Goal: Task Accomplishment & Management: Manage account settings

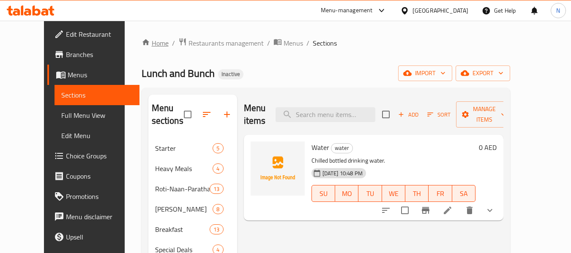
click at [142, 46] on link "Home" at bounding box center [155, 43] width 27 height 10
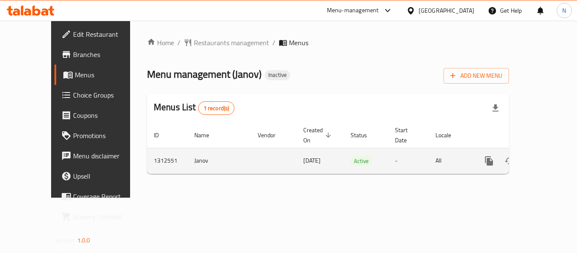
click at [540, 151] on link "enhanced table" at bounding box center [550, 161] width 20 height 20
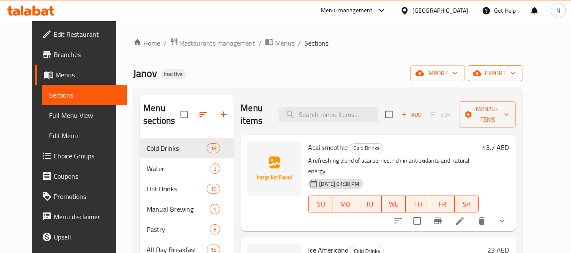
click at [481, 72] on icon "button" at bounding box center [477, 73] width 8 height 8
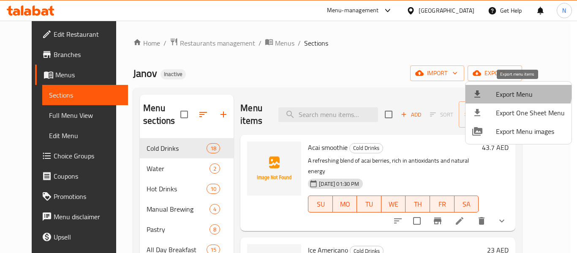
click at [493, 87] on li "Export Menu" at bounding box center [519, 94] width 106 height 19
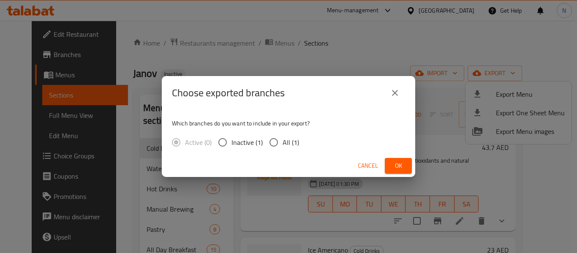
click at [293, 139] on span "All (1)" at bounding box center [291, 142] width 16 height 10
click at [283, 139] on input "All (1)" at bounding box center [274, 143] width 18 height 18
radio input "true"
click at [401, 163] on span "Ok" at bounding box center [399, 166] width 14 height 11
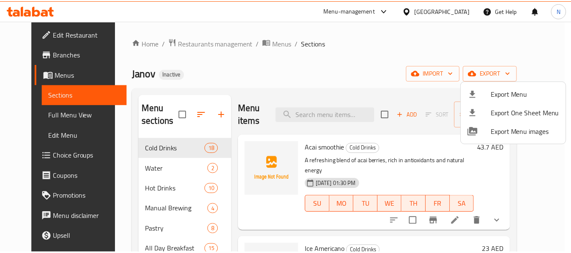
scroll to position [480, 0]
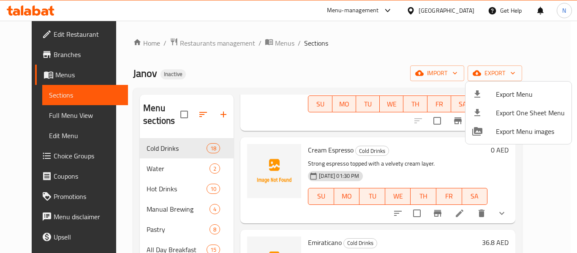
click at [151, 189] on div at bounding box center [288, 126] width 577 height 253
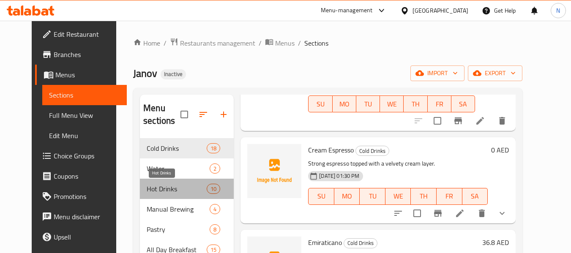
click at [150, 185] on span "Hot Drinks" at bounding box center [177, 189] width 60 height 10
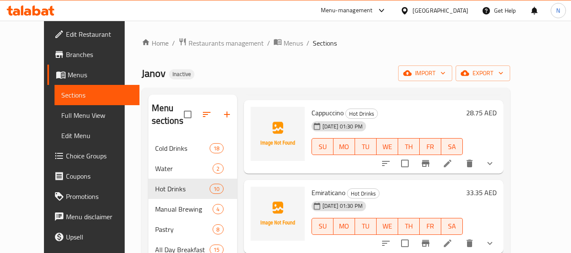
scroll to position [128, 0]
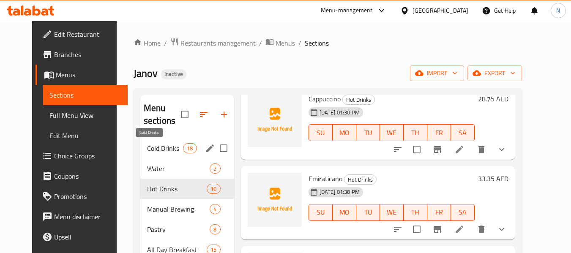
click at [163, 151] on span "Cold Drinks" at bounding box center [165, 148] width 36 height 10
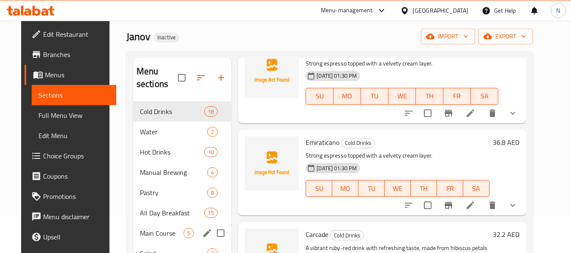
scroll to position [85, 0]
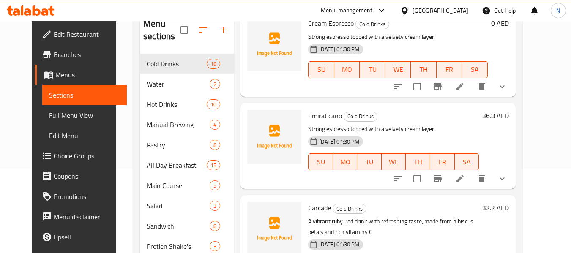
click at [472, 171] on li at bounding box center [460, 178] width 24 height 15
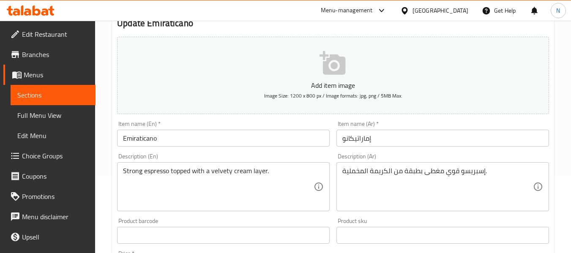
scroll to position [85, 0]
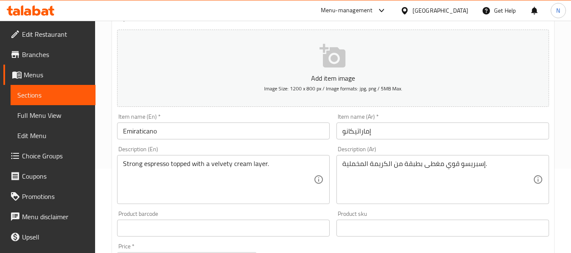
click at [122, 134] on input "Emiraticano" at bounding box center [223, 131] width 213 height 17
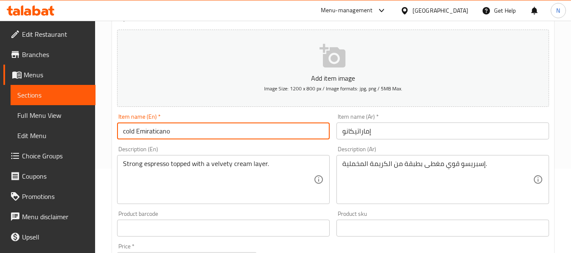
type input "cold Emiraticano"
click at [340, 131] on input "إماراتيكانو" at bounding box center [442, 131] width 213 height 17
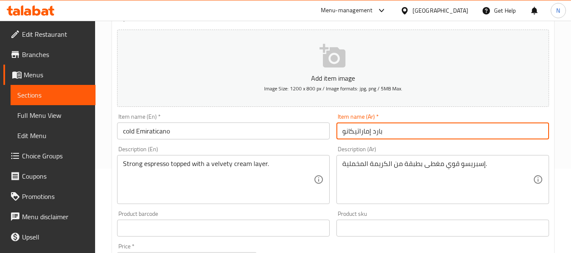
click at [384, 131] on input "بارد إماراتيكانو" at bounding box center [442, 131] width 213 height 17
click at [379, 133] on input "بارد إماراتيكانو" at bounding box center [442, 131] width 213 height 17
click at [374, 132] on input "إماراتيكانو" at bounding box center [442, 131] width 213 height 17
paste input "بارد"
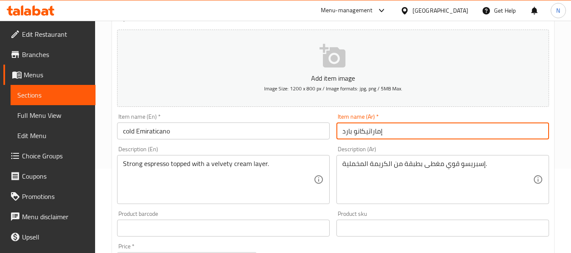
drag, startPoint x: 342, startPoint y: 131, endPoint x: 312, endPoint y: 126, distance: 30.9
click at [312, 127] on div "Add item image Image Size: 1200 x 800 px / Image formats: jpg, png / 5MB Max. I…" at bounding box center [333, 208] width 439 height 364
type input "إماراتيكانو بارد"
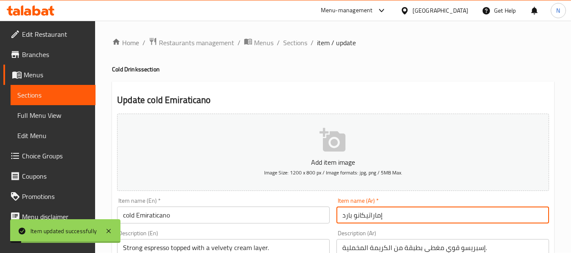
scroll to position [0, 0]
click at [290, 40] on span "Sections" at bounding box center [295, 43] width 24 height 10
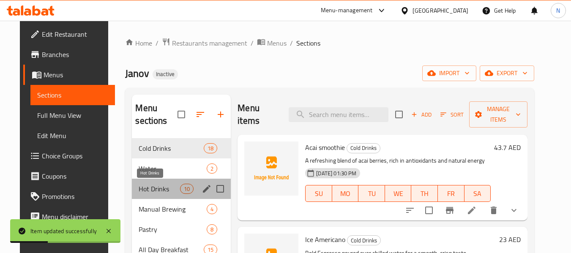
click at [147, 185] on span "Hot Drinks" at bounding box center [159, 189] width 41 height 10
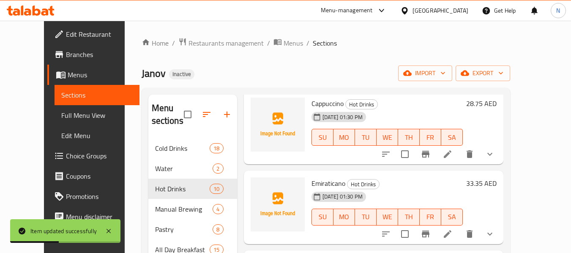
scroll to position [169, 0]
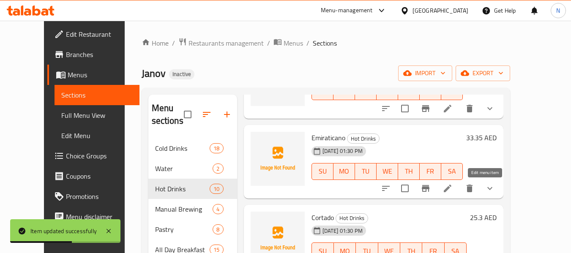
click at [453, 189] on icon at bounding box center [448, 188] width 10 height 10
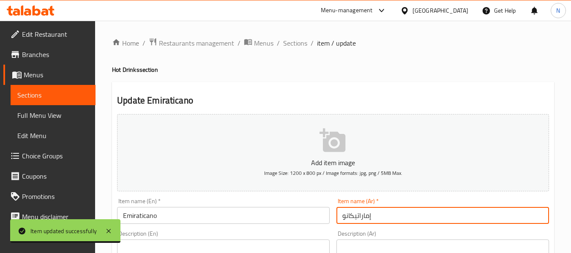
click at [338, 217] on input "إماراتيكانو" at bounding box center [442, 215] width 213 height 17
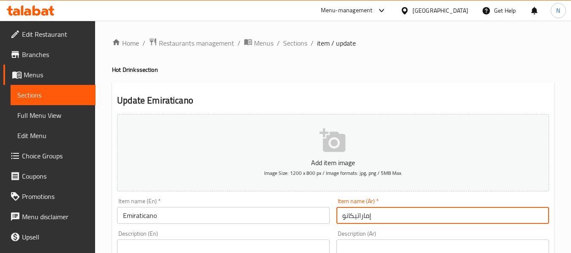
click at [401, 220] on input "إماراتيكانو" at bounding box center [442, 215] width 213 height 17
type input "إماراتيكانو ساخن"
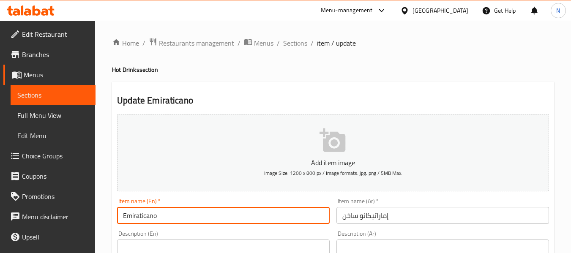
click at [243, 215] on input "Emiraticano" at bounding box center [223, 215] width 213 height 17
click at [123, 212] on input "Emiraticano" at bounding box center [223, 215] width 213 height 17
click at [180, 220] on input "Hot Emiraticano" at bounding box center [223, 215] width 213 height 17
type input "Hot Emiraticano"
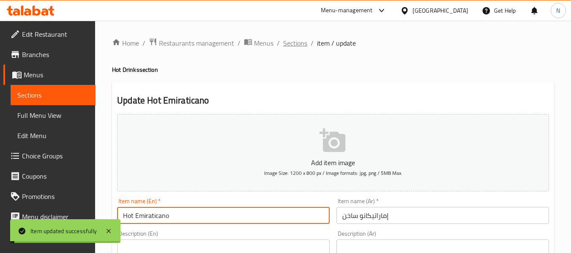
click at [285, 43] on span "Sections" at bounding box center [295, 43] width 24 height 10
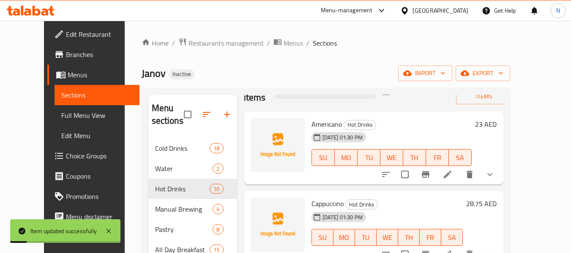
scroll to position [42, 0]
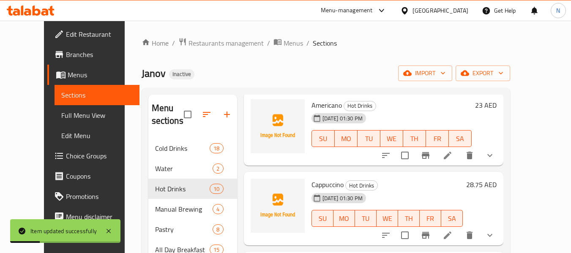
click at [61, 115] on span "Full Menu View" at bounding box center [96, 115] width 71 height 10
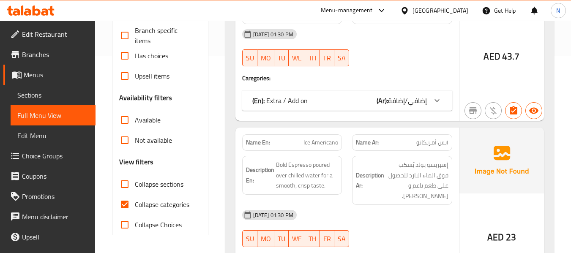
scroll to position [211, 0]
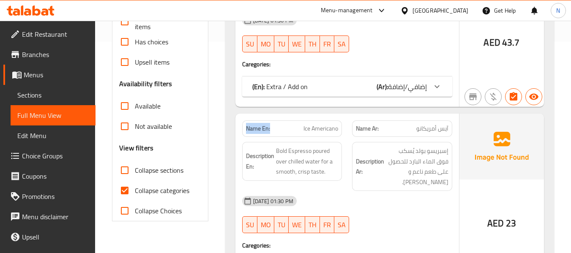
click at [241, 128] on div "Name En: Ice Americano" at bounding box center [292, 128] width 110 height 27
click at [123, 187] on input "Collapse categories" at bounding box center [125, 190] width 20 height 20
checkbox input "false"
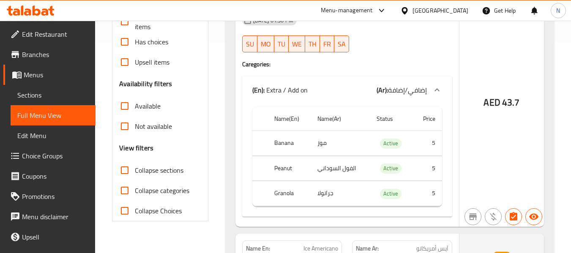
scroll to position [0, 0]
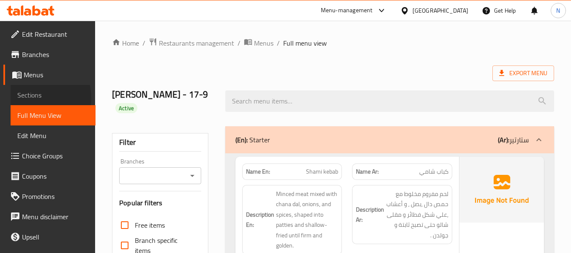
click at [34, 98] on span "Sections" at bounding box center [52, 95] width 71 height 10
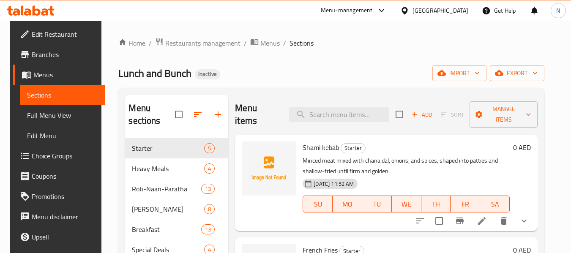
drag, startPoint x: 530, startPoint y: 64, endPoint x: 526, endPoint y: 69, distance: 6.7
click at [530, 64] on div "Home / Restaurants management / Menus / Sections Lunch and Bunch Inactive impor…" at bounding box center [331, 255] width 426 height 435
click at [527, 69] on span "export" at bounding box center [517, 73] width 41 height 11
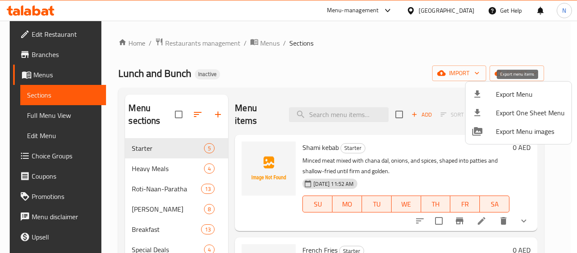
click at [515, 89] on span "Export Menu" at bounding box center [530, 94] width 69 height 10
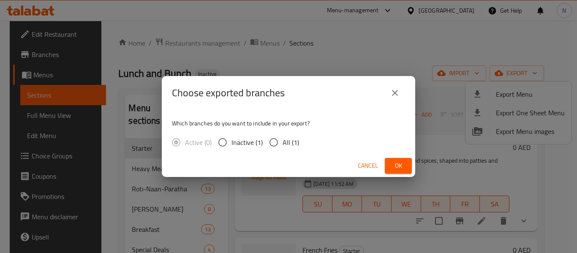
click at [284, 145] on span "All (1)" at bounding box center [291, 142] width 16 height 10
click at [283, 145] on input "All (1)" at bounding box center [274, 143] width 18 height 18
radio input "true"
click at [395, 165] on span "Ok" at bounding box center [399, 166] width 14 height 11
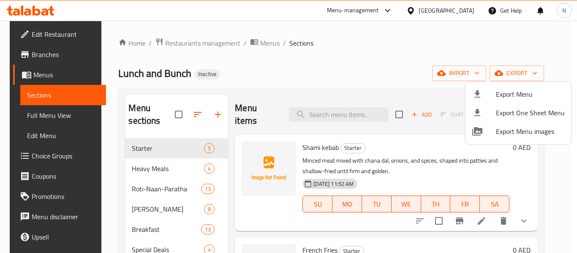
click at [172, 185] on div at bounding box center [288, 126] width 577 height 253
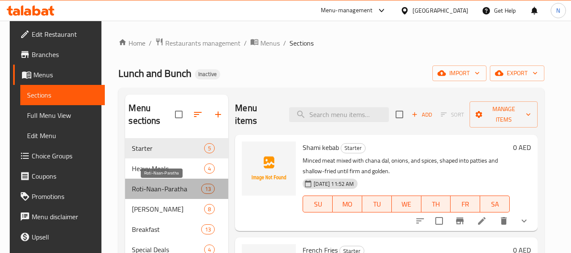
click at [171, 184] on span "Roti-Naan-Paratha" at bounding box center [166, 189] width 69 height 10
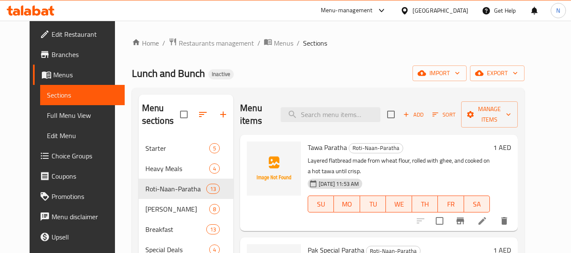
scroll to position [164, 0]
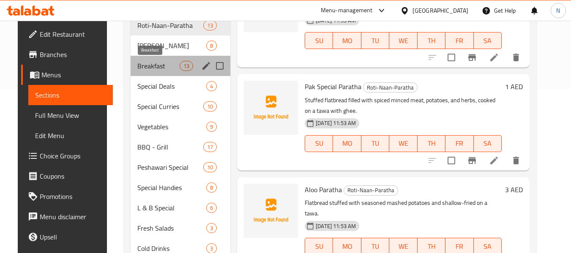
click at [162, 66] on span "Breakfast" at bounding box center [158, 66] width 42 height 10
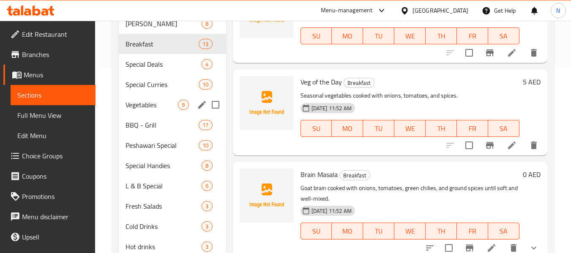
scroll to position [206, 0]
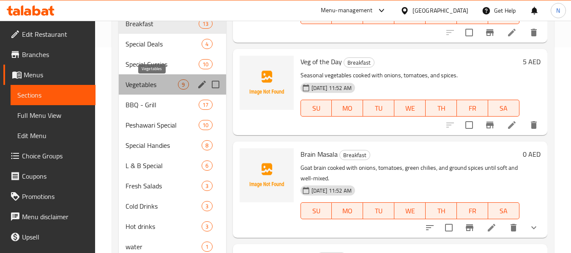
click at [177, 80] on span "Vegetables" at bounding box center [152, 84] width 52 height 10
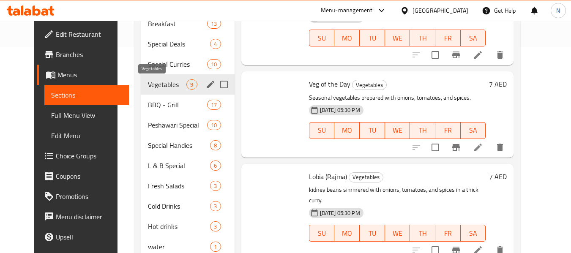
scroll to position [493, 0]
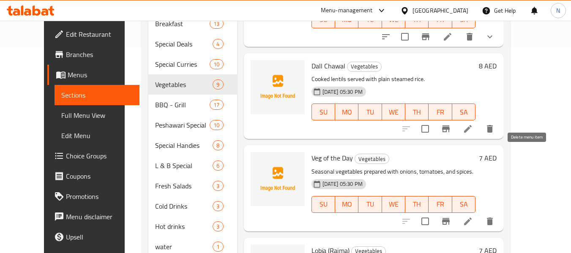
click at [495, 216] on icon "delete" at bounding box center [490, 221] width 10 height 10
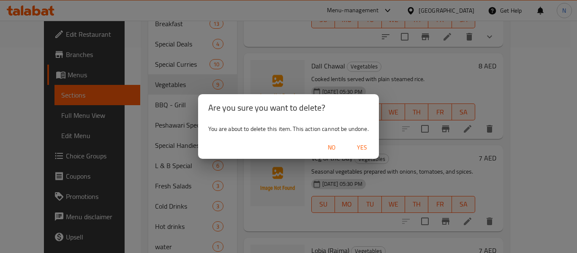
click at [363, 147] on span "Yes" at bounding box center [362, 147] width 20 height 11
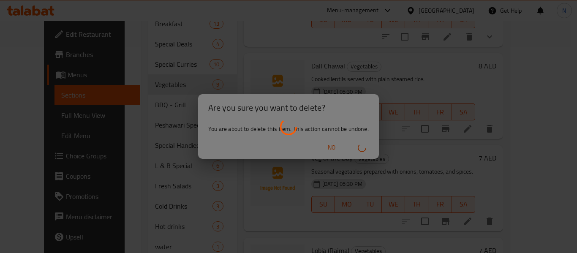
click at [407, 82] on div at bounding box center [288, 126] width 577 height 253
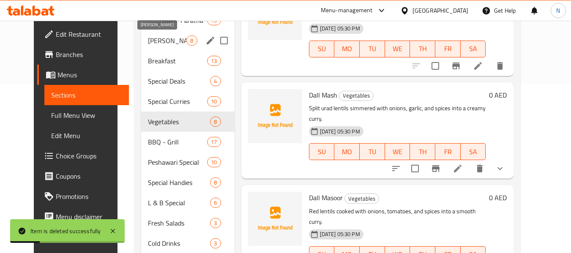
scroll to position [164, 0]
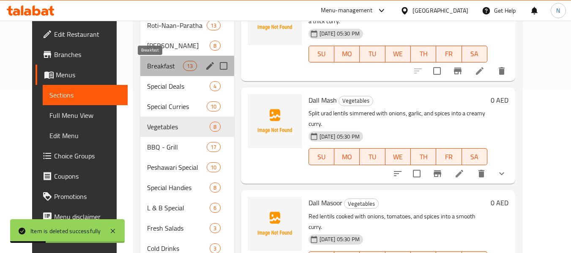
click at [159, 65] on span "Breakfast" at bounding box center [165, 66] width 36 height 10
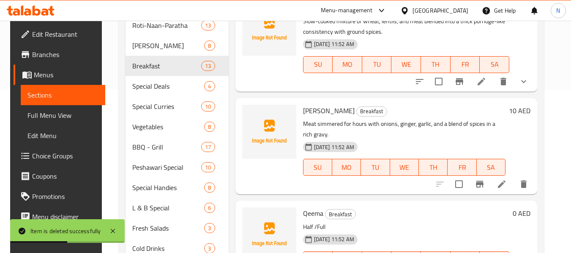
scroll to position [843, 0]
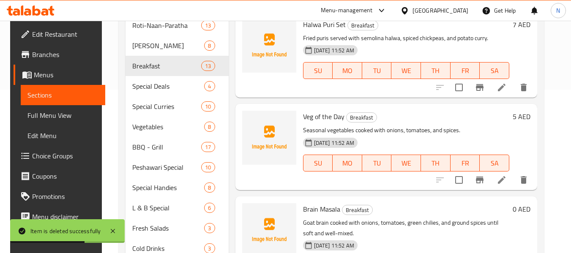
click at [313, 108] on div "Veg of the Day Breakfast Seasonal vegetables cooked with onions, tomatoes, and …" at bounding box center [406, 146] width 213 height 79
click at [320, 122] on span "Veg of the Day" at bounding box center [323, 116] width 41 height 13
click at [321, 122] on span "Veg of the Day" at bounding box center [323, 116] width 41 height 13
copy h6 "Veg of the Day"
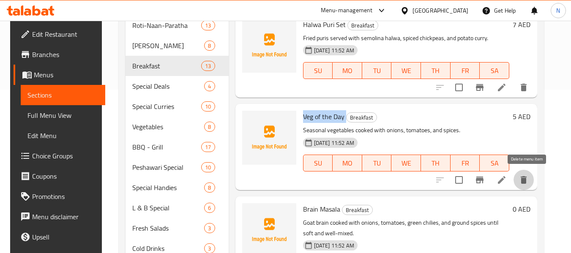
click at [527, 177] on icon "delete" at bounding box center [524, 180] width 6 height 8
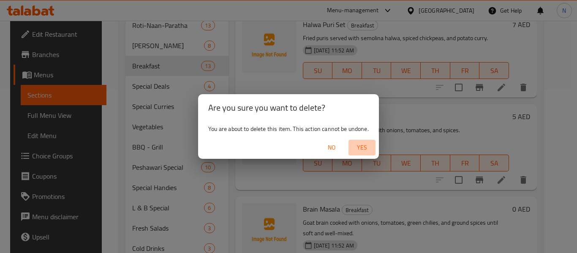
click at [361, 148] on span "Yes" at bounding box center [362, 147] width 20 height 11
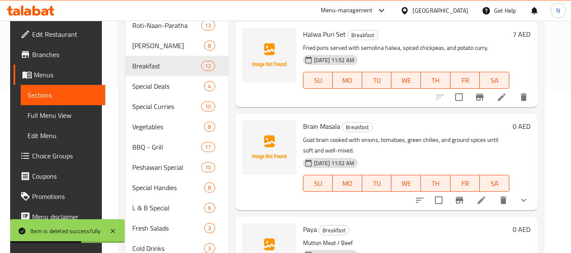
scroll to position [821, 0]
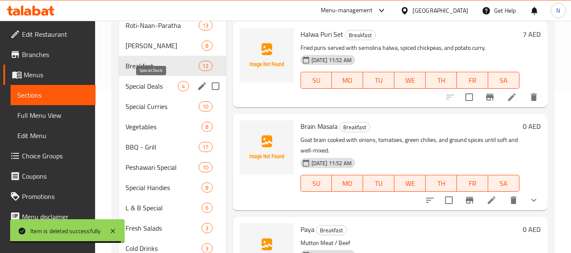
click at [154, 87] on span "Special Deals" at bounding box center [152, 86] width 52 height 10
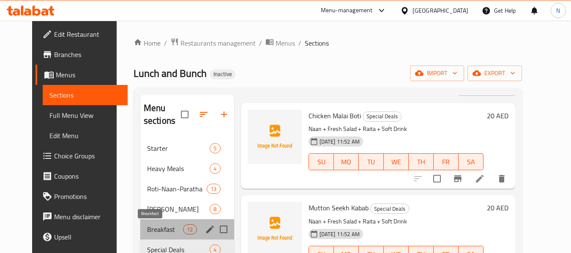
click at [147, 231] on span "Breakfast" at bounding box center [165, 229] width 36 height 10
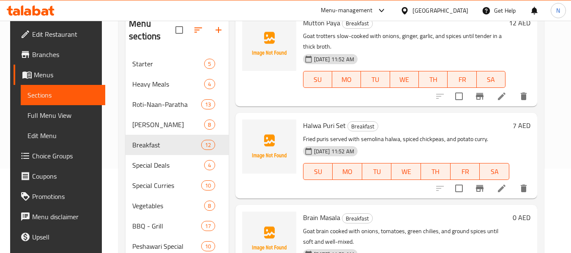
scroll to position [834, 0]
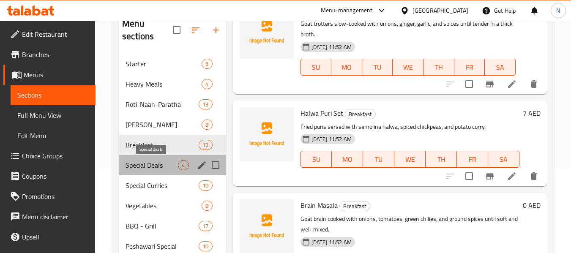
click at [140, 165] on span "Special Deals" at bounding box center [152, 165] width 52 height 10
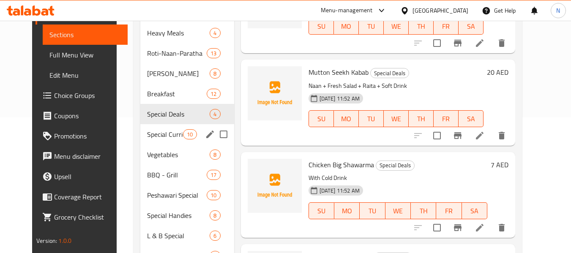
scroll to position [169, 0]
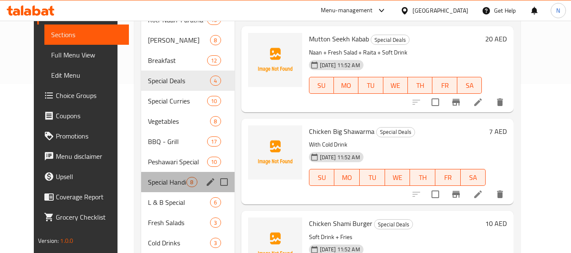
click at [152, 191] on div "Special Handies 8" at bounding box center [187, 182] width 93 height 20
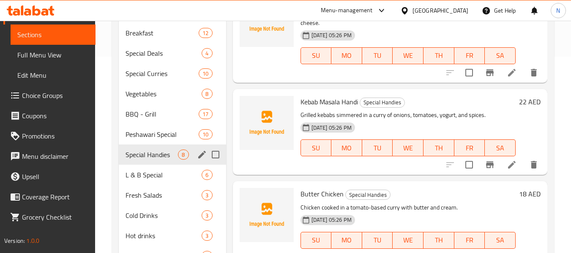
scroll to position [211, 0]
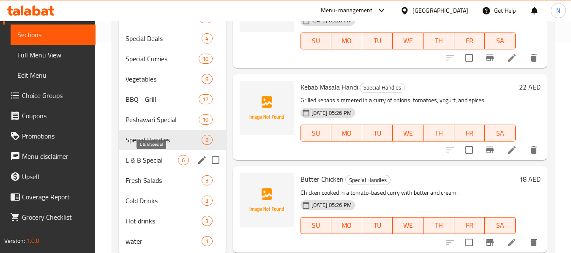
click at [171, 159] on span "L & B Special" at bounding box center [152, 160] width 52 height 10
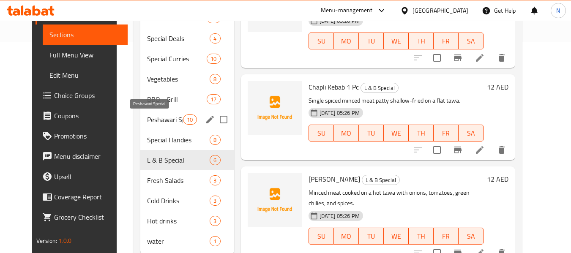
click at [156, 118] on span "Peshawari Special" at bounding box center [165, 120] width 36 height 10
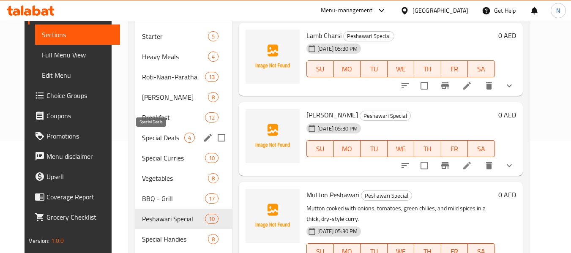
scroll to position [127, 0]
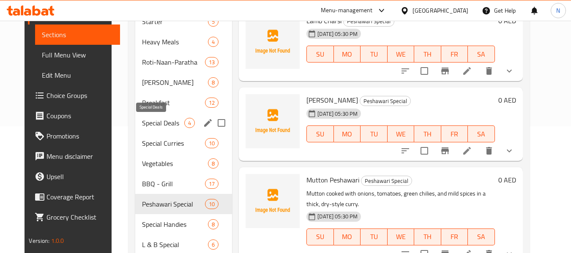
drag, startPoint x: 149, startPoint y: 126, endPoint x: 163, endPoint y: 126, distance: 13.5
click at [149, 126] on span "Special Deals" at bounding box center [163, 123] width 42 height 10
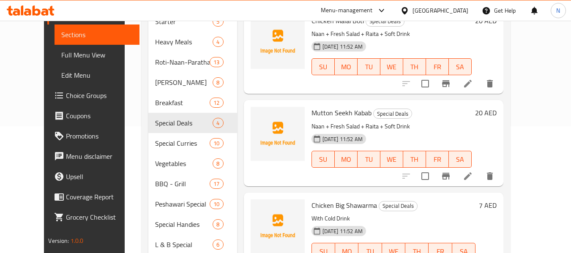
scroll to position [85, 0]
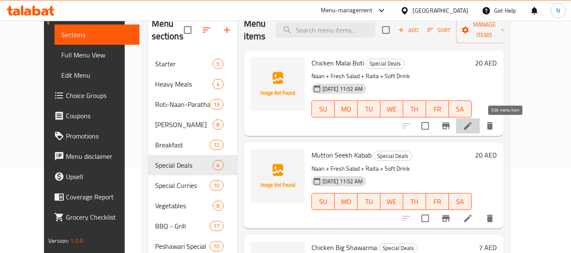
click at [473, 127] on icon at bounding box center [468, 126] width 10 height 10
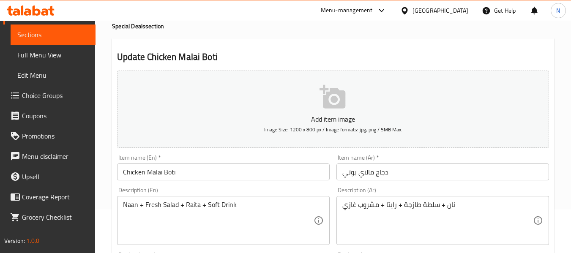
scroll to position [85, 0]
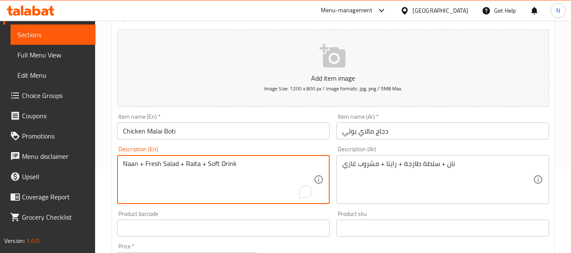
drag, startPoint x: 206, startPoint y: 161, endPoint x: 246, endPoint y: 162, distance: 40.6
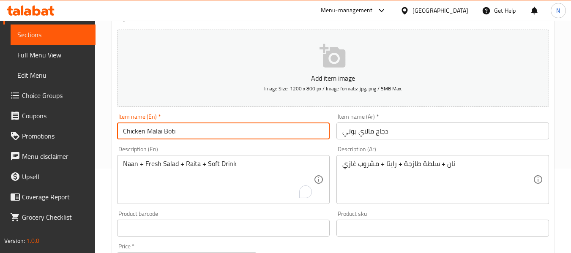
click at [215, 132] on input "Chicken Malai Boti" at bounding box center [223, 131] width 213 height 17
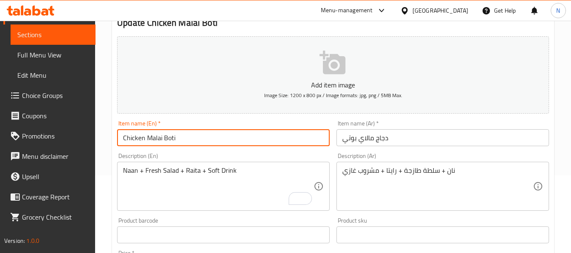
scroll to position [90, 0]
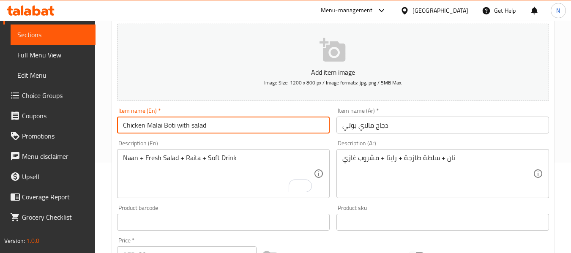
type input "Chicken Malai Boti with salad"
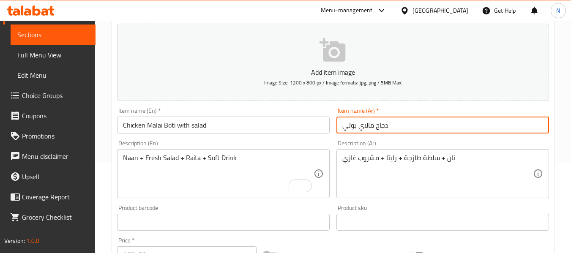
click at [410, 120] on input "دجاج مالاي بوتي" at bounding box center [442, 125] width 213 height 17
type input "دجاج مالاي بوتي مع سلطة"
click at [211, 125] on input "Chicken Malai Boti with salad" at bounding box center [223, 125] width 213 height 17
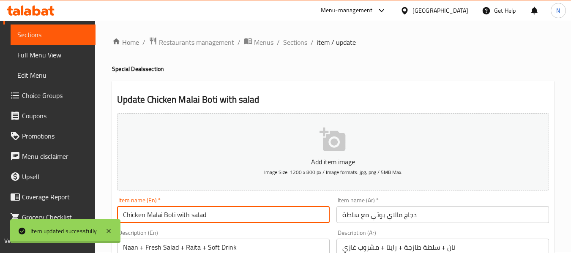
scroll to position [0, 0]
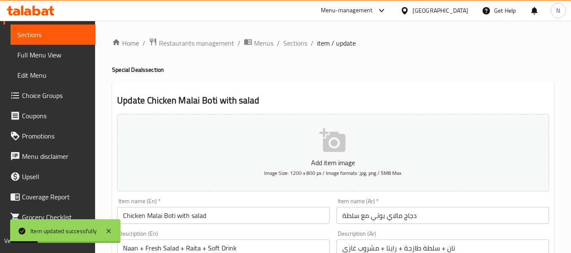
drag, startPoint x: 296, startPoint y: 42, endPoint x: 303, endPoint y: 55, distance: 14.4
click at [296, 42] on span "Sections" at bounding box center [295, 43] width 24 height 10
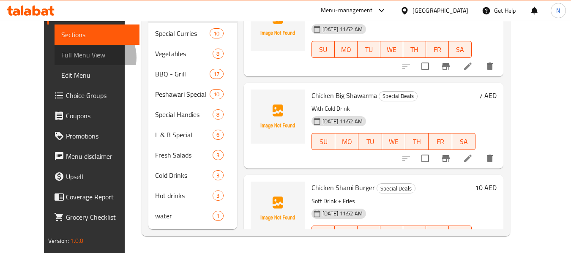
click at [61, 57] on span "Full Menu View" at bounding box center [96, 55] width 71 height 10
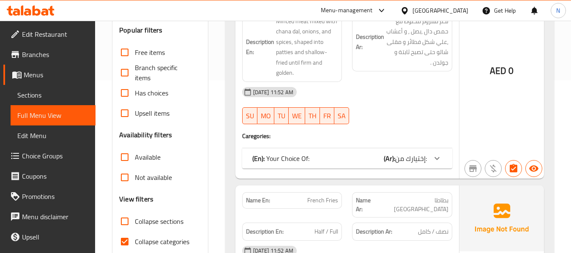
scroll to position [152, 0]
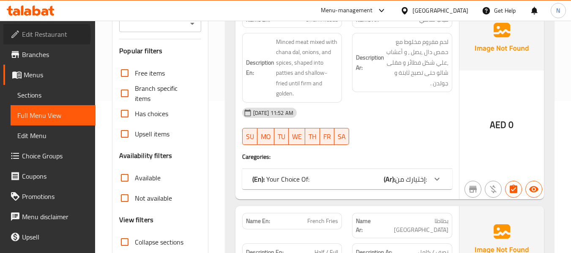
click at [42, 35] on span "Edit Restaurant" at bounding box center [55, 34] width 67 height 10
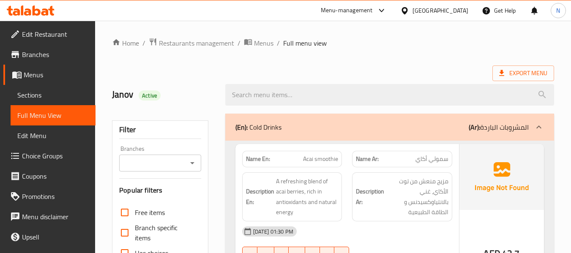
click at [49, 157] on span "Choice Groups" at bounding box center [55, 156] width 67 height 10
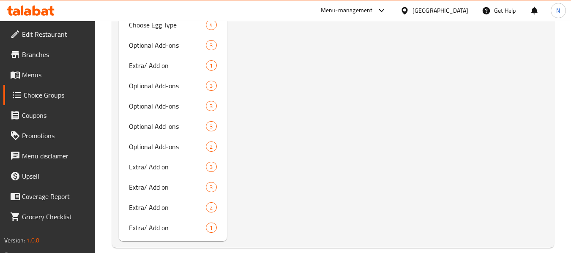
scroll to position [754, 0]
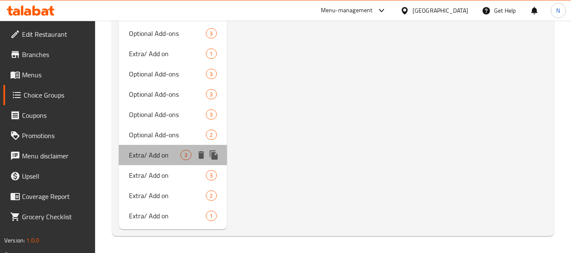
click at [177, 153] on span "Extra/ Add on" at bounding box center [155, 155] width 52 height 10
type input "Extra/ Add on"
type input "إضافي/إضافة"
type input "3"
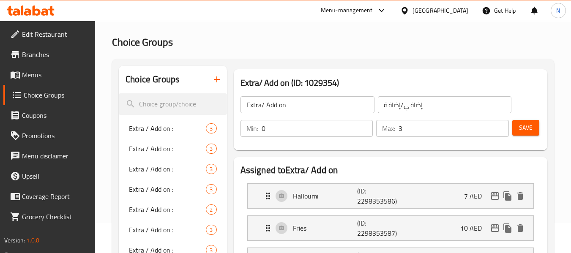
scroll to position [0, 0]
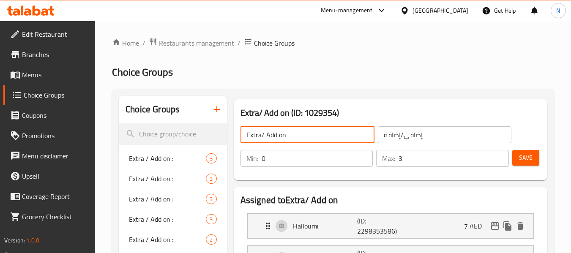
drag, startPoint x: 306, startPoint y: 134, endPoint x: 264, endPoint y: 135, distance: 41.9
click at [264, 135] on input "Extra/ Add on" at bounding box center [308, 134] width 134 height 17
click at [258, 133] on input "Extra/ Add on" at bounding box center [308, 134] width 134 height 17
drag, startPoint x: 267, startPoint y: 133, endPoint x: 52, endPoint y: 129, distance: 214.8
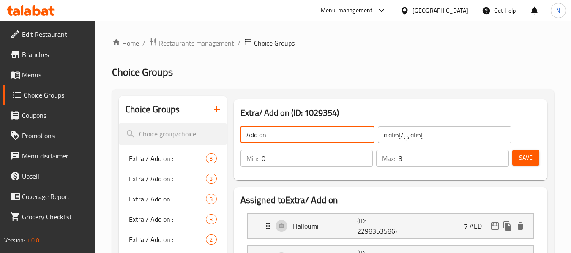
type input "Add on"
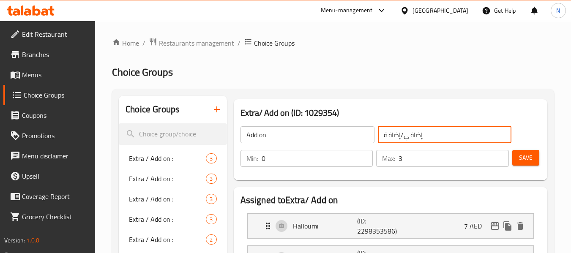
drag, startPoint x: 401, startPoint y: 136, endPoint x: 479, endPoint y: 137, distance: 77.8
click at [479, 137] on input "إضافي/إضافة" at bounding box center [445, 134] width 134 height 17
type input "إضافة"
click at [531, 156] on span "Save" at bounding box center [526, 158] width 14 height 11
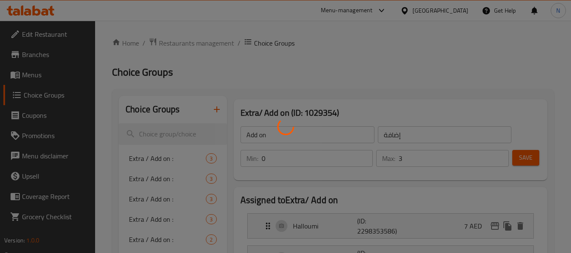
click at [157, 160] on div at bounding box center [285, 126] width 571 height 253
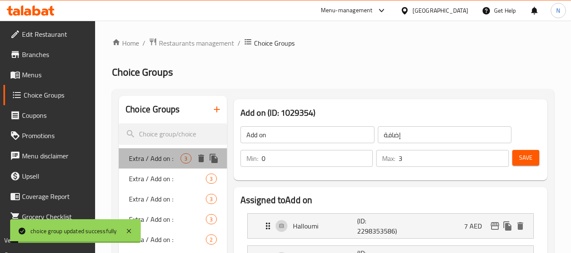
click at [158, 159] on span "Extra / Add on :" at bounding box center [155, 158] width 52 height 10
type input "Extra / Add on :"
type input "إضافي / إضافة ::"
type input "1"
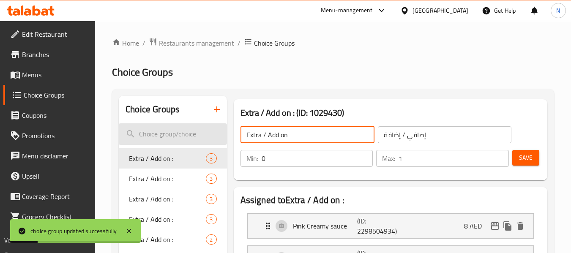
drag, startPoint x: 265, startPoint y: 136, endPoint x: 199, endPoint y: 131, distance: 66.9
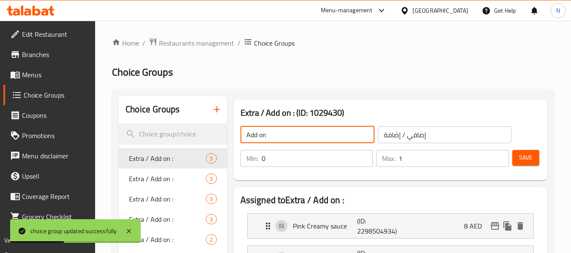
type input "Add on :"
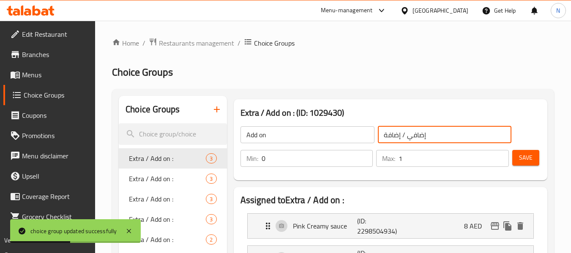
drag, startPoint x: 402, startPoint y: 137, endPoint x: 476, endPoint y: 138, distance: 74.8
click at [476, 138] on input "إضافي / إضافة ::" at bounding box center [445, 134] width 134 height 17
click at [410, 137] on input "إضافي / إضافة ::" at bounding box center [445, 134] width 134 height 17
click at [418, 134] on input "إضافي / إضافة ::" at bounding box center [445, 134] width 134 height 17
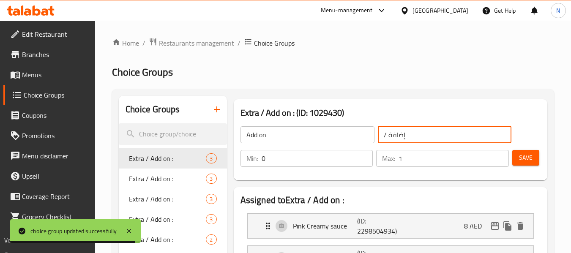
drag, startPoint x: 389, startPoint y: 136, endPoint x: 377, endPoint y: 135, distance: 11.9
click at [377, 135] on div "/ إضافة :: ​" at bounding box center [444, 135] width 137 height 20
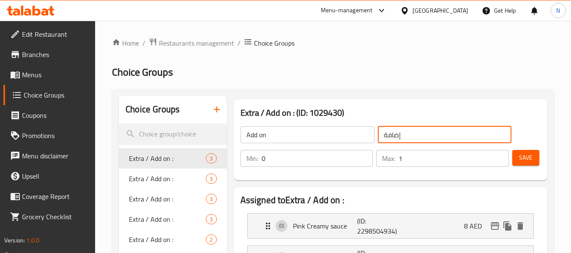
type input "إضافة ::"
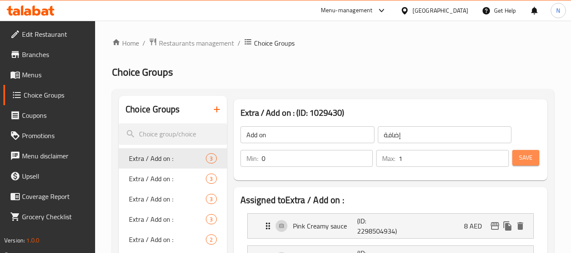
click at [517, 154] on button "Save" at bounding box center [525, 158] width 27 height 16
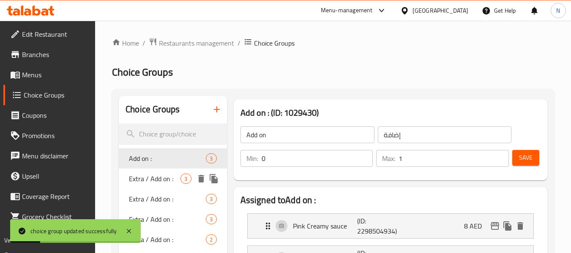
click at [172, 178] on span "Extra / Add on :" at bounding box center [155, 179] width 52 height 10
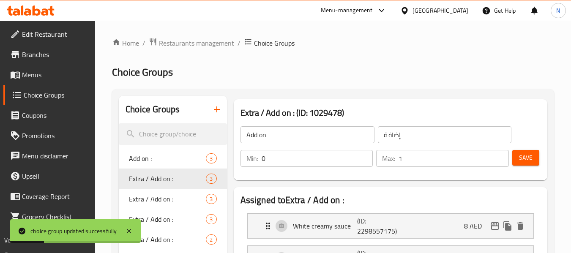
type input "Extra / Add on :"
type input "إضافي / إضافة : :"
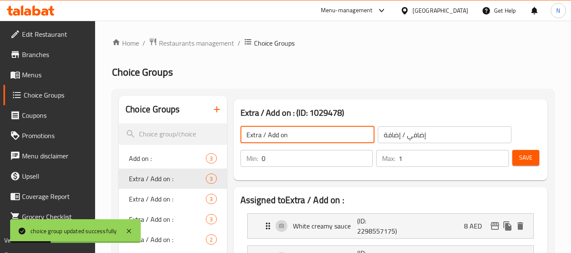
click at [314, 133] on input "Extra / Add on :" at bounding box center [308, 134] width 134 height 17
drag, startPoint x: 266, startPoint y: 137, endPoint x: 140, endPoint y: 116, distance: 127.7
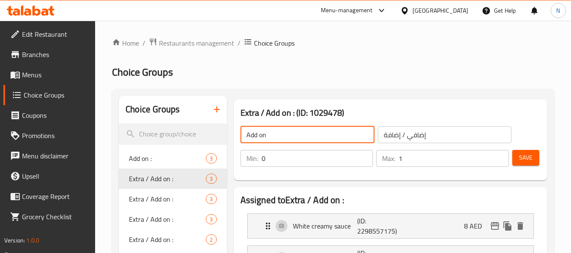
type input "Add on :"
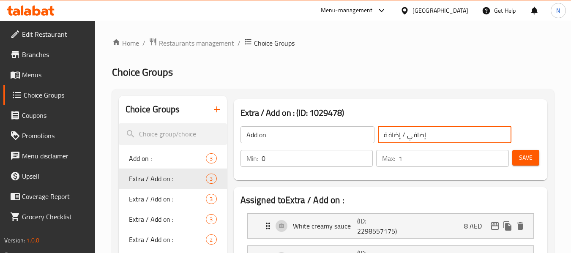
drag, startPoint x: 406, startPoint y: 134, endPoint x: 478, endPoint y: 137, distance: 72.3
click at [478, 137] on input "إضافي / إضافة : :" at bounding box center [445, 134] width 134 height 17
click at [423, 132] on input "إضافي / إضافة : :" at bounding box center [445, 134] width 134 height 17
drag, startPoint x: 389, startPoint y: 134, endPoint x: 350, endPoint y: 128, distance: 39.0
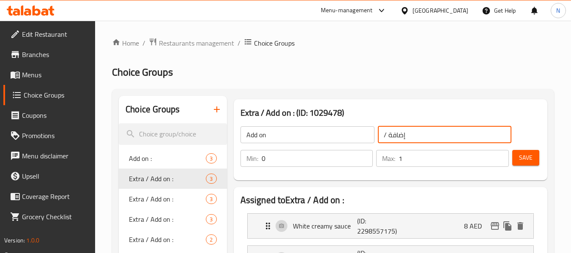
click at [350, 128] on div "Add on : ​ / إضافة : : ​" at bounding box center [376, 134] width 282 height 27
type input "إضافة : :"
click at [527, 155] on span "Save" at bounding box center [526, 158] width 14 height 11
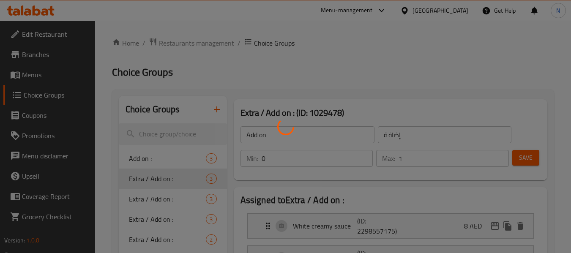
click at [206, 197] on div at bounding box center [285, 126] width 571 height 253
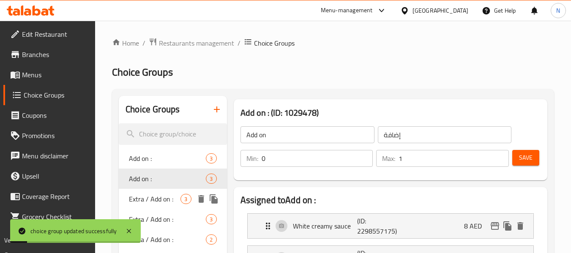
click at [162, 195] on span "Extra / Add on :" at bounding box center [155, 199] width 52 height 10
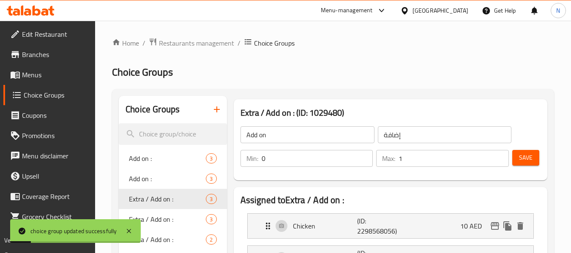
type input "Extra / Add on :"
type input "إضافي / إضافة ::"
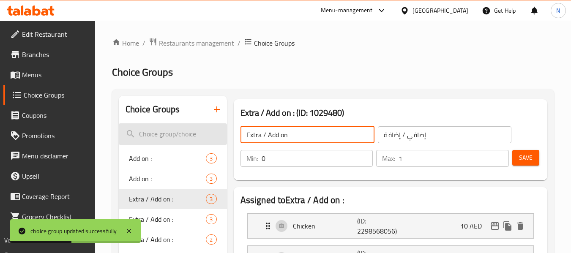
drag, startPoint x: 267, startPoint y: 137, endPoint x: 161, endPoint y: 123, distance: 106.5
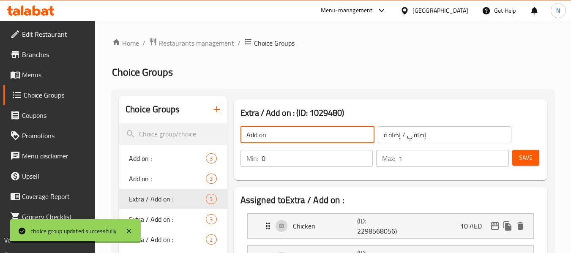
type input "Add on :"
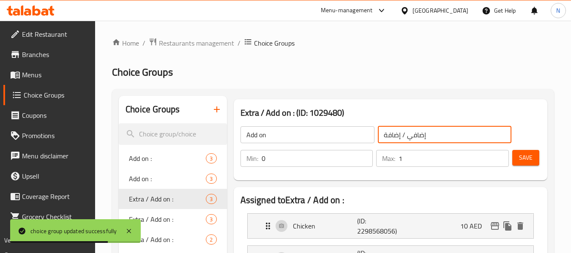
drag, startPoint x: 402, startPoint y: 135, endPoint x: 424, endPoint y: 131, distance: 23.1
click at [424, 131] on input "إضافي / إضافة ::" at bounding box center [445, 134] width 134 height 17
click at [415, 135] on input "إ إضافة ::" at bounding box center [445, 134] width 134 height 17
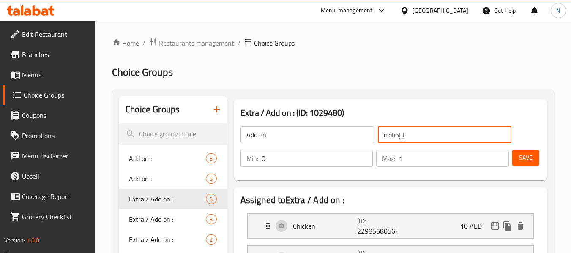
drag, startPoint x: 401, startPoint y: 135, endPoint x: 419, endPoint y: 136, distance: 18.2
click at [431, 139] on input "إ إضافة ::" at bounding box center [445, 134] width 134 height 17
click at [412, 134] on input "إ إضافة ::" at bounding box center [445, 134] width 134 height 17
click at [405, 136] on input "إ إضافة ::" at bounding box center [445, 134] width 134 height 17
type input "إضافة ::"
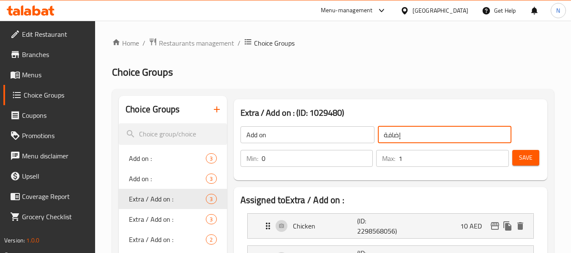
click at [530, 160] on span "Save" at bounding box center [526, 158] width 14 height 11
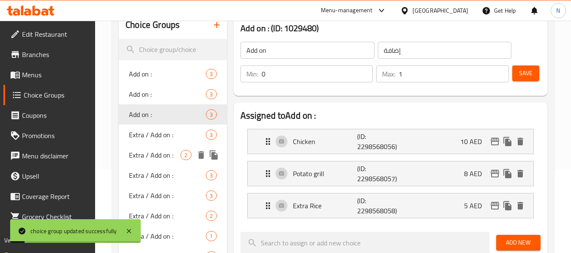
scroll to position [127, 0]
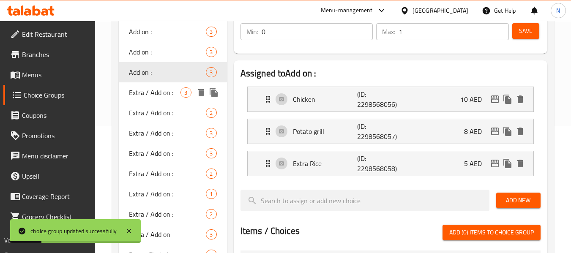
click at [166, 93] on span "Extra / Add on :" at bounding box center [155, 92] width 52 height 10
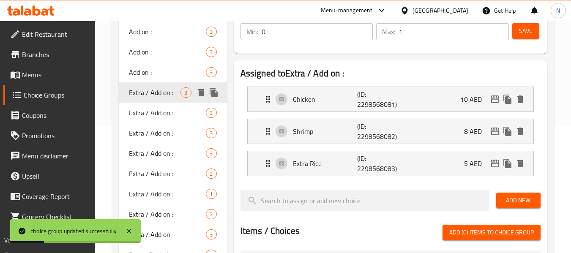
type input "Extra / Add on :"
type input "إضافي / إضافة ::"
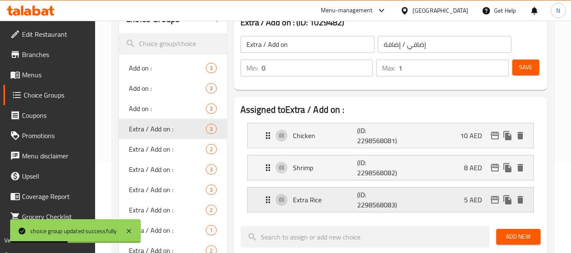
scroll to position [42, 0]
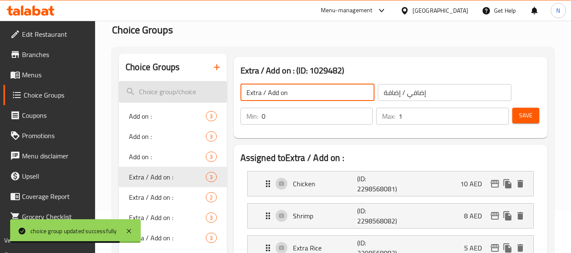
drag, startPoint x: 265, startPoint y: 91, endPoint x: 217, endPoint y: 83, distance: 49.3
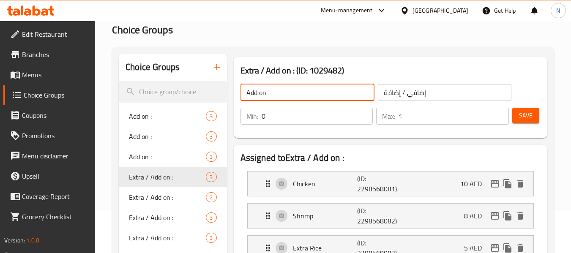
type input "Add on :"
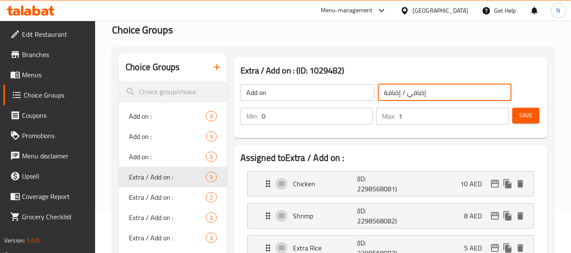
drag, startPoint x: 402, startPoint y: 93, endPoint x: 422, endPoint y: 93, distance: 20.7
click at [422, 93] on input "إضافي / إضافة ::" at bounding box center [445, 92] width 134 height 17
click at [415, 94] on input "إإضافة ::" at bounding box center [445, 92] width 134 height 17
drag, startPoint x: 401, startPoint y: 93, endPoint x: 424, endPoint y: 98, distance: 23.5
click at [424, 98] on input "إإضافة ::" at bounding box center [445, 92] width 134 height 17
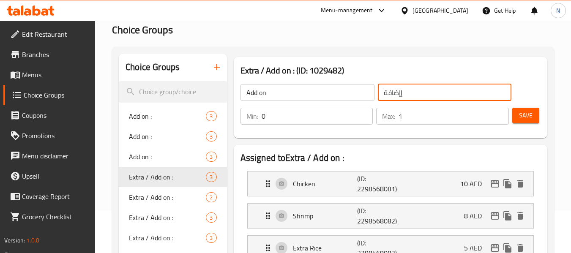
click at [394, 96] on input "إإضافة ::" at bounding box center [445, 92] width 134 height 17
click at [403, 93] on input "إإضافة ::" at bounding box center [445, 92] width 134 height 17
type input "إضافة ::"
click at [522, 114] on span "Save" at bounding box center [526, 115] width 14 height 11
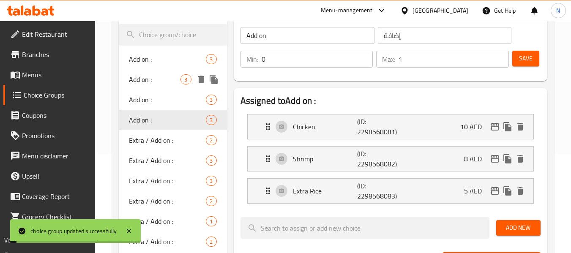
scroll to position [85, 0]
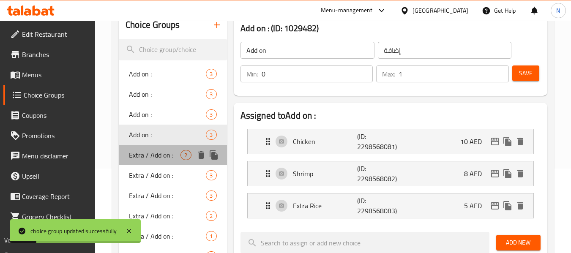
click at [176, 156] on span "Extra / Add on :" at bounding box center [155, 155] width 52 height 10
type input "Extra / Add on :"
type input "إضافي / إضافة ::"
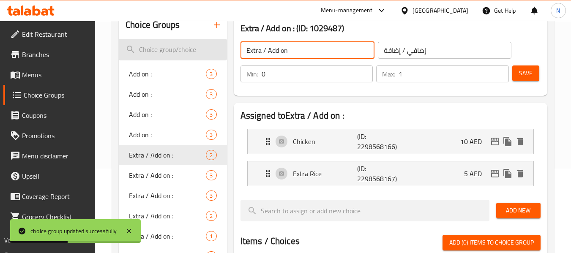
drag, startPoint x: 265, startPoint y: 51, endPoint x: 227, endPoint y: 46, distance: 39.3
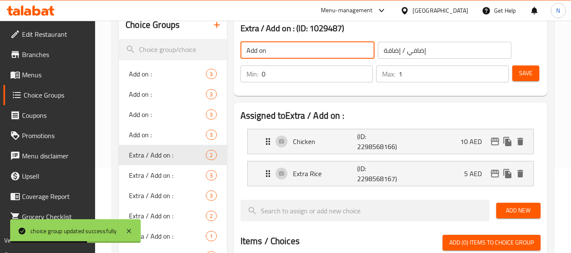
type input "Add on :"
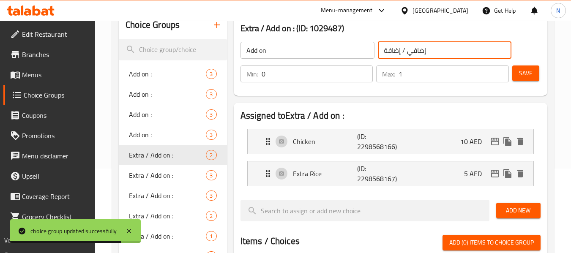
drag, startPoint x: 402, startPoint y: 49, endPoint x: 426, endPoint y: 49, distance: 24.1
click at [426, 49] on input "إضافي / إضافة ::" at bounding box center [445, 50] width 134 height 17
type input "إضافة ::"
click at [530, 70] on span "Save" at bounding box center [526, 73] width 14 height 11
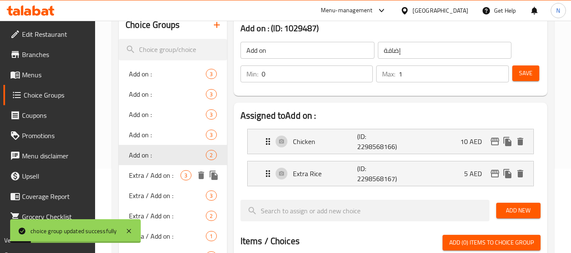
click at [176, 175] on span "Extra / Add on :" at bounding box center [155, 175] width 52 height 10
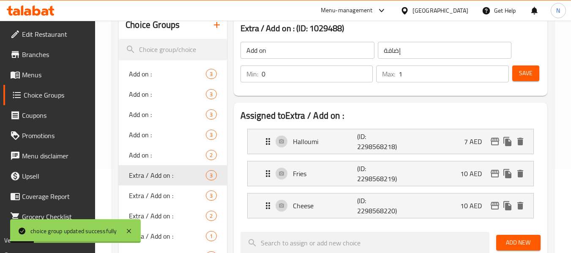
type input "Extra / Add on :"
type input "إضافي / إضافة ::"
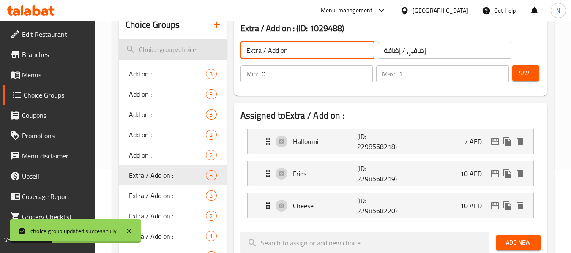
drag, startPoint x: 266, startPoint y: 49, endPoint x: 211, endPoint y: 49, distance: 54.9
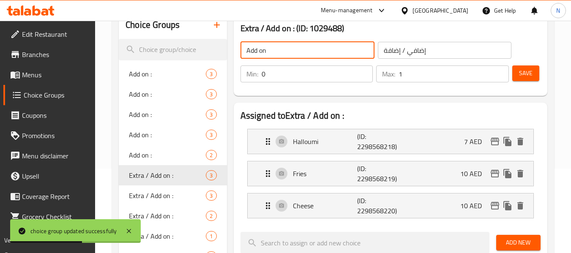
type input "Add on :"
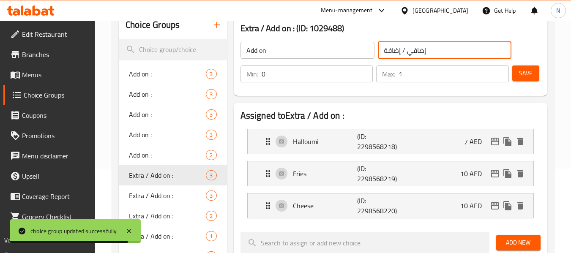
drag, startPoint x: 401, startPoint y: 50, endPoint x: 425, endPoint y: 52, distance: 24.2
click at [425, 52] on input "إضافي / إضافة ::" at bounding box center [445, 50] width 134 height 17
type input "إضافة ::"
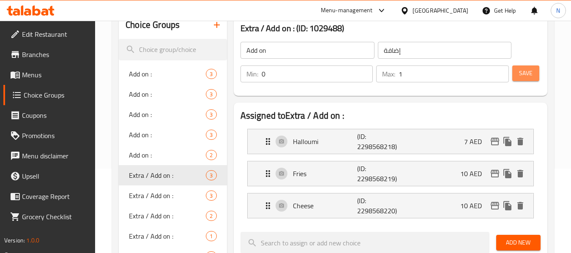
click at [531, 76] on span "Save" at bounding box center [526, 73] width 14 height 11
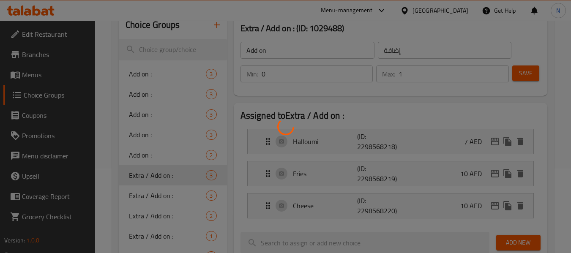
scroll to position [127, 0]
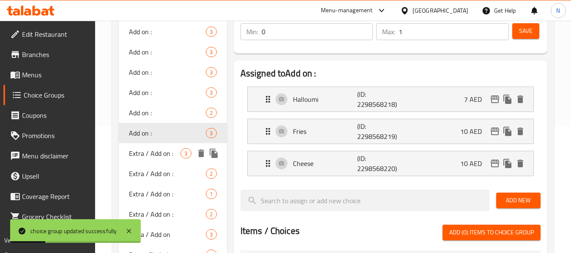
click at [176, 155] on span "Extra / Add on :" at bounding box center [155, 153] width 52 height 10
type input "Extra / Add on :"
type input "إضافي / إضافة ::"
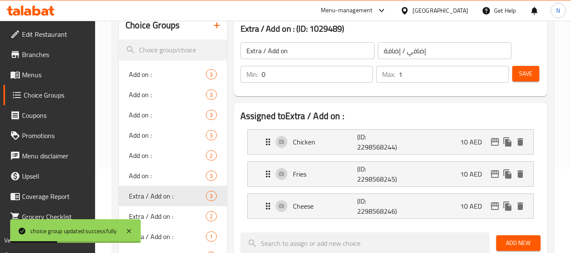
scroll to position [42, 0]
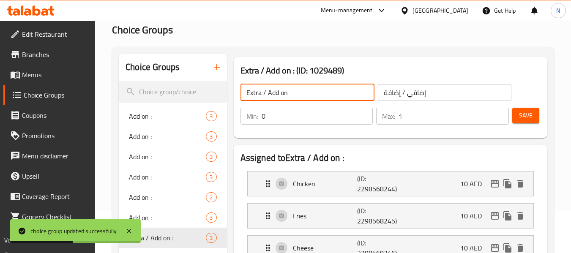
drag, startPoint x: 265, startPoint y: 92, endPoint x: 172, endPoint y: 80, distance: 93.8
type input "Add on :"
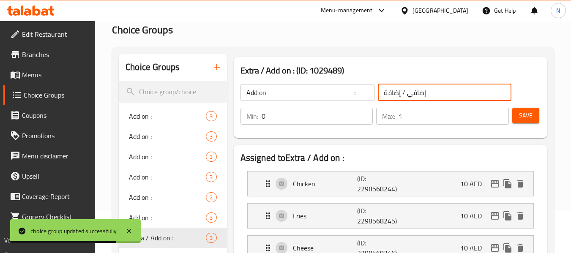
drag, startPoint x: 403, startPoint y: 91, endPoint x: 426, endPoint y: 91, distance: 22.8
click at [426, 91] on input "إضافي / إضافة ::" at bounding box center [445, 92] width 134 height 17
type input "إضافة ::"
click at [516, 116] on button "Save" at bounding box center [525, 116] width 27 height 16
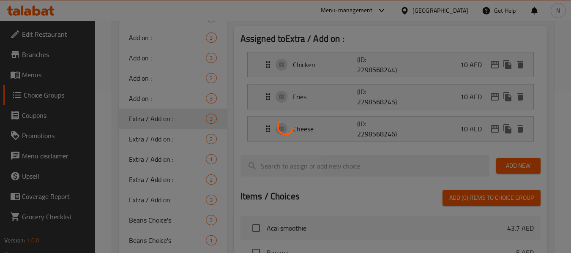
scroll to position [169, 0]
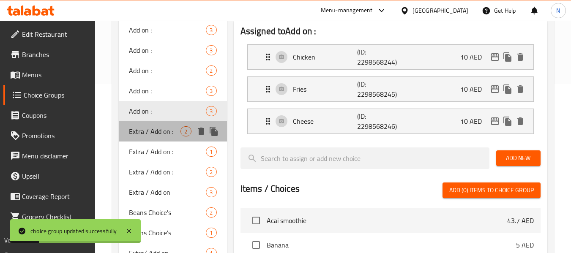
click at [173, 128] on span "Extra / Add on :" at bounding box center [155, 131] width 52 height 10
type input "Extra / Add on :"
type input "إضافي / إضافة ::"
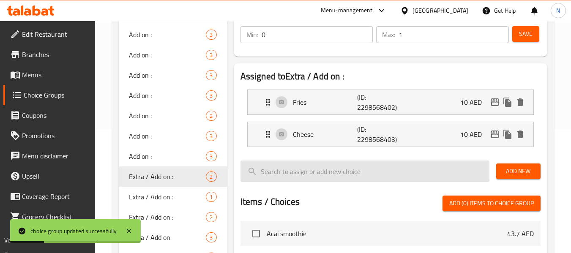
scroll to position [85, 0]
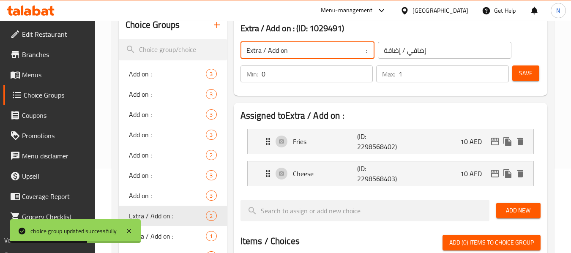
drag, startPoint x: 267, startPoint y: 51, endPoint x: 237, endPoint y: 40, distance: 32.5
click at [237, 40] on div "Extra / Add on : ​ إضافي / إضافة :: ​" at bounding box center [376, 50] width 282 height 27
type input "Add on :"
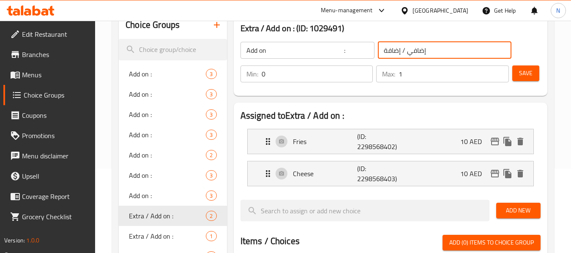
drag, startPoint x: 402, startPoint y: 53, endPoint x: 425, endPoint y: 51, distance: 22.9
click at [425, 51] on input "إضافي / إضافة ::" at bounding box center [445, 50] width 134 height 17
type input "إضافة ::"
click at [535, 75] on button "Save" at bounding box center [525, 74] width 27 height 16
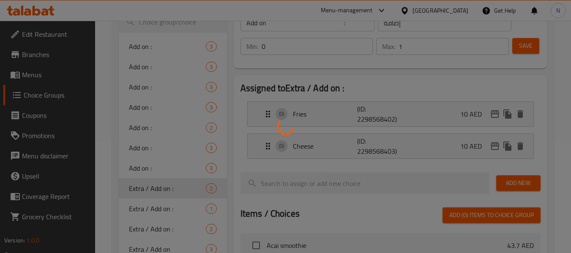
scroll to position [127, 0]
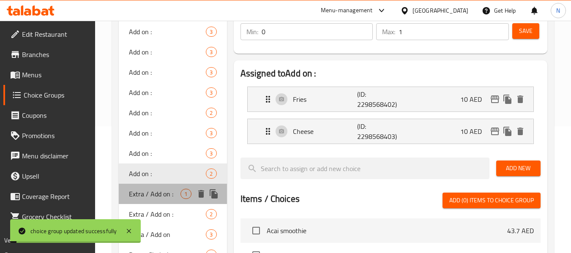
click at [159, 196] on span "Extra / Add on :" at bounding box center [155, 194] width 52 height 10
type input "Extra / Add on :"
type input "إضافي / إضافة ::"
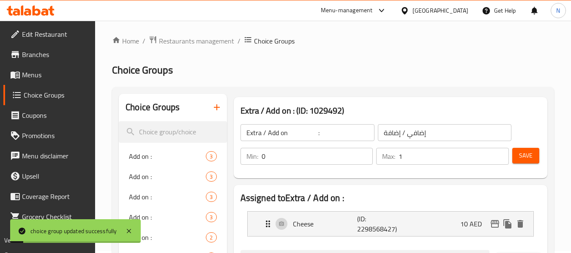
scroll to position [0, 0]
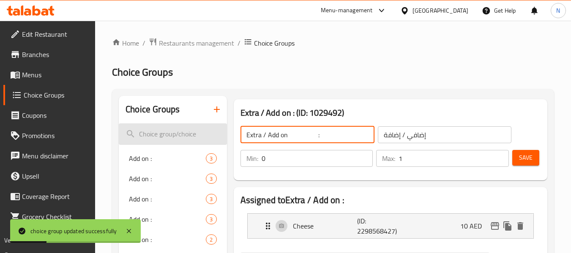
drag, startPoint x: 265, startPoint y: 135, endPoint x: 218, endPoint y: 125, distance: 48.5
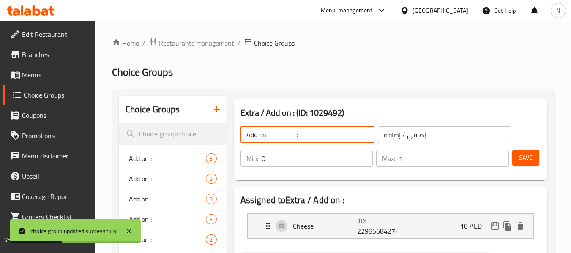
drag, startPoint x: 288, startPoint y: 135, endPoint x: 268, endPoint y: 132, distance: 20.9
click at [268, 132] on input "Add on :" at bounding box center [308, 134] width 134 height 17
type input "Add on :"
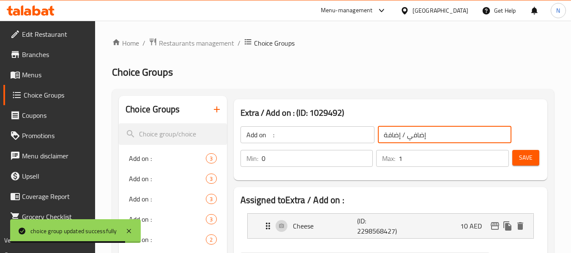
drag, startPoint x: 401, startPoint y: 137, endPoint x: 426, endPoint y: 138, distance: 24.5
click at [426, 138] on input "إضافي / إضافة ::" at bounding box center [445, 134] width 134 height 17
type input "إضافة ::"
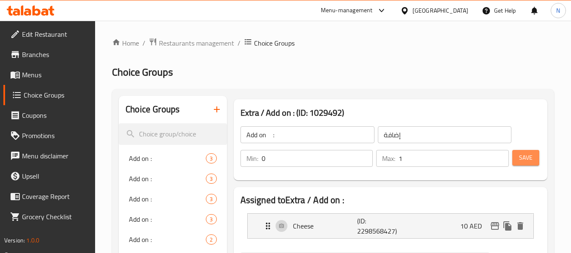
click at [517, 157] on button "Save" at bounding box center [525, 158] width 27 height 16
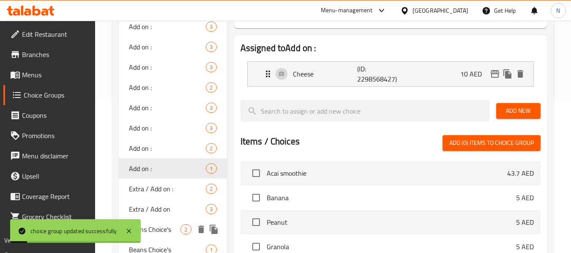
scroll to position [169, 0]
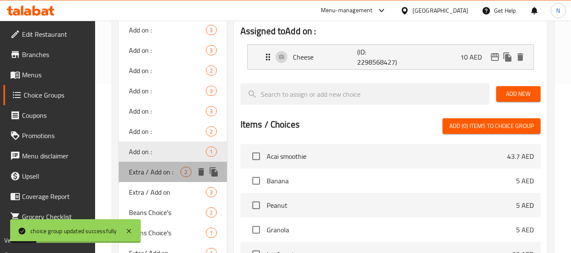
click at [158, 172] on span "Extra / Add on :" at bounding box center [155, 172] width 52 height 10
type input "Extra / Add on :"
type input "إضافي / إضافة ::"
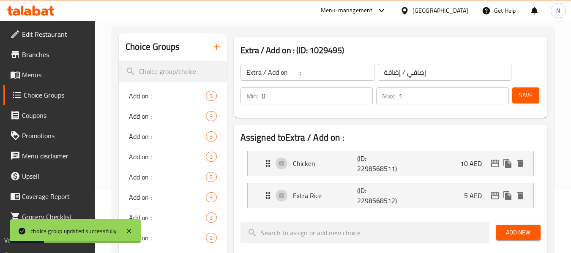
scroll to position [42, 0]
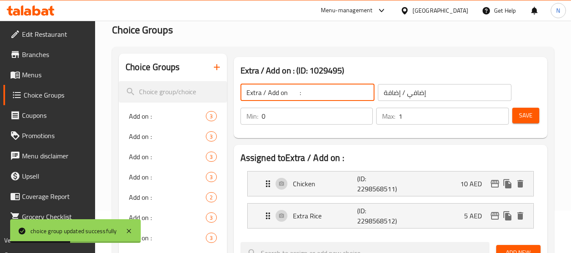
drag, startPoint x: 265, startPoint y: 95, endPoint x: 182, endPoint y: 76, distance: 85.7
type input "Add on :"
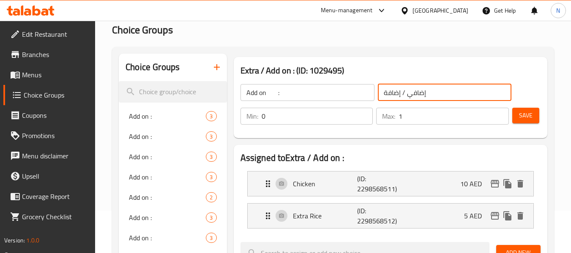
drag, startPoint x: 402, startPoint y: 96, endPoint x: 426, endPoint y: 92, distance: 23.9
click at [426, 92] on input "إضافي / إضافة ::" at bounding box center [445, 92] width 134 height 17
type input "إضافة ::"
click at [533, 117] on button "Save" at bounding box center [525, 116] width 27 height 16
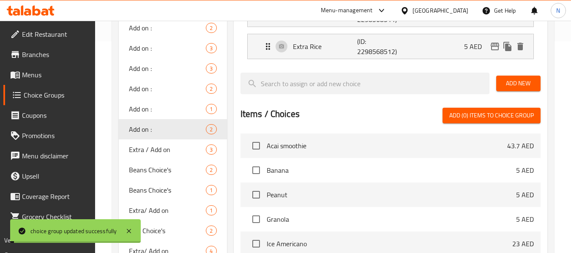
scroll to position [254, 0]
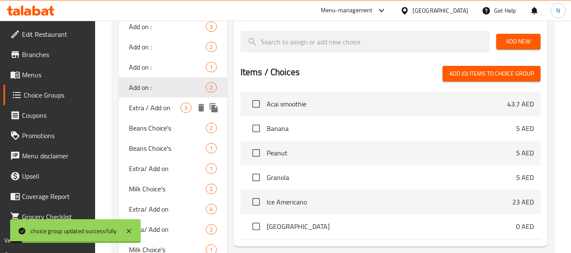
drag, startPoint x: 159, startPoint y: 104, endPoint x: 242, endPoint y: 104, distance: 83.3
click at [159, 104] on span "Extra / Add on" at bounding box center [155, 108] width 52 height 10
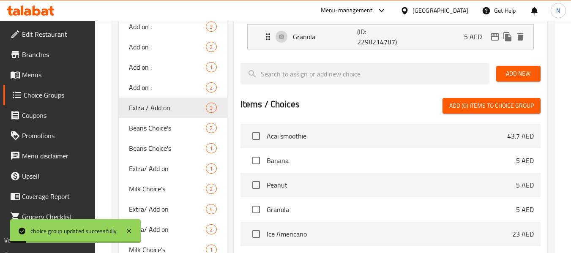
type input "Extra / Add on"
type input "إضافي/إضافة"
type input "0"
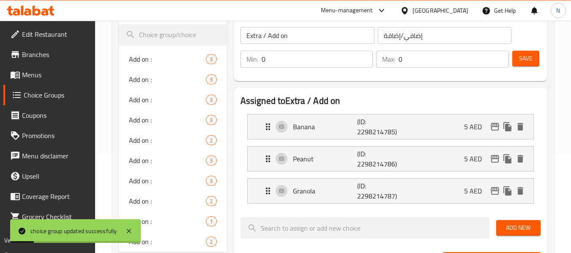
scroll to position [85, 0]
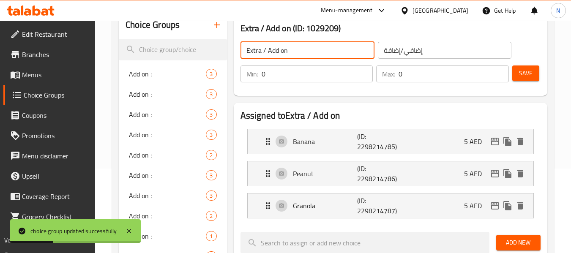
drag, startPoint x: 290, startPoint y: 51, endPoint x: 268, endPoint y: 49, distance: 22.9
click at [268, 49] on input "Extra / Add on" at bounding box center [308, 50] width 134 height 17
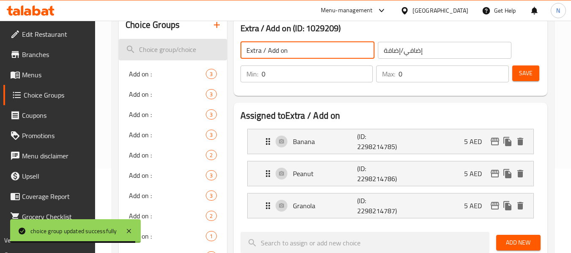
drag, startPoint x: 266, startPoint y: 50, endPoint x: 191, endPoint y: 43, distance: 75.5
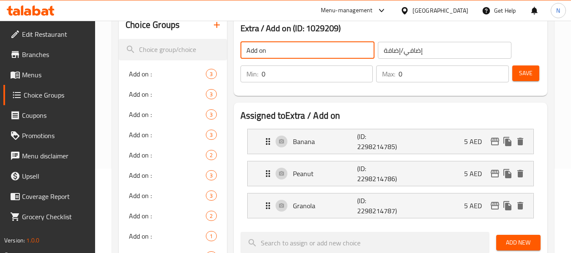
type input "Add on"
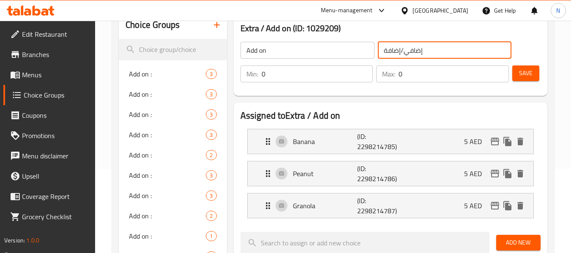
drag, startPoint x: 403, startPoint y: 51, endPoint x: 439, endPoint y: 52, distance: 36.4
click at [439, 52] on input "إضافي/إضافة" at bounding box center [445, 50] width 134 height 17
click at [379, 50] on input "/إضافة" at bounding box center [445, 50] width 134 height 17
type input "إضافة"
click at [519, 74] on span "Save" at bounding box center [526, 73] width 14 height 11
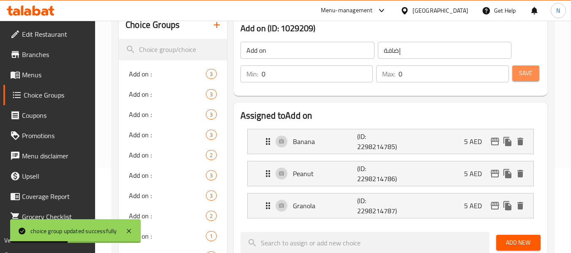
click at [536, 70] on button "Save" at bounding box center [525, 74] width 27 height 16
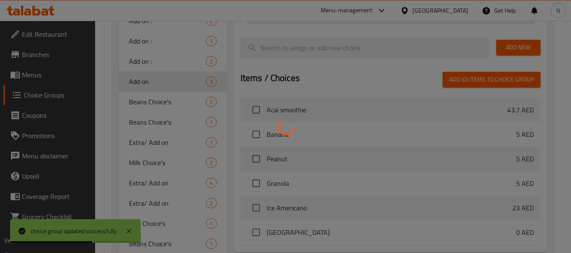
scroll to position [296, 0]
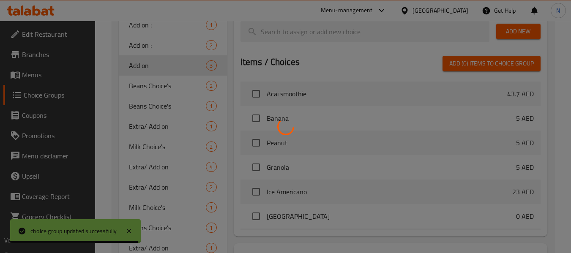
click at [155, 124] on div at bounding box center [285, 126] width 571 height 253
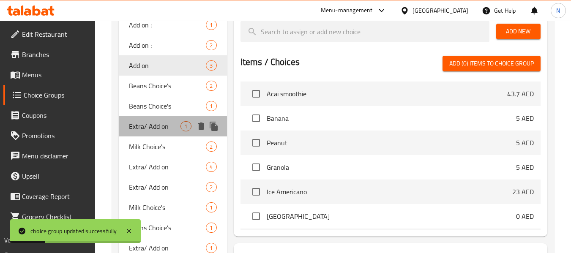
click at [158, 123] on span "Extra/ Add on" at bounding box center [155, 126] width 52 height 10
type input "Extra/ Add on"
type input "إضافي/إضافة"
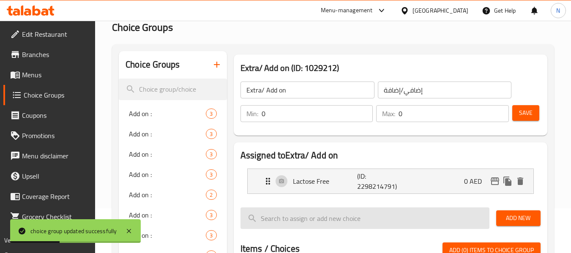
scroll to position [42, 0]
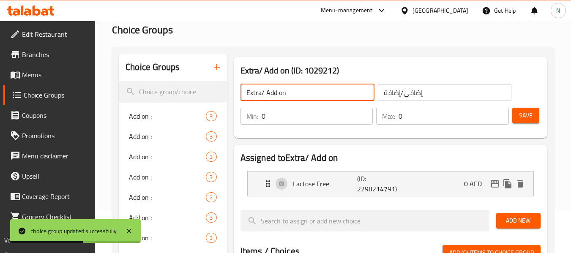
drag, startPoint x: 265, startPoint y: 93, endPoint x: 62, endPoint y: 77, distance: 203.5
type input "Add on"
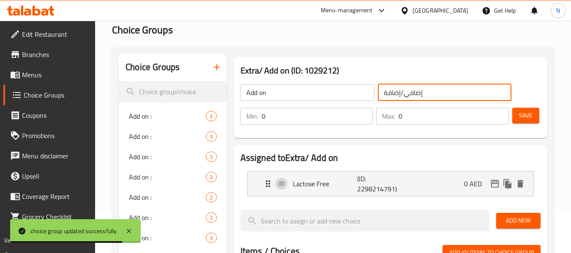
drag, startPoint x: 400, startPoint y: 93, endPoint x: 440, endPoint y: 94, distance: 40.2
click at [440, 94] on input "إضافي/إضافة" at bounding box center [445, 92] width 134 height 17
type input "إضافة"
click at [520, 113] on span "Save" at bounding box center [526, 115] width 14 height 11
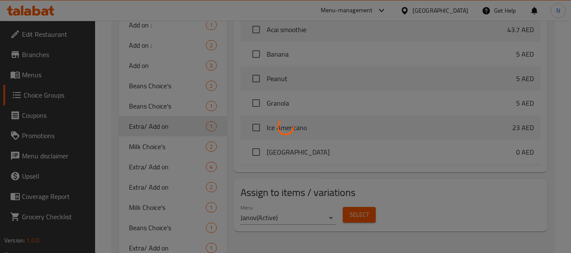
scroll to position [338, 0]
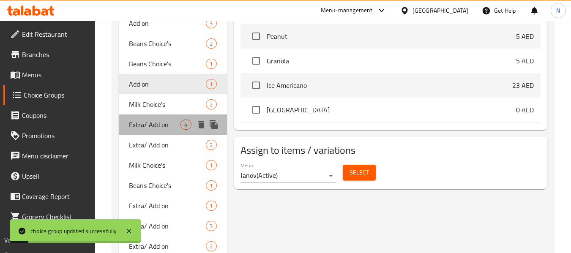
click at [150, 122] on span "Extra/ Add on" at bounding box center [155, 125] width 52 height 10
type input "Extra/ Add on"
type input "إضافي/إضافة"
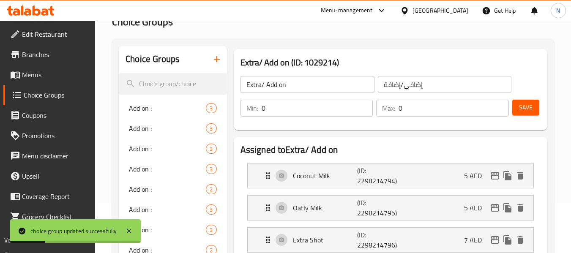
scroll to position [0, 0]
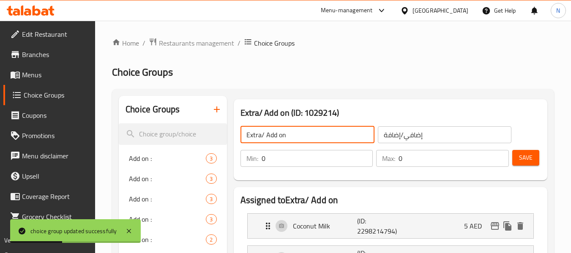
drag, startPoint x: 266, startPoint y: 135, endPoint x: 90, endPoint y: 129, distance: 175.5
type input "Add on"
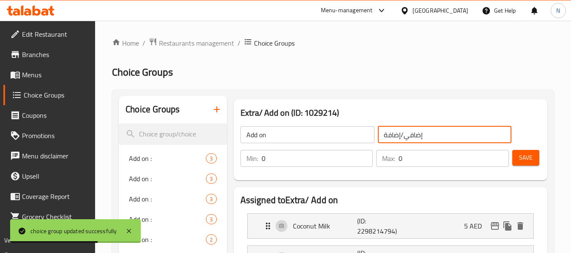
drag, startPoint x: 400, startPoint y: 135, endPoint x: 445, endPoint y: 139, distance: 44.6
click at [445, 139] on input "إضافي/إضافة" at bounding box center [445, 134] width 134 height 17
type input "إضافة"
drag, startPoint x: 524, startPoint y: 156, endPoint x: 276, endPoint y: 118, distance: 250.9
click at [524, 156] on span "Save" at bounding box center [526, 158] width 14 height 11
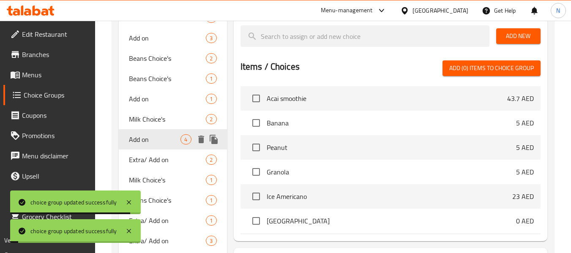
scroll to position [338, 0]
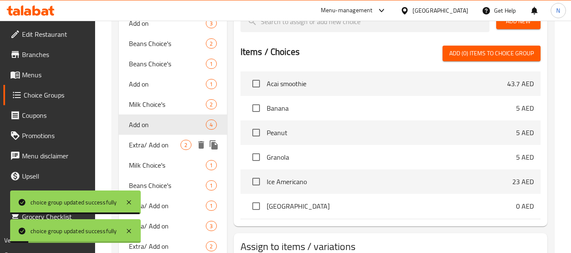
drag, startPoint x: 142, startPoint y: 146, endPoint x: 192, endPoint y: 127, distance: 53.5
click at [142, 146] on span "Extra/ Add on" at bounding box center [155, 145] width 52 height 10
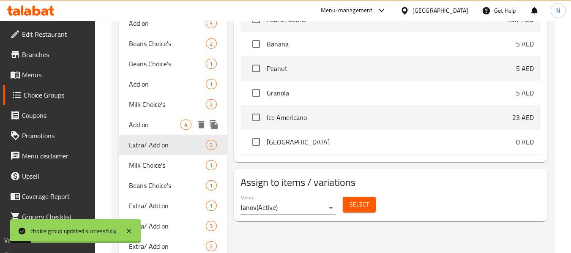
type input "Extra/ Add on"
type input "إضافي/إضافة"
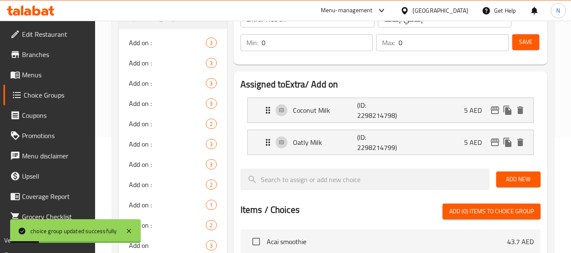
scroll to position [0, 0]
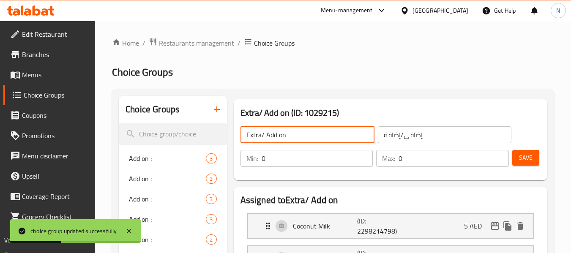
drag, startPoint x: 299, startPoint y: 139, endPoint x: 260, endPoint y: 132, distance: 39.8
click at [260, 132] on input "Extra/ Add on" at bounding box center [308, 134] width 134 height 17
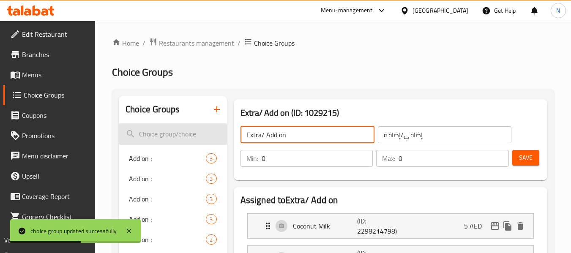
drag, startPoint x: 266, startPoint y: 136, endPoint x: 224, endPoint y: 132, distance: 42.0
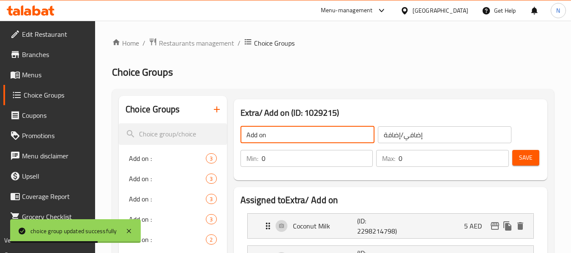
type input "Add on"
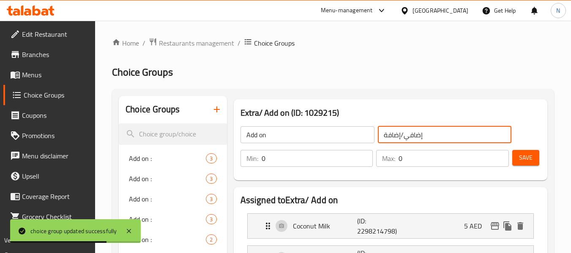
drag, startPoint x: 402, startPoint y: 134, endPoint x: 426, endPoint y: 137, distance: 23.4
click at [426, 137] on input "إضافي/إضافة" at bounding box center [445, 134] width 134 height 17
drag, startPoint x: 387, startPoint y: 136, endPoint x: 381, endPoint y: 134, distance: 5.6
click at [381, 134] on input "/إضافة" at bounding box center [445, 134] width 134 height 17
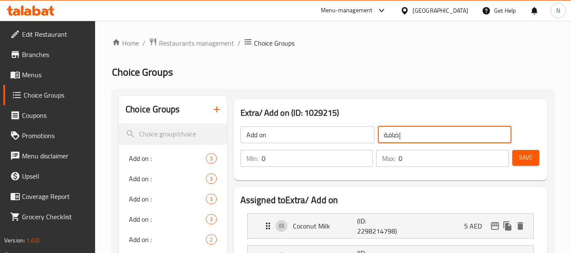
type input "إضافة"
click at [527, 154] on span "Save" at bounding box center [526, 158] width 14 height 11
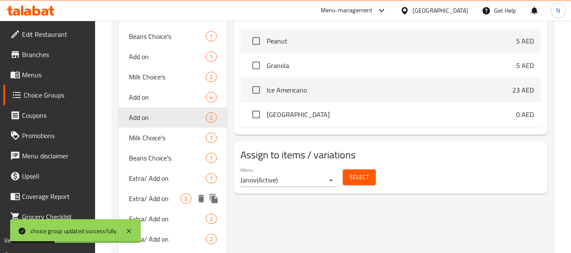
scroll to position [380, 0]
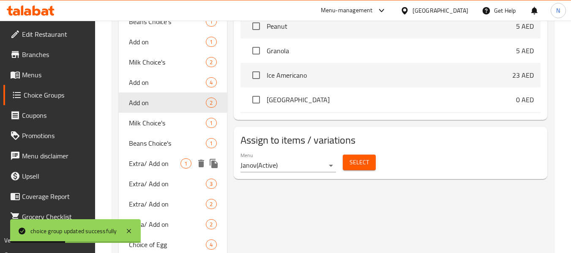
click at [159, 164] on span "Extra/ Add on" at bounding box center [155, 164] width 52 height 10
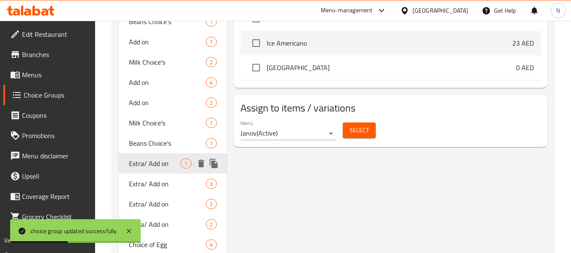
type input "Extra/ Add on"
type input "إضافي/إضافة"
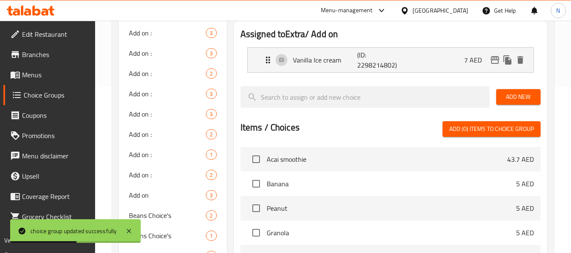
scroll to position [85, 0]
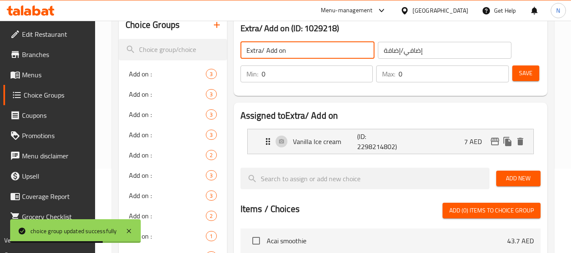
drag, startPoint x: 268, startPoint y: 50, endPoint x: 244, endPoint y: 45, distance: 24.2
click at [244, 45] on input "Extra/ Add on" at bounding box center [308, 50] width 134 height 17
click at [275, 53] on input "Extra/ Add on" at bounding box center [308, 50] width 134 height 17
drag, startPoint x: 264, startPoint y: 53, endPoint x: 211, endPoint y: 49, distance: 53.0
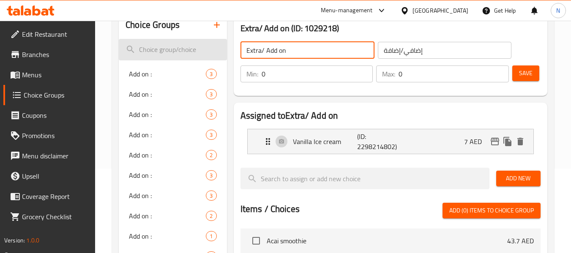
drag, startPoint x: 266, startPoint y: 50, endPoint x: 199, endPoint y: 42, distance: 67.3
drag, startPoint x: 264, startPoint y: 50, endPoint x: 212, endPoint y: 45, distance: 51.8
type input "Add on"
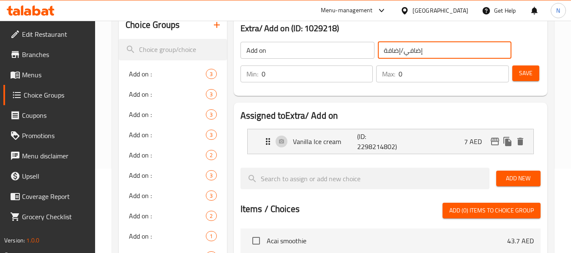
drag, startPoint x: 402, startPoint y: 52, endPoint x: 428, endPoint y: 51, distance: 26.2
click at [428, 51] on input "إضافي/إضافة" at bounding box center [445, 50] width 134 height 17
type input "إضافة"
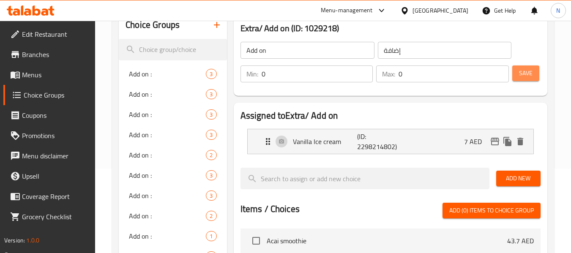
click at [534, 75] on button "Save" at bounding box center [525, 74] width 27 height 16
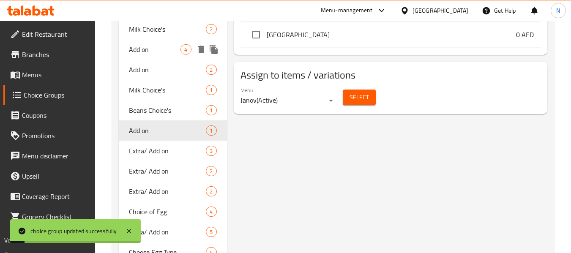
scroll to position [423, 0]
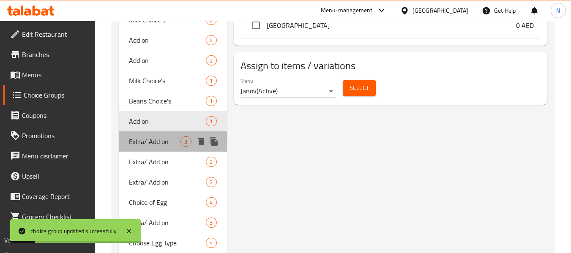
click at [165, 139] on span "Extra/ Add on" at bounding box center [155, 142] width 52 height 10
type input "Extra/ Add on"
type input "إضافي/إضافة"
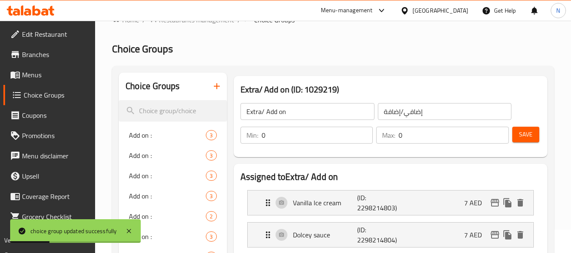
scroll to position [0, 0]
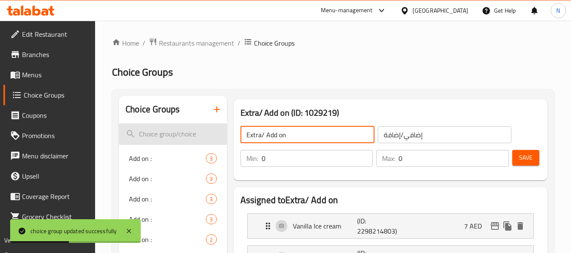
drag, startPoint x: 265, startPoint y: 133, endPoint x: 143, endPoint y: 123, distance: 122.5
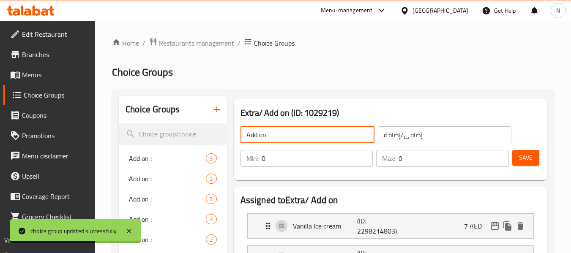
type input "Add on"
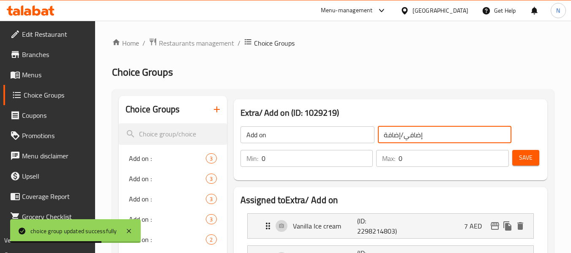
drag, startPoint x: 401, startPoint y: 135, endPoint x: 465, endPoint y: 136, distance: 63.4
click at [465, 136] on input "إضافي/إضافة" at bounding box center [445, 134] width 134 height 17
type input "إضافة"
click at [525, 159] on span "Save" at bounding box center [526, 158] width 14 height 11
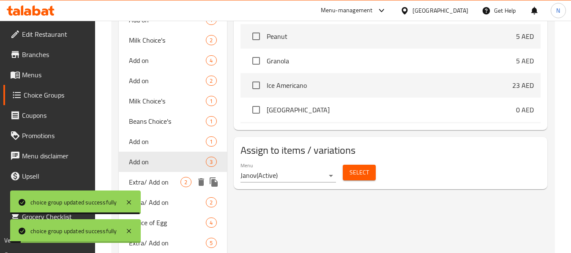
scroll to position [423, 0]
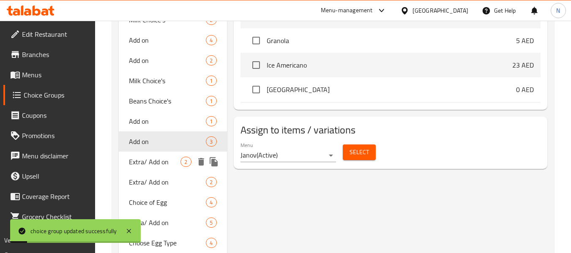
click at [142, 170] on div "Extra/ Add on 2" at bounding box center [173, 162] width 108 height 20
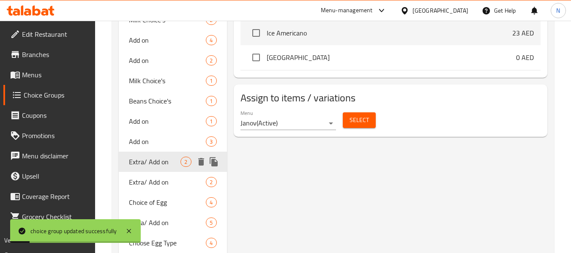
type input "Extra/ Add on"
type input "إضافي/إضافة"
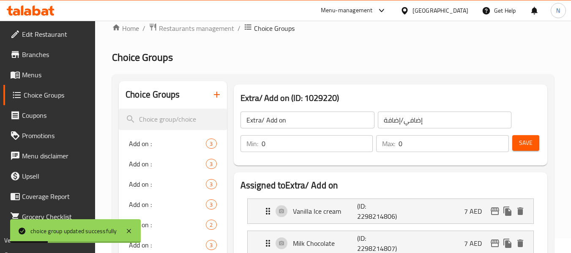
scroll to position [0, 0]
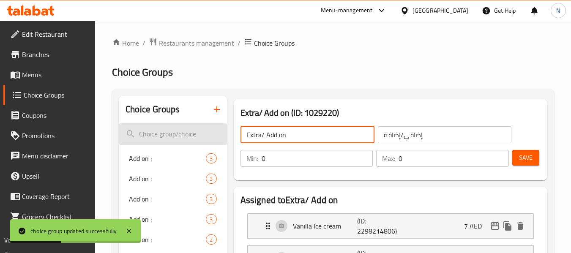
drag, startPoint x: 266, startPoint y: 131, endPoint x: 203, endPoint y: 131, distance: 63.0
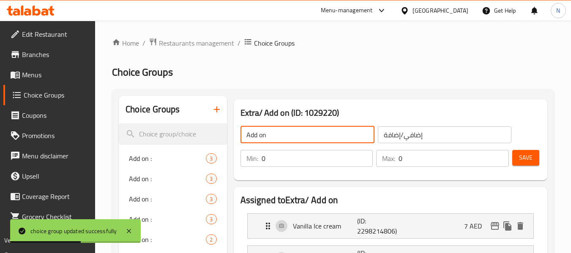
type input "Add on"
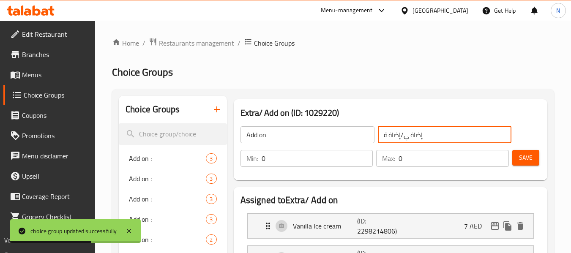
drag, startPoint x: 401, startPoint y: 135, endPoint x: 430, endPoint y: 132, distance: 29.7
click at [430, 132] on input "إضافي/إضافة" at bounding box center [445, 134] width 134 height 17
type input "إضافة"
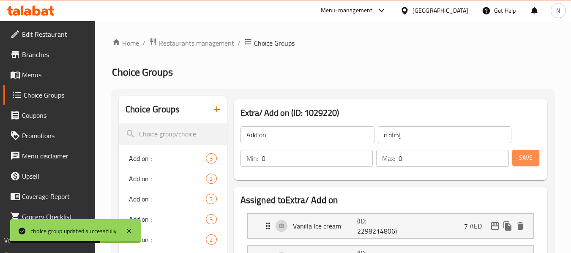
click at [532, 153] on span "Save" at bounding box center [526, 158] width 14 height 11
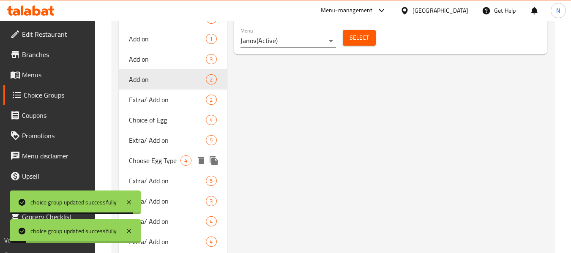
scroll to position [507, 0]
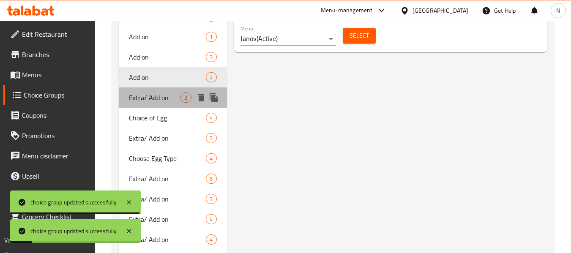
drag, startPoint x: 152, startPoint y: 100, endPoint x: 166, endPoint y: 104, distance: 14.7
click at [152, 99] on span "Extra/ Add on" at bounding box center [155, 98] width 52 height 10
type input "Extra/ Add on"
type input "إضافي/إضافة"
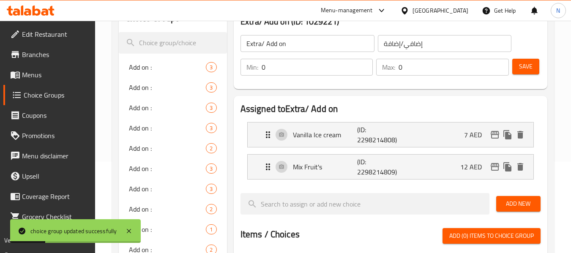
scroll to position [0, 0]
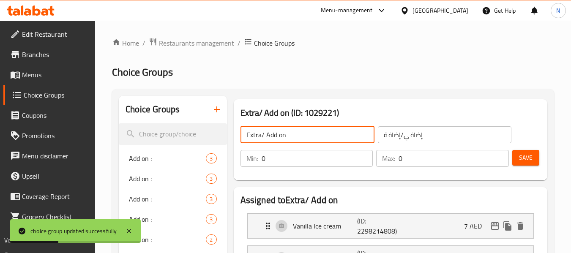
drag, startPoint x: 265, startPoint y: 135, endPoint x: 0, endPoint y: 126, distance: 264.8
type input "Add on"
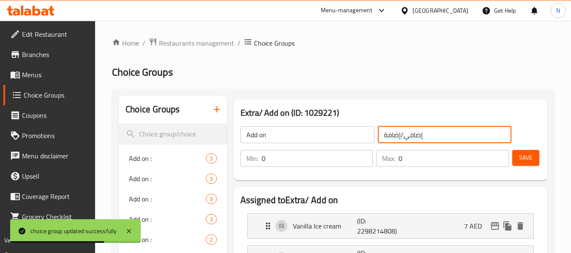
drag, startPoint x: 401, startPoint y: 134, endPoint x: 551, endPoint y: 137, distance: 149.7
type input "إضافة"
click at [526, 157] on span "Save" at bounding box center [526, 158] width 14 height 11
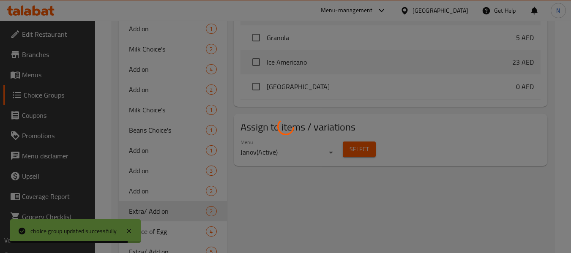
scroll to position [465, 0]
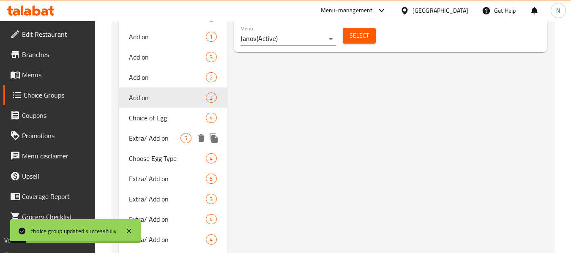
click at [167, 137] on span "Extra/ Add on" at bounding box center [155, 138] width 52 height 10
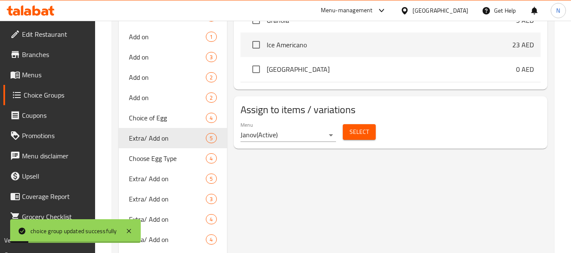
type input "Extra/ Add on"
type input "إضافي/إضافة"
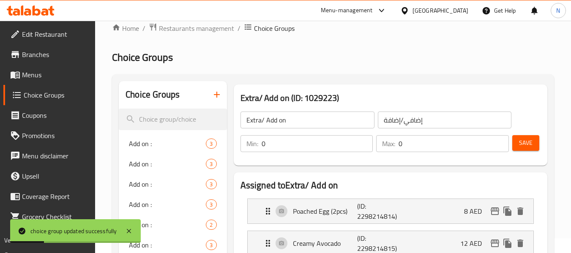
scroll to position [0, 0]
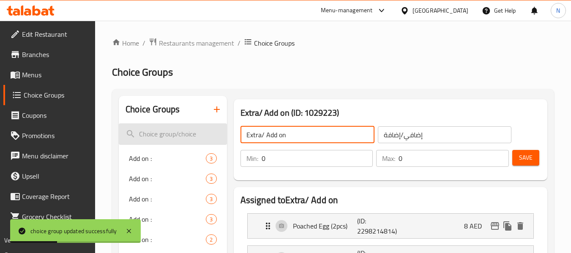
drag, startPoint x: 265, startPoint y: 135, endPoint x: 213, endPoint y: 135, distance: 52.4
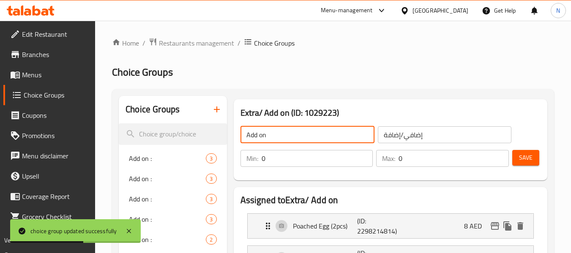
type input "Add on"
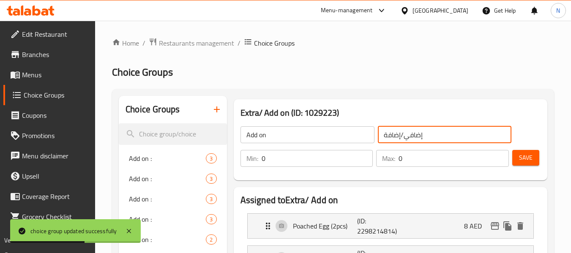
drag, startPoint x: 401, startPoint y: 132, endPoint x: 443, endPoint y: 139, distance: 42.7
click at [443, 139] on input "إضافي/إضافة" at bounding box center [445, 134] width 134 height 17
type input "إضافة"
click at [524, 159] on span "Save" at bounding box center [526, 158] width 14 height 11
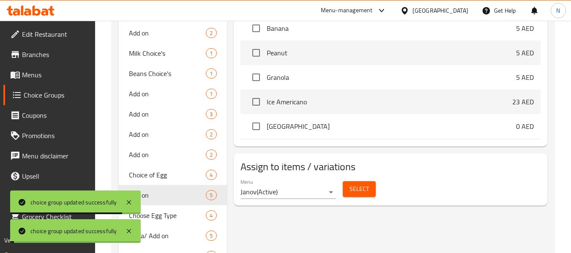
scroll to position [507, 0]
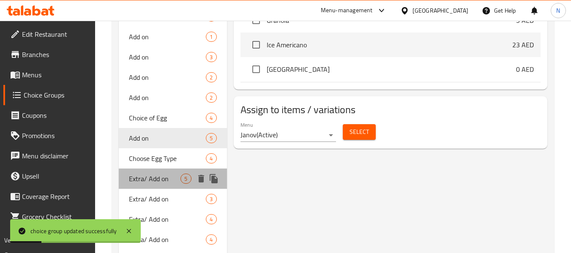
click at [156, 183] on span "Extra/ Add on" at bounding box center [155, 179] width 52 height 10
type input "Extra/ Add on"
type input "إضافي/إضافة"
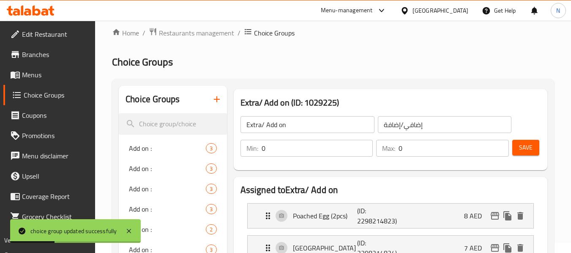
scroll to position [0, 0]
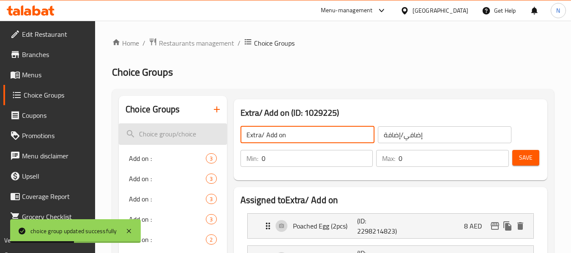
drag, startPoint x: 263, startPoint y: 133, endPoint x: 203, endPoint y: 127, distance: 60.7
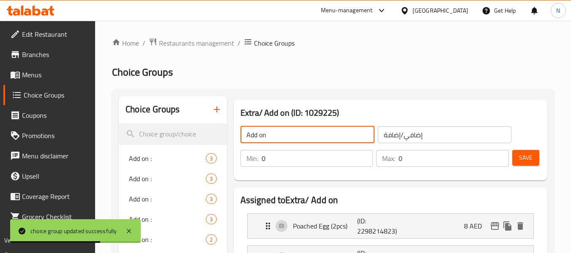
type input "Add on"
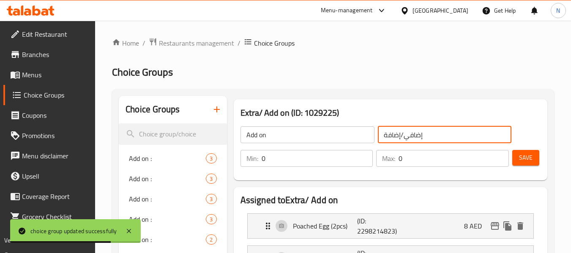
drag, startPoint x: 399, startPoint y: 136, endPoint x: 462, endPoint y: 136, distance: 62.6
click at [462, 136] on input "إضافي/إضافة" at bounding box center [445, 134] width 134 height 17
click at [399, 140] on input "إضافي/إضافة" at bounding box center [445, 134] width 134 height 17
drag, startPoint x: 402, startPoint y: 136, endPoint x: 435, endPoint y: 136, distance: 33.8
click at [435, 136] on input "إضافي/إضافة" at bounding box center [445, 134] width 134 height 17
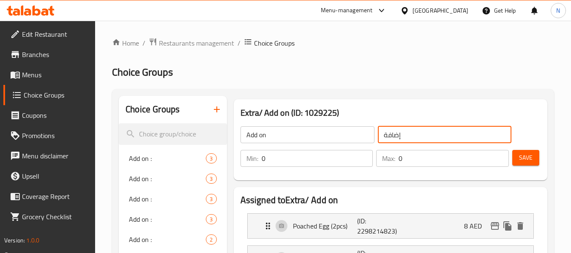
type input "إضافة"
click at [520, 160] on span "Save" at bounding box center [526, 158] width 14 height 11
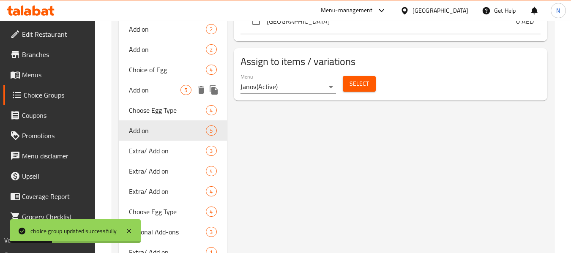
scroll to position [549, 0]
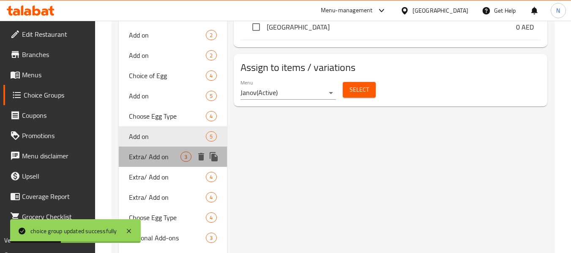
click at [130, 156] on span "Extra/ Add on" at bounding box center [155, 157] width 52 height 10
type input "Extra/ Add on"
type input "إضافي/إضافة"
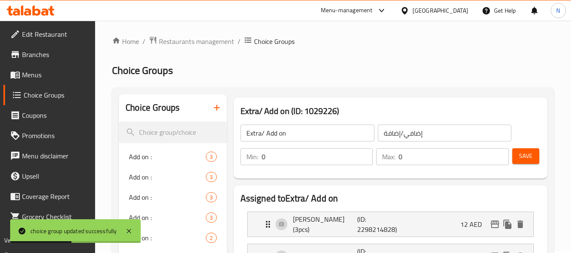
scroll to position [0, 0]
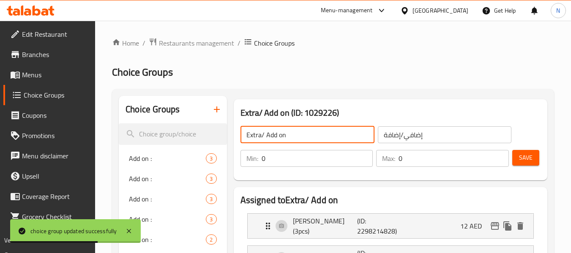
drag, startPoint x: 268, startPoint y: 135, endPoint x: 219, endPoint y: 121, distance: 50.2
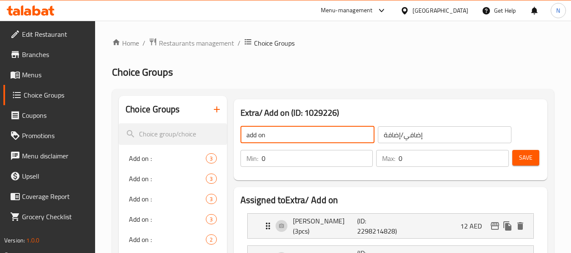
type input "add on"
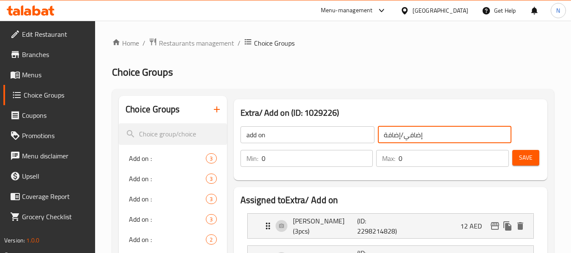
drag, startPoint x: 401, startPoint y: 136, endPoint x: 489, endPoint y: 148, distance: 89.7
click at [489, 148] on div "add on ​ إضافي/إضافة ​ Min: 0 ​ Max: 0 ​ Save" at bounding box center [390, 146] width 307 height 61
type input "إضافة"
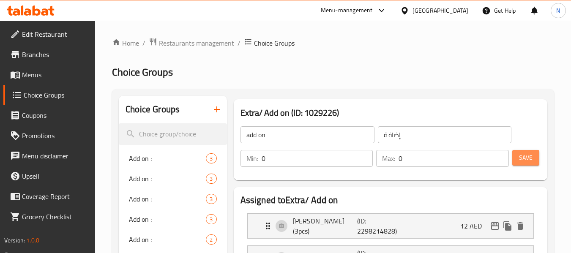
click at [523, 164] on button "Save" at bounding box center [525, 158] width 27 height 16
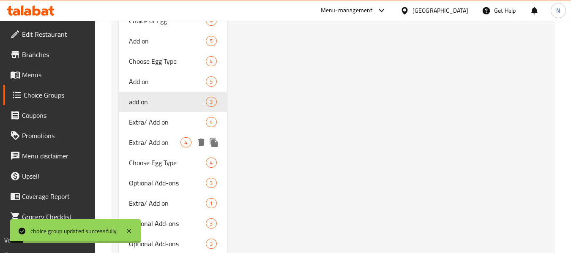
scroll to position [592, 0]
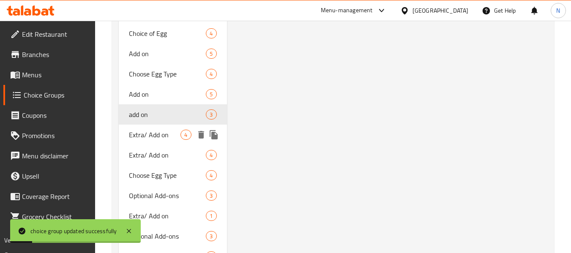
click at [154, 130] on span "Extra/ Add on" at bounding box center [155, 135] width 52 height 10
type input "Extra/ Add on"
type input "إضافي/إضافة"
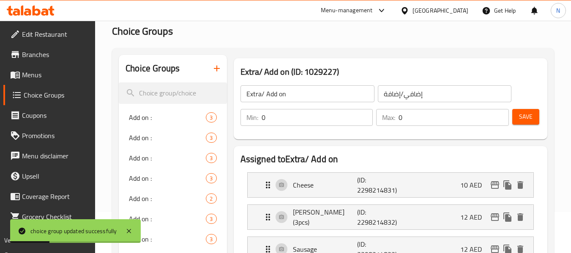
scroll to position [0, 0]
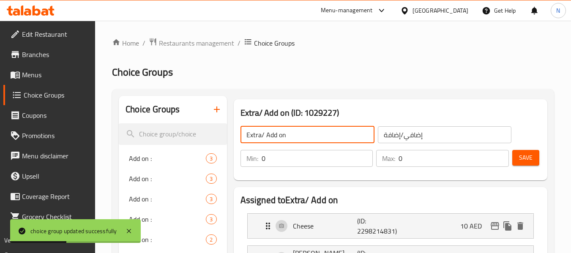
drag, startPoint x: 265, startPoint y: 134, endPoint x: 184, endPoint y: 111, distance: 84.3
type input "Add on"
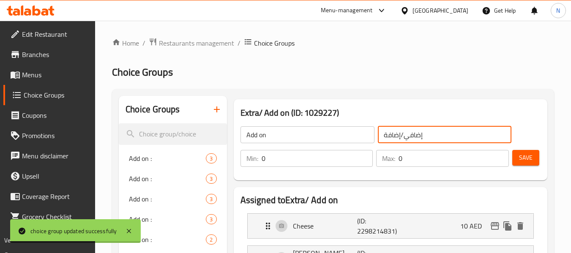
drag, startPoint x: 401, startPoint y: 135, endPoint x: 489, endPoint y: 137, distance: 87.5
click at [489, 137] on input "إضافي/إضافة" at bounding box center [445, 134] width 134 height 17
type input "إضافة"
click at [525, 159] on span "Save" at bounding box center [526, 158] width 14 height 11
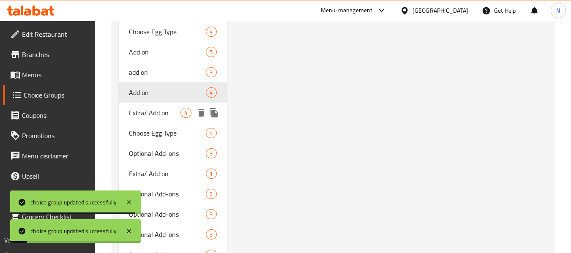
click at [150, 116] on span "Extra/ Add on" at bounding box center [155, 113] width 52 height 10
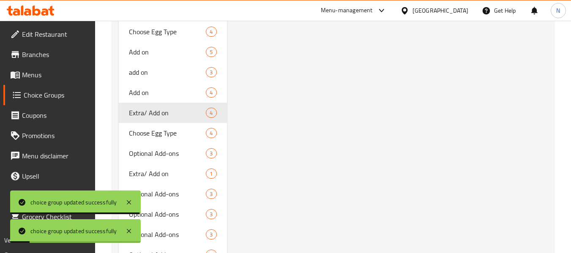
type input "Extra/ Add on"
type input "إضافي/إضافة"
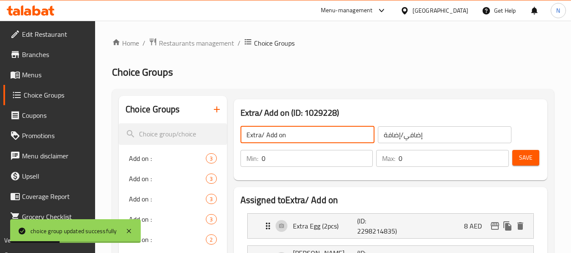
drag, startPoint x: 265, startPoint y: 136, endPoint x: 195, endPoint y: 118, distance: 72.1
type input "Add on"
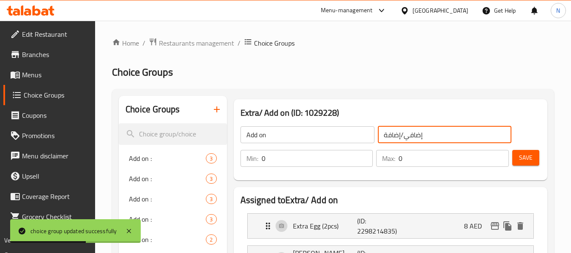
drag, startPoint x: 401, startPoint y: 133, endPoint x: 461, endPoint y: 152, distance: 63.0
click at [461, 152] on div "Add on ​ إضافي/إضافة ​ Min: 0 ​ Max: 0 ​ Save" at bounding box center [390, 146] width 307 height 61
type input "إضافة"
click at [521, 159] on span "Save" at bounding box center [526, 158] width 14 height 11
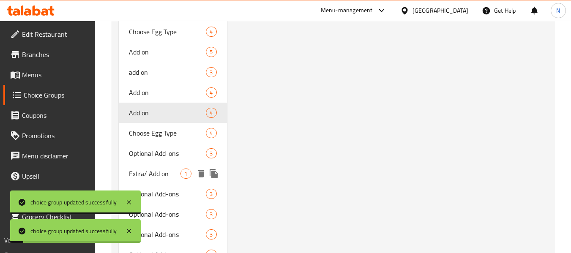
scroll to position [676, 0]
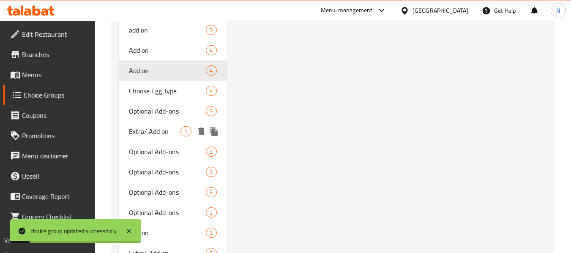
click at [158, 133] on span "Extra/ Add on" at bounding box center [155, 131] width 52 height 10
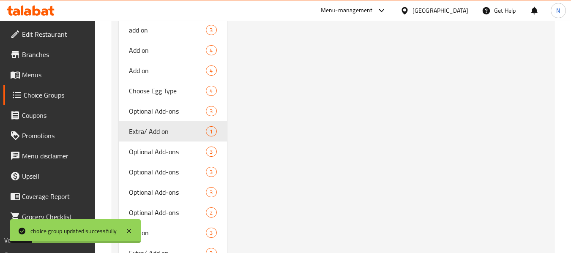
type input "Extra/ Add on"
type input "إضافي/إضافة"
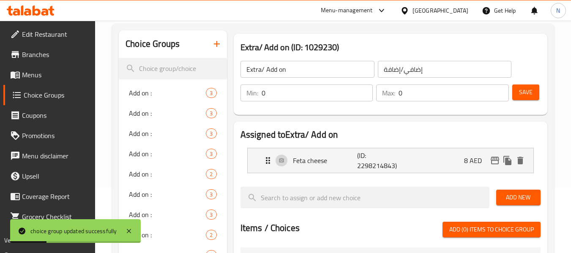
scroll to position [0, 0]
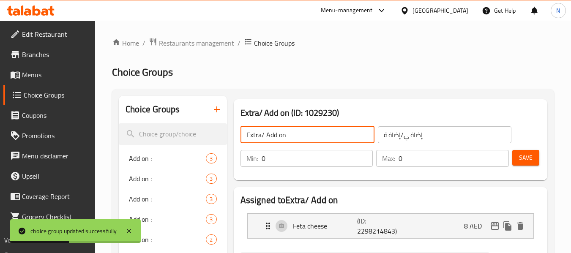
drag, startPoint x: 265, startPoint y: 134, endPoint x: 238, endPoint y: 127, distance: 27.7
click at [239, 127] on div "Extra/ Add on ​" at bounding box center [307, 135] width 137 height 20
type input "Add on"
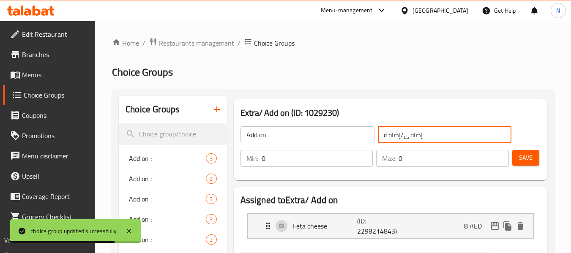
drag, startPoint x: 401, startPoint y: 135, endPoint x: 432, endPoint y: 141, distance: 31.1
click at [432, 141] on input "إضافي/إضافة" at bounding box center [445, 134] width 134 height 17
type input "إضافة"
click at [525, 159] on span "Save" at bounding box center [526, 158] width 14 height 11
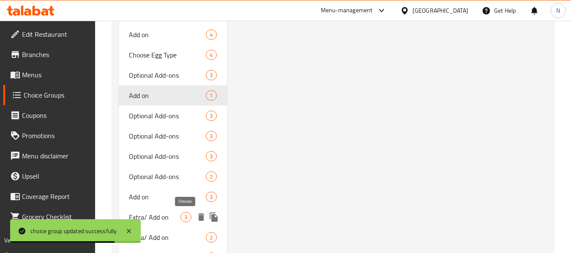
scroll to position [754, 0]
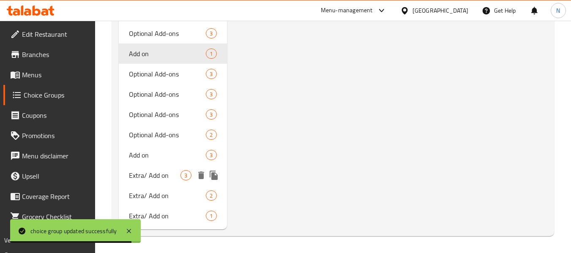
drag, startPoint x: 163, startPoint y: 173, endPoint x: 290, endPoint y: 178, distance: 127.3
click at [163, 173] on span "Extra/ Add on" at bounding box center [155, 175] width 52 height 10
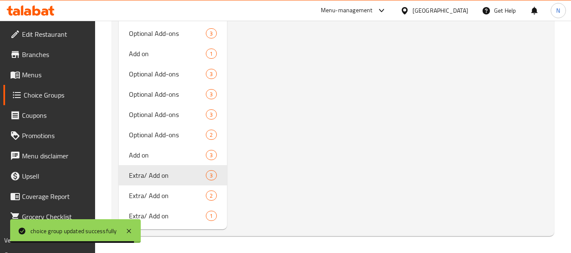
type input "Extra/ Add on"
type input "إضافي/إضافة"
type input "3"
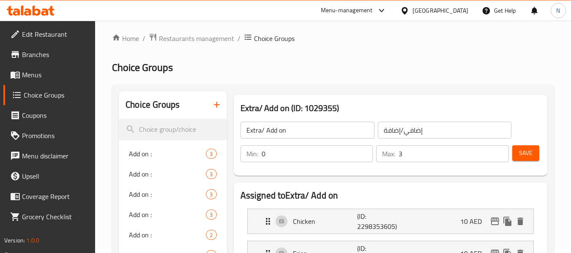
scroll to position [0, 0]
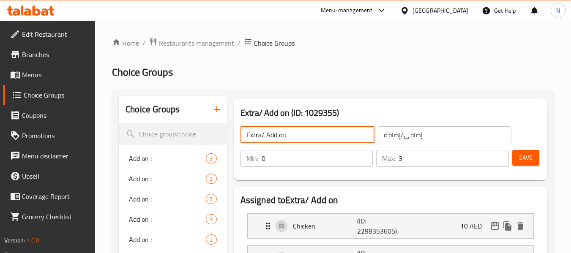
drag, startPoint x: 266, startPoint y: 133, endPoint x: 187, endPoint y: 118, distance: 80.4
type input "Add on"
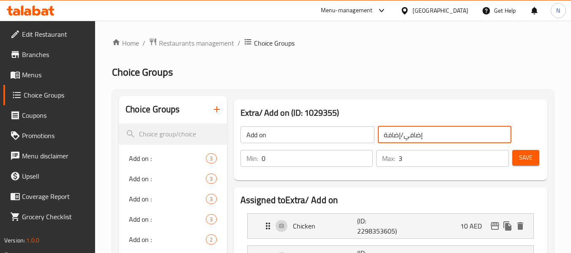
drag, startPoint x: 399, startPoint y: 136, endPoint x: 447, endPoint y: 136, distance: 47.3
click at [447, 136] on input "إضافي/إضافة" at bounding box center [445, 134] width 134 height 17
click at [401, 135] on input "إضافي/إضافة" at bounding box center [445, 134] width 134 height 17
drag, startPoint x: 401, startPoint y: 135, endPoint x: 413, endPoint y: 136, distance: 11.4
click at [413, 136] on input "إضافي/إضافة" at bounding box center [445, 134] width 134 height 17
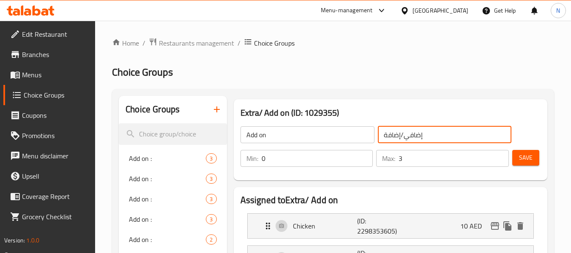
click at [394, 134] on input "إضافي/إضافة" at bounding box center [445, 134] width 134 height 17
drag, startPoint x: 402, startPoint y: 134, endPoint x: 437, endPoint y: 138, distance: 36.1
click at [437, 138] on input "إضافي/إضافة" at bounding box center [445, 134] width 134 height 17
type input "إضافة"
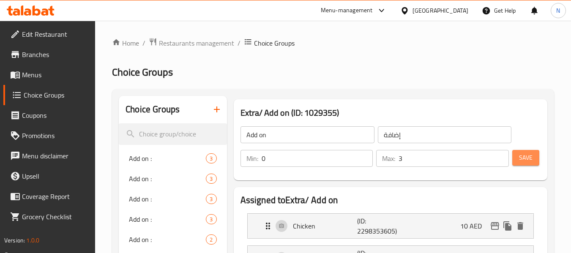
click at [525, 155] on span "Save" at bounding box center [526, 158] width 14 height 11
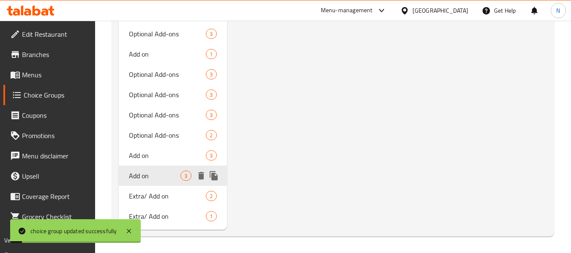
scroll to position [754, 0]
click at [162, 201] on span "Extra/ Add on" at bounding box center [155, 196] width 52 height 10
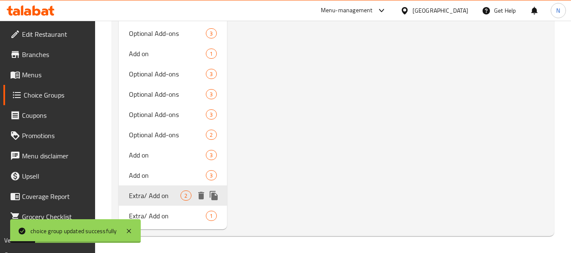
type input "Extra/ Add on"
type input "إضافي/إضافة"
type input "2"
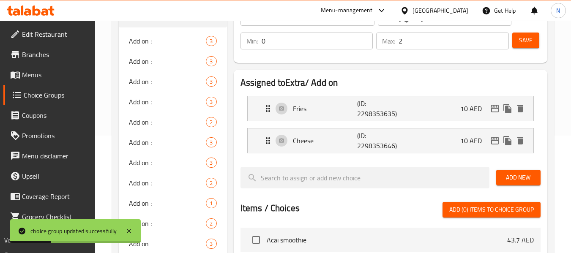
scroll to position [36, 0]
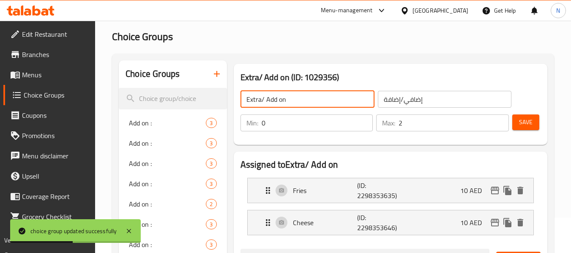
drag, startPoint x: 265, startPoint y: 98, endPoint x: 193, endPoint y: 85, distance: 72.8
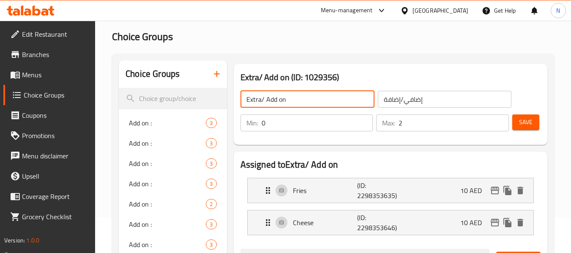
click at [263, 100] on input "Extra/ Add on" at bounding box center [308, 99] width 134 height 17
drag, startPoint x: 264, startPoint y: 100, endPoint x: 172, endPoint y: 80, distance: 93.8
type input "Add on"
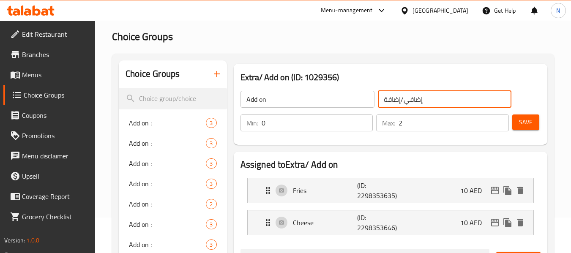
drag, startPoint x: 401, startPoint y: 98, endPoint x: 423, endPoint y: 101, distance: 21.8
click at [423, 101] on input "إضافي/إضافة" at bounding box center [445, 99] width 134 height 17
type input "إضافة"
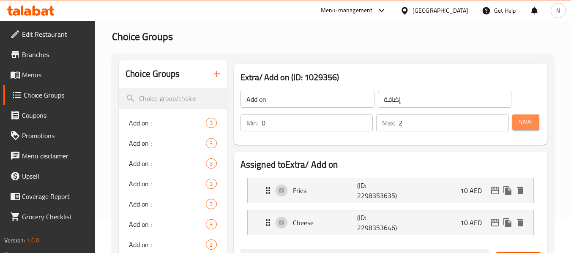
click at [524, 123] on span "Save" at bounding box center [526, 122] width 14 height 11
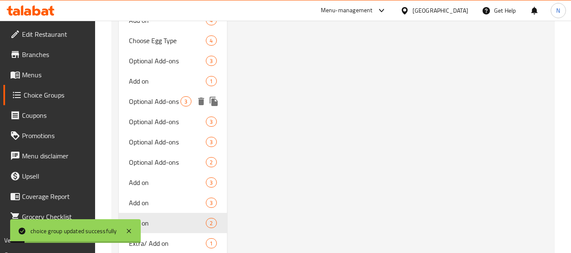
scroll to position [754, 0]
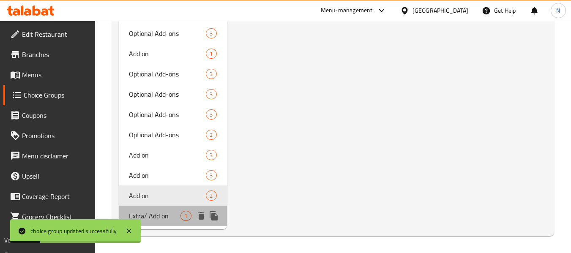
click at [150, 221] on span "Extra/ Add on" at bounding box center [155, 216] width 52 height 10
type input "Extra/ Add on"
type input "إضافي/إضافة"
type input "1"
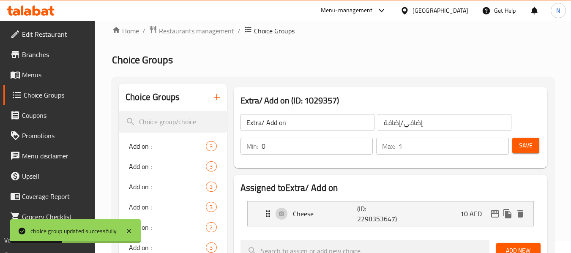
scroll to position [0, 0]
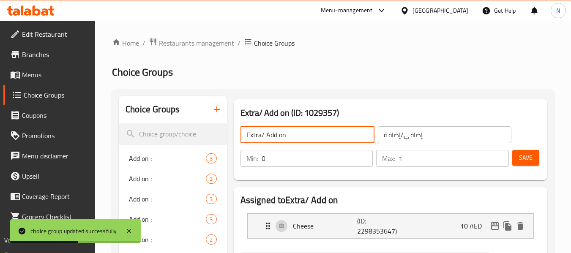
drag, startPoint x: 265, startPoint y: 134, endPoint x: 190, endPoint y: 120, distance: 77.1
type input "Add on"
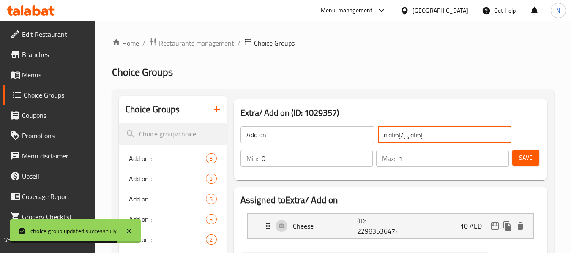
drag, startPoint x: 403, startPoint y: 134, endPoint x: 431, endPoint y: 140, distance: 28.9
click at [431, 140] on input "إضافي/إضافة" at bounding box center [445, 134] width 134 height 17
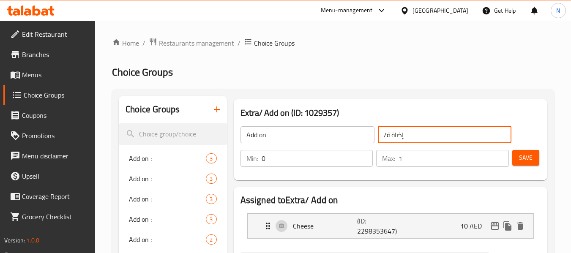
drag, startPoint x: 386, startPoint y: 135, endPoint x: 370, endPoint y: 131, distance: 17.0
click at [370, 131] on div "Add on ​ /إضافة ​" at bounding box center [376, 134] width 282 height 27
type input "إضافة"
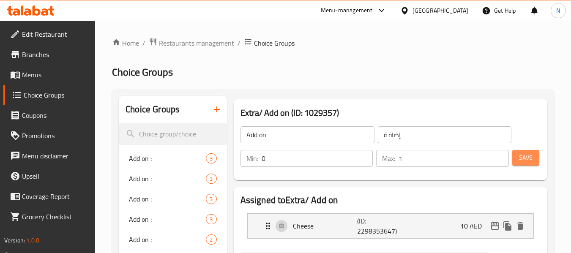
click at [525, 160] on span "Save" at bounding box center [526, 158] width 14 height 11
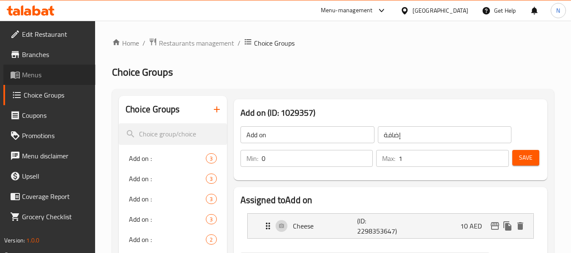
click at [35, 80] on span "Menus" at bounding box center [55, 75] width 67 height 10
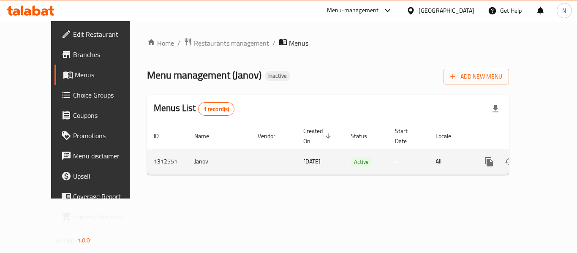
click at [546, 157] on icon "enhanced table" at bounding box center [550, 162] width 10 height 10
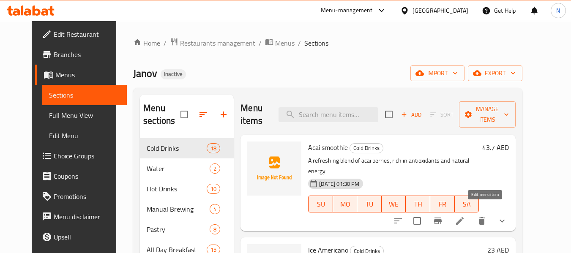
click at [465, 216] on icon at bounding box center [460, 221] width 10 height 10
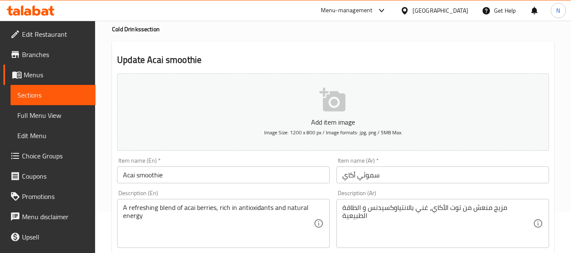
scroll to position [42, 0]
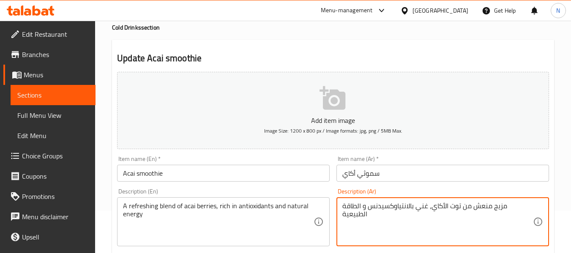
click at [423, 211] on textarea "مزيج منعش من توت الأكاي، غني بالانتياوكسيدنس و الطاقة الطبيعية" at bounding box center [437, 222] width 191 height 40
paste textarea "مضادات الاكسدة"
click at [438, 205] on textarea "مزيج منعش من توت الأكاي، غني مضادات الاكسدةو الطاقة الطبيعية" at bounding box center [437, 222] width 191 height 40
click at [365, 209] on textarea "مزيج منعش من توت الأكاي، غني بمضادات الاكسدةو الطاقة الطبيعية" at bounding box center [437, 222] width 191 height 40
type textarea "مزيج منعش من توت الأكاي، غني بمضادات الاكسدة و الطاقة الطبيعية"
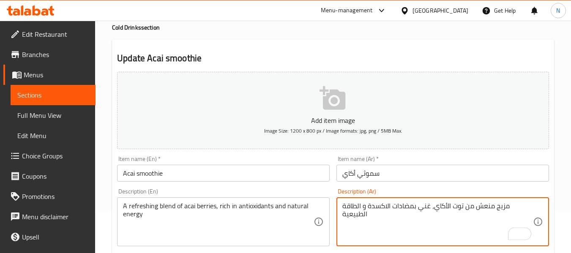
click at [261, 171] on input "Acai smoothie" at bounding box center [223, 173] width 213 height 17
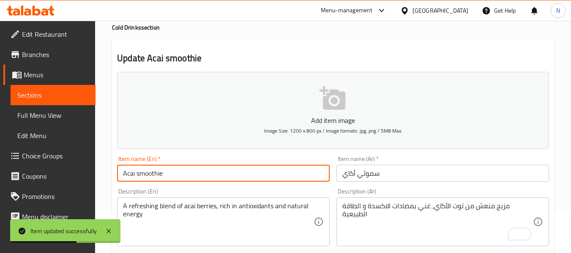
scroll to position [0, 0]
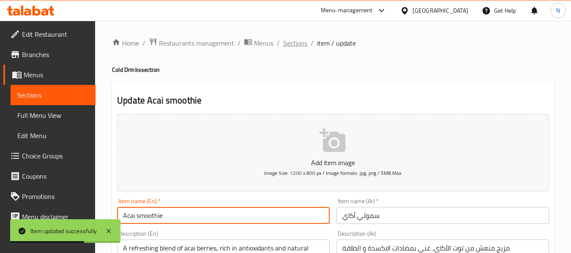
click at [301, 48] on span "Sections" at bounding box center [295, 43] width 24 height 10
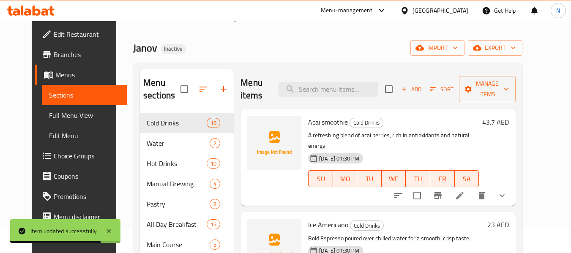
scroll to position [85, 0]
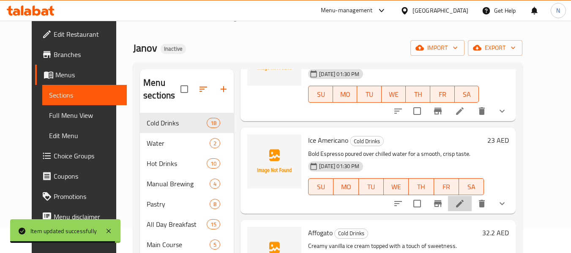
click at [472, 200] on li at bounding box center [460, 203] width 24 height 15
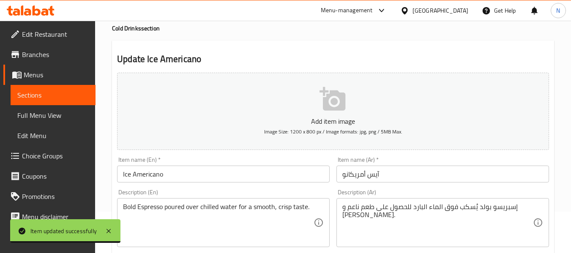
scroll to position [42, 0]
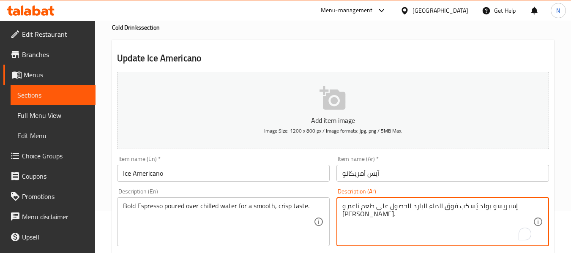
click at [487, 206] on textarea "إسبريسو بولد يُسكب فوق الماء البارد للحصول على طعم ناعم و كريسب." at bounding box center [437, 222] width 191 height 40
type textarea "إسبريسو قوي يُسكب فوق الماء البارد للحصول على طعم ناعم و [PERSON_NAME]."
click at [251, 168] on input "Ice Americano" at bounding box center [223, 173] width 213 height 17
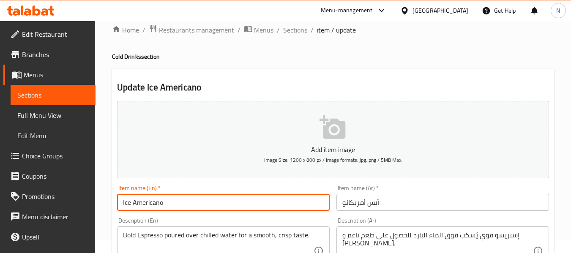
scroll to position [0, 0]
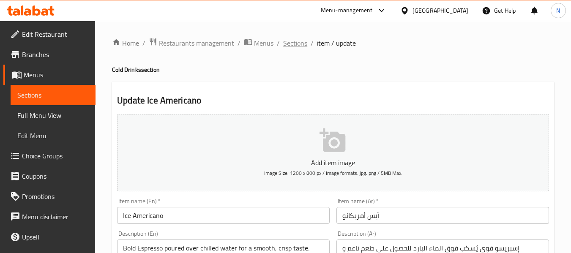
click at [298, 41] on span "Sections" at bounding box center [295, 43] width 24 height 10
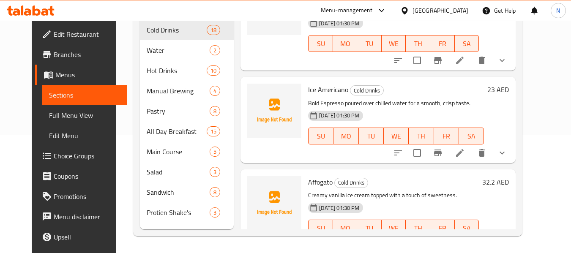
scroll to position [127, 0]
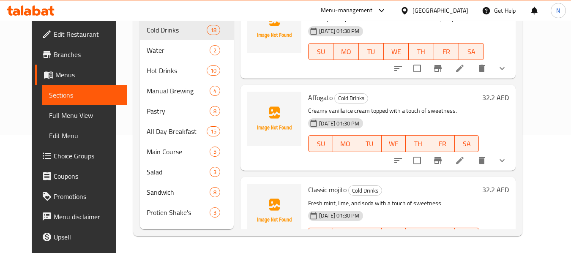
click at [464, 157] on icon at bounding box center [460, 161] width 8 height 8
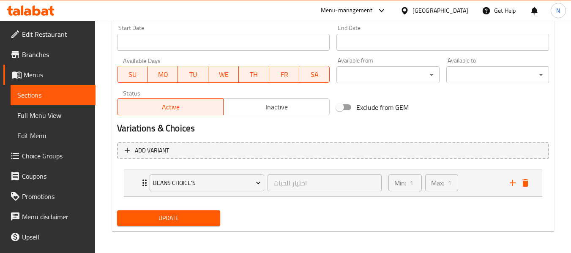
scroll to position [358, 0]
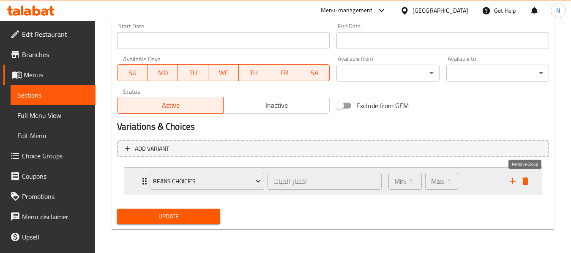
click at [524, 181] on icon "delete" at bounding box center [525, 182] width 6 height 8
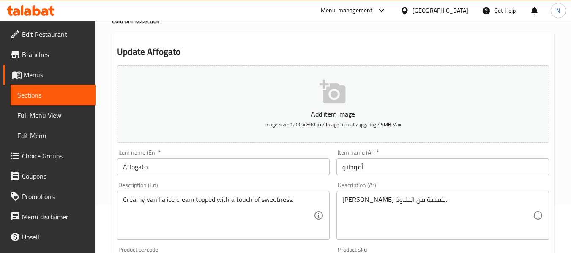
scroll to position [48, 0]
click at [121, 202] on div "Creamy vanilla ice cream topped with a touch of sweetness. Description (En)" at bounding box center [223, 215] width 213 height 49
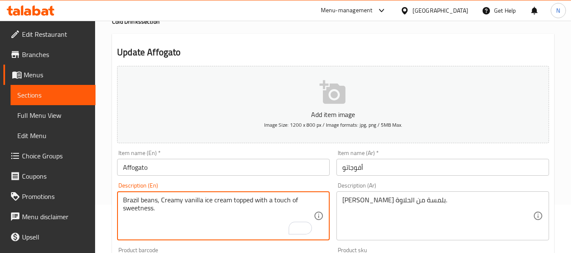
type textarea "Brazil beans, Creamy vanilla ice cream topped with a touch of sweetness."
click at [342, 199] on div "آيس كريم فانيليا كريمي مغطى بلمسة من الحلاوة. Description (Ar)" at bounding box center [442, 215] width 213 height 49
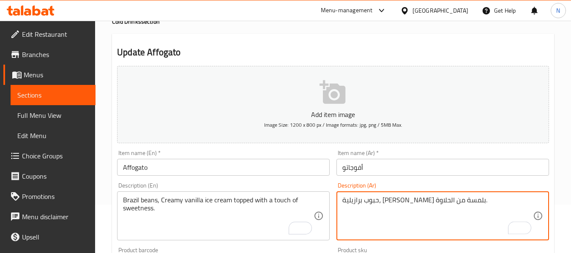
type textarea "حبوب برازيلية، [PERSON_NAME] بلمسة من الحلاوة."
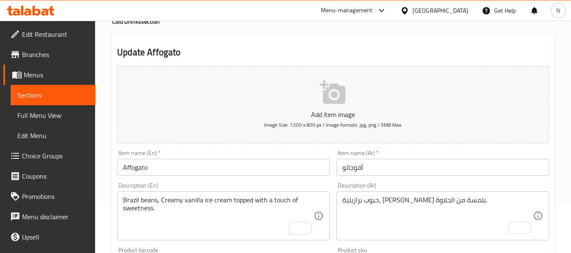
click at [258, 158] on div "Item name (En)   * Affogato Item name (En) *" at bounding box center [223, 163] width 213 height 26
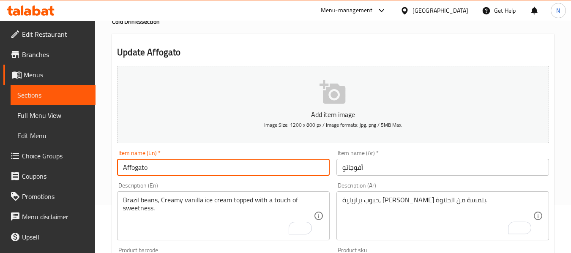
click at [254, 160] on input "Affogato" at bounding box center [223, 167] width 213 height 17
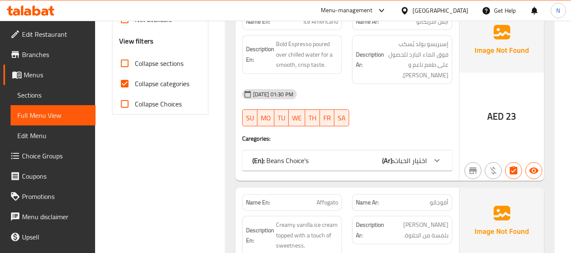
scroll to position [296, 0]
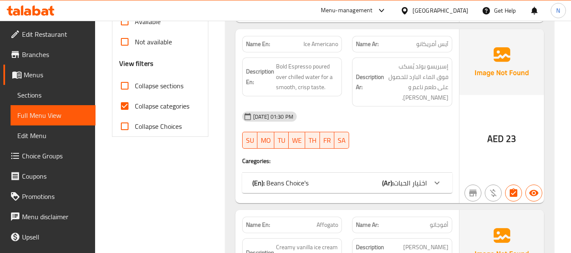
click at [138, 101] on span "Collapse categories" at bounding box center [162, 106] width 55 height 10
click at [135, 101] on input "Collapse categories" at bounding box center [125, 106] width 20 height 20
checkbox input "false"
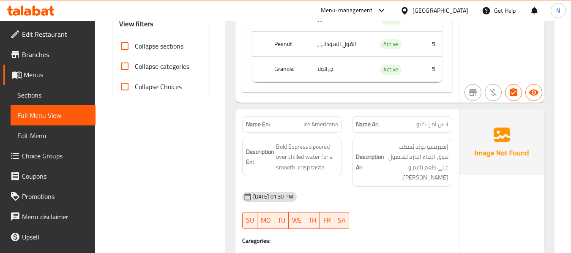
scroll to position [380, 0]
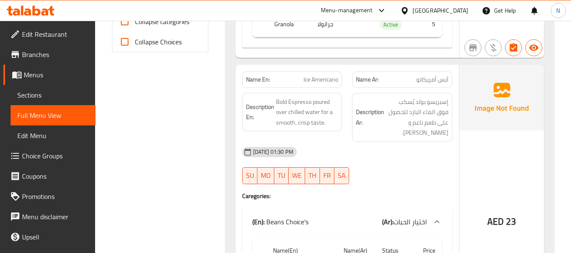
drag, startPoint x: 421, startPoint y: 194, endPoint x: 400, endPoint y: 168, distance: 32.8
click at [418, 190] on div "Name En: Ice Americano Name Ar: آيس أمريكانو Description En: Bold Espresso pour…" at bounding box center [347, 199] width 224 height 269
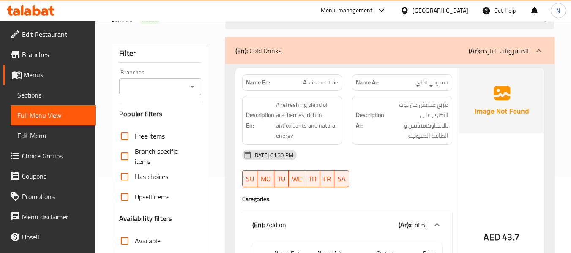
scroll to position [85, 0]
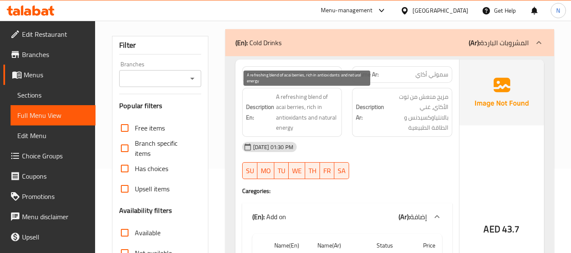
click at [289, 120] on span "A refreshing blend of acai berries, rich in antioxidants and natural energy" at bounding box center [307, 112] width 63 height 41
copy span "antioxidants"
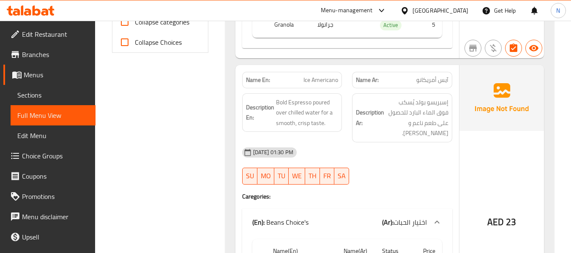
scroll to position [380, 0]
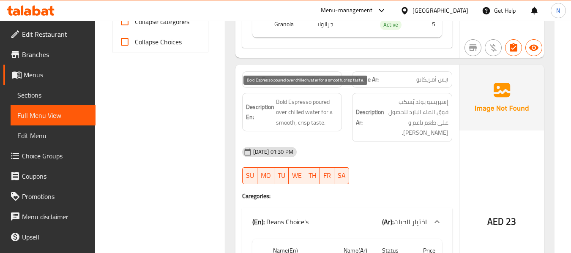
click at [280, 101] on span "Bold Espresso poured over chilled water for a smooth, crisp taste." at bounding box center [307, 112] width 63 height 31
copy span "Bold"
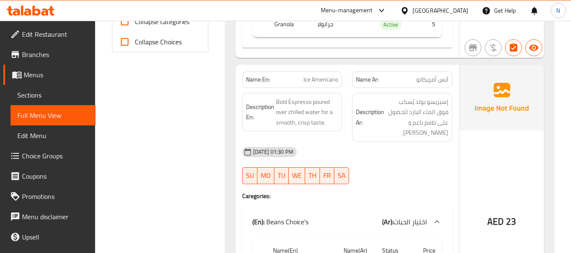
click at [451, 121] on div "Description Ar: إسبريسو بولد يُسكب فوق الماء البارد للحصول على طعم ناعم و كريسب." at bounding box center [402, 117] width 100 height 49
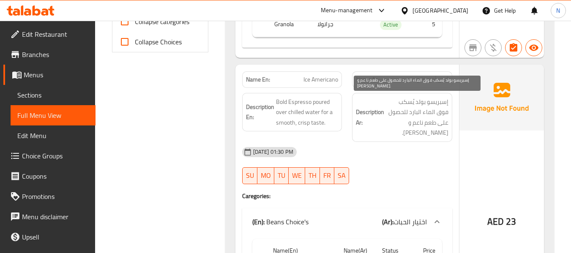
click at [421, 101] on span "إسبريسو بولد يُسكب فوق الماء البارد للحصول على طعم ناعم و كريسب." at bounding box center [417, 117] width 63 height 41
copy span "بولد"
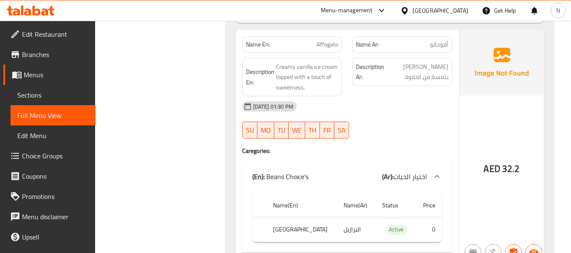
scroll to position [676, 0]
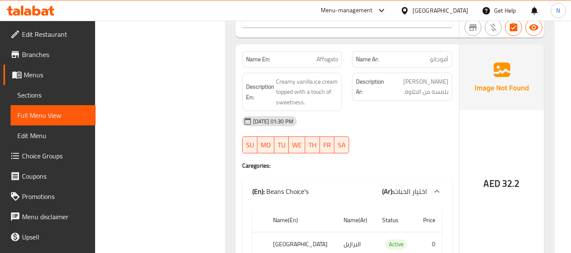
click at [325, 55] on span "Affogato" at bounding box center [328, 59] width 22 height 9
copy span "Affogato"
click at [389, 123] on div "17-09-2025 01:30 PM SU MO TU WE TH FR SA" at bounding box center [347, 134] width 220 height 47
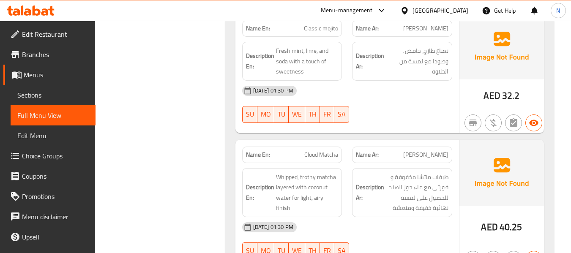
scroll to position [972, 0]
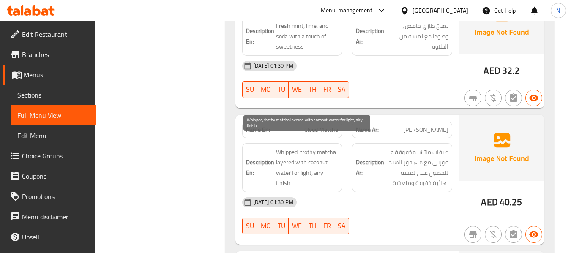
click at [305, 147] on span "Whipped, frothy matcha layered with coconut water for light, airy finish" at bounding box center [307, 167] width 63 height 41
copy span "frothy"
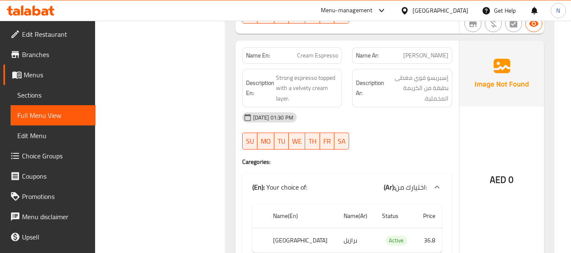
scroll to position [1184, 0]
click at [318, 47] on div "Name En: Cream Espresso" at bounding box center [292, 55] width 100 height 16
copy span "Cream Espresso"
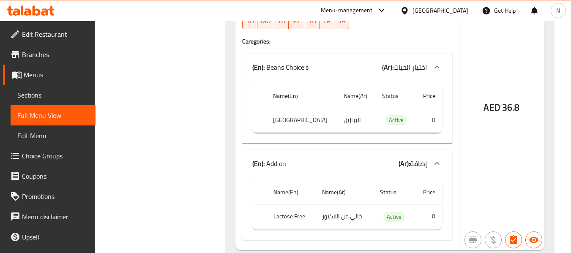
scroll to position [1564, 0]
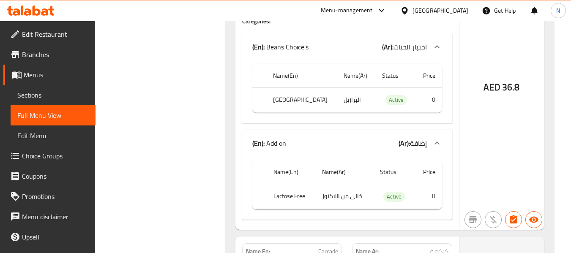
click at [501, 131] on div "AED 36.8" at bounding box center [501, 65] width 85 height 330
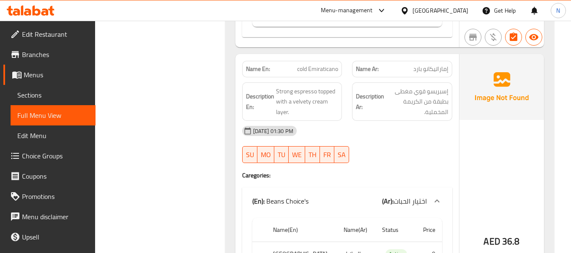
scroll to position [1395, 0]
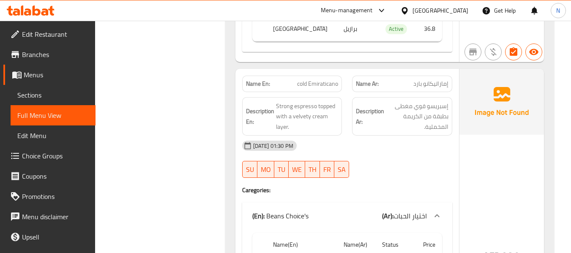
click at [332, 79] on span "cold Emiraticano" at bounding box center [317, 83] width 41 height 9
copy span "cold Emiraticano"
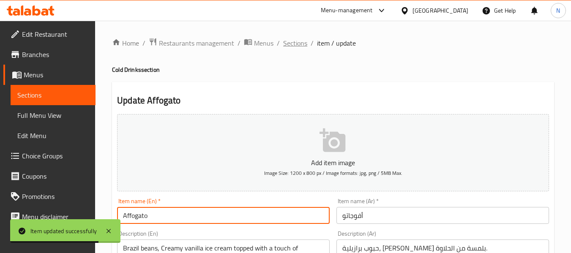
click at [301, 40] on span "Sections" at bounding box center [295, 43] width 24 height 10
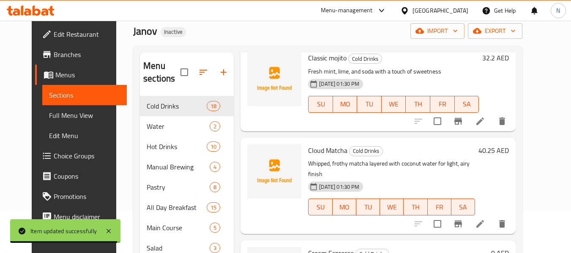
scroll to position [338, 0]
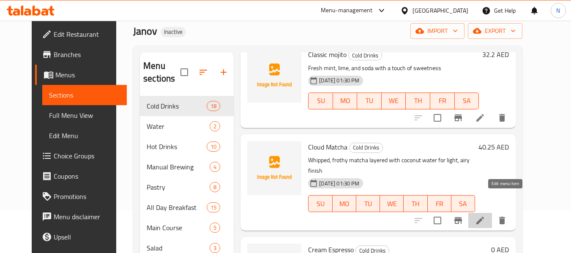
click at [485, 216] on icon at bounding box center [480, 221] width 10 height 10
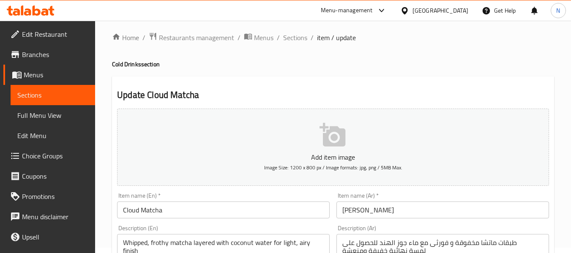
scroll to position [42, 0]
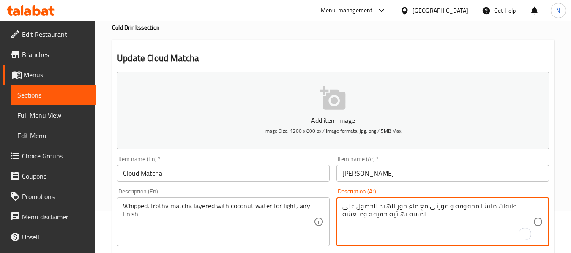
click at [459, 207] on textarea "طبقات ماتشا مخفوقة و فورثى مع ماء جوز الهند للحصول على لمسة نهائية خفيفة ومنعشة" at bounding box center [437, 222] width 191 height 40
paste textarea "زبد"
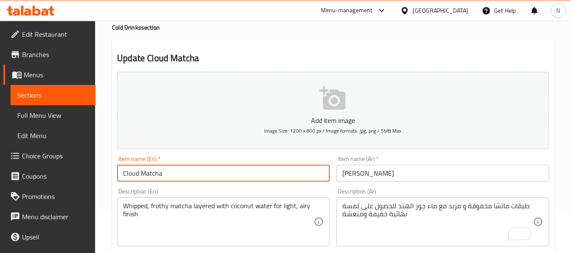
click at [250, 171] on input "Cloud Matcha" at bounding box center [223, 173] width 213 height 17
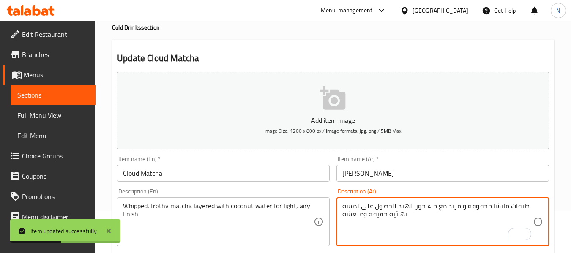
click at [353, 205] on textarea "طبقات ماتشا مخفوقة و مزبد مع ماء جوز الهند للحصول على لمسة نهائية خفيفة ومنعشة" at bounding box center [437, 222] width 191 height 40
click at [348, 207] on textarea "طبقات ماتشا مخفوقة و مزبد مع ماء جوز الهند للحصول على نهائية خفيفة ومنعشة" at bounding box center [437, 222] width 191 height 40
type textarea "طبقات ماتشا مخفوقة و مزبد مع ماء جوز الهند للحصول على نهاية خفيفة ومنعشة"
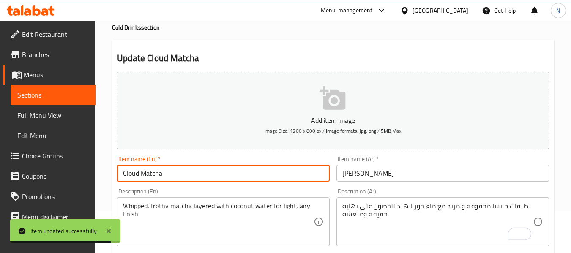
click at [282, 175] on input "Cloud Matcha" at bounding box center [223, 173] width 213 height 17
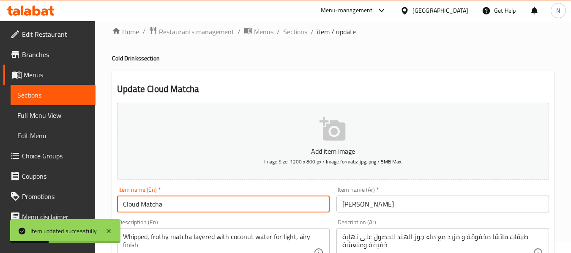
scroll to position [0, 0]
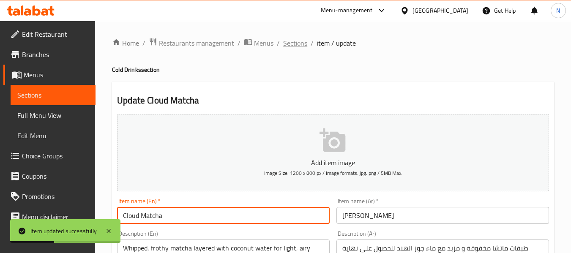
click at [298, 43] on span "Sections" at bounding box center [295, 43] width 24 height 10
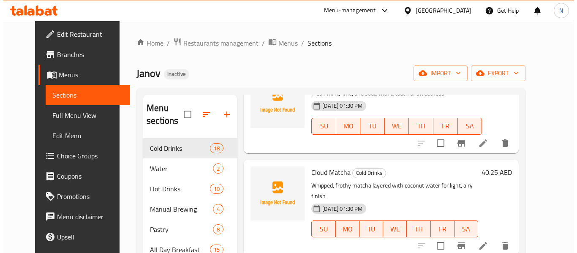
scroll to position [380, 0]
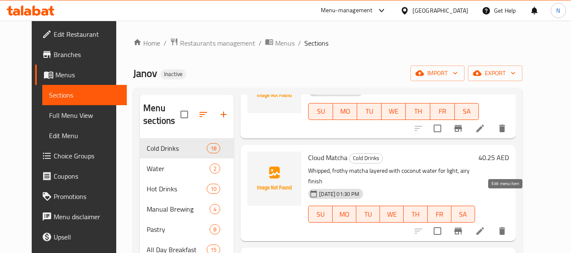
click at [485, 226] on icon at bounding box center [480, 231] width 10 height 10
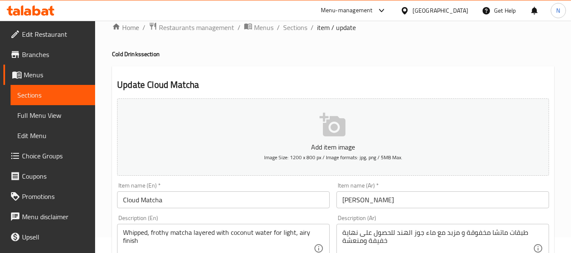
scroll to position [85, 0]
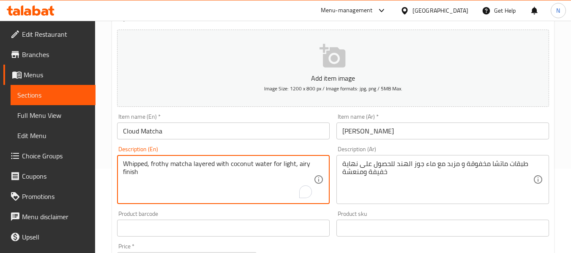
drag, startPoint x: 271, startPoint y: 165, endPoint x: 298, endPoint y: 187, distance: 34.2
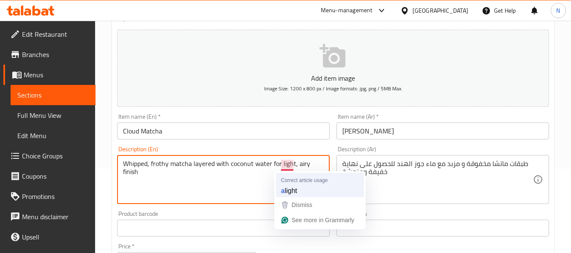
drag, startPoint x: 281, startPoint y: 160, endPoint x: 286, endPoint y: 177, distance: 17.7
click at [286, 169] on html "​ Menu-management United Arab Emirates Get Help N Edit Restaurant Branches Menu…" at bounding box center [285, 41] width 571 height 253
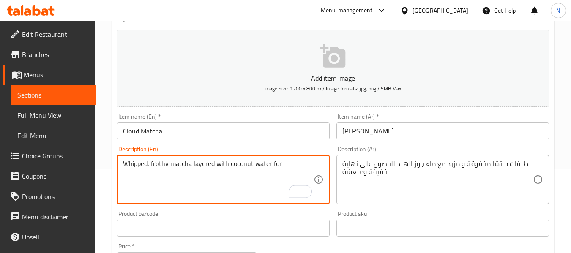
click at [276, 164] on textarea "Whipped, frothy matcha layered with coconut water for" at bounding box center [218, 180] width 191 height 40
type textarea "Whipped, frothy matcha layered with coconut water"
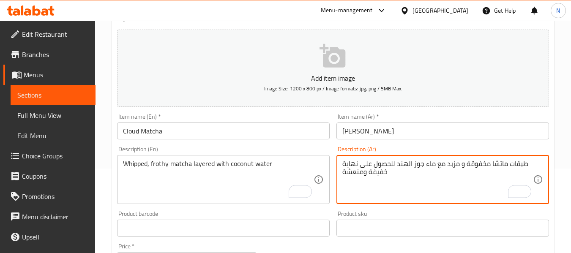
drag, startPoint x: 395, startPoint y: 165, endPoint x: 345, endPoint y: 175, distance: 50.7
drag, startPoint x: 346, startPoint y: 164, endPoint x: 336, endPoint y: 162, distance: 10.0
click at [336, 162] on div "Description (Ar) طبقات ماتشا مخفوقة و مزبد مع ماء جوز الهند ة Description (Ar)" at bounding box center [442, 175] width 219 height 65
type textarea "طبقات ماتشا مخفوقة و مزبد مع ماء جوز الهند"
click at [283, 125] on input "Cloud Matcha" at bounding box center [223, 131] width 213 height 17
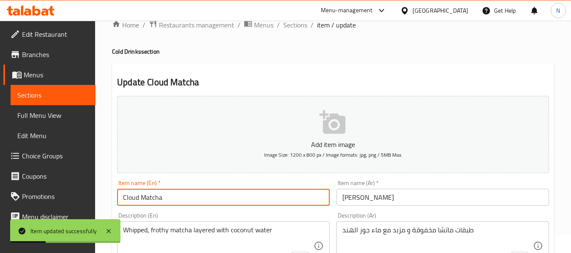
scroll to position [0, 0]
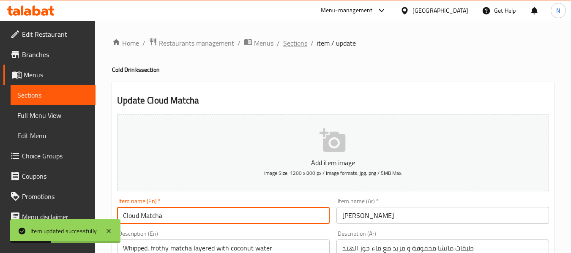
click at [284, 44] on span "Sections" at bounding box center [295, 43] width 24 height 10
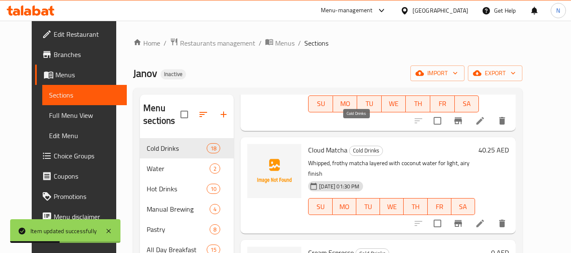
scroll to position [473, 0]
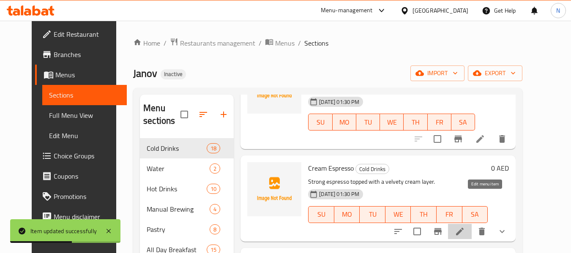
click at [465, 227] on icon at bounding box center [460, 232] width 10 height 10
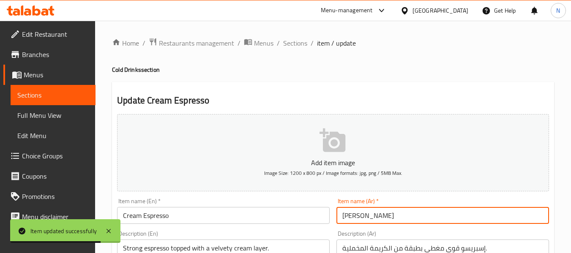
click at [375, 216] on input "كريمة اسبريسو" at bounding box center [442, 215] width 213 height 17
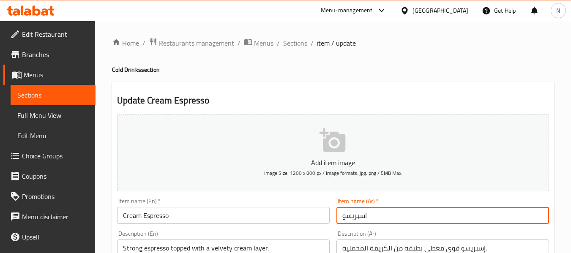
click at [391, 220] on input "اسبريسو" at bounding box center [442, 215] width 213 height 17
paste input "كريمة"
type input "اسبريسو بالكريمة"
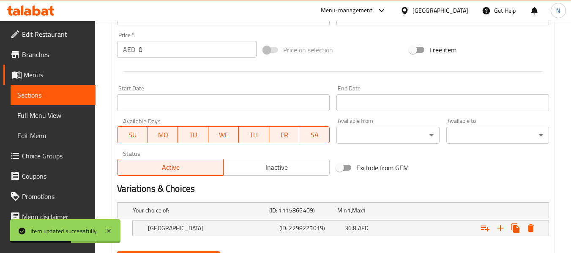
scroll to position [339, 0]
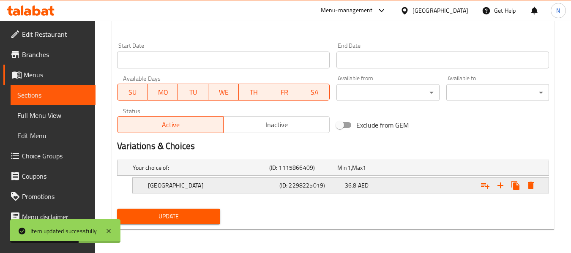
click at [206, 189] on h5 "[GEOGRAPHIC_DATA]" at bounding box center [212, 185] width 128 height 8
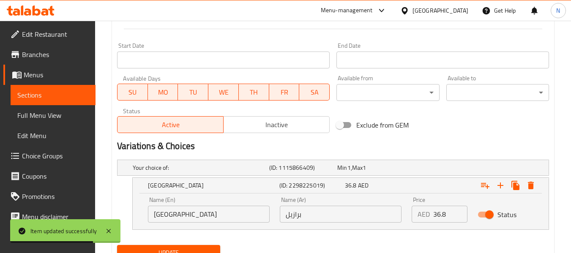
drag, startPoint x: 448, startPoint y: 217, endPoint x: 383, endPoint y: 201, distance: 66.5
click at [383, 201] on div "Name (En) Brazil Name (En) Name (Ar) برازيل Name (Ar) Price AED 36.8 Price Stat…" at bounding box center [341, 210] width 396 height 36
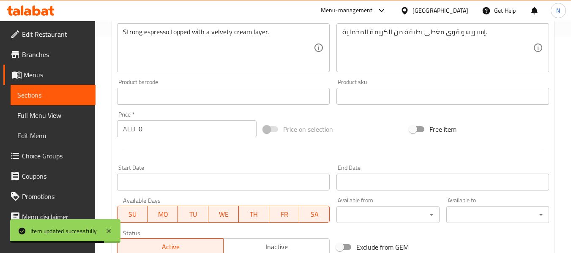
scroll to position [212, 0]
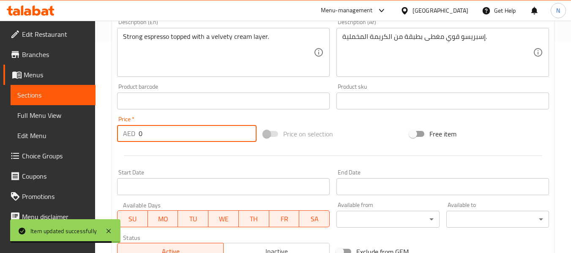
drag, startPoint x: 161, startPoint y: 128, endPoint x: 83, endPoint y: 123, distance: 77.5
click at [86, 124] on div "Edit Restaurant Branches Menus Sections Full Menu View Edit Menu Choice Groups …" at bounding box center [285, 112] width 571 height 607
paste input "36.8"
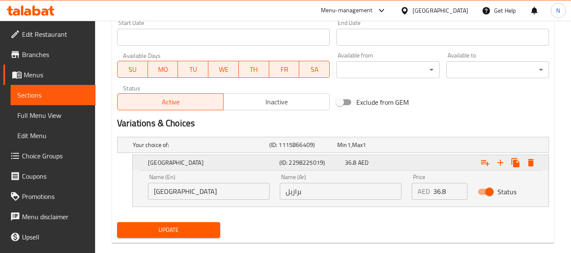
scroll to position [375, 0]
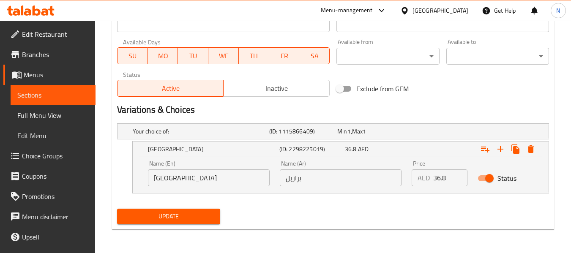
type input "36.8"
drag, startPoint x: 173, startPoint y: 181, endPoint x: 127, endPoint y: 166, distance: 48.1
click at [128, 166] on div "Brazil (ID: 2298225019) 36.8 AED Name (En) Brazil Name (En) Name (Ar) برازيل Na…" at bounding box center [333, 167] width 432 height 52
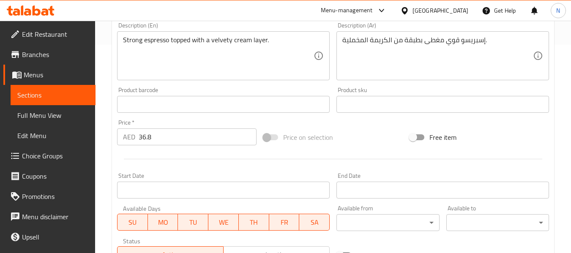
scroll to position [164, 0]
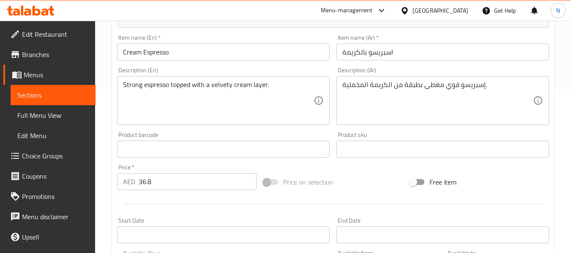
click at [120, 85] on div "Strong espresso topped with a velvety cream layer. Description (En)" at bounding box center [223, 100] width 213 height 49
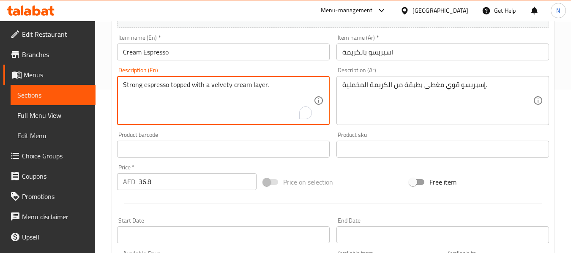
paste textarea "[GEOGRAPHIC_DATA]"
type textarea "Brazil beans, Strong espresso topped with a velvety cream layer."
click at [341, 85] on div "إسبريسو قوي مغطى بطبقة من الكريمة المخملية. Description (Ar)" at bounding box center [442, 100] width 213 height 49
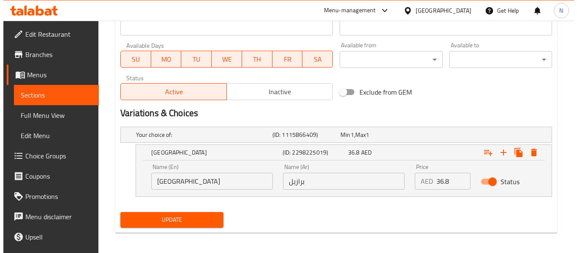
scroll to position [375, 0]
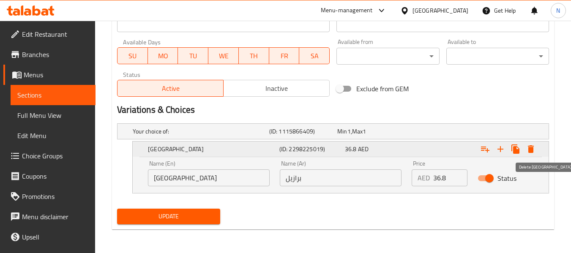
type textarea "حبوب برازيليه ، إسبريسو قوي مغطى بطبقة من الكريمة المخملية."
click at [532, 150] on icon "Expand" at bounding box center [531, 149] width 6 height 8
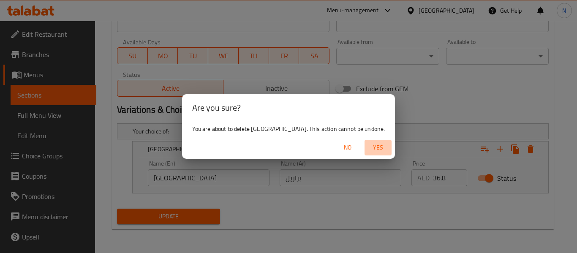
click at [368, 143] on span "Yes" at bounding box center [378, 147] width 20 height 11
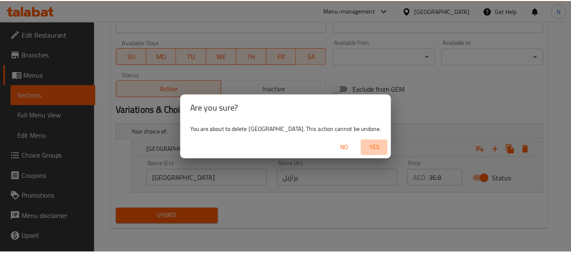
scroll to position [344, 0]
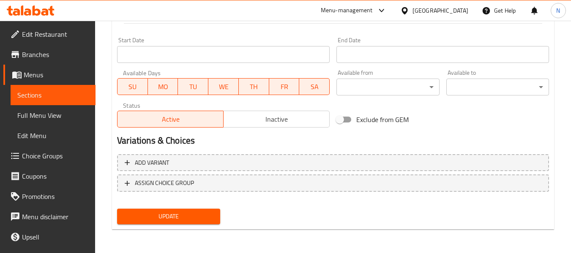
click at [156, 210] on button "Update" at bounding box center [168, 217] width 103 height 16
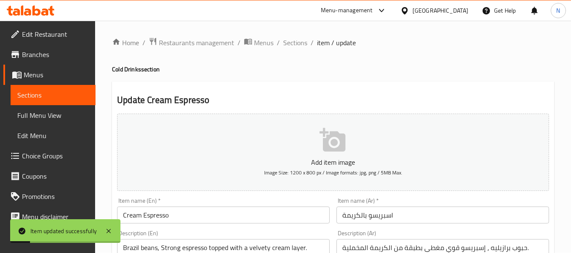
scroll to position [0, 0]
click at [295, 41] on span "Sections" at bounding box center [295, 43] width 24 height 10
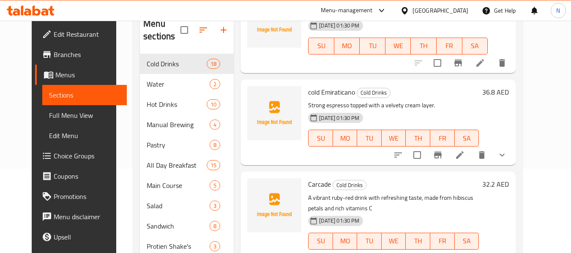
scroll to position [549, 0]
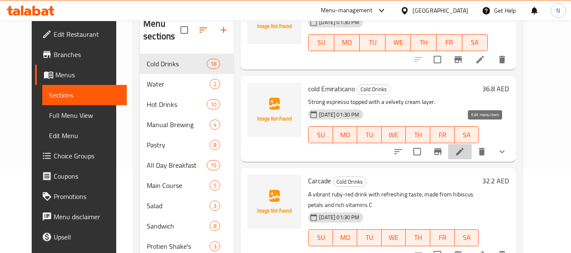
click at [465, 147] on icon at bounding box center [460, 152] width 10 height 10
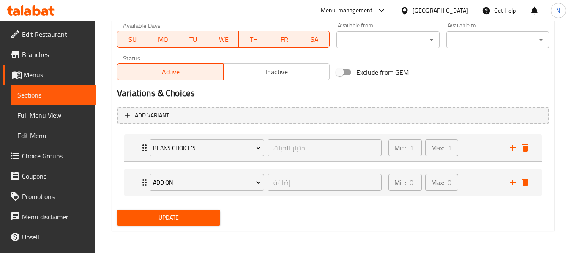
scroll to position [393, 0]
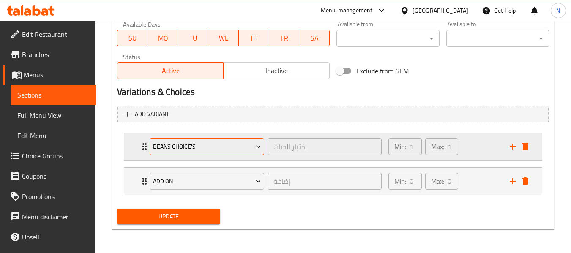
click at [160, 147] on span "Beans Choice's" at bounding box center [207, 147] width 108 height 11
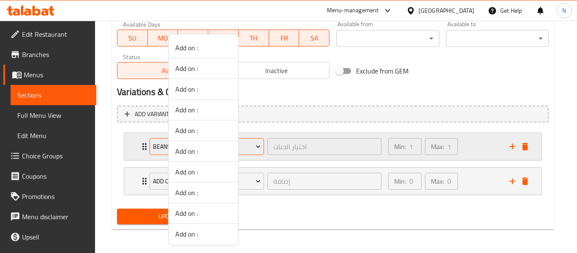
click at [160, 147] on div at bounding box center [288, 126] width 577 height 253
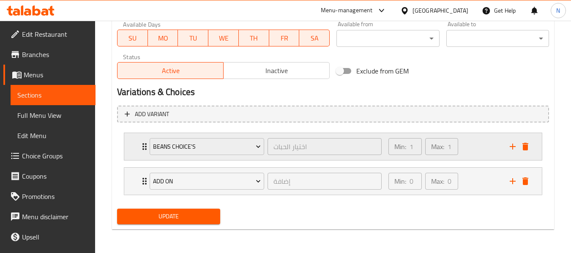
click at [147, 145] on div "Beans Choice's اختيار الحبات ​" at bounding box center [266, 146] width 242 height 27
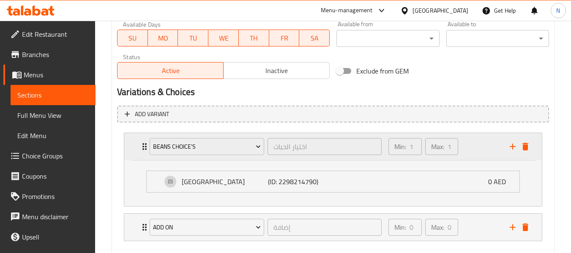
click at [147, 145] on div "Beans Choice's اختيار الحبات ​" at bounding box center [266, 146] width 242 height 27
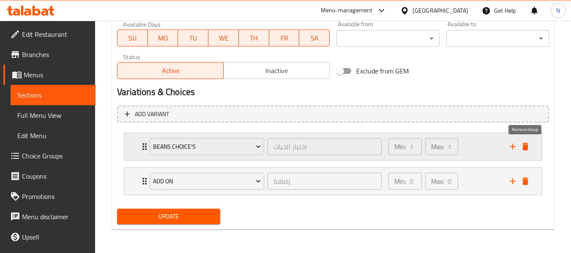
click at [522, 149] on icon "delete" at bounding box center [525, 147] width 10 height 10
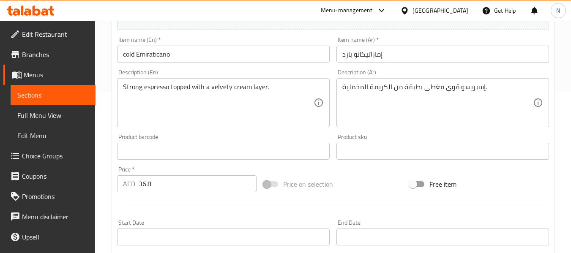
scroll to position [147, 0]
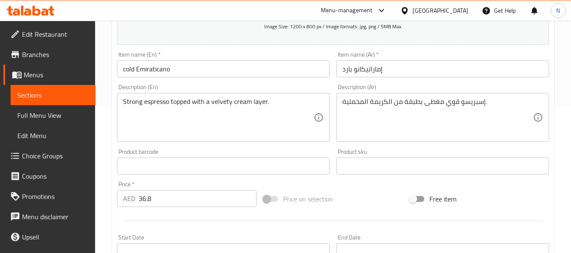
click at [119, 99] on div "Strong espresso topped with a velvety cream layer. Description (En)" at bounding box center [223, 117] width 213 height 49
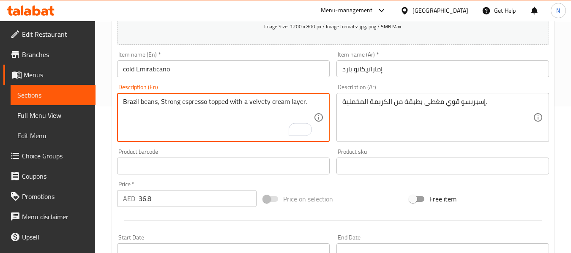
type textarea "Brazil beans, Strong espresso topped with a velvety cream layer."
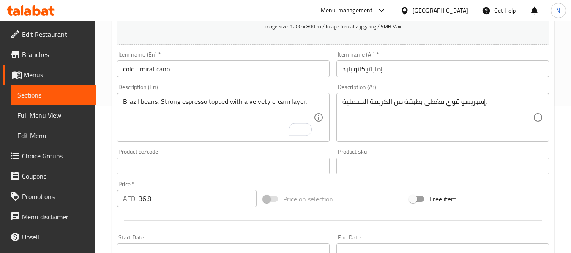
click at [341, 107] on div "إسبريسو قوي مغطى بطبقة من الكريمة المخملية. Description (Ar)" at bounding box center [442, 117] width 213 height 49
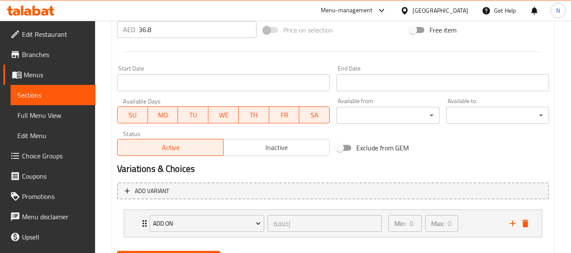
scroll to position [358, 0]
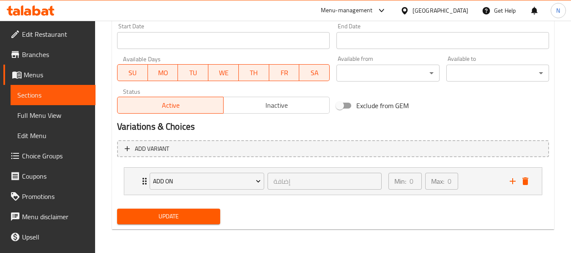
type textarea "حبوب برازيلية، إسبريسو قوي مغطى بطبقة من الكريمة المخملية."
click at [171, 213] on span "Update" at bounding box center [168, 216] width 89 height 11
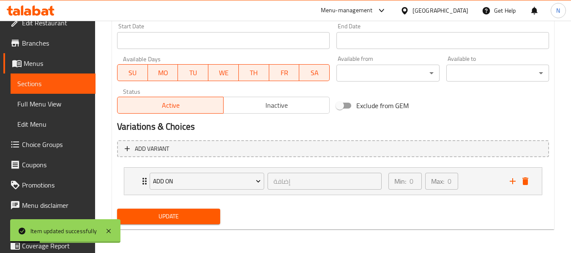
scroll to position [42, 0]
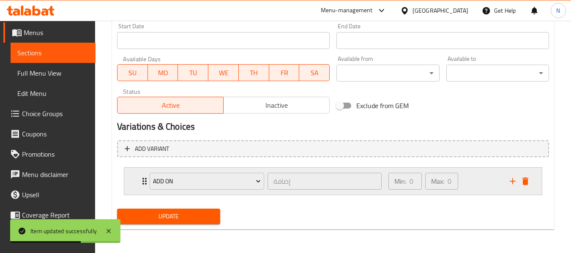
click at [145, 179] on div "Add on إضافة ​" at bounding box center [266, 181] width 242 height 27
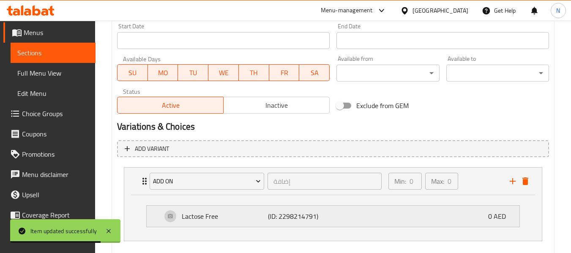
click at [223, 218] on p "Lactose Free" at bounding box center [225, 216] width 86 height 10
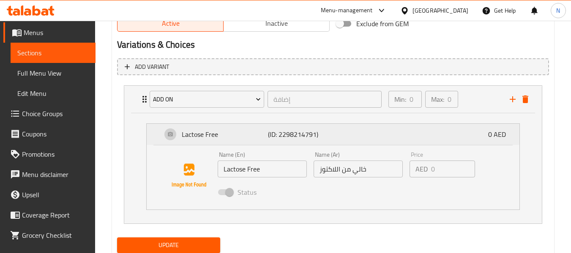
scroll to position [426, 0]
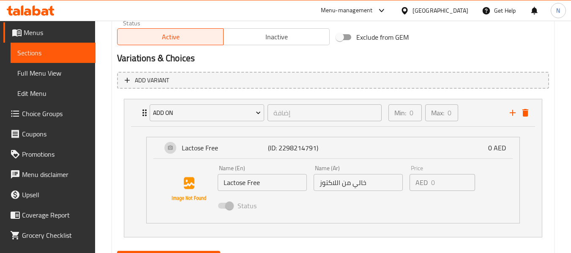
click at [41, 115] on span "Choice Groups" at bounding box center [55, 114] width 67 height 10
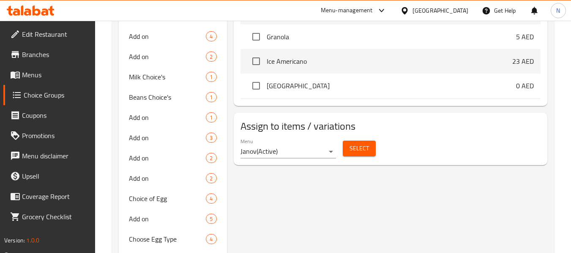
scroll to position [469, 0]
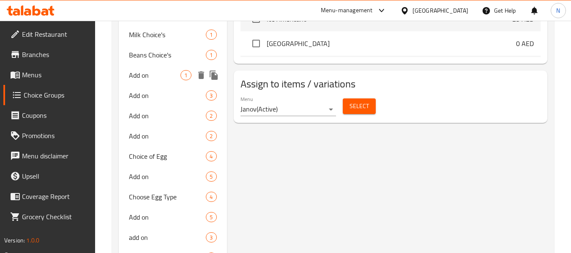
click at [170, 74] on span "Add on" at bounding box center [155, 75] width 52 height 10
type input "Add on"
type input "إضافة"
type input "0"
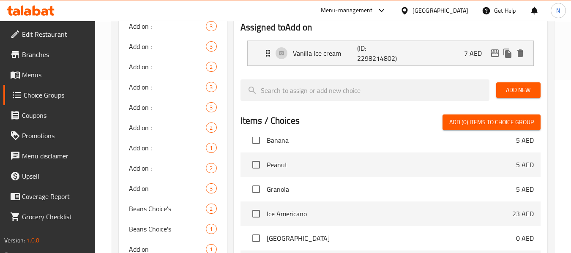
scroll to position [127, 0]
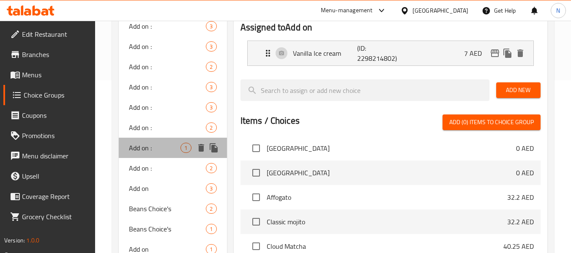
click at [153, 139] on div "Add on : 1" at bounding box center [173, 148] width 108 height 20
type input "Add on :"
type input "إضافة ::"
type input "1"
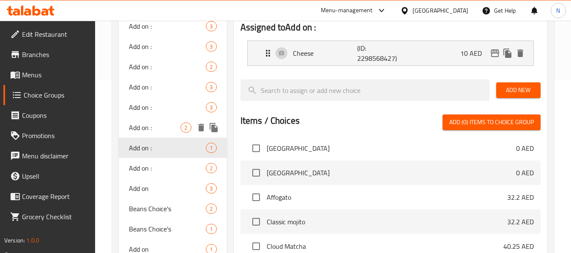
click at [157, 126] on span "Add on :" at bounding box center [155, 128] width 52 height 10
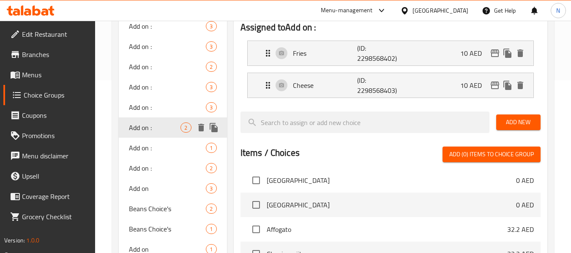
type input "Add on :"
type input "إضافة ::"
click at [161, 115] on div "Add on : 3" at bounding box center [173, 107] width 108 height 20
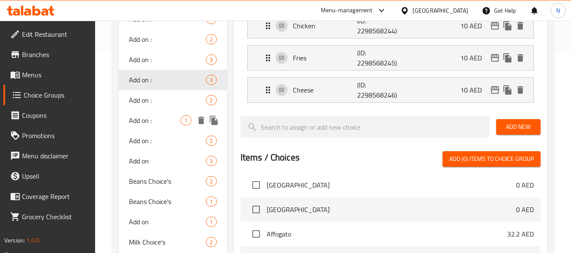
scroll to position [215, 0]
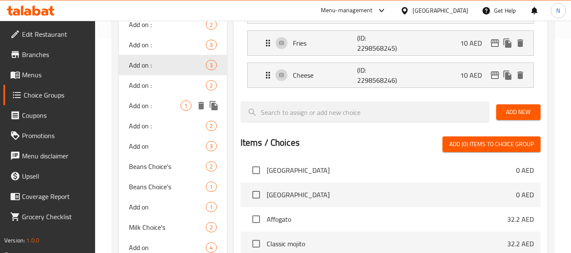
click at [179, 104] on span "Add on :" at bounding box center [155, 106] width 52 height 10
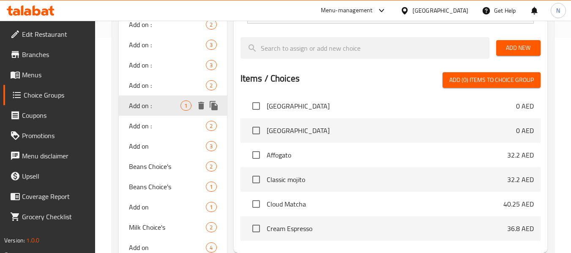
type input "Add on :"
type input "إضافة ::"
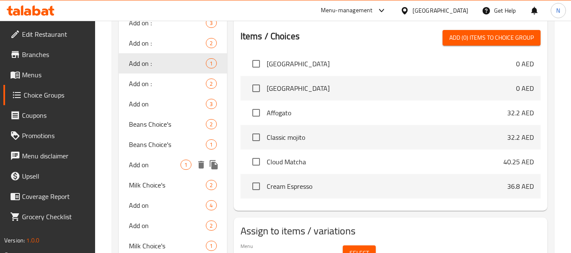
click at [139, 163] on span "Add on" at bounding box center [155, 165] width 52 height 10
type input "Add on"
type input "إضافة"
type input "0"
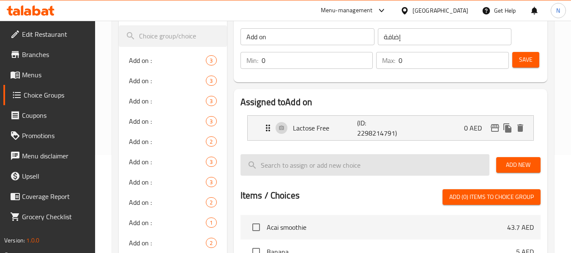
scroll to position [88, 0]
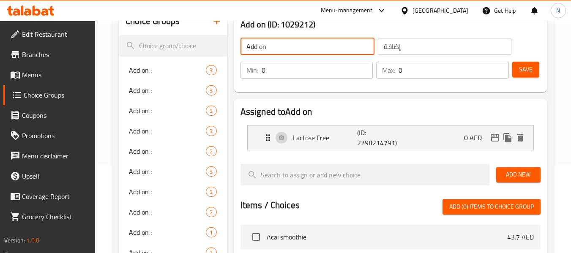
drag, startPoint x: 289, startPoint y: 49, endPoint x: 161, endPoint y: 25, distance: 130.5
type input "ة"
type input "milk choice :"
click at [410, 41] on input "إضافة" at bounding box center [445, 46] width 134 height 17
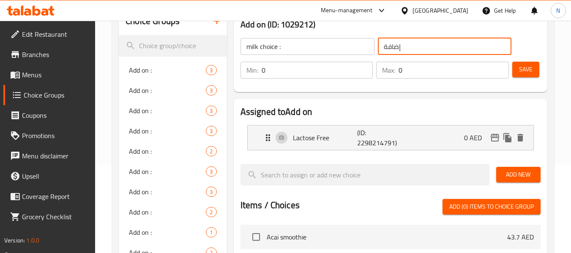
click at [410, 41] on input "إضافة" at bounding box center [445, 46] width 134 height 17
type input "اختيار الحليب:"
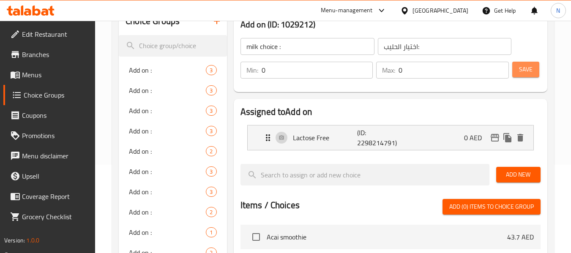
click at [531, 72] on span "Save" at bounding box center [526, 69] width 14 height 11
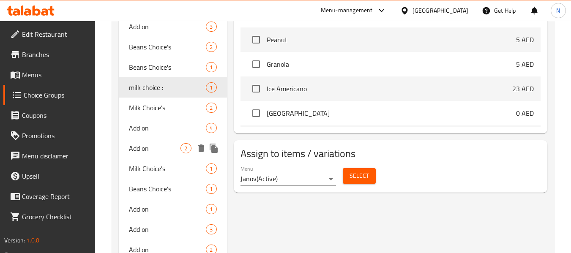
scroll to position [342, 0]
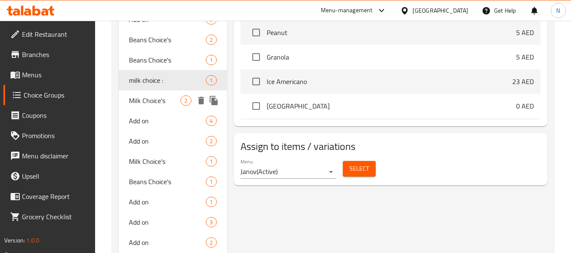
click at [164, 106] on span "Milk Choice's" at bounding box center [155, 101] width 52 height 10
type input "Milk Choice's"
type input "اختيار الحليب"
type input "1"
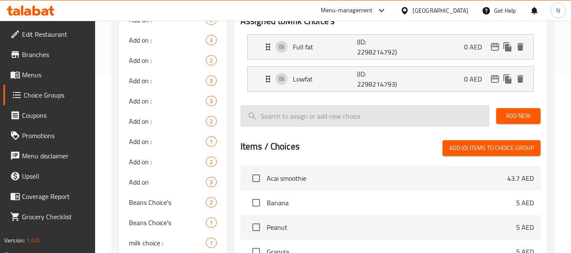
scroll to position [131, 0]
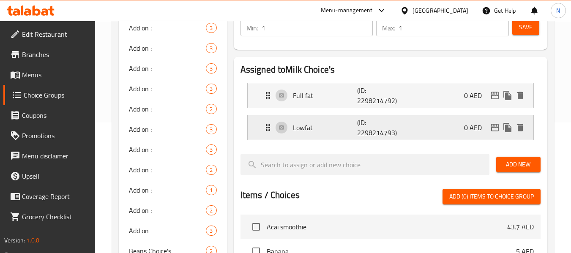
click at [304, 126] on p "Lowfat" at bounding box center [325, 128] width 65 height 10
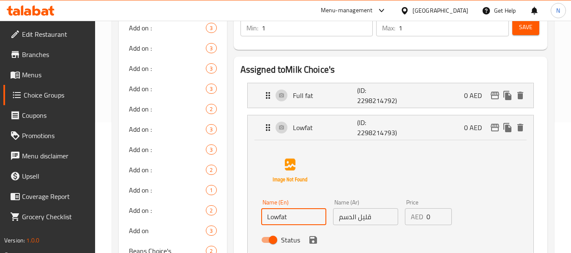
click at [279, 221] on input "Lowfat" at bounding box center [293, 216] width 65 height 17
click at [311, 241] on icon "save" at bounding box center [313, 240] width 8 height 8
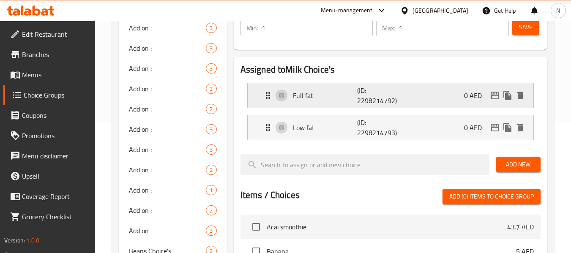
type input "Low fat"
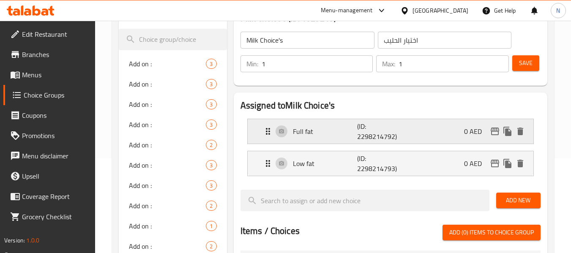
scroll to position [46, 0]
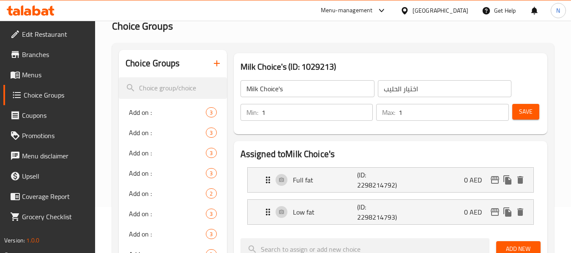
click at [522, 113] on span "Save" at bounding box center [526, 112] width 14 height 11
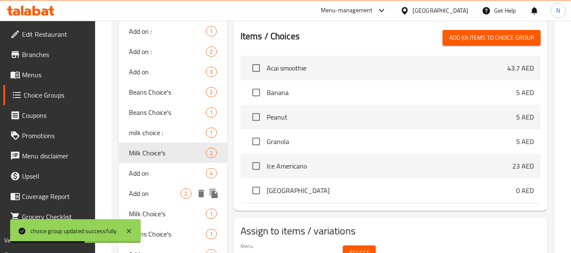
scroll to position [300, 0]
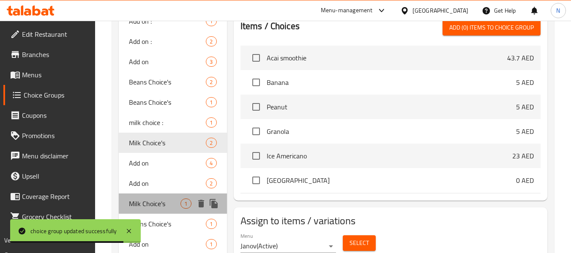
click at [158, 200] on span "Milk Choice's" at bounding box center [155, 204] width 52 height 10
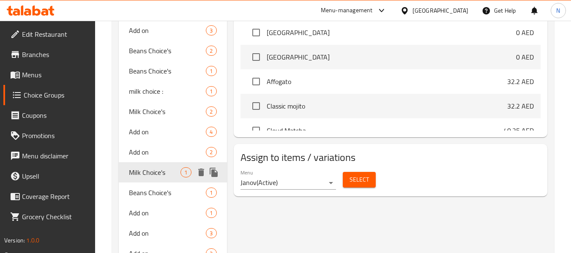
scroll to position [342, 0]
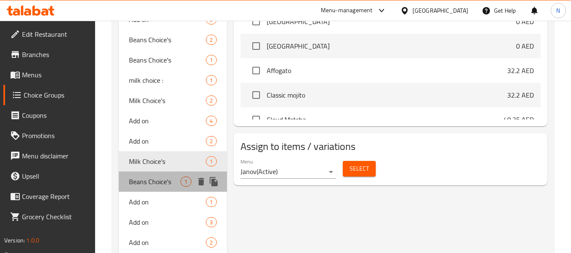
click at [150, 183] on span "Beans Choice's" at bounding box center [155, 182] width 52 height 10
type input "Beans Choice's"
type input "اختيار الحبات"
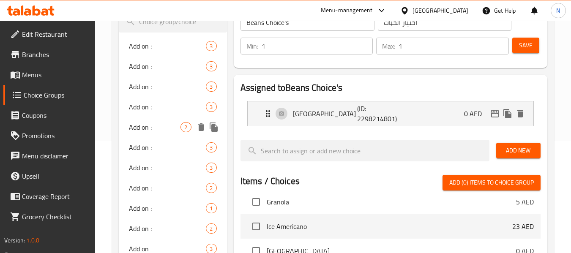
scroll to position [46, 0]
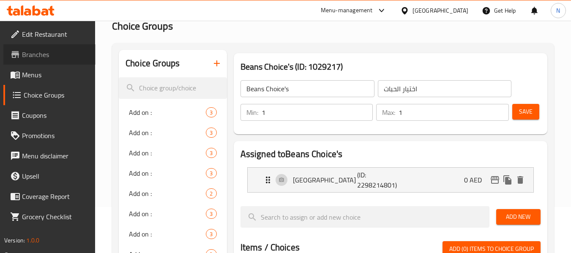
click at [40, 55] on span "Branches" at bounding box center [55, 54] width 67 height 10
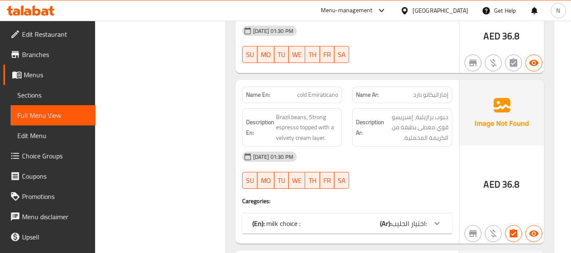
scroll to position [984, 0]
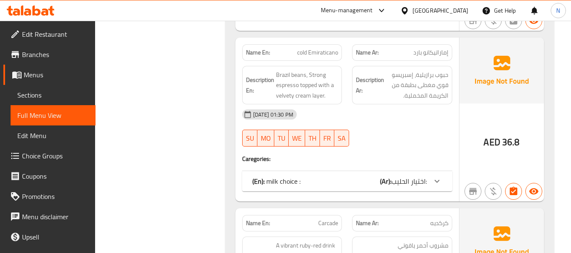
click at [335, 176] on div "(En): milk choice : (Ar): اختيار الحليب:" at bounding box center [339, 181] width 175 height 10
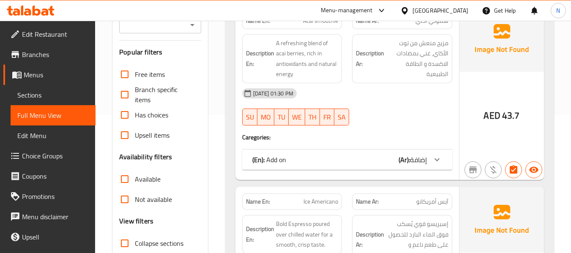
scroll to position [265, 0]
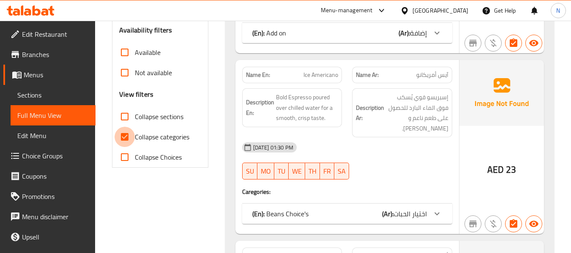
click at [129, 137] on input "Collapse categories" at bounding box center [125, 137] width 20 height 20
checkbox input "false"
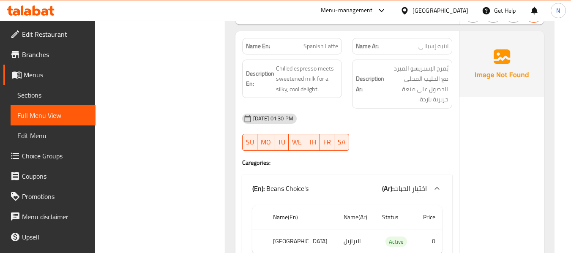
scroll to position [2590, 0]
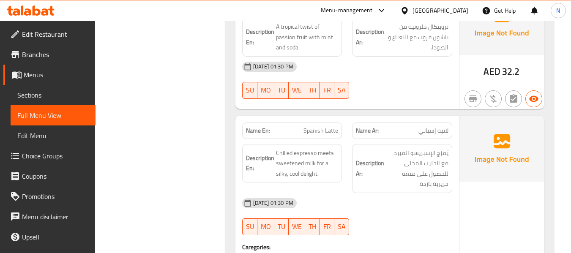
click at [324, 126] on span "Spanish Latte" at bounding box center [320, 130] width 35 height 9
copy span "Spanish Latte"
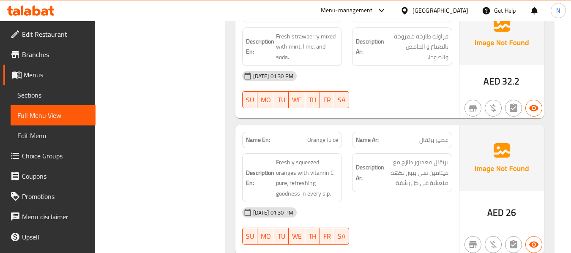
scroll to position [3689, 0]
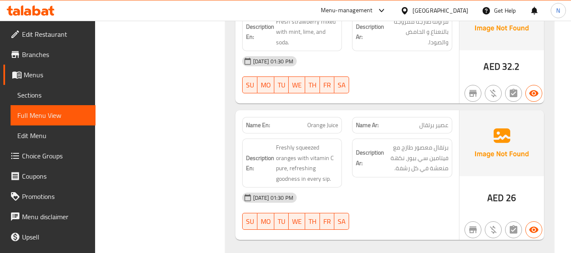
click at [320, 112] on div "Name En: Orange Juice" at bounding box center [292, 125] width 110 height 27
click at [317, 121] on span "Orange Juice" at bounding box center [322, 125] width 31 height 9
copy span "Orange Juice"
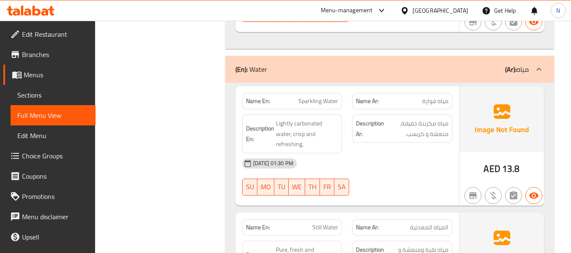
scroll to position [3900, 0]
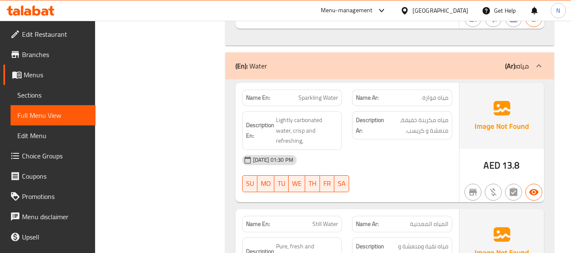
click at [299, 93] on span "Sparkling Water" at bounding box center [318, 97] width 40 height 9
copy span "Sparkling Water"
click at [319, 220] on span "Still Water" at bounding box center [325, 224] width 26 height 9
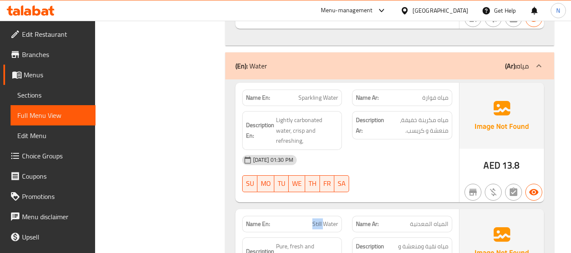
click at [319, 220] on span "Still Water" at bounding box center [325, 224] width 26 height 9
copy span "Still Water"
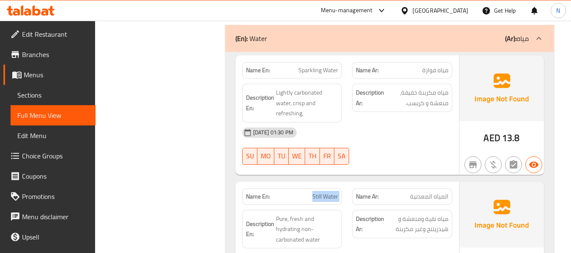
scroll to position [3942, 0]
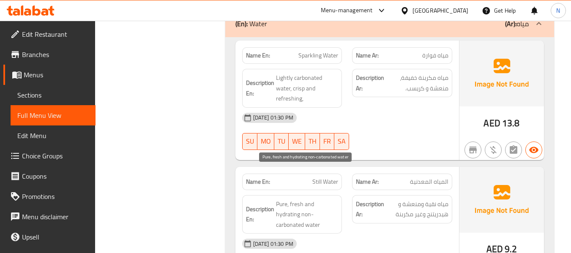
click at [295, 199] on span "Pure, fresh and hydrating non-carbonated water" at bounding box center [307, 214] width 63 height 31
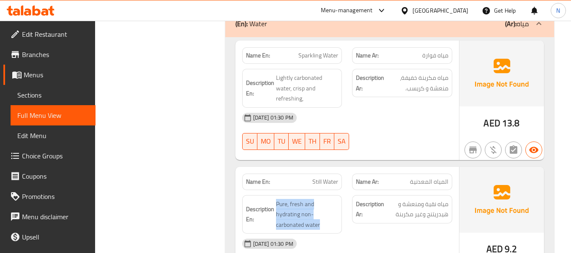
copy span "Pure, fresh and hydrating non-carbonated water"
click at [323, 178] on span "Still Water" at bounding box center [325, 182] width 26 height 9
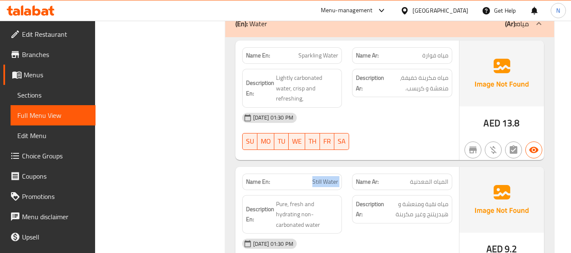
click at [323, 178] on span "Still Water" at bounding box center [325, 182] width 26 height 9
copy span "Still Water"
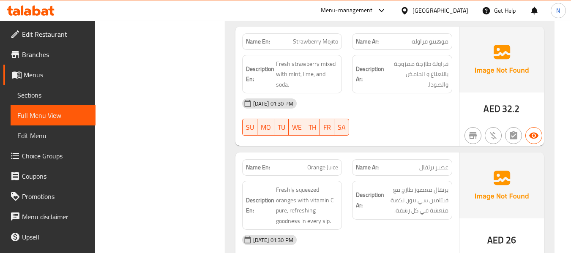
scroll to position [3773, 0]
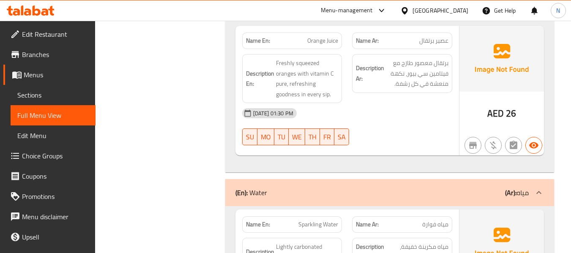
click at [364, 188] on div "(En): Water (Ar): مياه" at bounding box center [381, 193] width 293 height 10
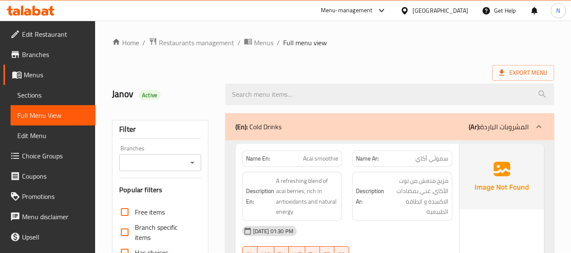
scroll to position [0, 0]
click at [344, 126] on div "(En): Cold Drinks (Ar): المشروبات الباردة" at bounding box center [381, 127] width 293 height 10
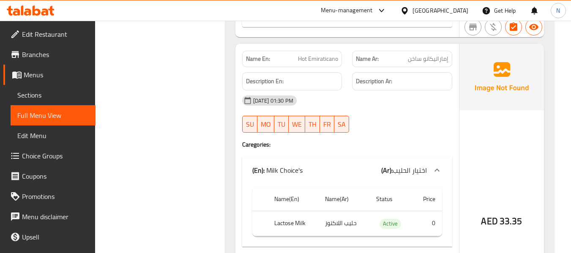
scroll to position [930, 0]
click at [306, 58] on span "Hot Emiraticano" at bounding box center [318, 59] width 40 height 9
copy span "Hot Emiraticano"
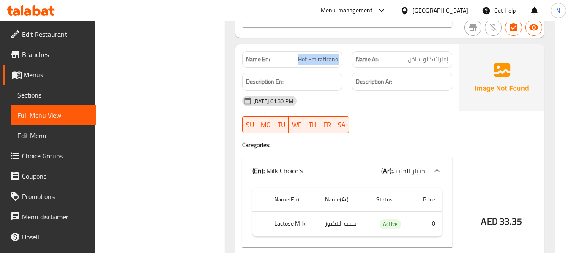
drag, startPoint x: 35, startPoint y: 115, endPoint x: 176, endPoint y: 115, distance: 141.6
click at [35, 115] on span "Full Menu View" at bounding box center [52, 115] width 71 height 10
click at [31, 99] on span "Sections" at bounding box center [52, 95] width 71 height 10
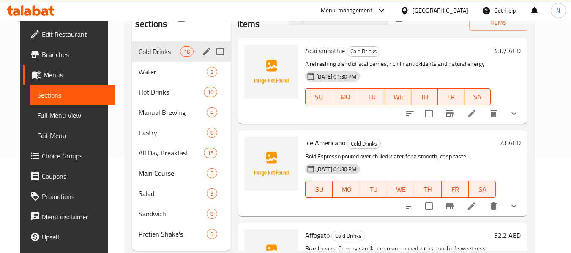
scroll to position [76, 0]
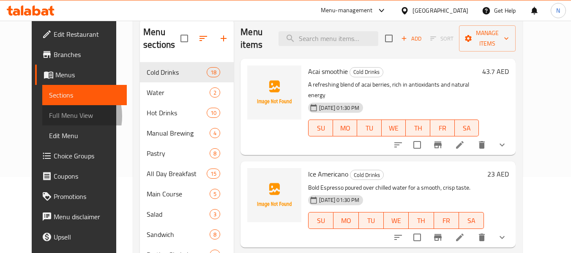
click at [49, 116] on span "Full Menu View" at bounding box center [84, 115] width 71 height 10
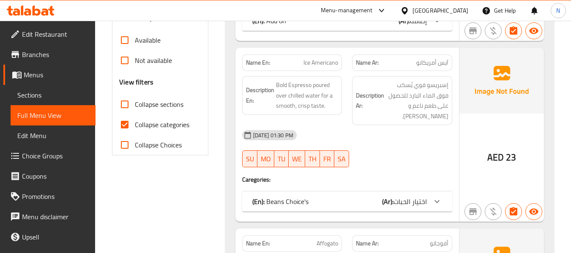
scroll to position [296, 0]
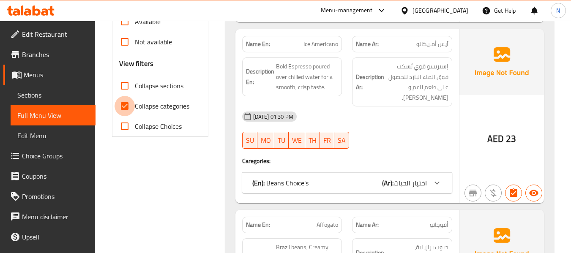
click at [129, 103] on input "Collapse categories" at bounding box center [125, 106] width 20 height 20
checkbox input "false"
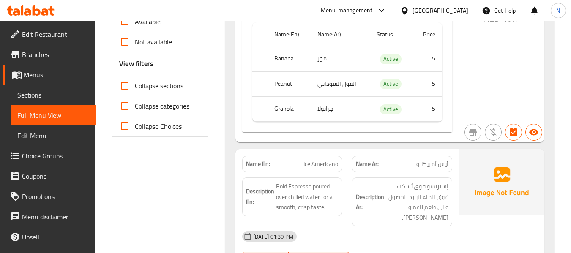
scroll to position [127, 0]
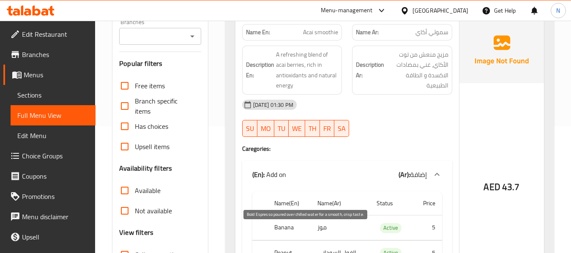
click at [306, 5] on div "(En): Cold Drinks (Ar): المشروبات الباردة" at bounding box center [381, 0] width 293 height 10
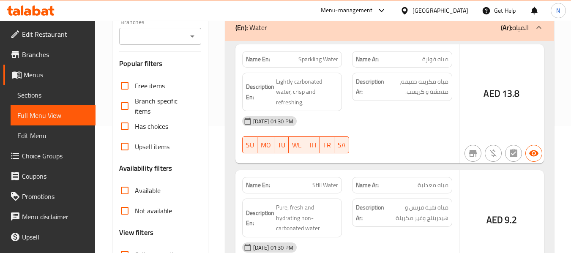
scroll to position [42, 0]
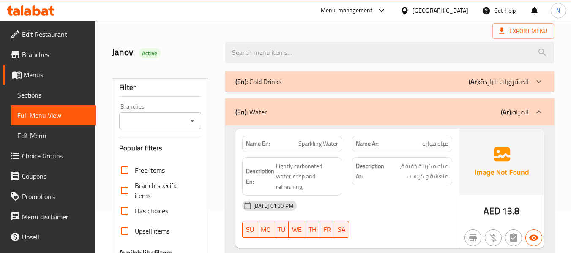
click at [306, 107] on div "(En): Water (Ar): المياه" at bounding box center [381, 112] width 293 height 10
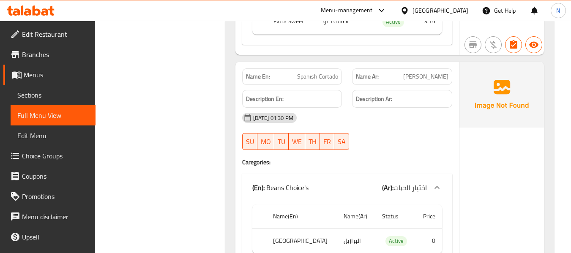
scroll to position [3762, 0]
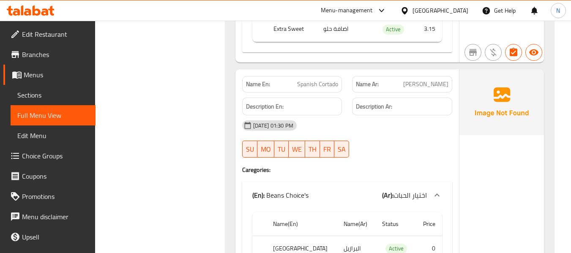
click at [317, 87] on span "Spanish Cortado" at bounding box center [317, 84] width 41 height 9
click at [318, 87] on span "Spanish Cortado" at bounding box center [317, 84] width 41 height 9
click at [318, 86] on span "Spanish Cortado" at bounding box center [317, 84] width 41 height 9
copy span "Spanish Cortado"
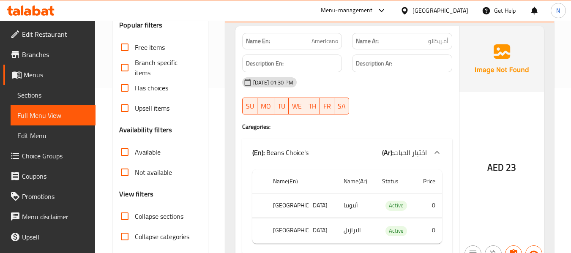
scroll to position [58, 0]
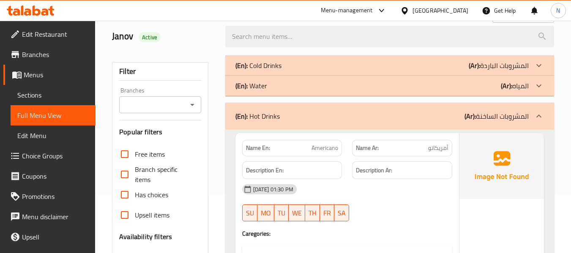
click at [393, 118] on div "(En): Hot Drinks (Ar): المشروبات الساخنة" at bounding box center [381, 116] width 293 height 10
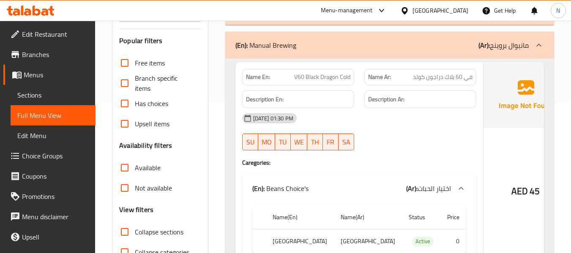
scroll to position [185, 0]
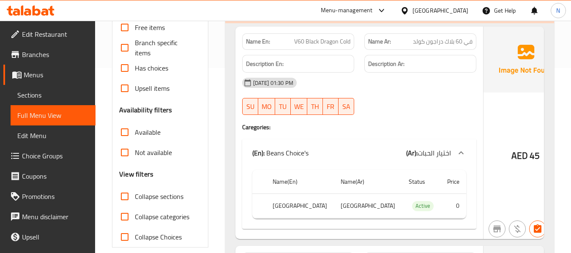
click at [276, 206] on th "Colombia" at bounding box center [300, 206] width 68 height 25
click at [276, 205] on th "Colombia" at bounding box center [300, 206] width 68 height 25
copy th "Colombia"
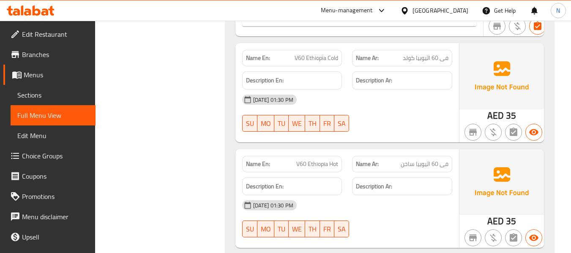
scroll to position [608, 0]
click at [316, 53] on span "V60 Ethiopia Cold" at bounding box center [317, 57] width 44 height 9
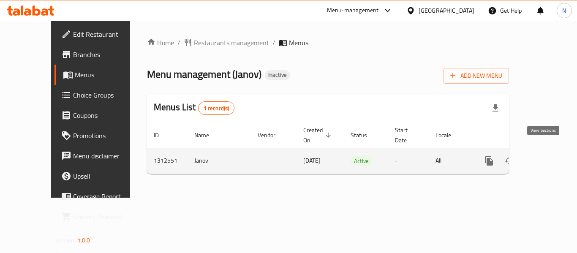
click at [545, 156] on icon "enhanced table" at bounding box center [550, 161] width 10 height 10
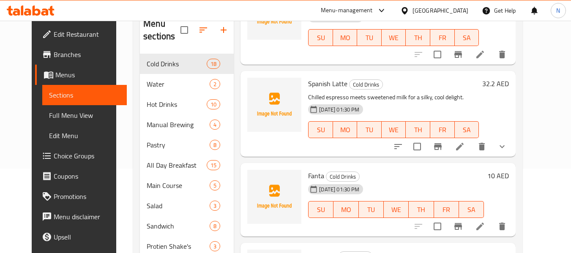
scroll to position [1037, 0]
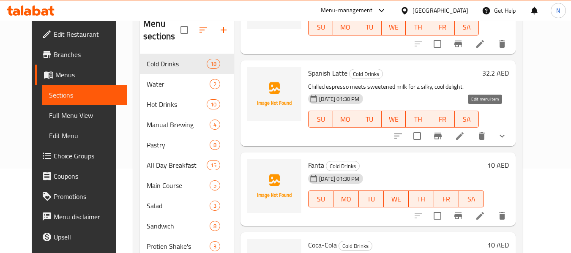
click at [465, 131] on icon at bounding box center [460, 136] width 10 height 10
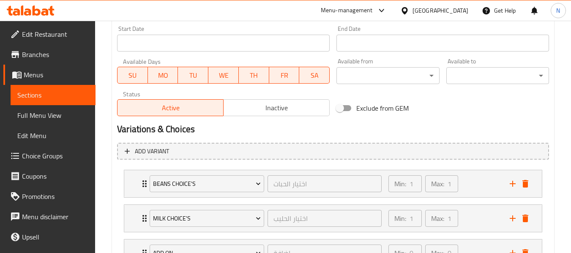
scroll to position [380, 0]
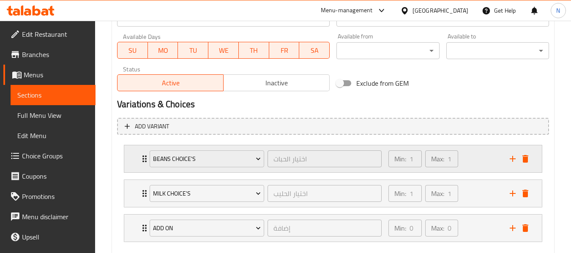
click at [145, 161] on div "Beans Choice's اختيار الحبات ​" at bounding box center [266, 158] width 242 height 27
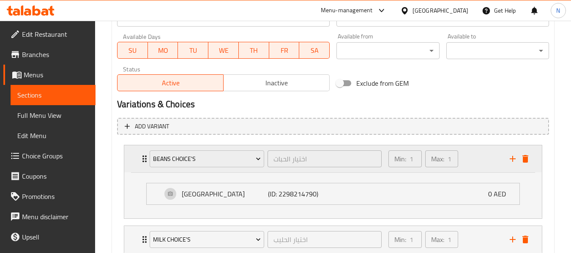
click at [145, 161] on div "Beans Choice's اختيار الحبات ​" at bounding box center [266, 158] width 242 height 27
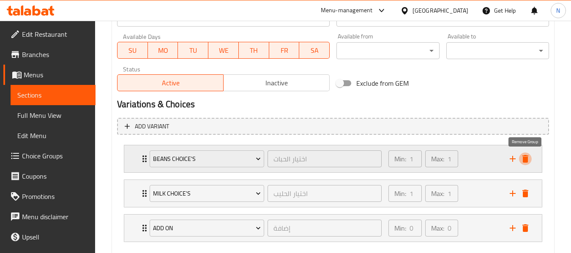
click at [524, 157] on icon "delete" at bounding box center [525, 159] width 6 height 8
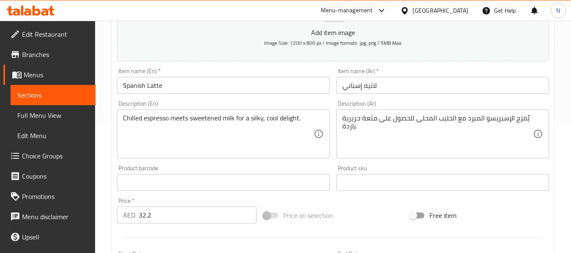
scroll to position [127, 0]
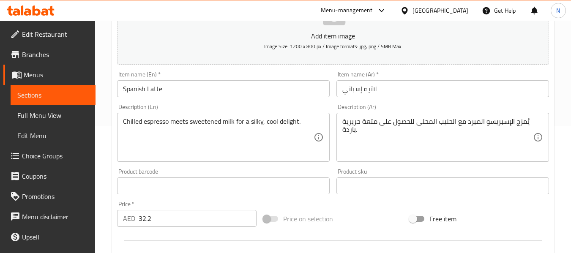
click at [123, 121] on div "Chilled espresso meets sweetened milk for a silky, cool delight. Description (E…" at bounding box center [223, 137] width 213 height 49
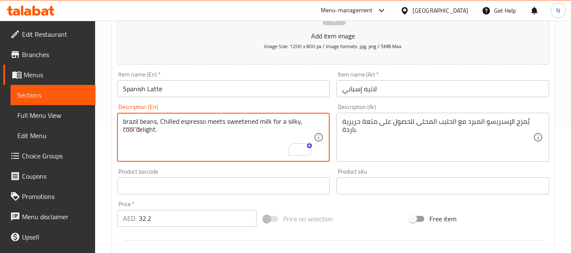
type textarea "brazil beans, Chilled espresso meets sweetened milk for a silky, cool delight."
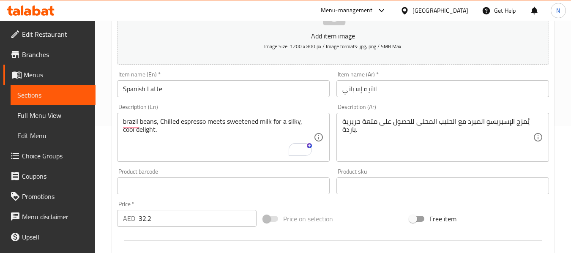
click at [338, 131] on div "يُمزج الإسبريسو المبرد مع الحليب المحلى للحصول على متعة حريرية باردة. Descripti…" at bounding box center [442, 137] width 213 height 49
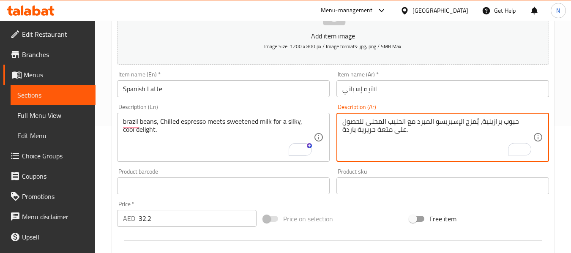
type textarea "حبوب برازيلية، يُمزج الإسبريسو المبرد مع الحليب المحلى للحصول على متعة حريرية ب…"
click at [246, 86] on input "Spanish Latte" at bounding box center [223, 88] width 213 height 17
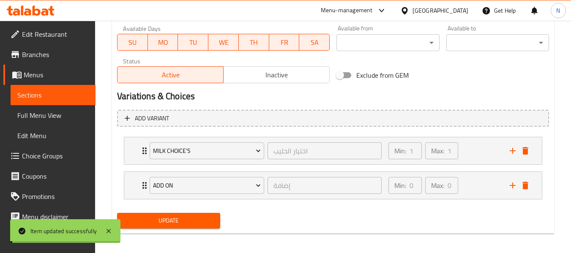
scroll to position [393, 0]
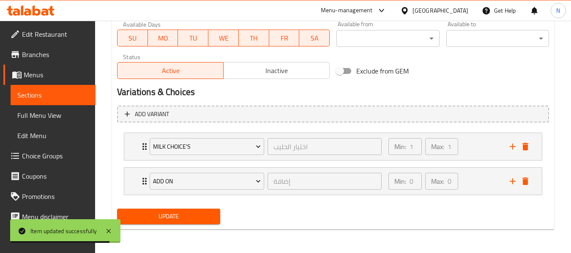
click at [21, 95] on span "Sections" at bounding box center [52, 95] width 71 height 10
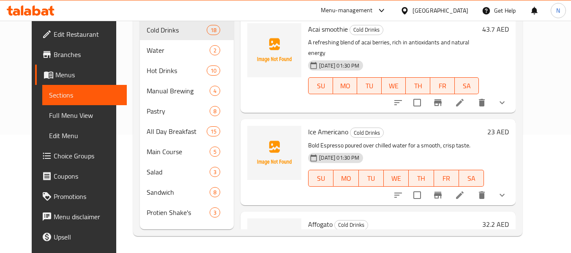
scroll to position [1403, 0]
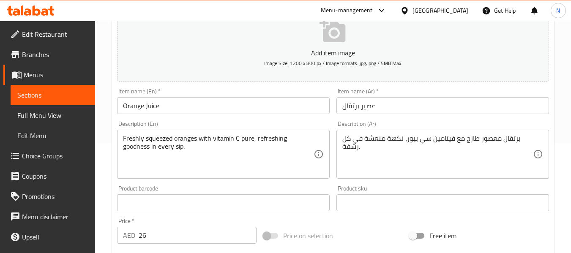
scroll to position [211, 0]
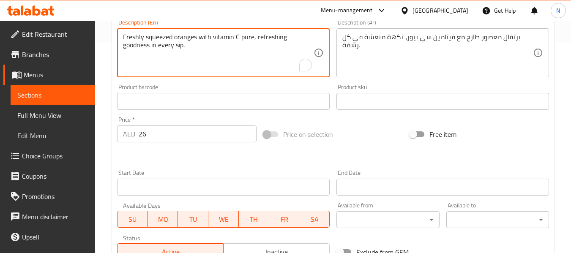
drag, startPoint x: 194, startPoint y: 50, endPoint x: 115, endPoint y: 45, distance: 78.8
drag, startPoint x: 297, startPoint y: 33, endPoint x: 259, endPoint y: 42, distance: 39.4
click at [259, 42] on textarea "Freshly squeezed oranges with vitamin C pure, refreshing" at bounding box center [218, 53] width 191 height 40
drag, startPoint x: 241, startPoint y: 36, endPoint x: 262, endPoint y: 36, distance: 20.7
click at [262, 36] on textarea "Freshly squeezed oranges with vitamin C pure, r" at bounding box center [218, 53] width 191 height 40
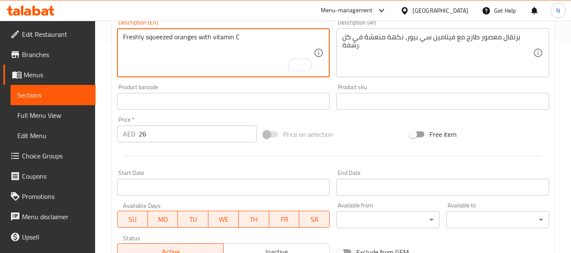
type textarea "Freshly squeezed oranges with vitamin C"
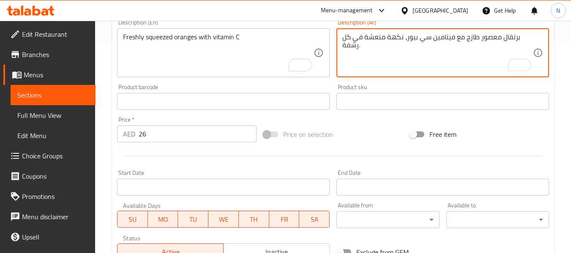
drag, startPoint x: 418, startPoint y: 38, endPoint x: 346, endPoint y: 45, distance: 72.7
click at [343, 38] on textarea "برتقال معصور طازج مع فيتامين سية." at bounding box center [437, 53] width 191 height 40
drag, startPoint x: 345, startPoint y: 37, endPoint x: 325, endPoint y: 30, distance: 21.4
click at [325, 30] on div "Add item image Image Size: 1200 x 800 px / Image formats: jpg, png / 5MB Max. I…" at bounding box center [333, 81] width 439 height 364
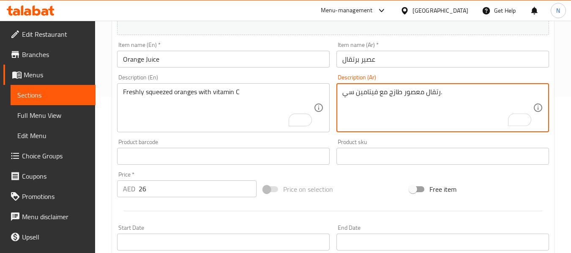
scroll to position [85, 0]
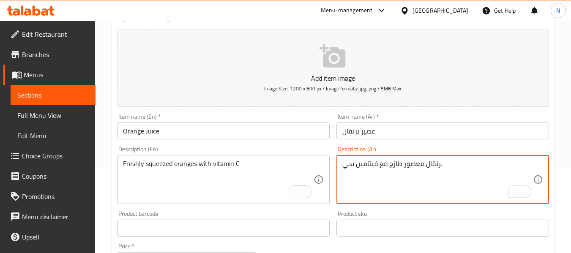
type textarea "رتقال معصور طازج مع فيتامين سي."
click at [258, 133] on input "Orange Juice" at bounding box center [223, 131] width 213 height 17
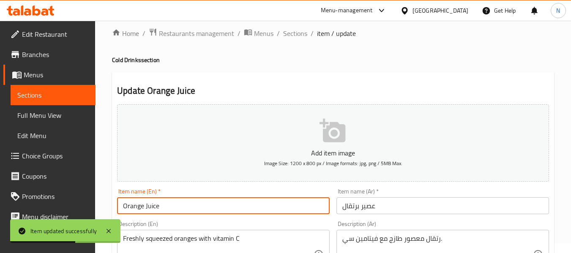
scroll to position [0, 0]
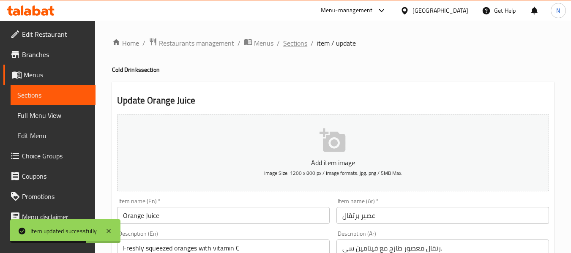
click at [300, 42] on span "Sections" at bounding box center [295, 43] width 24 height 10
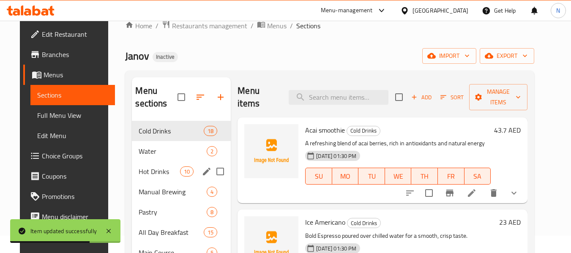
scroll to position [42, 0]
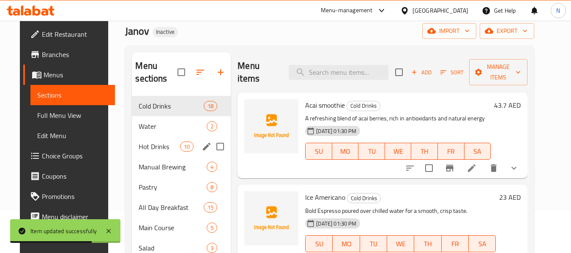
click at [174, 127] on span "Water" at bounding box center [173, 126] width 68 height 10
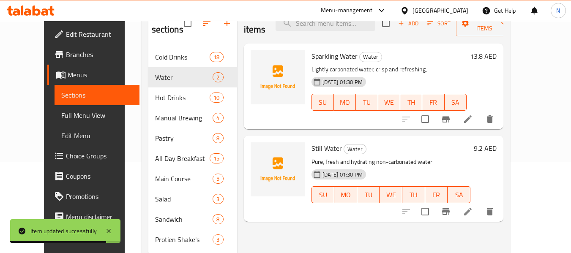
scroll to position [118, 0]
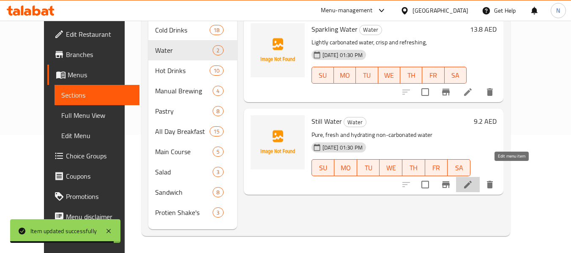
click at [473, 180] on icon at bounding box center [468, 185] width 10 height 10
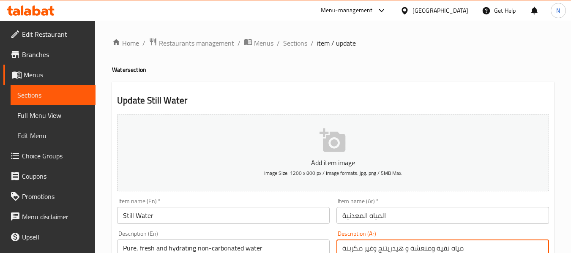
type textarea "مياه نقية فريش و هيدريتنج وغير مكربنة"
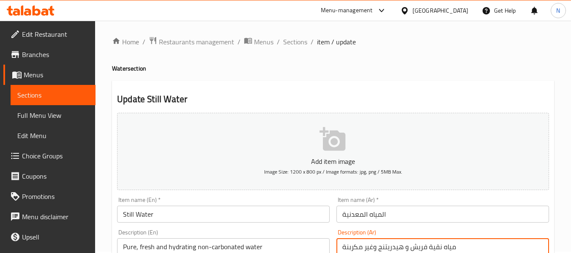
click at [265, 214] on input "Still Water" at bounding box center [223, 214] width 213 height 17
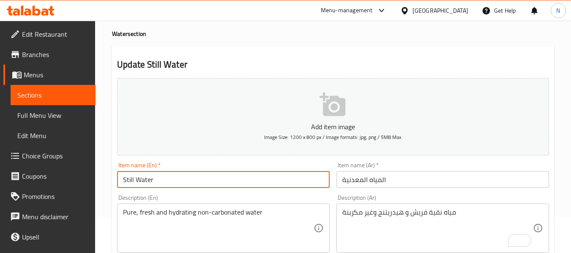
scroll to position [86, 0]
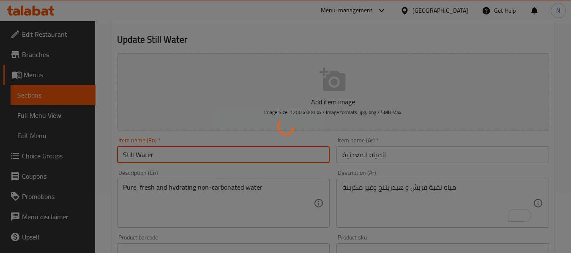
scroll to position [44, 0]
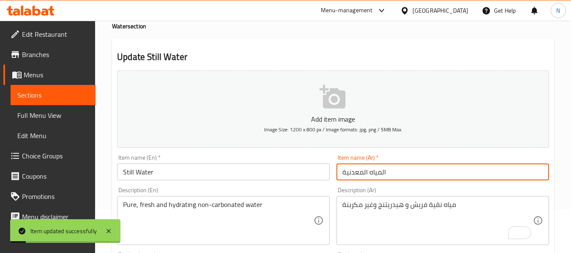
drag, startPoint x: 381, startPoint y: 175, endPoint x: 385, endPoint y: 175, distance: 4.2
click at [385, 175] on input "المياه المعدنية" at bounding box center [442, 172] width 213 height 17
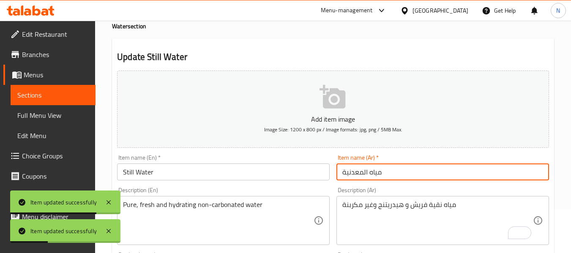
click at [366, 172] on input "مياه المعدنية" at bounding box center [442, 172] width 213 height 17
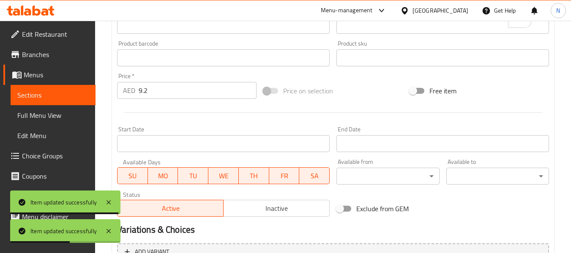
scroll to position [344, 0]
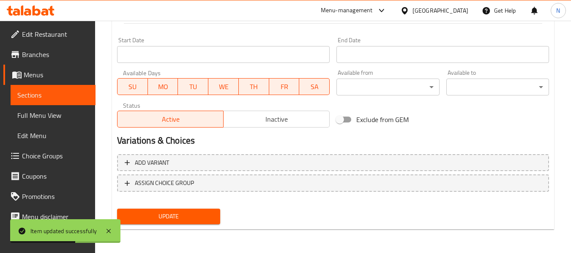
type input "مياه معدنية"
click at [180, 211] on button "Update" at bounding box center [168, 217] width 103 height 16
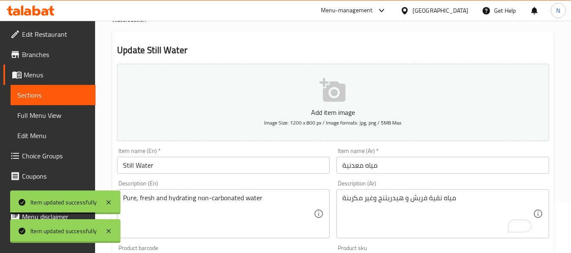
scroll to position [0, 0]
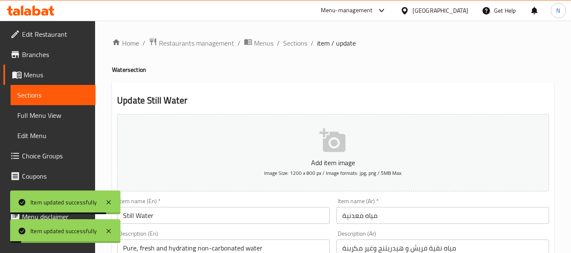
drag, startPoint x: 27, startPoint y: 88, endPoint x: 347, endPoint y: 15, distance: 328.5
click at [27, 88] on link "Sections" at bounding box center [53, 95] width 85 height 20
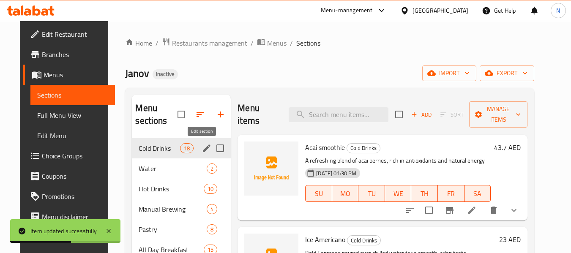
click at [202, 148] on icon "edit" at bounding box center [207, 148] width 10 height 10
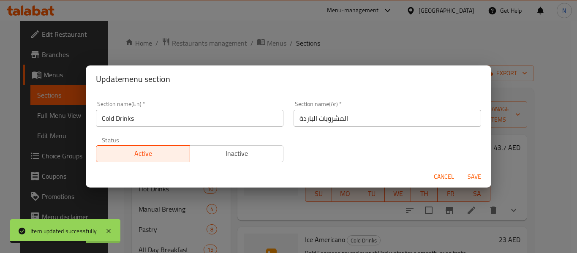
click at [448, 173] on span "Cancel" at bounding box center [444, 177] width 20 height 11
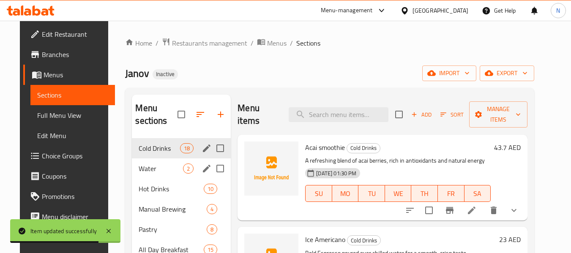
click at [203, 169] on icon "edit" at bounding box center [207, 169] width 8 height 8
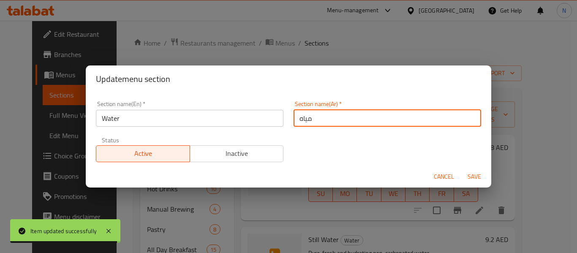
click at [294, 120] on input "مياه" at bounding box center [388, 118] width 188 height 17
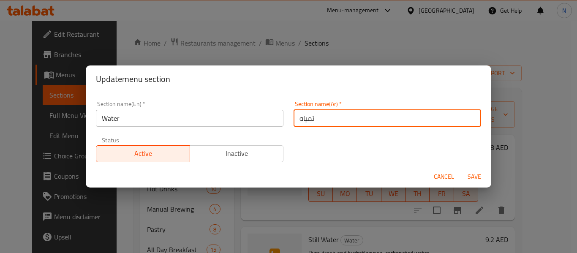
type input "تامياه"
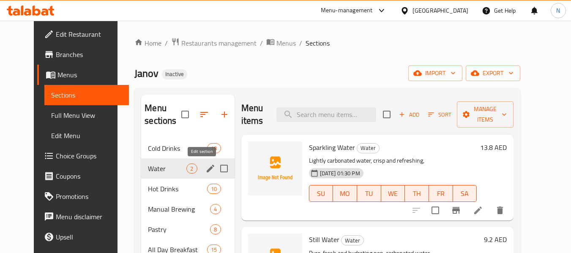
click at [205, 164] on icon "edit" at bounding box center [210, 169] width 10 height 10
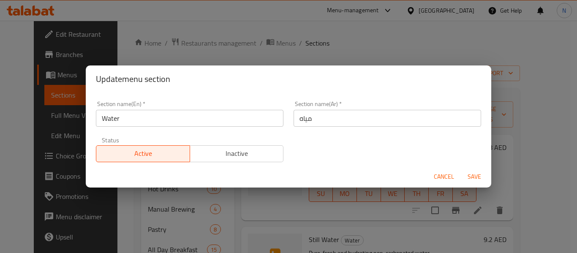
click at [294, 117] on input "مياه" at bounding box center [388, 118] width 188 height 17
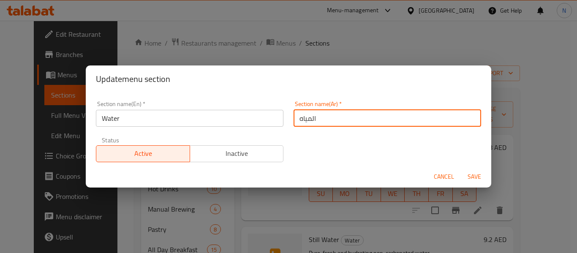
type input "المياه"
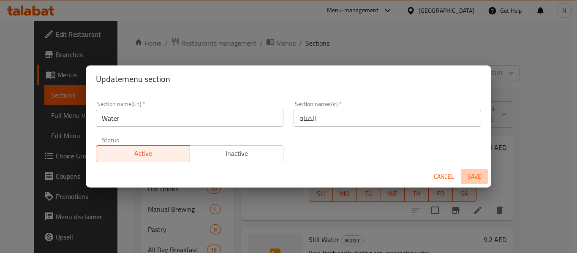
click at [480, 179] on span "Save" at bounding box center [475, 177] width 20 height 11
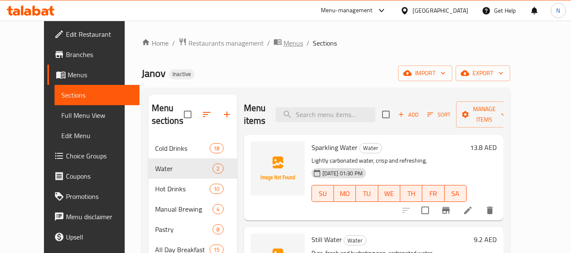
click at [284, 42] on span "Menus" at bounding box center [293, 43] width 19 height 10
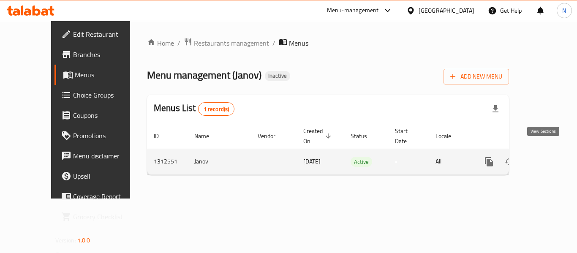
click at [545, 157] on icon "enhanced table" at bounding box center [550, 162] width 10 height 10
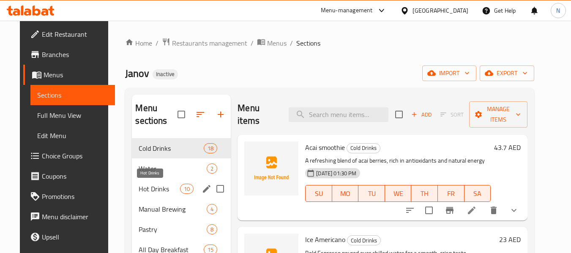
click at [148, 185] on span "Hot Drinks" at bounding box center [159, 189] width 41 height 10
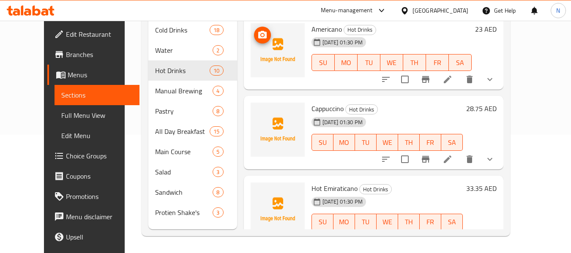
scroll to position [85, 0]
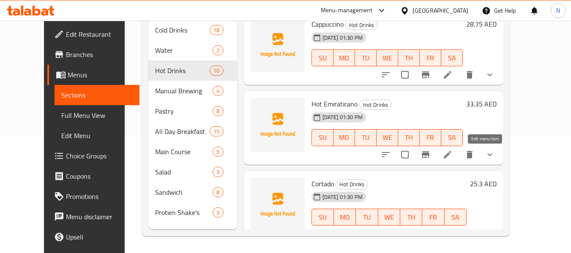
click at [453, 156] on icon at bounding box center [448, 155] width 10 height 10
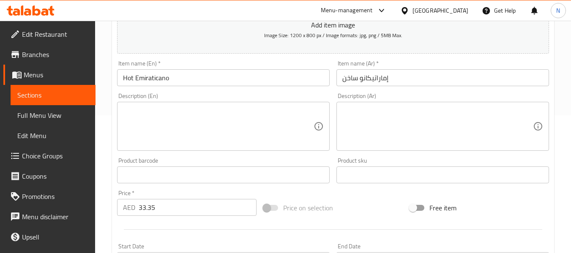
scroll to position [169, 0]
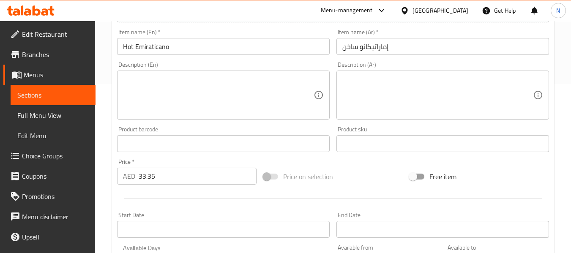
click at [145, 77] on textarea at bounding box center [218, 95] width 191 height 40
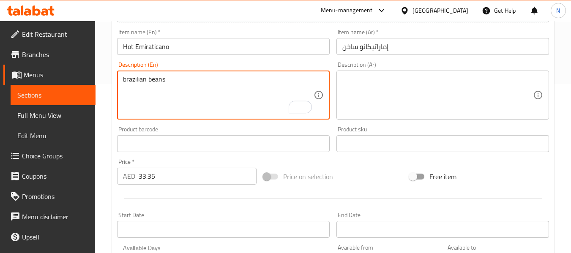
type textarea "brazilian beans"
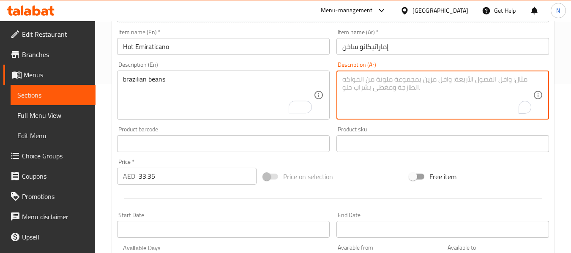
click at [368, 82] on textarea "To enrich screen reader interactions, please activate Accessibility in Grammarl…" at bounding box center [437, 95] width 191 height 40
type textarea "ج"
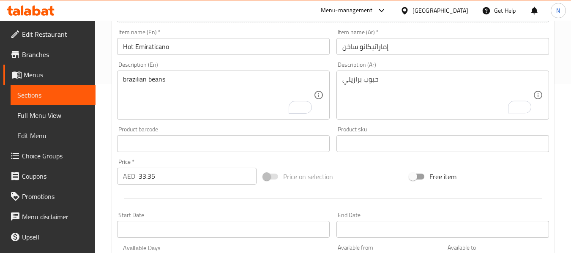
click at [392, 85] on textarea "حبوب برازيلي" at bounding box center [437, 95] width 191 height 40
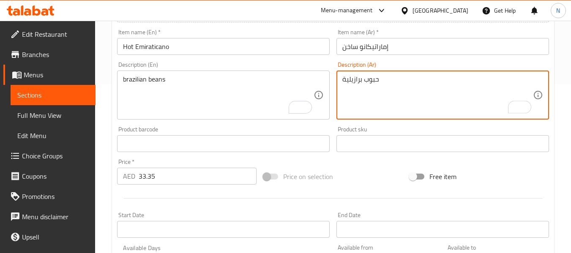
type textarea "حبوب برازيلية"
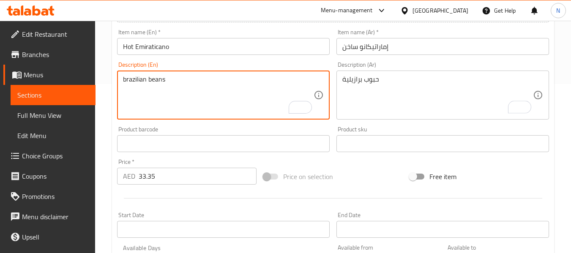
click at [130, 78] on textarea "brazilian beans" at bounding box center [218, 95] width 191 height 40
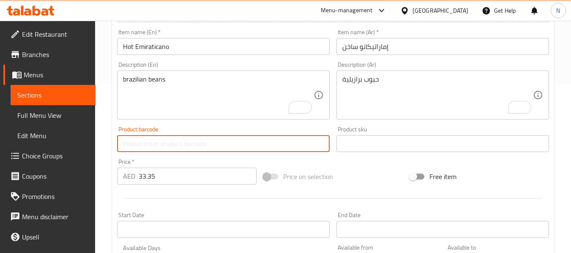
drag, startPoint x: 130, startPoint y: 78, endPoint x: 274, endPoint y: 147, distance: 160.1
click at [274, 147] on input "text" at bounding box center [223, 143] width 213 height 17
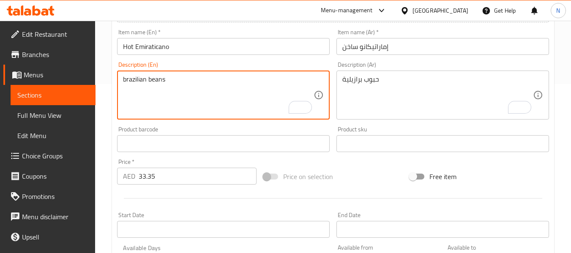
click at [129, 78] on textarea "brazilian beans" at bounding box center [218, 95] width 191 height 40
click at [138, 77] on textarea "brazilian beans" at bounding box center [218, 95] width 191 height 40
type textarea "brazilمian beans"
click at [135, 106] on textarea "brazilمian beans" at bounding box center [218, 95] width 191 height 40
click at [186, 103] on textarea "brazilمian beans" at bounding box center [218, 95] width 191 height 40
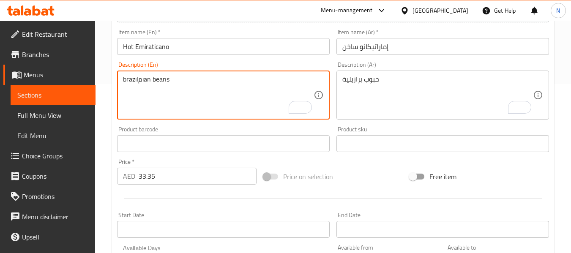
click at [141, 81] on textarea "brazilمian beans" at bounding box center [218, 95] width 191 height 40
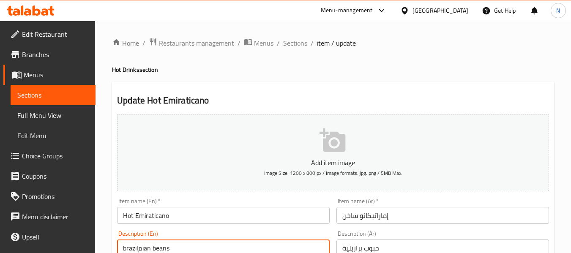
scroll to position [169, 0]
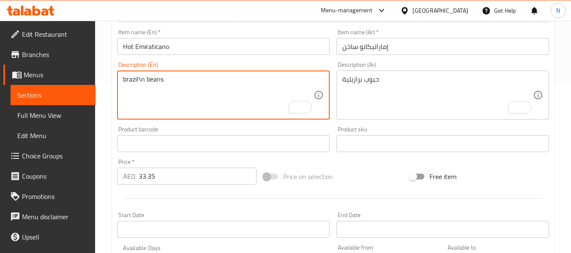
click at [146, 79] on textarea "brazil\n beans" at bounding box center [218, 95] width 191 height 40
click at [144, 79] on textarea "brazil\n beans" at bounding box center [218, 95] width 191 height 40
drag, startPoint x: 144, startPoint y: 79, endPoint x: 139, endPoint y: 79, distance: 4.7
click at [139, 79] on textarea "brazil\n beans" at bounding box center [218, 95] width 191 height 40
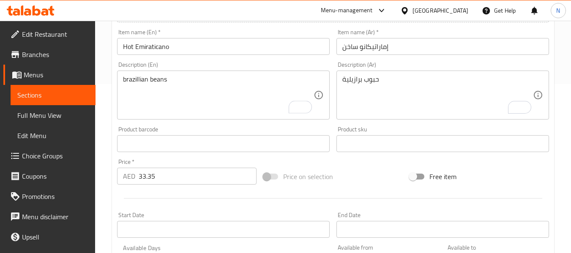
click at [218, 57] on div "Item name (En)   * Hot Emiraticano Item name (En) *" at bounding box center [223, 42] width 219 height 33
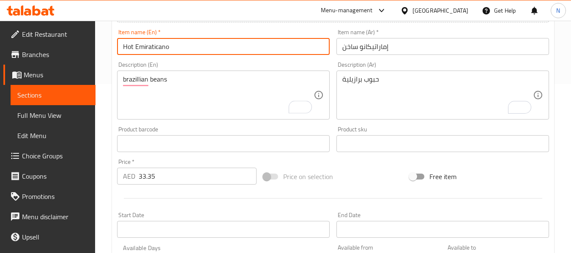
click at [210, 43] on input "Hot Emiraticano" at bounding box center [223, 46] width 213 height 17
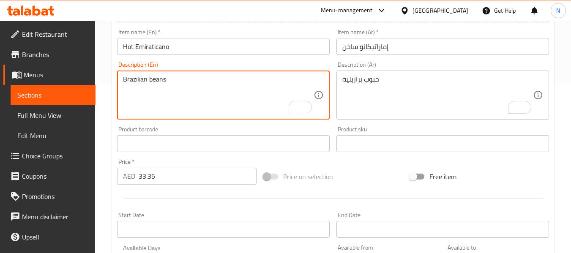
type textarea "Brazilian beans"
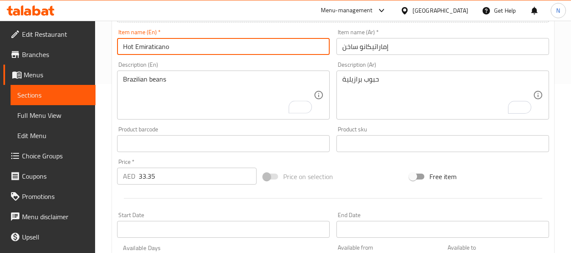
click at [178, 49] on input "Hot Emiraticano" at bounding box center [223, 46] width 213 height 17
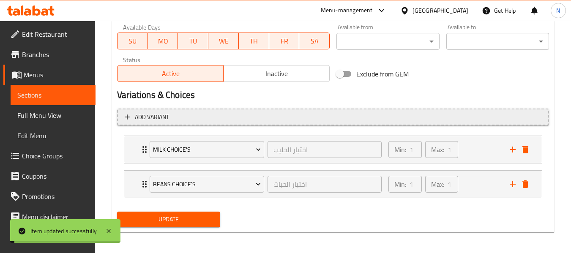
scroll to position [393, 0]
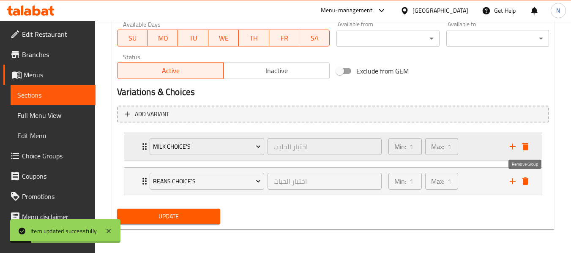
click at [523, 182] on icon "delete" at bounding box center [525, 182] width 6 height 8
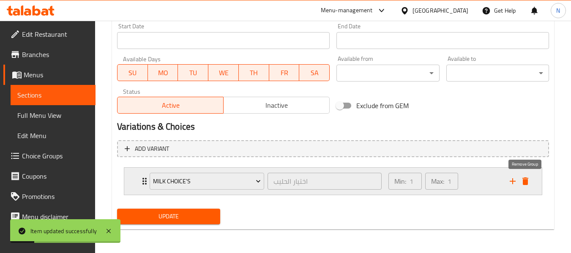
scroll to position [358, 0]
click at [198, 214] on span "Update" at bounding box center [168, 216] width 89 height 11
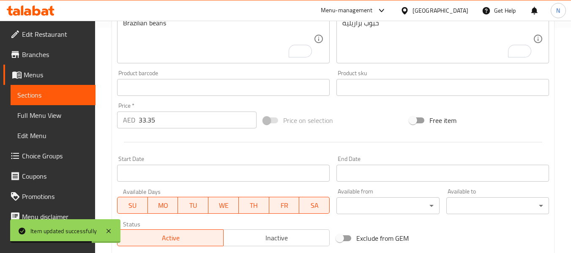
scroll to position [189, 0]
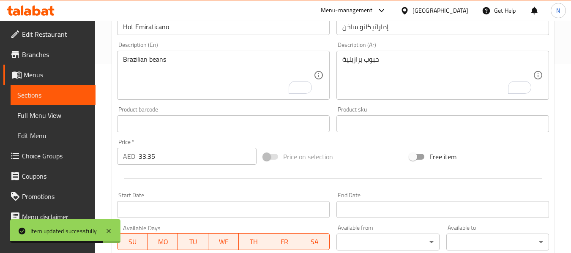
click at [40, 154] on span "Choice Groups" at bounding box center [55, 156] width 67 height 10
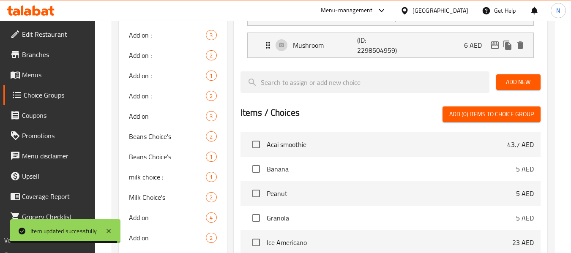
scroll to position [316, 0]
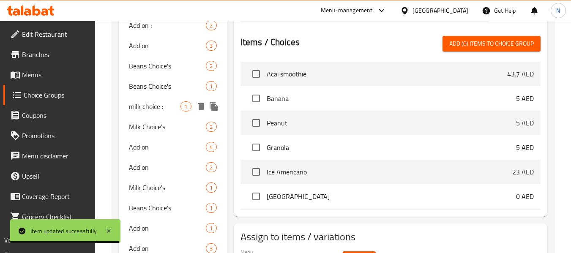
click at [145, 103] on div "Home / Restaurants management / Choice Groups Choice Groups Choice Groups Add o…" at bounding box center [333, 198] width 442 height 953
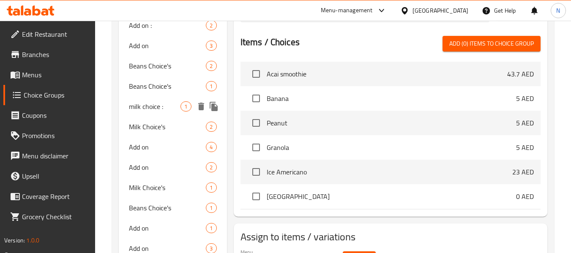
click at [155, 111] on span "milk choice :" at bounding box center [155, 106] width 52 height 10
type input "milk choice :"
type input "اختيار الحليب:"
type input "0"
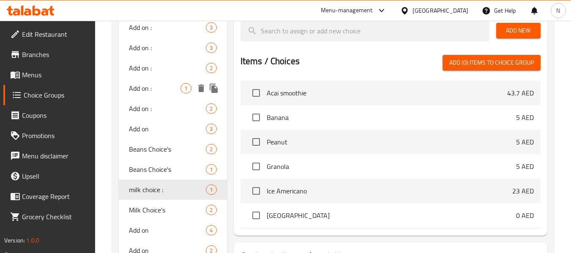
scroll to position [273, 0]
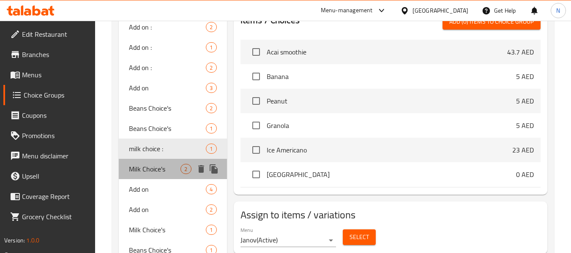
click at [150, 172] on span "Milk Choice's" at bounding box center [155, 169] width 52 height 10
type input "Milk Choice's"
type input "اختيار الحليب"
type input "1"
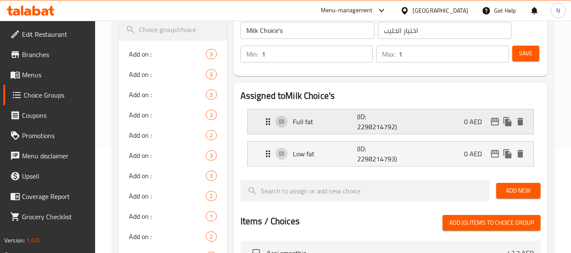
scroll to position [231, 0]
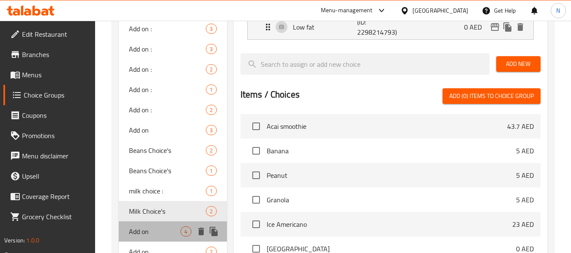
click at [146, 229] on span "Add on" at bounding box center [155, 232] width 52 height 10
type input "Add on"
type input "إضافة"
type input "0"
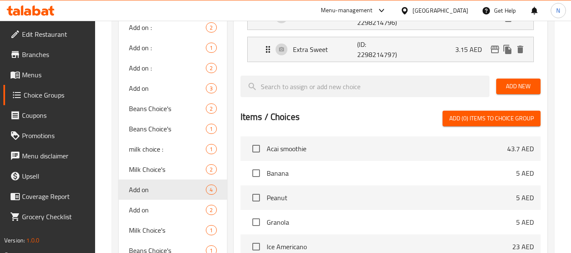
scroll to position [273, 0]
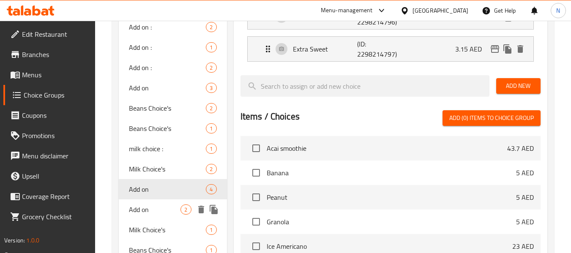
click at [149, 215] on div "Add on 2" at bounding box center [173, 210] width 108 height 20
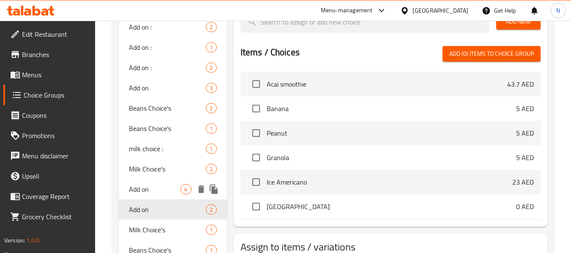
click at [154, 190] on span "Add on" at bounding box center [155, 189] width 52 height 10
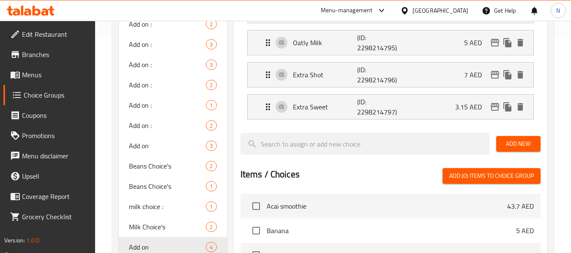
scroll to position [358, 0]
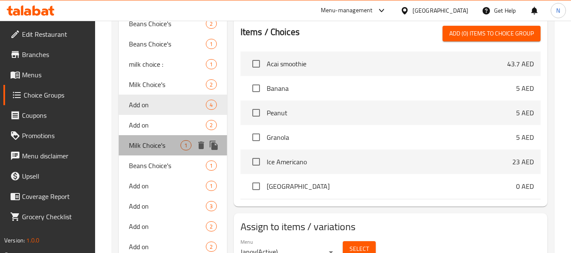
click at [150, 144] on span "Milk Choice's" at bounding box center [155, 145] width 52 height 10
type input "Milk Choice's"
type input "اختيار الحليب"
type input "1"
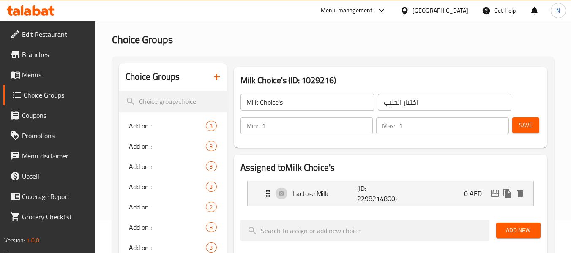
scroll to position [20, 0]
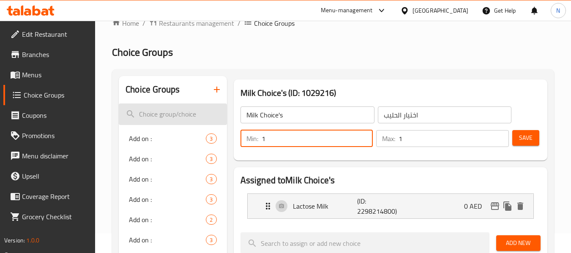
drag, startPoint x: 314, startPoint y: 135, endPoint x: 181, endPoint y: 109, distance: 135.6
type input "0"
click at [526, 139] on span "Save" at bounding box center [526, 138] width 14 height 11
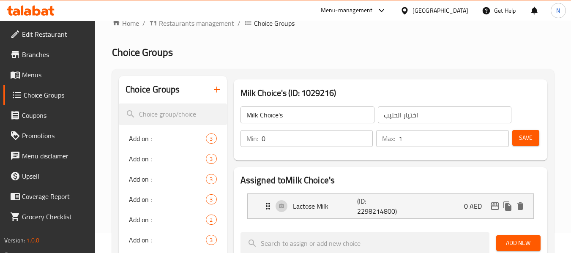
drag, startPoint x: 36, startPoint y: 77, endPoint x: 53, endPoint y: 84, distance: 18.9
click at [36, 77] on span "Menus" at bounding box center [55, 75] width 67 height 10
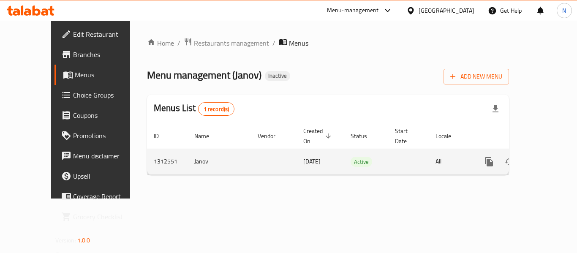
click at [547, 157] on icon "enhanced table" at bounding box center [550, 162] width 10 height 10
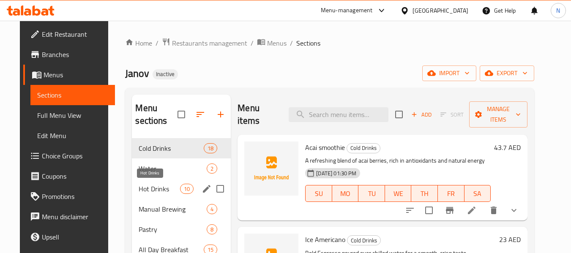
click at [169, 190] on span "Hot Drinks" at bounding box center [159, 189] width 41 height 10
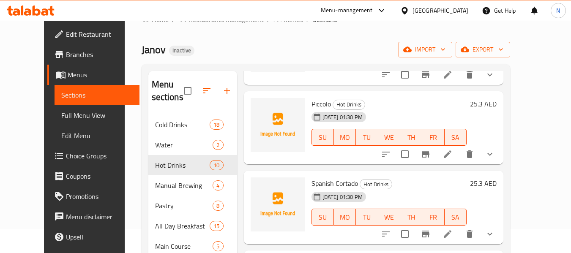
scroll to position [42, 0]
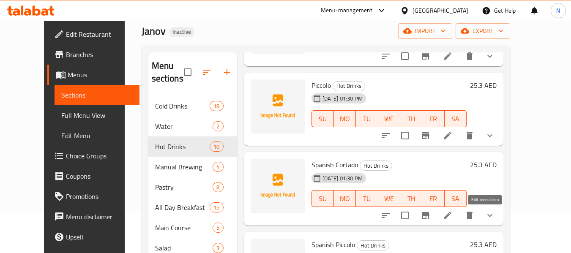
click at [453, 215] on icon at bounding box center [448, 215] width 10 height 10
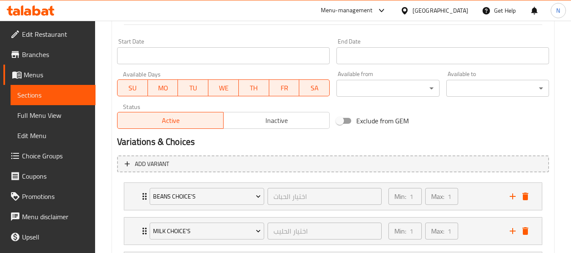
scroll to position [380, 0]
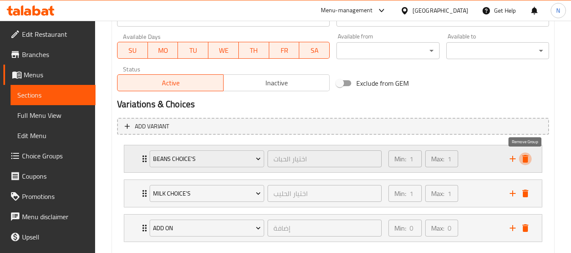
click at [524, 155] on icon "delete" at bounding box center [525, 159] width 10 height 10
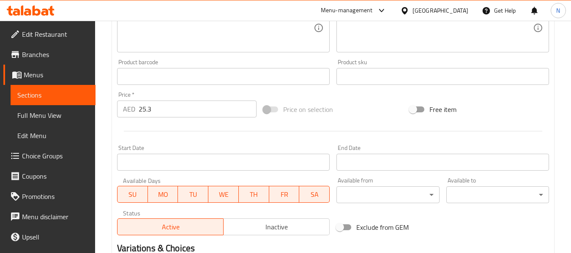
scroll to position [211, 0]
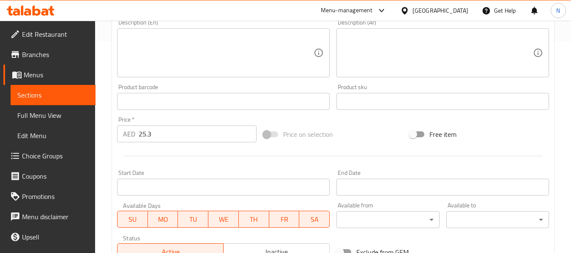
click at [164, 57] on textarea at bounding box center [218, 53] width 191 height 40
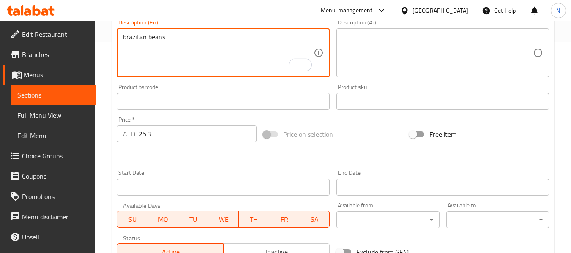
type textarea "brazilian beans"
click at [454, 48] on textarea at bounding box center [437, 53] width 191 height 40
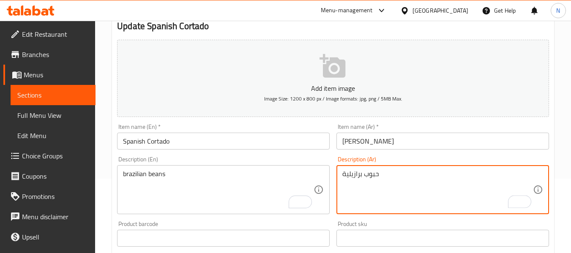
scroll to position [42, 0]
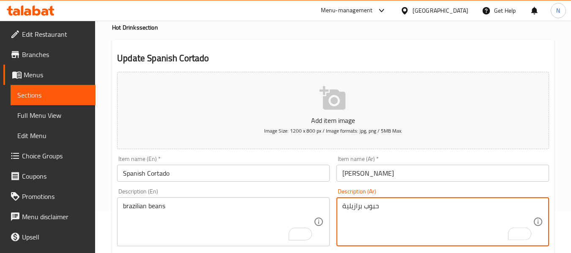
type textarea "حبوب برازيلية"
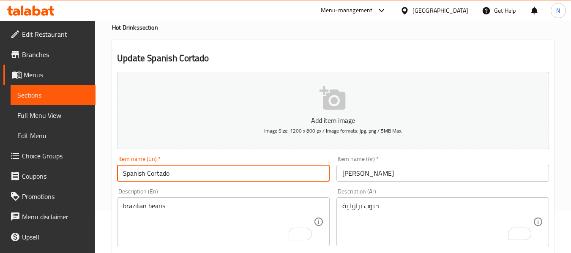
click at [249, 167] on input "Spanish Cortado" at bounding box center [223, 173] width 213 height 17
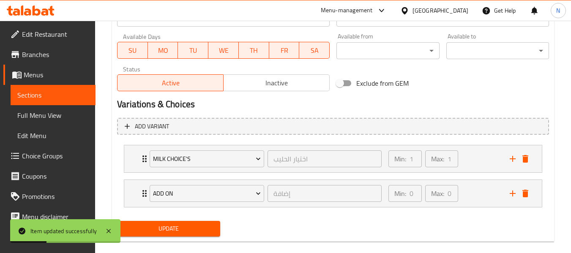
scroll to position [393, 0]
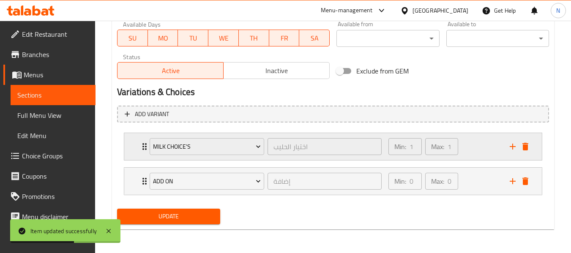
click at [140, 148] on icon "Expand" at bounding box center [144, 147] width 10 height 10
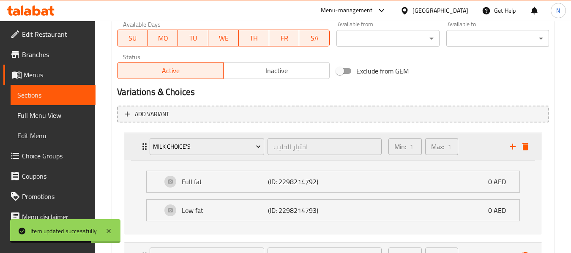
click at [140, 148] on icon "Expand" at bounding box center [144, 147] width 10 height 10
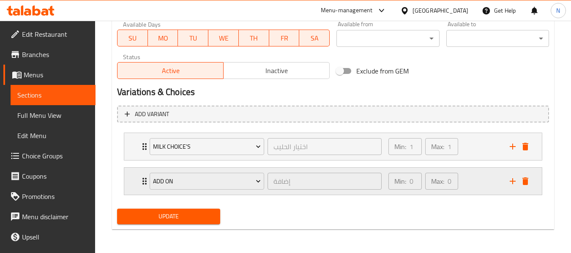
click at [142, 180] on icon "Expand" at bounding box center [144, 181] width 10 height 10
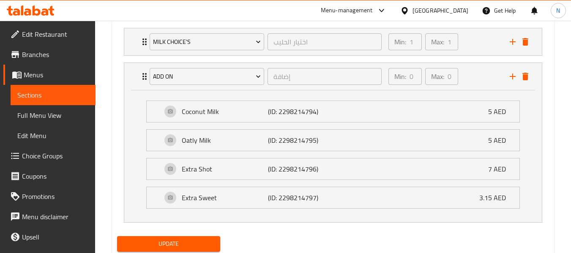
scroll to position [525, 0]
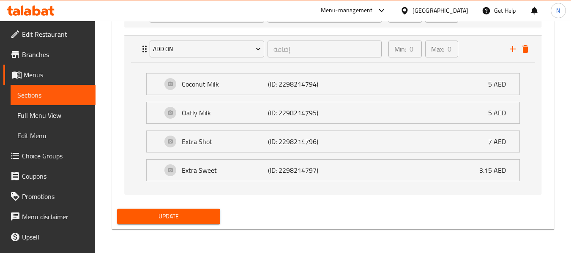
click at [167, 220] on span "Update" at bounding box center [168, 216] width 89 height 11
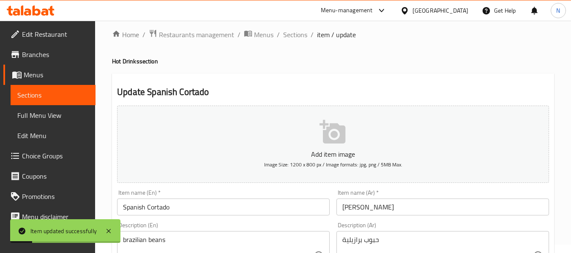
scroll to position [0, 0]
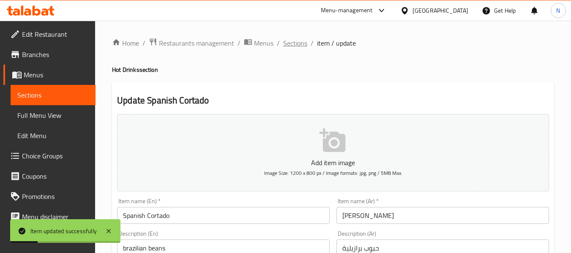
click at [302, 41] on span "Sections" at bounding box center [295, 43] width 24 height 10
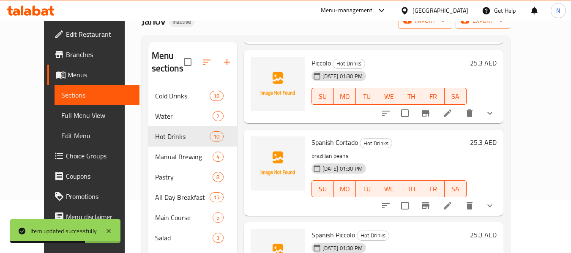
scroll to position [118, 0]
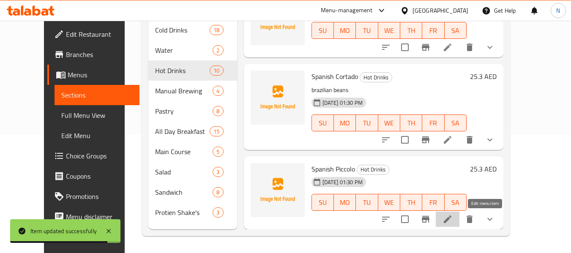
click at [453, 219] on icon at bounding box center [448, 219] width 10 height 10
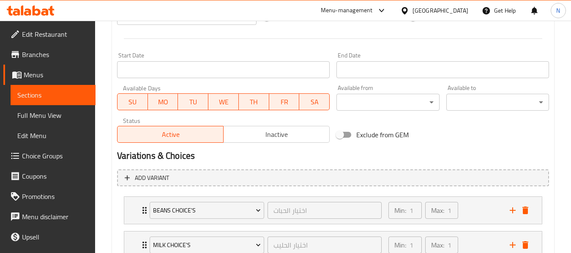
scroll to position [423, 0]
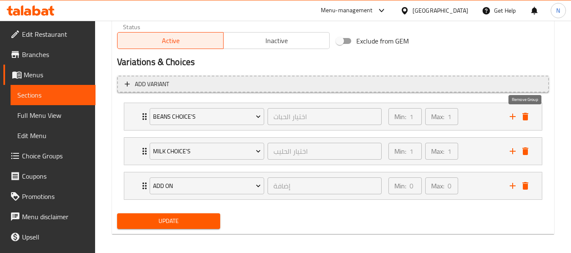
click at [527, 120] on icon "delete" at bounding box center [525, 117] width 6 height 8
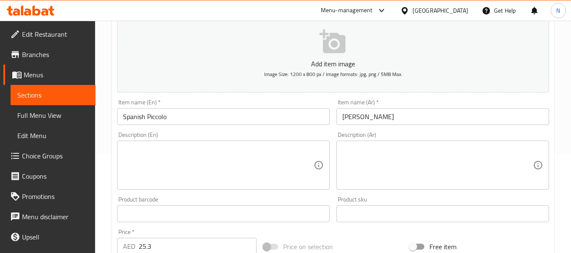
scroll to position [97, 0]
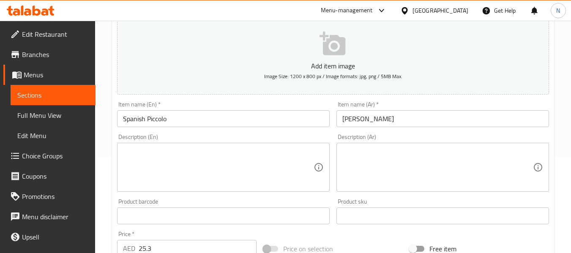
click at [145, 142] on div "Description (En) Description (En)" at bounding box center [223, 163] width 213 height 58
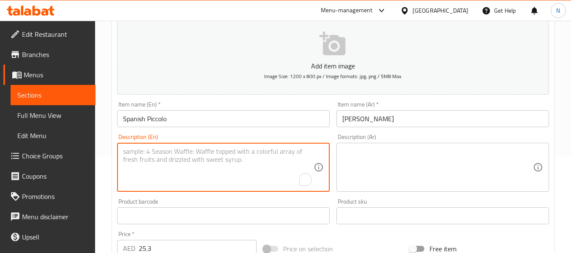
click at [150, 148] on textarea "To enrich screen reader interactions, please activate Accessibility in Grammarl…" at bounding box center [218, 168] width 191 height 40
click at [445, 170] on textarea at bounding box center [437, 168] width 191 height 40
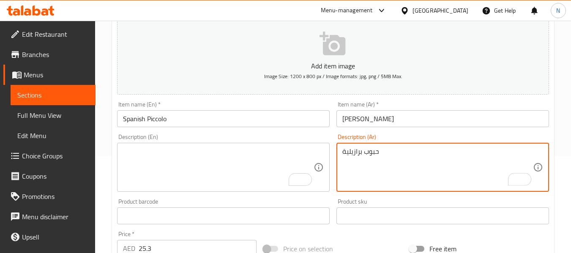
type textarea "حبوب برازيلية"
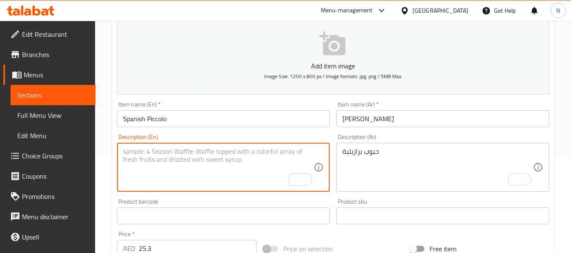
click at [233, 155] on textarea "To enrich screen reader interactions, please activate Accessibility in Grammarl…" at bounding box center [218, 168] width 191 height 40
type textarea "n"
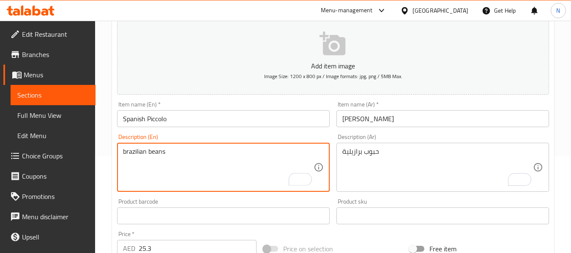
type textarea "brazilian beans"
click at [211, 118] on input "Spanish Piccolo" at bounding box center [223, 118] width 213 height 17
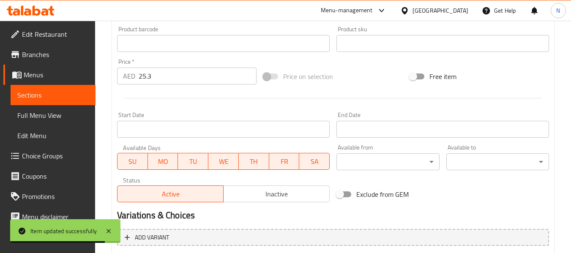
scroll to position [266, 0]
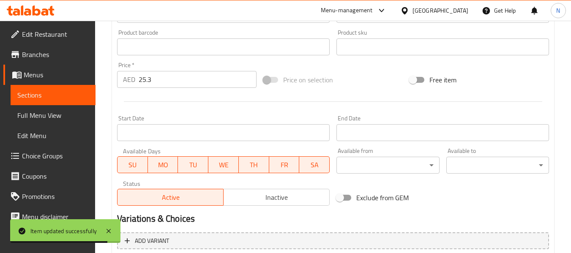
click at [60, 91] on span "Sections" at bounding box center [52, 95] width 71 height 10
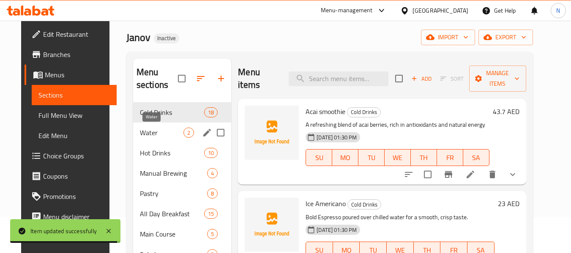
scroll to position [34, 0]
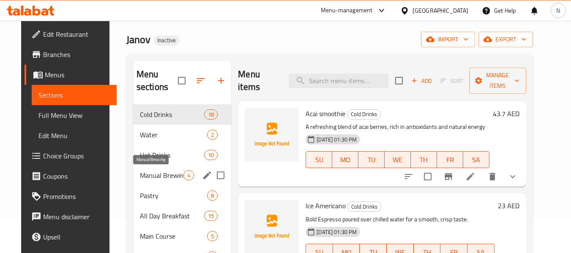
click at [154, 171] on span "Manual Brewing" at bounding box center [162, 175] width 44 height 10
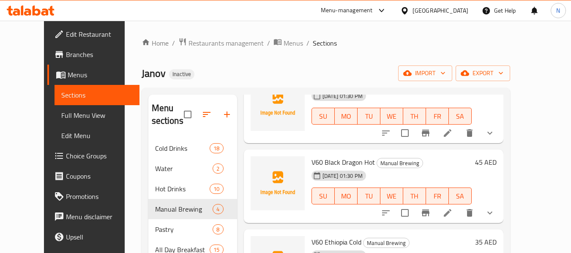
scroll to position [85, 0]
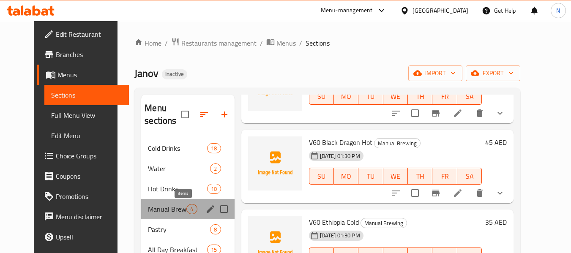
click at [188, 213] on span "4" at bounding box center [192, 209] width 10 height 8
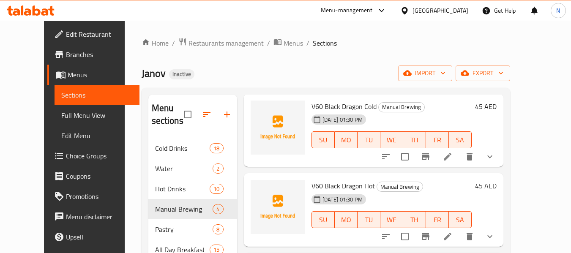
scroll to position [0, 0]
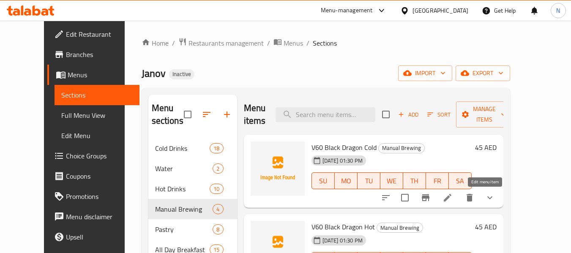
click at [453, 193] on icon at bounding box center [448, 198] width 10 height 10
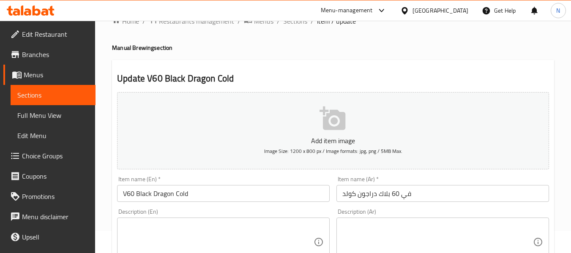
scroll to position [42, 0]
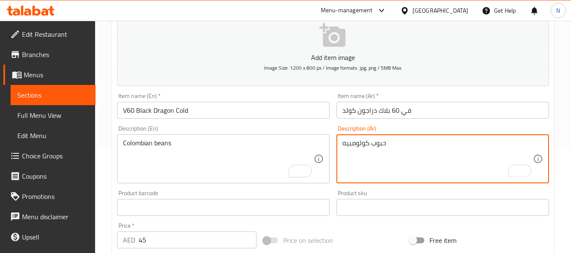
scroll to position [127, 0]
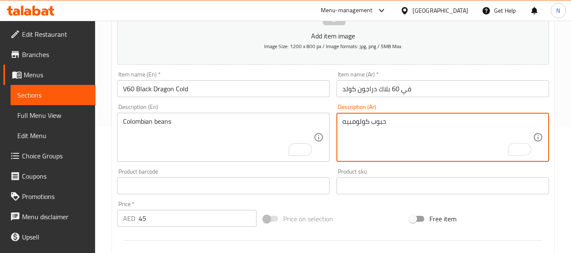
type textarea "حبوب كولومبيه"
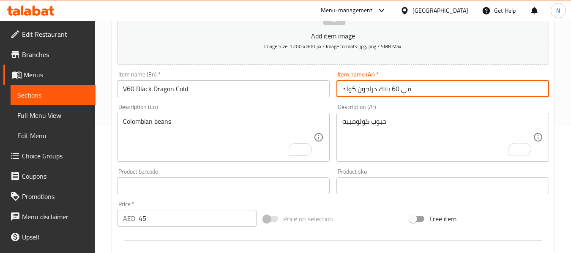
click at [348, 87] on input "في 60 بلاك دراجون كولد" at bounding box center [442, 88] width 213 height 17
type input "في 60 بلاك دراجون بارد"
click at [284, 83] on input "V60 Black Dragon Cold" at bounding box center [223, 88] width 213 height 17
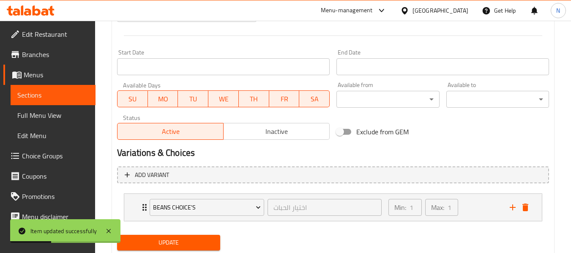
scroll to position [338, 0]
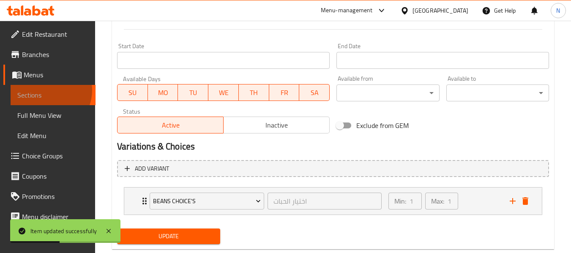
click at [48, 90] on span "Sections" at bounding box center [52, 95] width 71 height 10
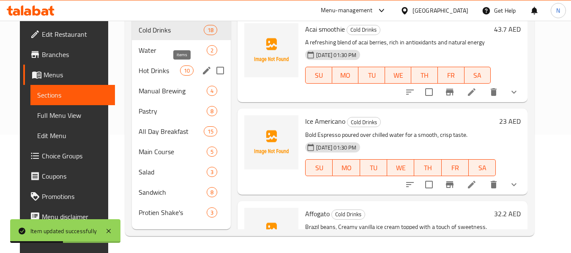
scroll to position [118, 0]
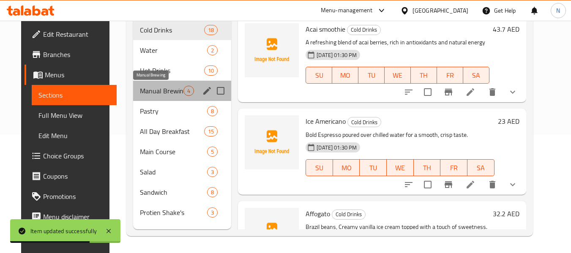
click at [150, 88] on span "Manual Brewing" at bounding box center [162, 91] width 44 height 10
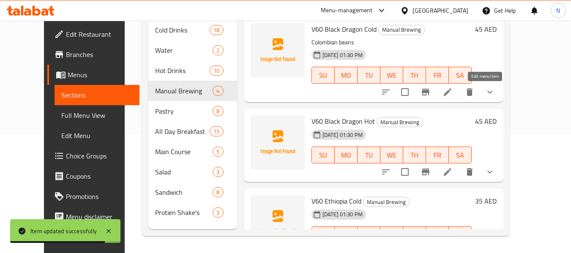
click at [453, 92] on icon at bounding box center [448, 92] width 10 height 10
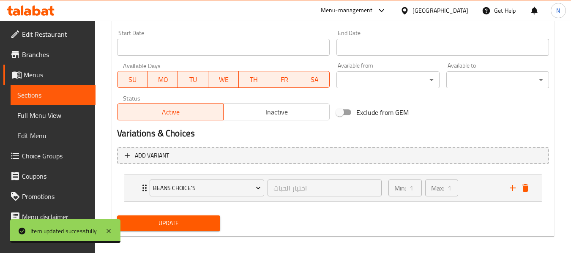
scroll to position [358, 0]
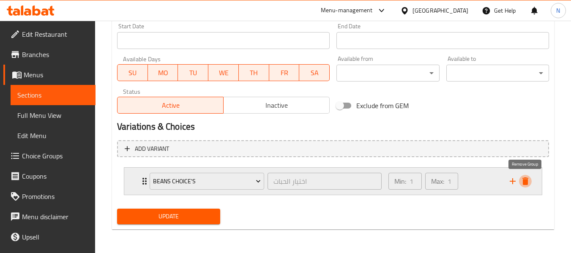
click at [521, 182] on icon "delete" at bounding box center [525, 181] width 10 height 10
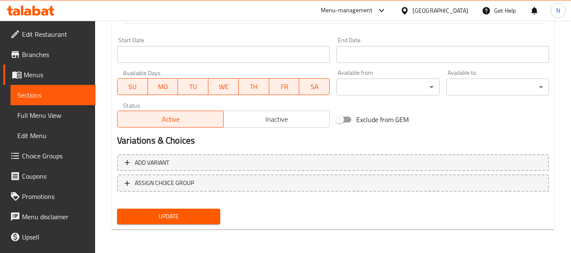
click at [178, 210] on button "Update" at bounding box center [168, 217] width 103 height 16
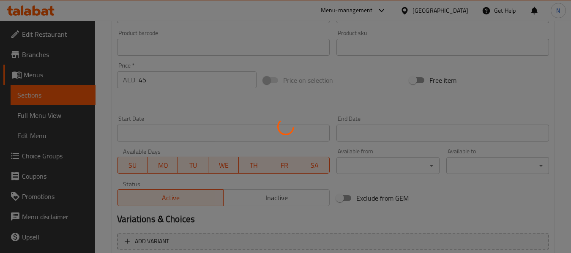
scroll to position [175, 0]
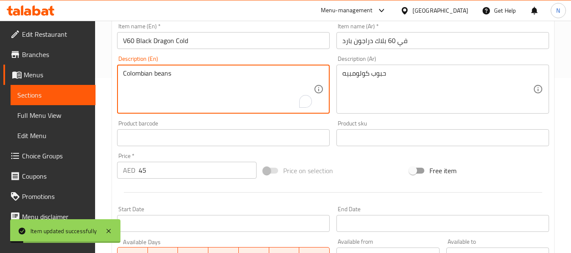
drag, startPoint x: 211, startPoint y: 77, endPoint x: 85, endPoint y: 58, distance: 128.2
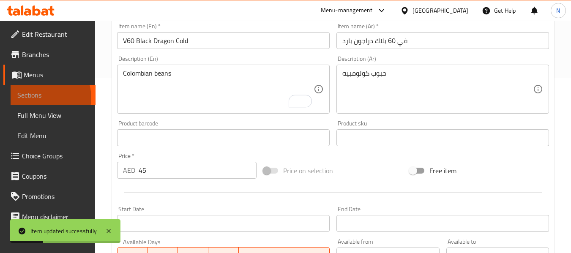
click at [43, 98] on span "Sections" at bounding box center [52, 95] width 71 height 10
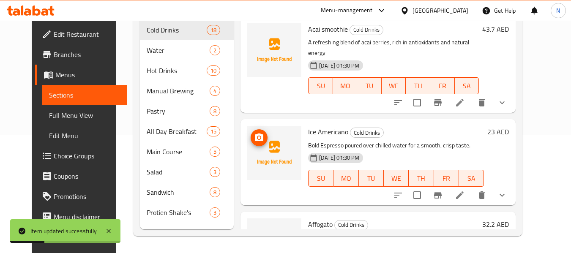
scroll to position [42, 0]
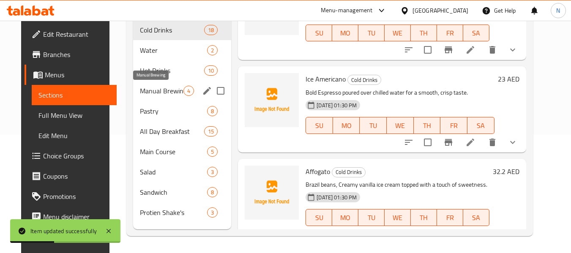
click at [147, 90] on span "Manual Brewing" at bounding box center [162, 91] width 44 height 10
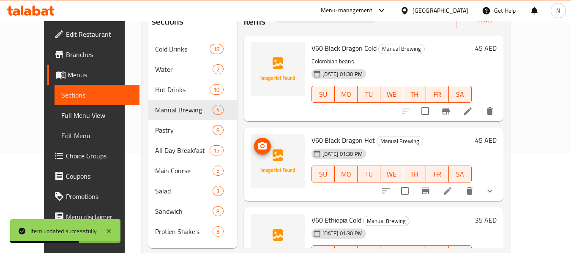
scroll to position [118, 0]
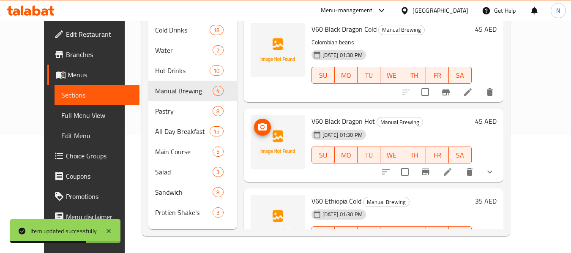
click at [453, 167] on icon at bounding box center [448, 172] width 10 height 10
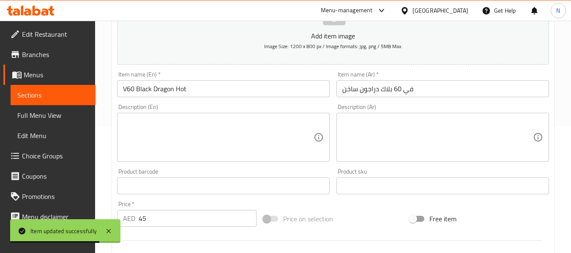
scroll to position [211, 0]
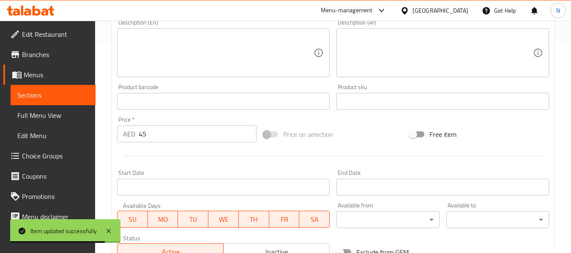
click at [159, 41] on textarea at bounding box center [218, 53] width 191 height 40
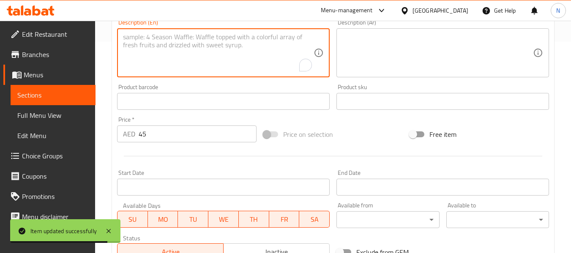
paste textarea "Colombian beans"
type textarea "Colombian beans"
click at [404, 53] on textarea at bounding box center [437, 53] width 191 height 40
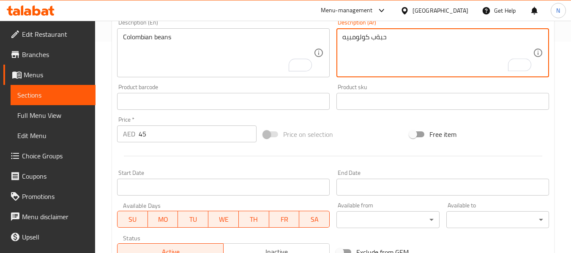
click at [374, 36] on textarea "حبةب كولومبيه" at bounding box center [437, 53] width 191 height 40
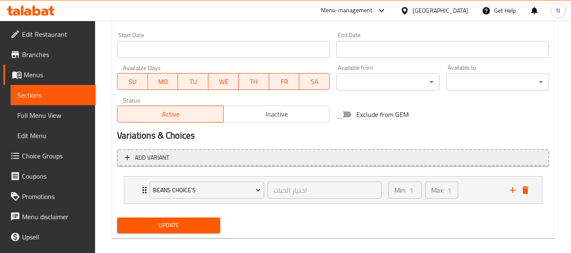
scroll to position [358, 0]
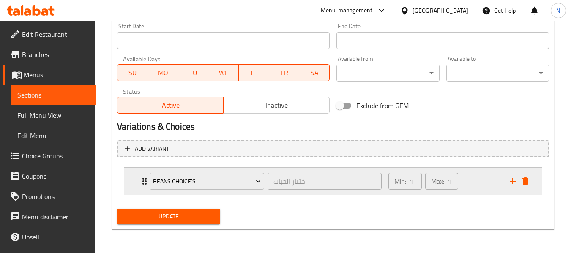
click at [143, 180] on icon "Expand" at bounding box center [144, 181] width 4 height 7
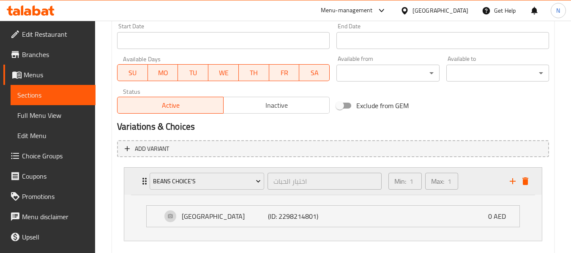
click at [143, 180] on icon "Expand" at bounding box center [144, 181] width 4 height 7
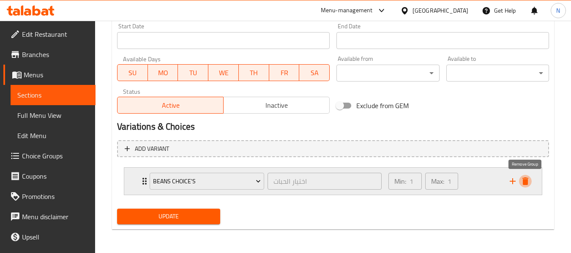
click at [526, 185] on icon "delete" at bounding box center [525, 182] width 6 height 8
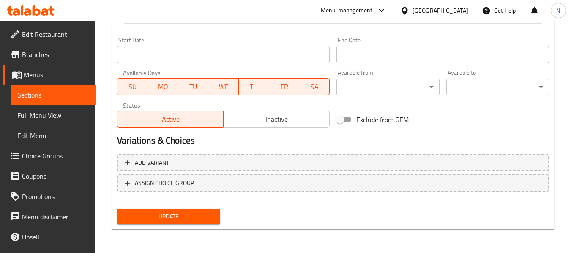
type textarea "حبوب كولومبيه"
click at [184, 213] on span "Update" at bounding box center [168, 216] width 89 height 11
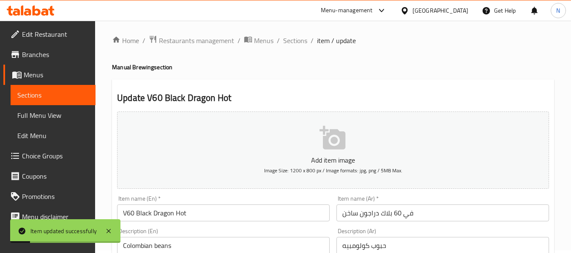
scroll to position [0, 0]
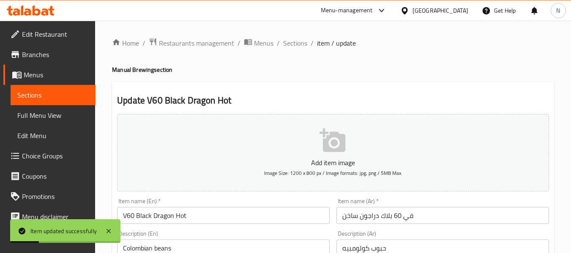
drag, startPoint x: 299, startPoint y: 43, endPoint x: 314, endPoint y: 57, distance: 20.4
click at [299, 43] on span "Sections" at bounding box center [295, 43] width 24 height 10
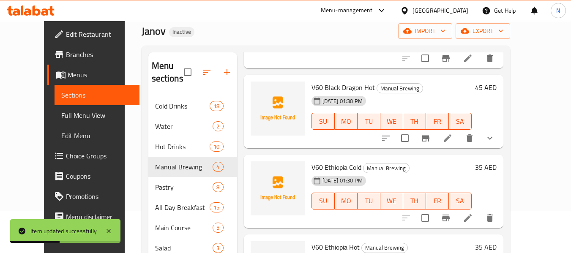
scroll to position [112, 0]
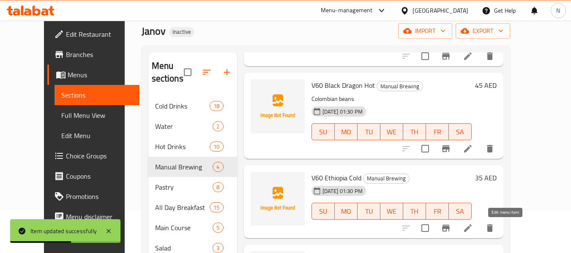
click at [473, 227] on icon at bounding box center [468, 228] width 10 height 10
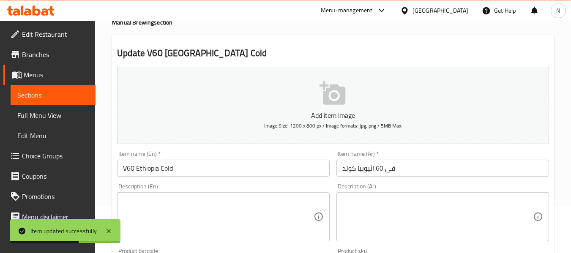
scroll to position [85, 0]
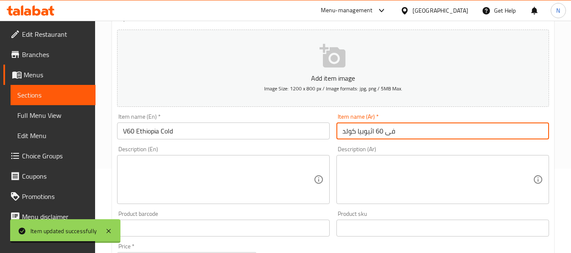
click at [348, 134] on input "فى 60 اثيوبيا كولد" at bounding box center [442, 131] width 213 height 17
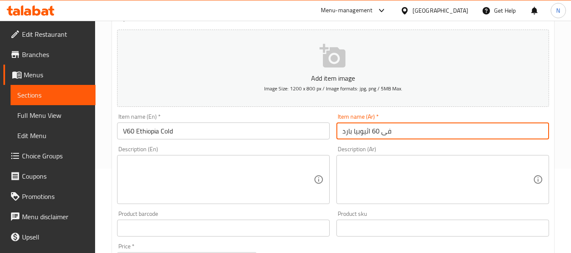
type input "فى 60 اثيوبيا بارد"
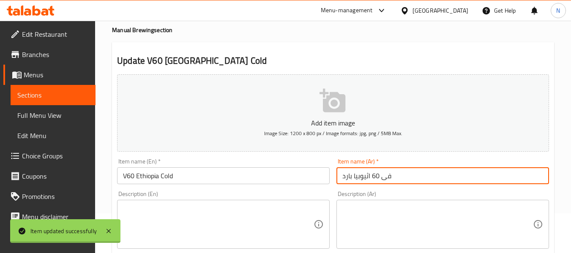
scroll to position [0, 0]
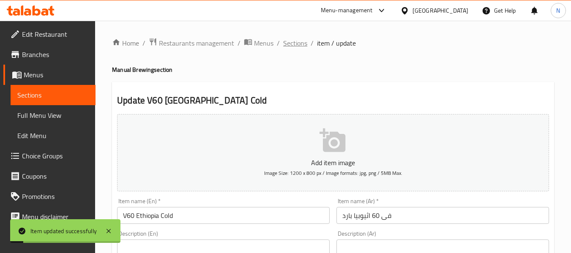
click at [295, 45] on span "Sections" at bounding box center [295, 43] width 24 height 10
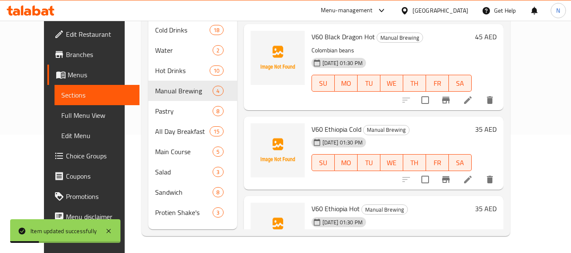
scroll to position [125, 0]
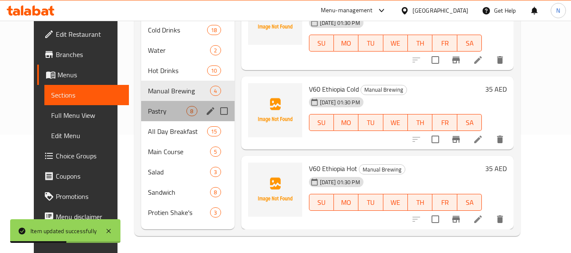
click at [149, 104] on div "Pastry 8" at bounding box center [187, 111] width 93 height 20
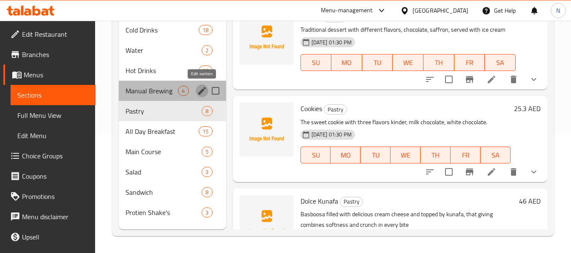
click at [197, 92] on icon "edit" at bounding box center [202, 91] width 10 height 10
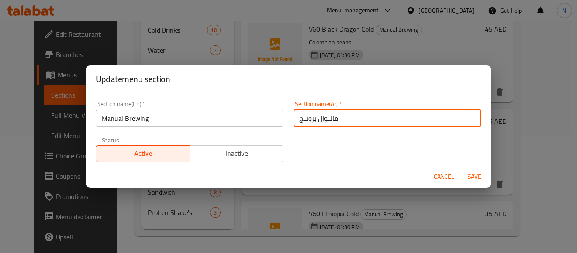
click at [295, 119] on input "مانيوال بروينج" at bounding box center [388, 118] width 188 height 17
click at [418, 118] on input "المانيوال بروينج" at bounding box center [388, 118] width 188 height 17
type input "المانيوال بروينج"
click at [461, 169] on button "Save" at bounding box center [474, 177] width 27 height 16
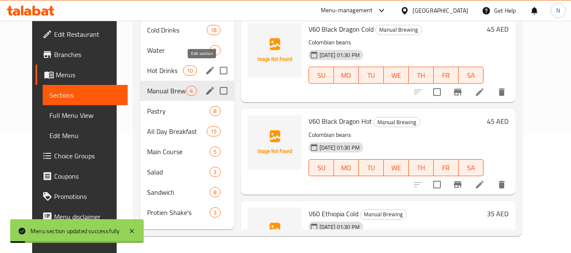
click at [205, 69] on icon "edit" at bounding box center [210, 71] width 10 height 10
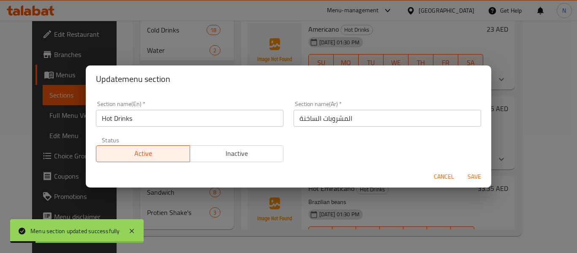
click at [188, 44] on div "Update menu section Section name(En)   * Hot Drinks Section name(En) * Section …" at bounding box center [288, 126] width 577 height 253
click at [159, 48] on div "Update menu section Section name(En)   * Hot Drinks Section name(En) * Section …" at bounding box center [288, 126] width 577 height 253
click at [434, 176] on span "Cancel" at bounding box center [444, 177] width 20 height 11
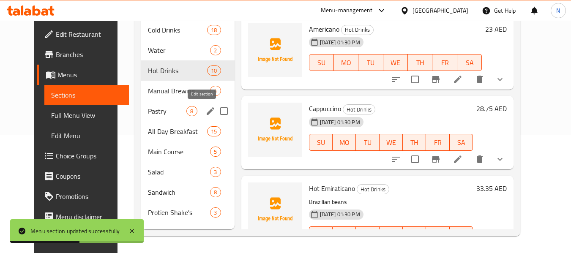
click at [205, 115] on icon "edit" at bounding box center [210, 111] width 10 height 10
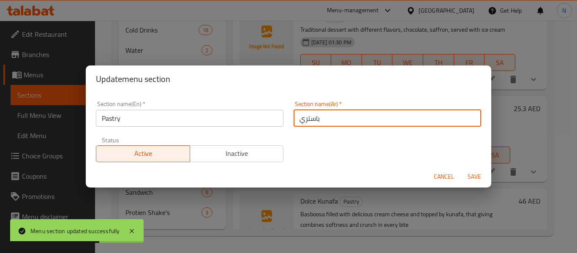
click at [294, 119] on input "باستري" at bounding box center [388, 118] width 188 height 17
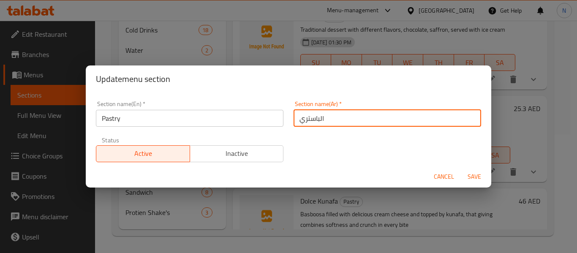
type input "الباستري"
click at [474, 173] on span "Save" at bounding box center [475, 177] width 20 height 11
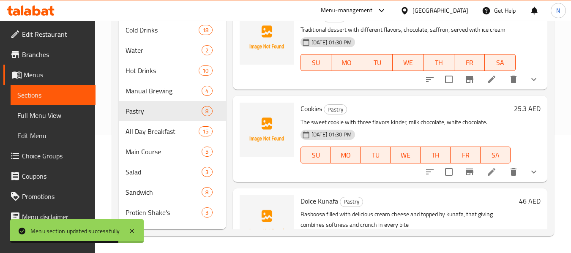
click at [490, 180] on li at bounding box center [492, 171] width 24 height 15
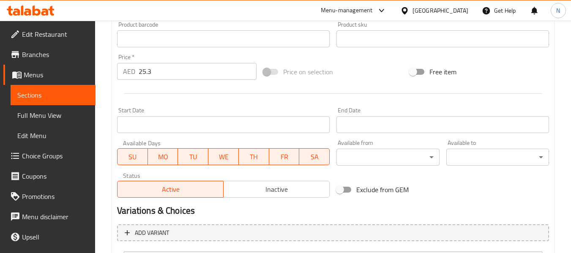
scroll to position [358, 0]
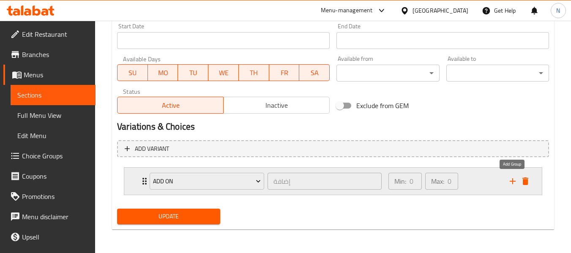
click at [508, 181] on icon "add" at bounding box center [513, 181] width 10 height 10
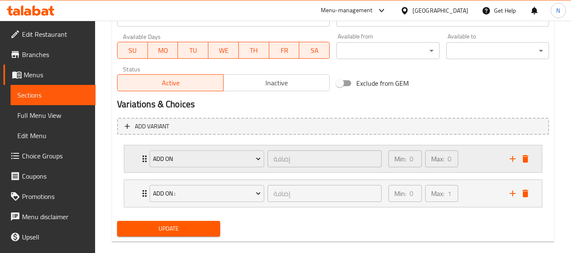
scroll to position [393, 0]
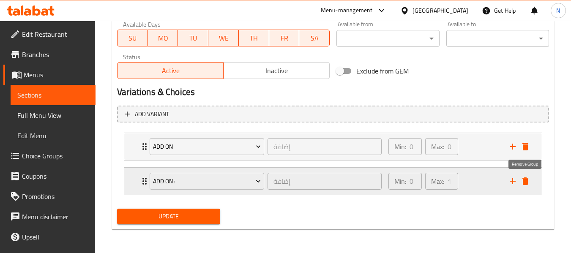
click at [523, 181] on icon "delete" at bounding box center [525, 182] width 6 height 8
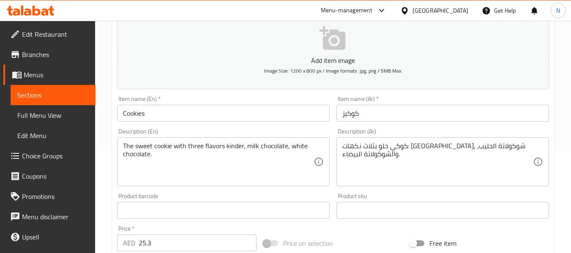
scroll to position [62, 0]
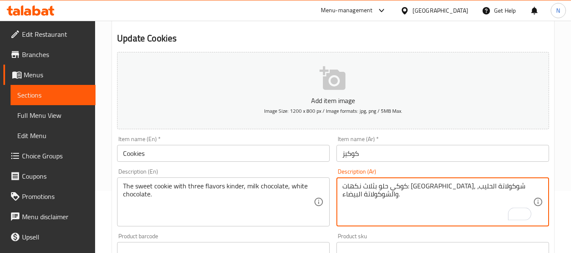
drag, startPoint x: 444, startPoint y: 184, endPoint x: 343, endPoint y: 197, distance: 101.8
click at [454, 205] on textarea "كوكي حلو بثلاث نكهات: [GEOGRAPHIC_DATA]، شوكولاتة الحليب، والشوكولاتة البيضاء." at bounding box center [437, 202] width 191 height 40
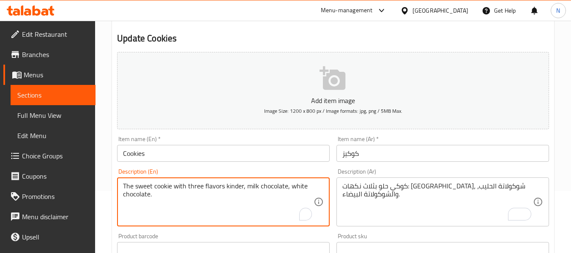
drag, startPoint x: 224, startPoint y: 185, endPoint x: 238, endPoint y: 203, distance: 23.5
click at [40, 152] on span "Choice Groups" at bounding box center [55, 156] width 67 height 10
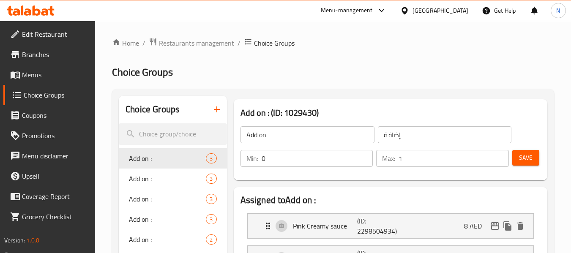
click at [215, 108] on icon "button" at bounding box center [217, 109] width 10 height 10
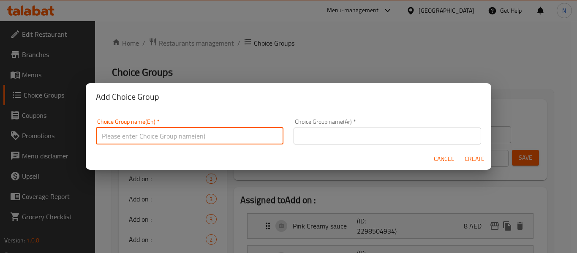
click at [158, 138] on input "text" at bounding box center [190, 136] width 188 height 17
click at [461, 151] on button "Create" at bounding box center [474, 159] width 27 height 16
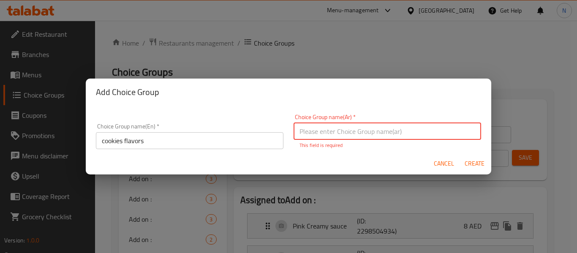
click at [159, 138] on input "cookies flavors" at bounding box center [190, 140] width 188 height 17
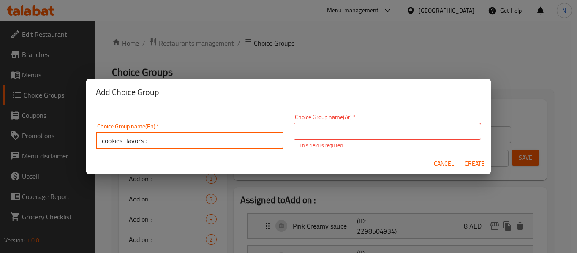
type input "cookies flavors :"
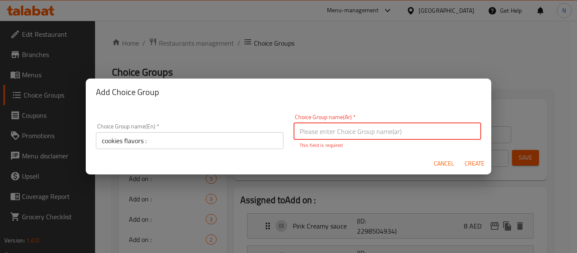
click at [348, 129] on input "text" at bounding box center [388, 131] width 188 height 17
type input "k"
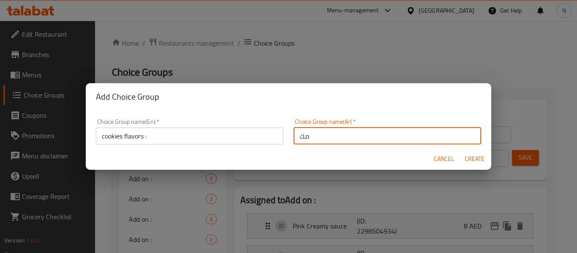
type input "م"
type input "نكهات الكوكيز"
click at [461, 151] on button "Create" at bounding box center [474, 159] width 27 height 16
type input "cookies flavors :"
type input "نكهات الكوكيز"
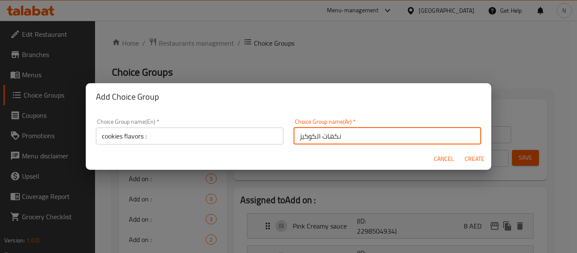
type input "0"
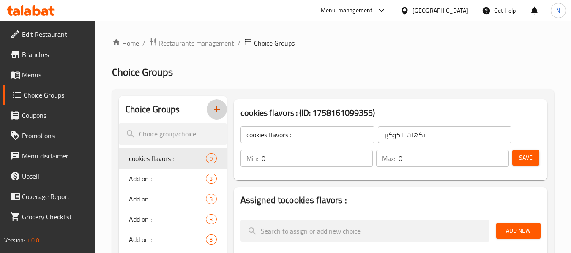
scroll to position [42, 0]
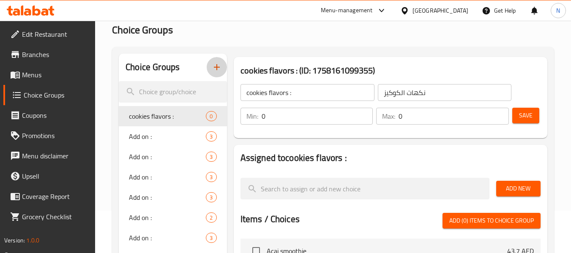
drag, startPoint x: 511, startPoint y: 183, endPoint x: 483, endPoint y: 201, distance: 33.6
click at [511, 183] on span "Add New" at bounding box center [518, 188] width 31 height 11
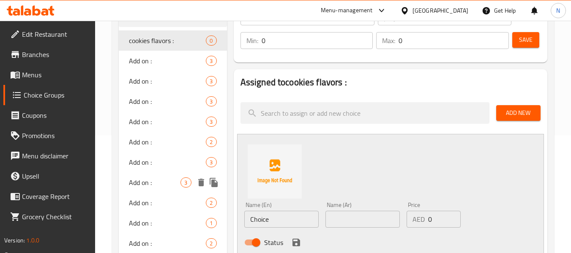
scroll to position [211, 0]
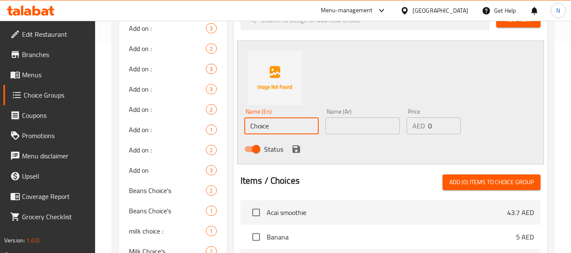
drag, startPoint x: 194, startPoint y: 111, endPoint x: 82, endPoint y: 106, distance: 113.0
paste input "kinder, milk chocolate, white chocolate."
drag, startPoint x: 313, startPoint y: 126, endPoint x: 271, endPoint y: 128, distance: 41.5
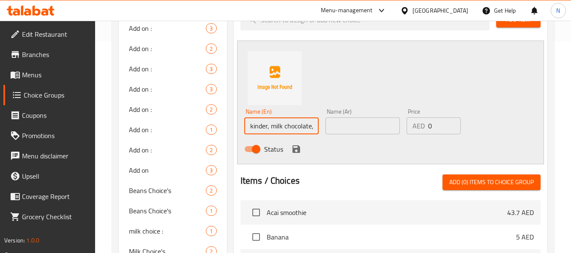
click at [271, 128] on input "kinder, milk chocolate, white chocolate." at bounding box center [281, 126] width 74 height 17
type input "kinder"
click at [346, 126] on input "text" at bounding box center [362, 126] width 74 height 17
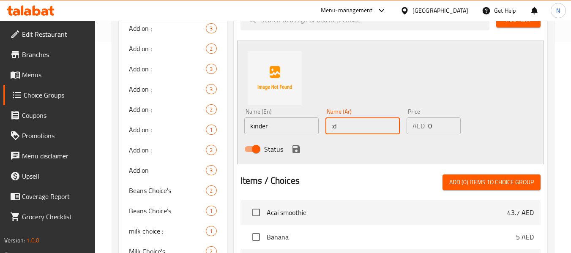
type input ";"
type input "كيندر"
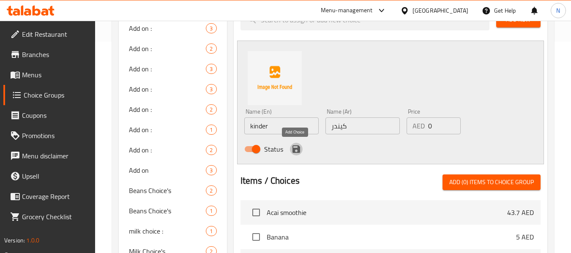
click at [290, 146] on button "save" at bounding box center [296, 149] width 13 height 13
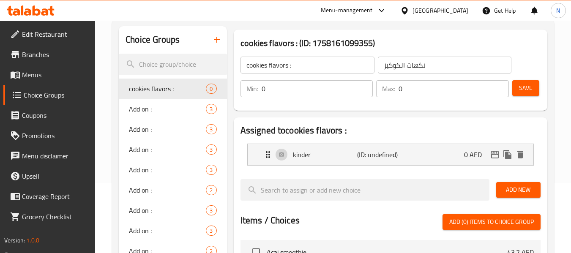
scroll to position [42, 0]
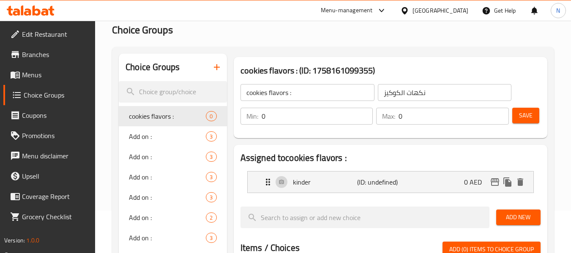
click at [513, 217] on span "Add New" at bounding box center [518, 217] width 31 height 11
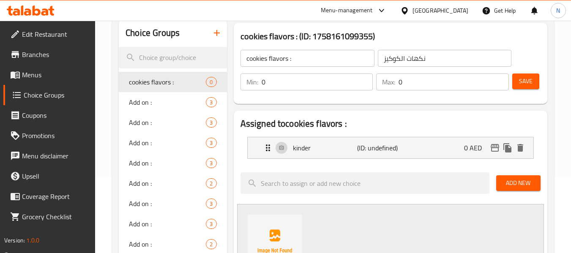
scroll to position [169, 0]
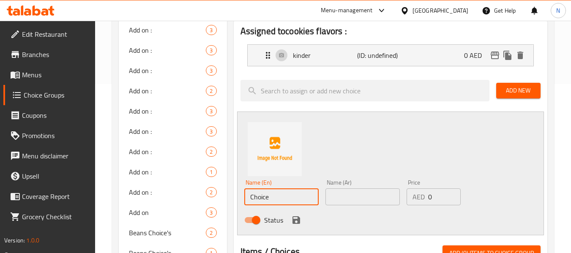
drag, startPoint x: 285, startPoint y: 199, endPoint x: 159, endPoint y: 180, distance: 127.8
paste input "milk chocolate, white chocolate."
drag, startPoint x: 267, startPoint y: 199, endPoint x: 340, endPoint y: 203, distance: 73.7
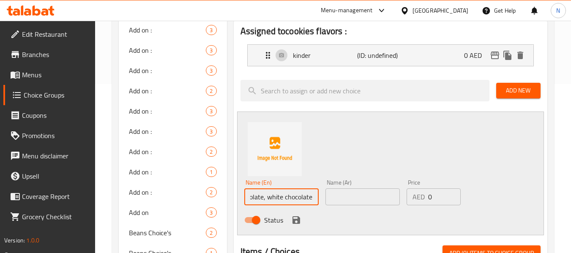
click at [340, 203] on div "Name (En) milk chocolate, white chocolate. Name (En) Name (Ar) Name (Ar) Price …" at bounding box center [363, 203] width 244 height 55
type input "milk chocolate"
click at [322, 199] on div "Name (Ar) Name (Ar)" at bounding box center [362, 192] width 81 height 33
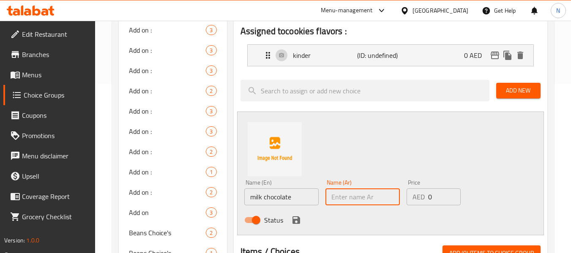
click at [336, 196] on input "text" at bounding box center [362, 197] width 74 height 17
type input "شوكولاتة بالحليب"
click at [297, 222] on icon "save" at bounding box center [296, 220] width 8 height 8
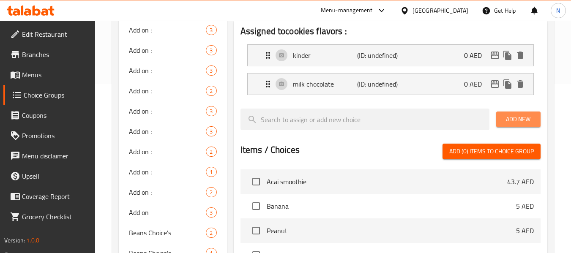
click at [509, 121] on span "Add New" at bounding box center [518, 119] width 31 height 11
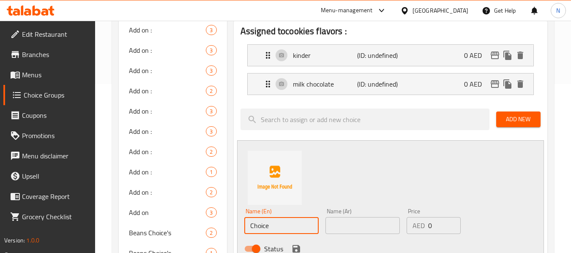
drag, startPoint x: 277, startPoint y: 225, endPoint x: 126, endPoint y: 206, distance: 152.5
paste input "white chocolate."
type input "white chocolate."
click at [335, 229] on input "text" at bounding box center [362, 225] width 74 height 17
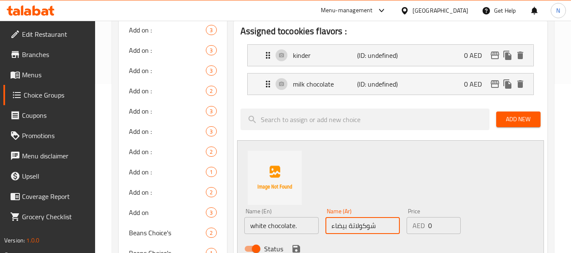
type input "شوكولاتة بيضاء"
click at [296, 243] on button "save" at bounding box center [296, 249] width 13 height 13
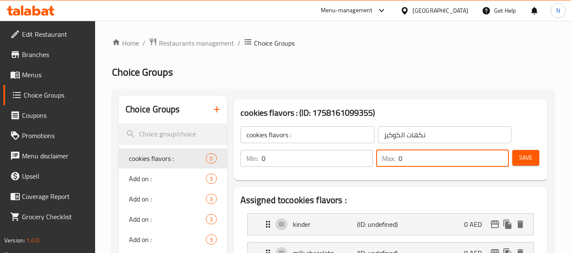
drag, startPoint x: 421, startPoint y: 157, endPoint x: 379, endPoint y: 150, distance: 42.3
click at [380, 150] on div "Max: 0 ​" at bounding box center [442, 158] width 133 height 17
type input "1"
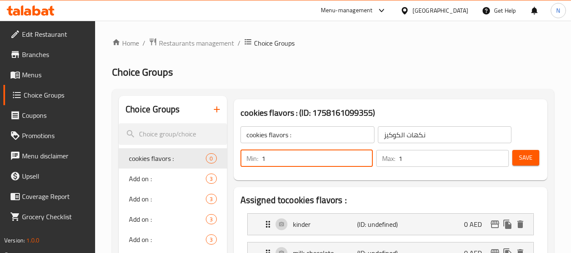
drag, startPoint x: 272, startPoint y: 161, endPoint x: 241, endPoint y: 152, distance: 32.2
click at [241, 152] on div "Min: 1 ​" at bounding box center [307, 158] width 133 height 17
type input "1"
click at [527, 153] on span "Save" at bounding box center [526, 158] width 14 height 11
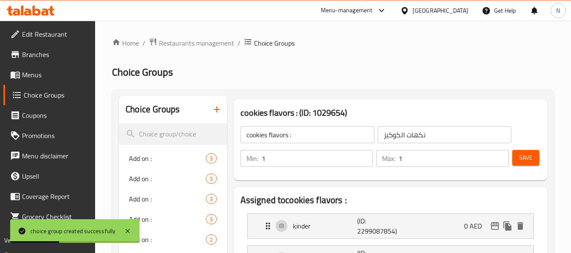
drag, startPoint x: 22, startPoint y: 75, endPoint x: 90, endPoint y: 96, distance: 71.1
click at [22, 75] on span at bounding box center [16, 75] width 12 height 10
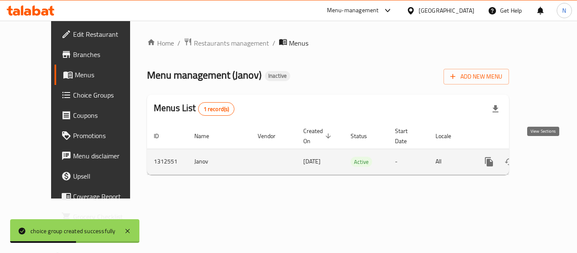
click at [547, 158] on icon "enhanced table" at bounding box center [551, 162] width 8 height 8
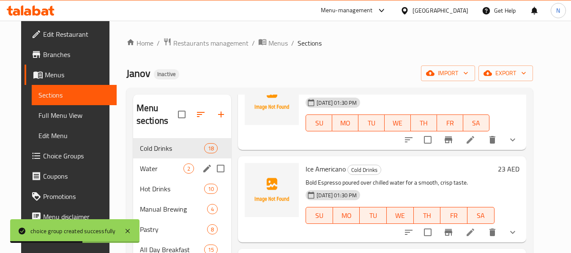
scroll to position [85, 0]
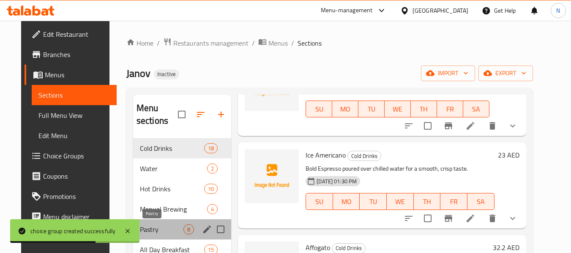
click at [164, 231] on span "Pastry" at bounding box center [162, 229] width 44 height 10
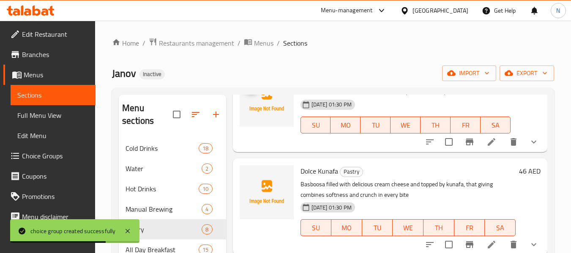
scroll to position [169, 0]
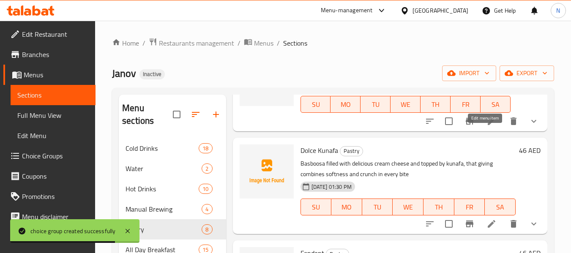
click at [488, 126] on icon at bounding box center [492, 121] width 10 height 10
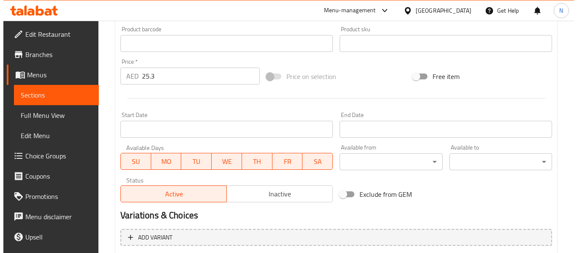
scroll to position [358, 0]
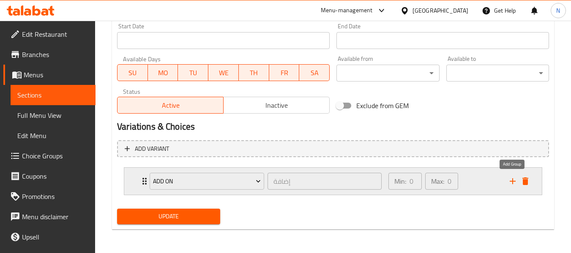
click at [508, 180] on icon "add" at bounding box center [513, 181] width 10 height 10
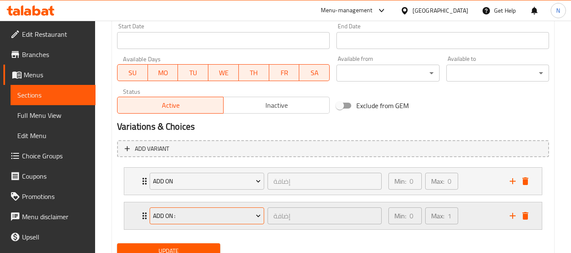
click at [159, 217] on span "Add on :" at bounding box center [207, 216] width 108 height 11
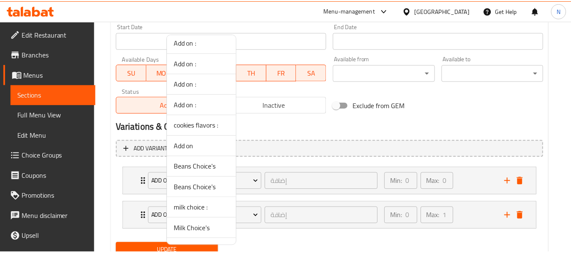
scroll to position [115, 0]
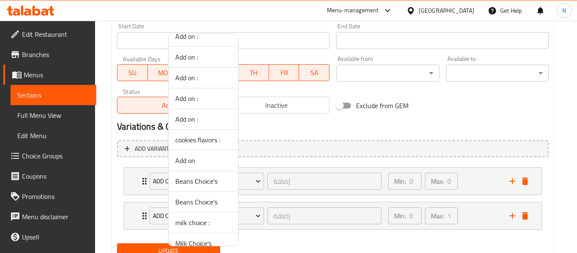
click at [197, 139] on span "cookies flavors :" at bounding box center [203, 140] width 56 height 10
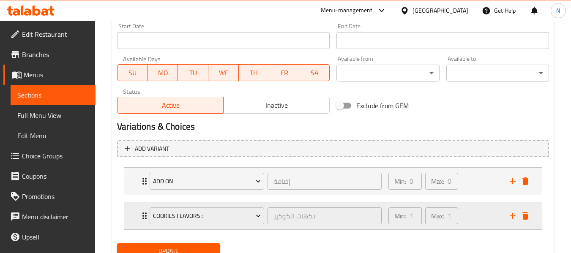
click at [142, 215] on icon "Expand" at bounding box center [144, 216] width 10 height 10
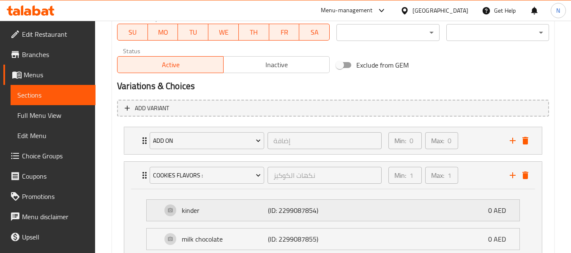
scroll to position [485, 0]
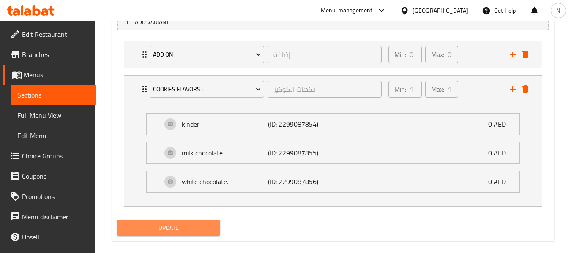
click at [180, 234] on button "Update" at bounding box center [168, 228] width 103 height 16
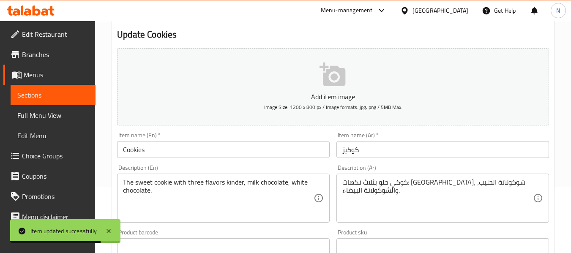
scroll to position [0, 0]
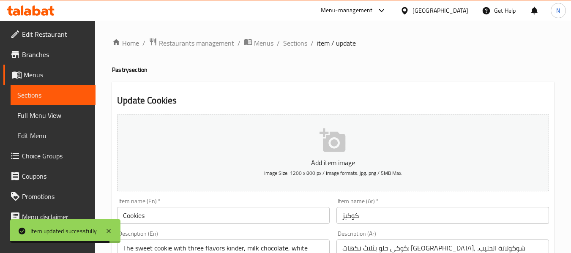
click at [49, 93] on span "Sections" at bounding box center [52, 95] width 71 height 10
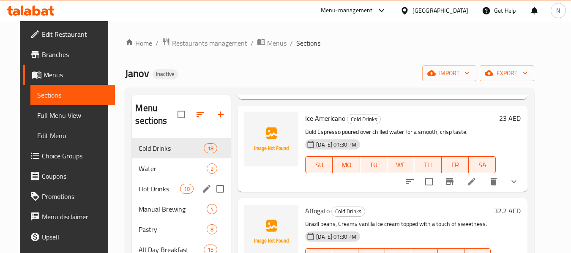
scroll to position [127, 0]
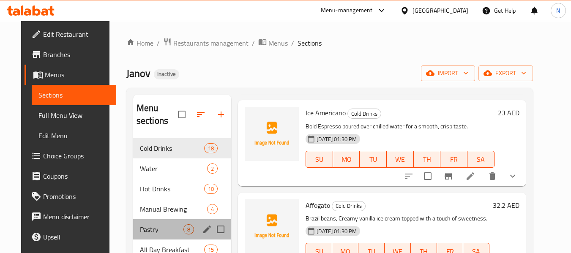
click at [145, 235] on div "Pastry 8" at bounding box center [182, 229] width 98 height 20
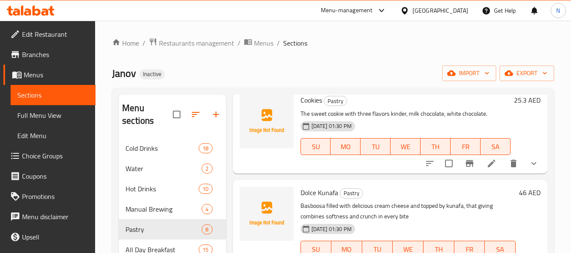
scroll to position [254, 0]
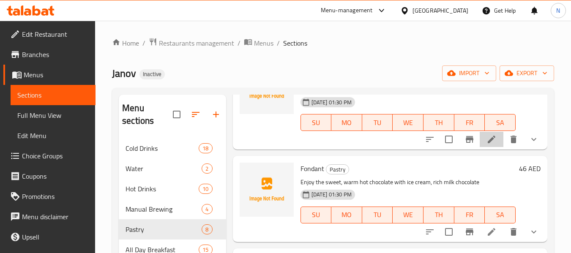
click at [480, 147] on li at bounding box center [492, 139] width 24 height 15
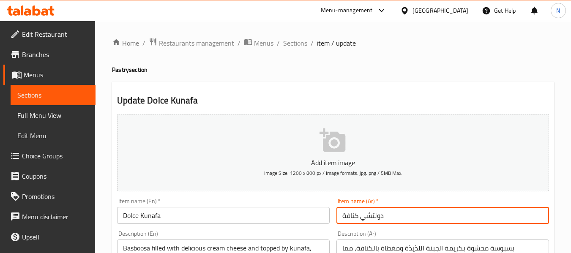
click at [371, 215] on input "دولتشي كنافة" at bounding box center [442, 215] width 213 height 17
type input "دولشي كنافة"
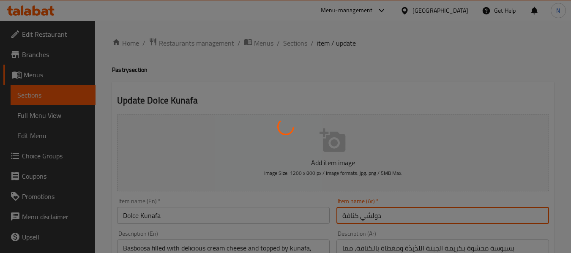
click at [370, 219] on div at bounding box center [285, 126] width 571 height 253
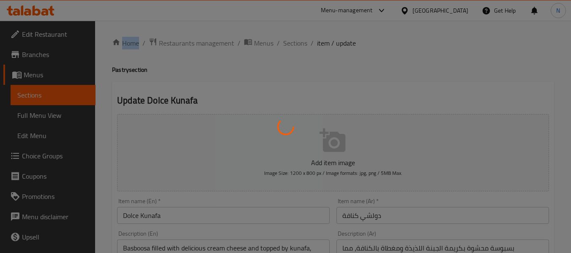
click at [370, 219] on div at bounding box center [285, 126] width 571 height 253
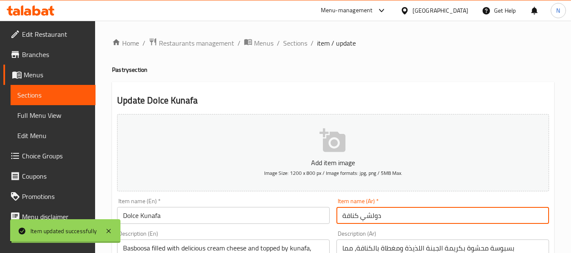
click at [370, 216] on input "دولشي كنافة" at bounding box center [442, 215] width 213 height 17
click at [43, 159] on span "Choice Groups" at bounding box center [55, 156] width 67 height 10
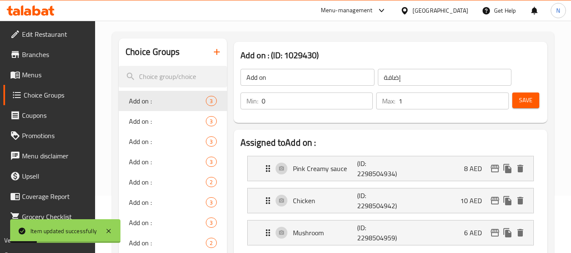
scroll to position [127, 0]
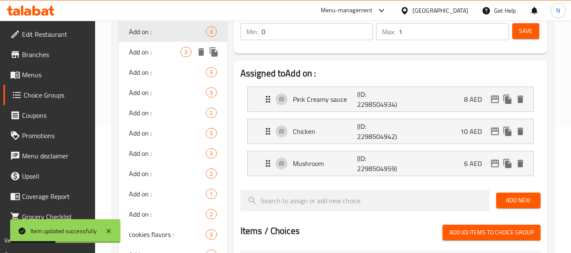
click at [173, 42] on div "Add on : 3" at bounding box center [173, 52] width 108 height 20
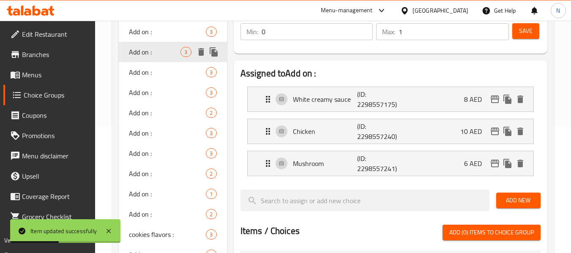
type input "Add on :"
type input "إضافة : :"
click at [171, 67] on span "Add on :" at bounding box center [155, 72] width 52 height 10
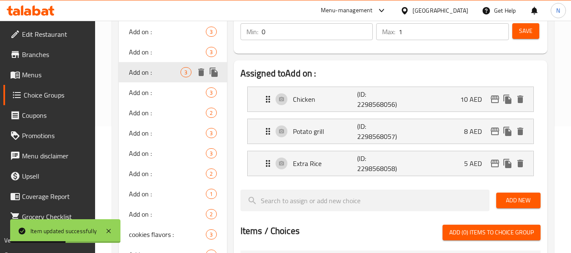
type input "Add on :"
type input "إضافة ::"
click at [172, 82] on div "Add on : 3" at bounding box center [173, 72] width 108 height 20
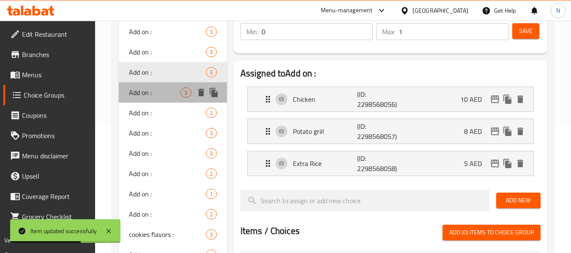
click at [175, 96] on span "Add on :" at bounding box center [155, 92] width 52 height 10
type input "Add on :"
type input "إضافة ::"
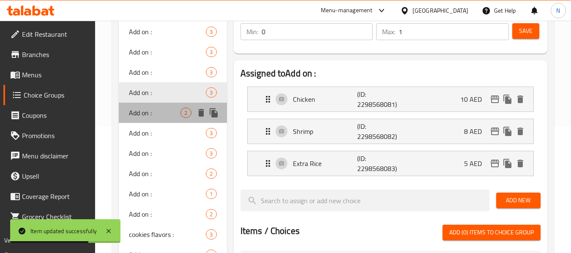
click at [174, 106] on div "Add on : 2" at bounding box center [173, 113] width 108 height 20
type input "Add on :"
type input "إضافة ::"
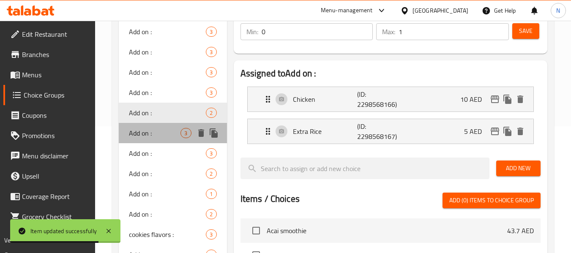
click at [177, 126] on div "Add on : 3" at bounding box center [173, 133] width 108 height 20
type input "Add on :"
type input "إضافة ::"
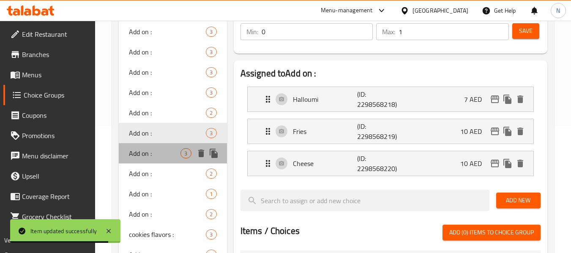
click at [171, 148] on span "Add on :" at bounding box center [155, 153] width 52 height 10
type input "Add on :"
type input "إضافة ::"
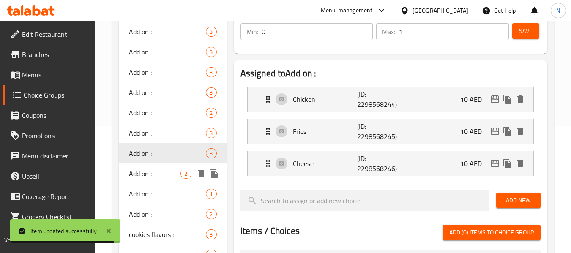
click at [172, 175] on span "Add on :" at bounding box center [155, 174] width 52 height 10
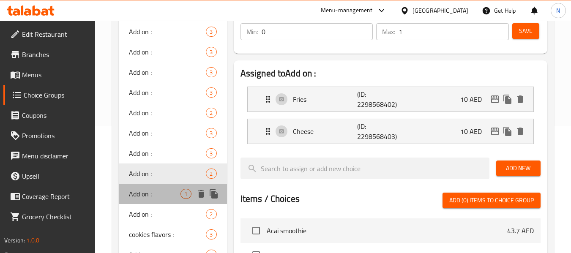
click at [172, 188] on div "Add on : 1" at bounding box center [173, 194] width 108 height 20
type input "Add on :"
type input "إضافة ::"
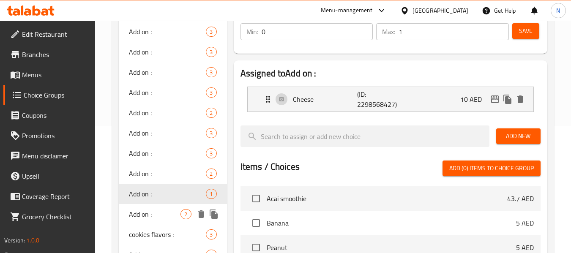
click at [168, 209] on span "Add on :" at bounding box center [155, 214] width 52 height 10
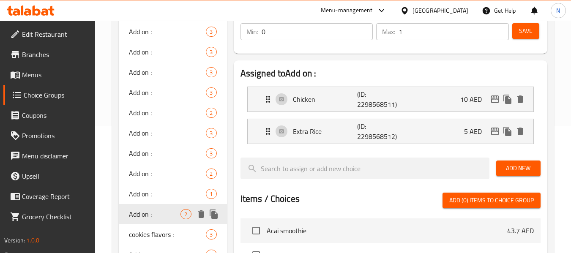
type input "Add on :"
type input "إضافة ::"
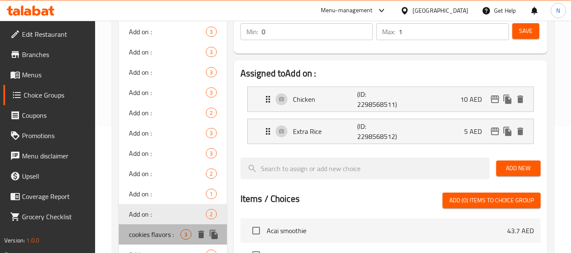
click at [152, 235] on span "cookies flavors :" at bounding box center [155, 235] width 52 height 10
type input "cookies flavors :"
type input "نكهات الكوكيز"
type input "1"
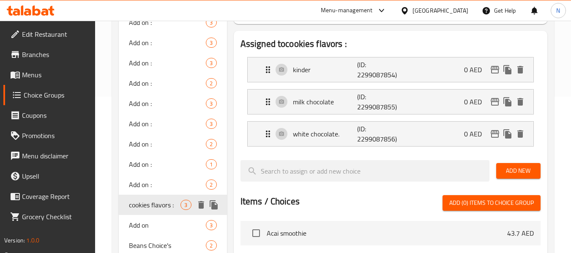
scroll to position [169, 0]
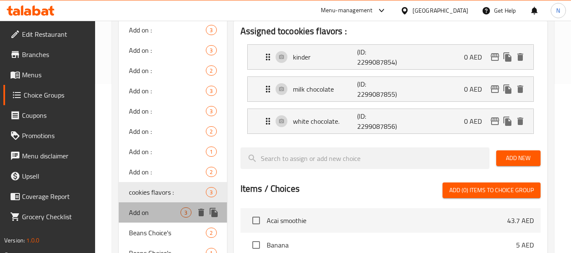
click at [141, 218] on span "Add on" at bounding box center [155, 213] width 52 height 10
type input "Add on"
type input "إضافة"
type input "0"
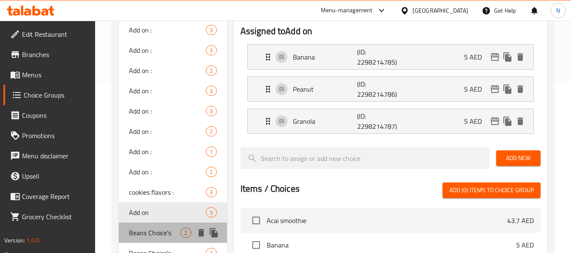
click at [142, 234] on span "Beans Choice's" at bounding box center [155, 233] width 52 height 10
type input "Beans Choice's"
type input "اختيار الحبات"
type input "1"
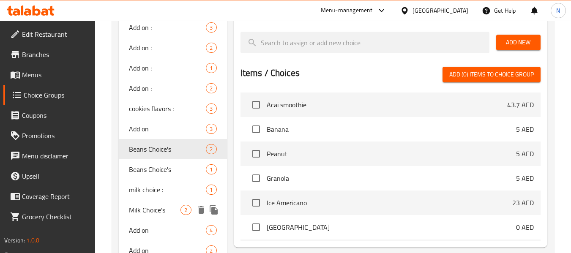
scroll to position [254, 0]
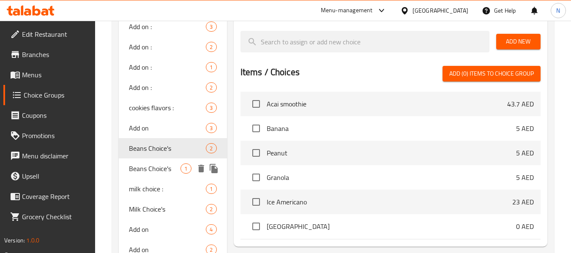
click at [150, 168] on span "Beans Choice's" at bounding box center [155, 169] width 52 height 10
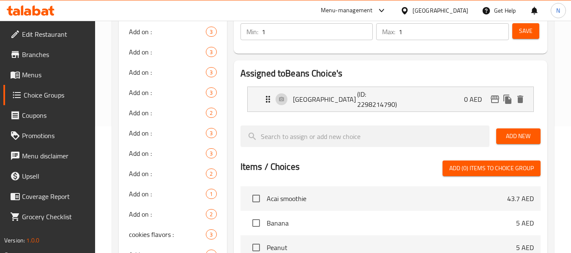
scroll to position [211, 0]
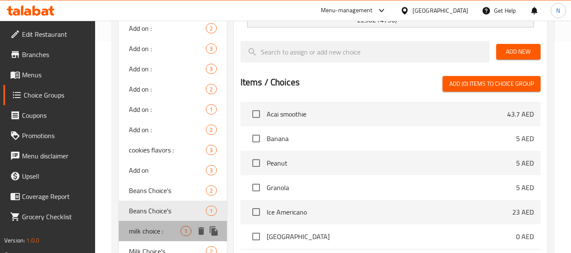
click at [151, 226] on span "milk choice :" at bounding box center [155, 231] width 52 height 10
type input "milk choice :"
type input "اختيار الحليب:"
type input "0"
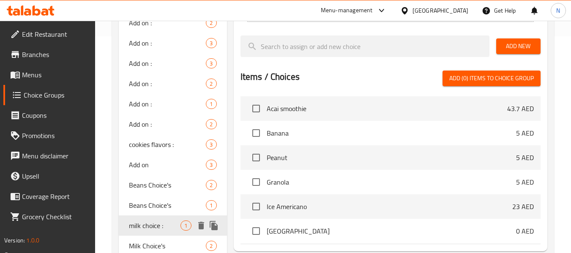
scroll to position [254, 0]
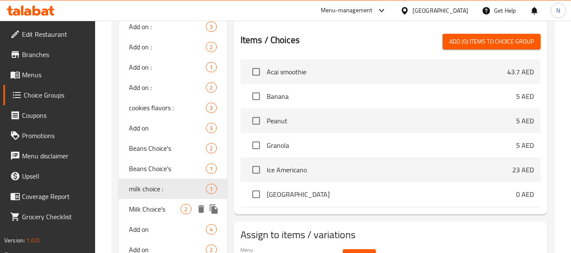
click at [146, 209] on span "Milk Choice's" at bounding box center [155, 209] width 52 height 10
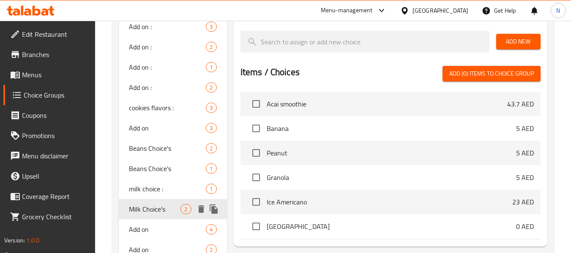
type input "Milk Choice's"
type input "اختيار الحليب"
type input "1"
click at [145, 228] on span "Add on" at bounding box center [155, 229] width 52 height 10
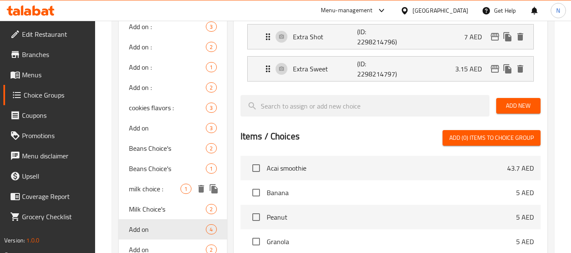
type input "Add on"
type input "إضافة"
type input "0"
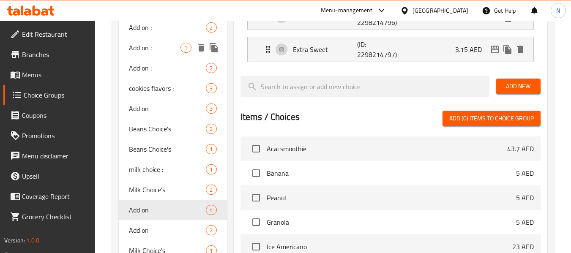
scroll to position [338, 0]
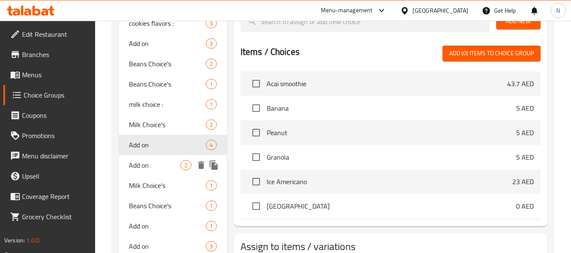
click at [145, 163] on span "Add on" at bounding box center [155, 165] width 52 height 10
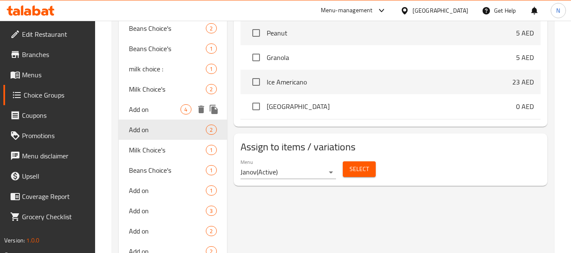
scroll to position [380, 0]
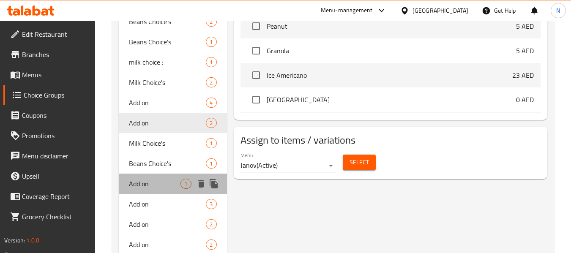
click at [162, 178] on div "Add on 1" at bounding box center [173, 184] width 108 height 20
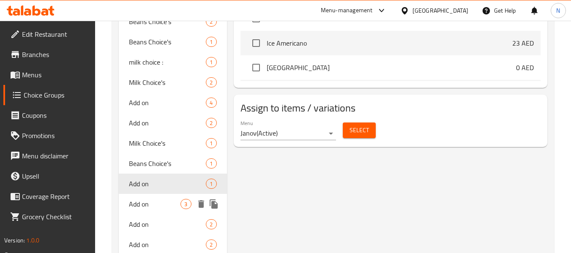
click at [156, 196] on div "Add on 3" at bounding box center [173, 204] width 108 height 20
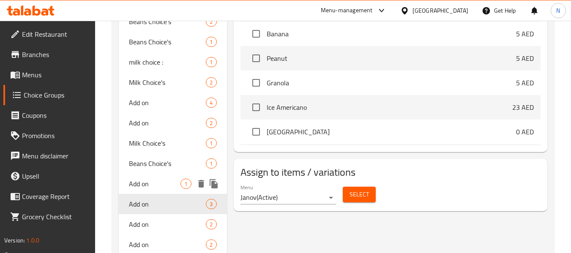
type input "Add on"
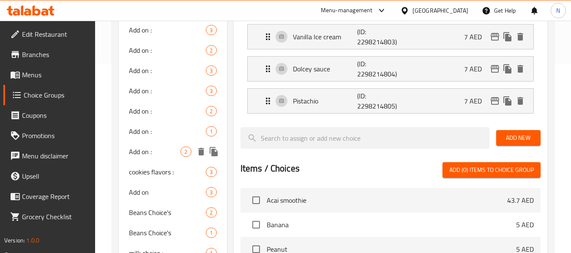
scroll to position [169, 0]
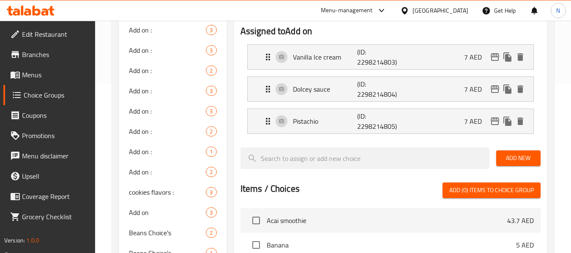
click at [295, 102] on li "Dolcey sauce (ID: 2298214804) 7 AED Name (En) Dolcey sauce Name (En) Name (Ar) …" at bounding box center [391, 89] width 300 height 32
click at [305, 97] on div "Dolcey sauce (ID: 2298214804) 7 AED" at bounding box center [393, 89] width 260 height 25
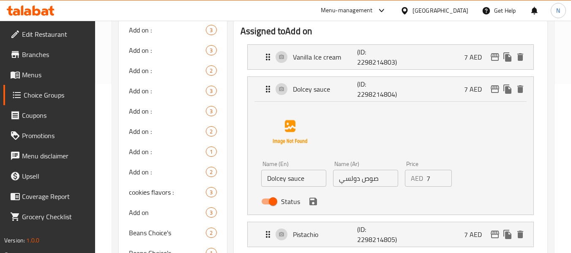
click at [346, 181] on input "صوص دولسي" at bounding box center [365, 178] width 65 height 17
paste input "ي"
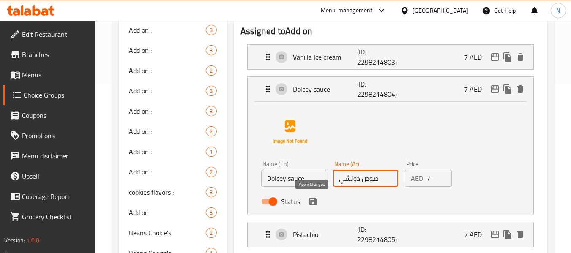
click at [313, 200] on icon "save" at bounding box center [313, 202] width 10 height 10
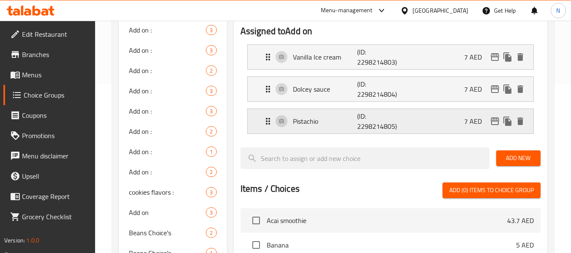
type input "صوص دولشي"
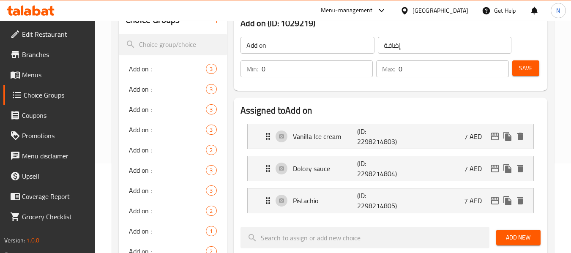
scroll to position [85, 0]
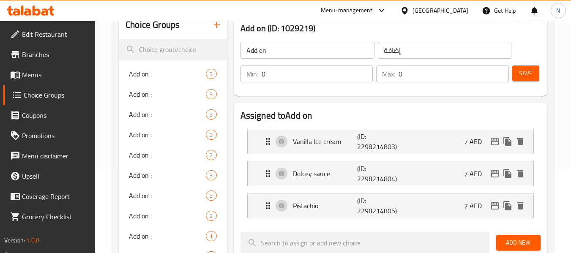
click at [527, 68] on span "Save" at bounding box center [526, 73] width 14 height 11
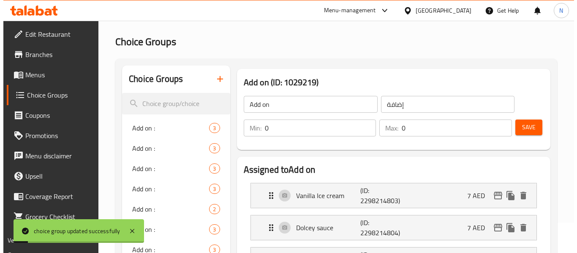
scroll to position [0, 0]
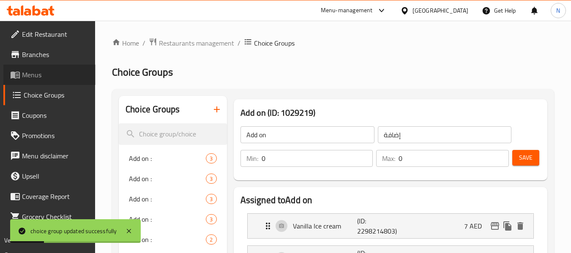
click at [43, 74] on span "Menus" at bounding box center [55, 75] width 67 height 10
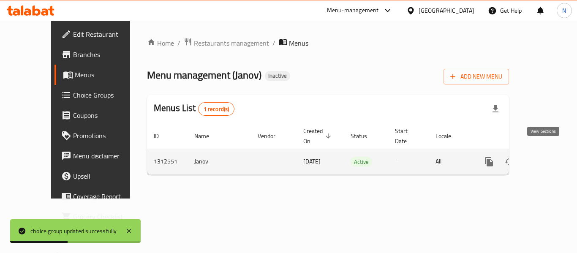
click at [547, 158] on icon "enhanced table" at bounding box center [551, 162] width 8 height 8
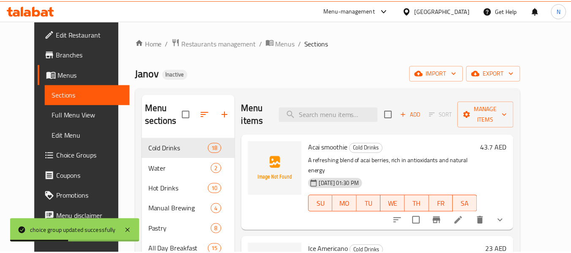
scroll to position [118, 0]
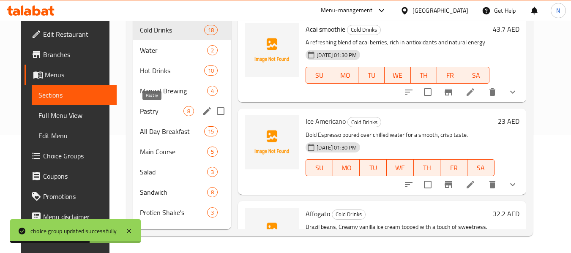
click at [153, 115] on span "Pastry" at bounding box center [162, 111] width 44 height 10
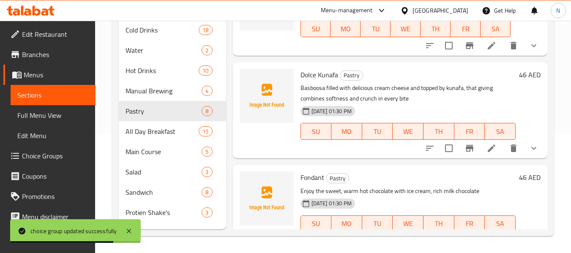
scroll to position [127, 0]
click at [490, 153] on icon at bounding box center [492, 148] width 10 height 10
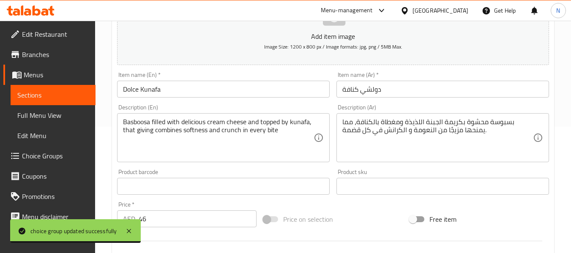
scroll to position [127, 0]
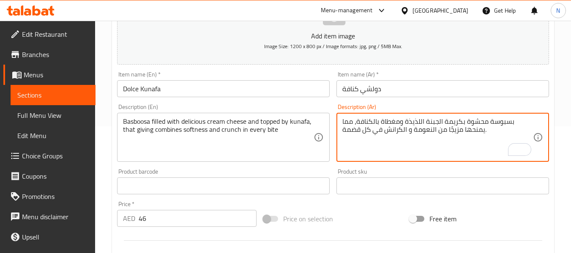
drag, startPoint x: 487, startPoint y: 130, endPoint x: 379, endPoint y: 133, distance: 108.7
click at [379, 133] on textarea "بسبوسة محشوة بكريمة الجبنة اللذيذة ومغطاة بالكنافة، مما يمنحها مزيجًا من النعوم…" at bounding box center [437, 138] width 191 height 40
click at [431, 133] on textarea "بسبوسة محشوة بكريمة الجبنة اللذيذة ومغطاة بالكنافة، مما يمنحها مزيجًا من النعوم…" at bounding box center [437, 138] width 191 height 40
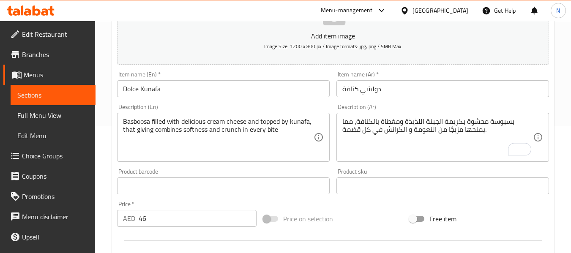
drag, startPoint x: 341, startPoint y: 131, endPoint x: 438, endPoint y: 136, distance: 97.3
click at [438, 136] on div "بسبوسة محشوة بكريمة الجبنة اللذيذة ومغطاة بالكنافة، مما يمنحها مزيجًا من النعوم…" at bounding box center [442, 137] width 213 height 49
drag, startPoint x: 342, startPoint y: 131, endPoint x: 355, endPoint y: 130, distance: 14.0
click at [355, 130] on div "بسبوسة محشوة بكريمة الجبنة اللذيذة ومغطاة بالكنافة، مما يمنحها مزيجًا من النعوم…" at bounding box center [442, 137] width 213 height 49
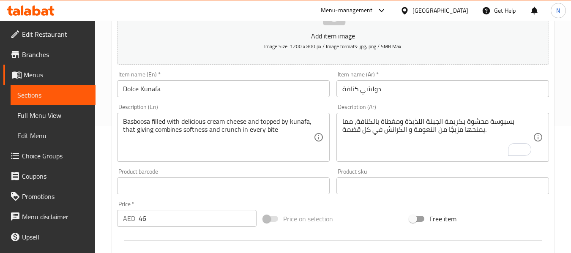
drag, startPoint x: 342, startPoint y: 130, endPoint x: 400, endPoint y: 129, distance: 58.3
click at [378, 130] on div "بسبوسة محشوة بكريمة الجبنة اللذيذة ومغطاة بالكنافة، مما يمنحها مزيجًا من النعوم…" at bounding box center [442, 137] width 213 height 49
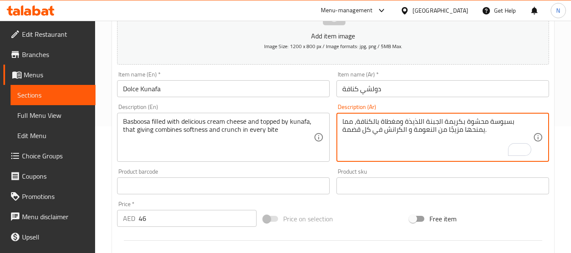
drag, startPoint x: 478, startPoint y: 123, endPoint x: 459, endPoint y: 126, distance: 19.2
click at [459, 126] on textarea "بسبوسة محشوة بكريمة الجبنة اللذيذة ومغطاة بالكنافة، مما يمنحها مزيجًا من النعوم…" at bounding box center [437, 138] width 191 height 40
drag, startPoint x: 487, startPoint y: 129, endPoint x: 482, endPoint y: 131, distance: 4.7
click at [482, 131] on textarea "بسبوسة محشوة بكريمة الجبنة اللذيذة ومغطاة بالكنافة، مما يمنحها مزيجًا من النعوم…" at bounding box center [437, 138] width 191 height 40
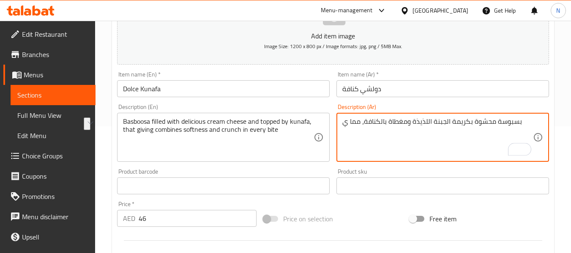
drag, startPoint x: 362, startPoint y: 123, endPoint x: 343, endPoint y: 122, distance: 19.0
click at [343, 122] on textarea "بسبوسة محشوة بكريمة الجبنة اللذيذة ومغطاة بالكنافة، مما ي" at bounding box center [437, 138] width 191 height 40
type textarea "بسبوسة محشوة بكريمة الجبنة اللذيذة ومغطاة بالكنافة،"
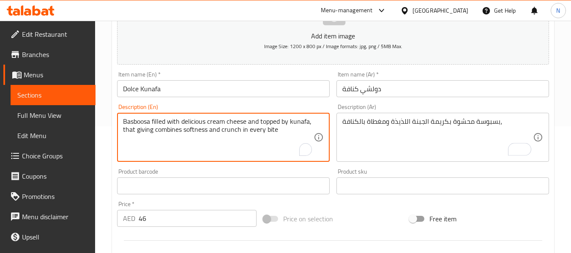
drag, startPoint x: 271, startPoint y: 128, endPoint x: 113, endPoint y: 134, distance: 157.8
click at [320, 119] on div "Basboosa filled with delicious cream cheese and topped by kunafa, Description (…" at bounding box center [223, 137] width 213 height 49
click at [313, 126] on textarea "Basboosa filled with delicious cream cheese and topped by kunafa," at bounding box center [218, 138] width 191 height 40
click at [309, 126] on textarea "Basboosa filled with delicious cream cheese and topped by kunafa," at bounding box center [218, 138] width 191 height 40
type textarea "Basboosa filled with delicious cream cheese and topped by kunafa"
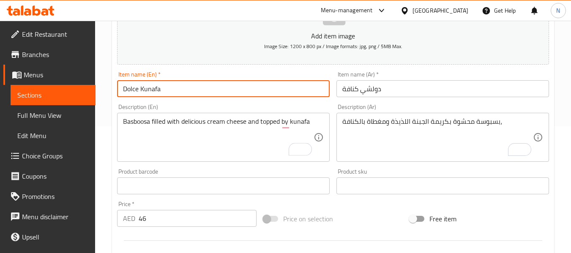
click at [265, 86] on input "Dolce Kunafa" at bounding box center [223, 88] width 213 height 17
type input "Dolce Kunafa"
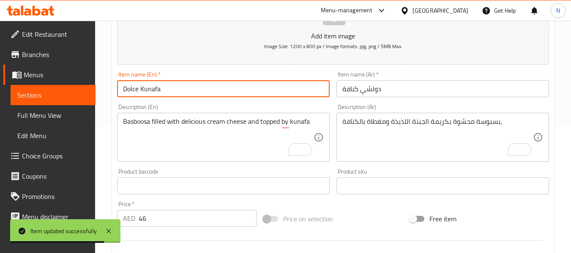
click at [39, 152] on span "Choice Groups" at bounding box center [55, 156] width 67 height 10
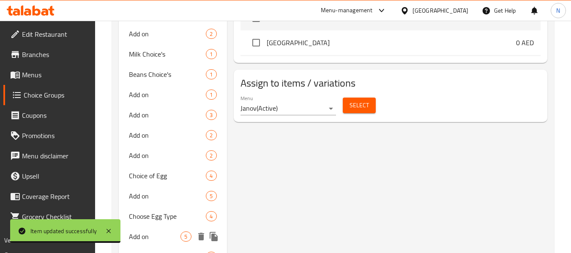
scroll to position [507, 0]
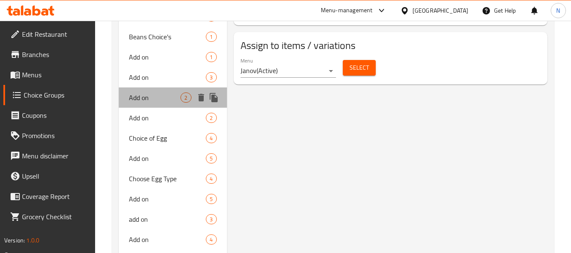
click at [147, 101] on span "Add on" at bounding box center [155, 98] width 52 height 10
type input "Add on"
type input "إضافة"
type input "0"
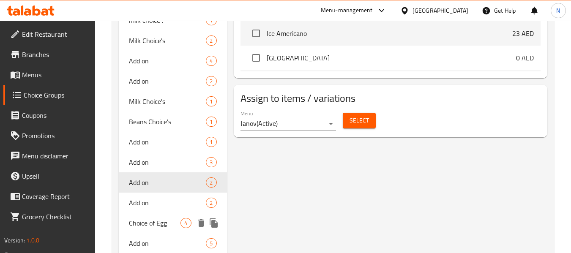
scroll to position [423, 0]
click at [153, 203] on span "Add on" at bounding box center [155, 202] width 52 height 10
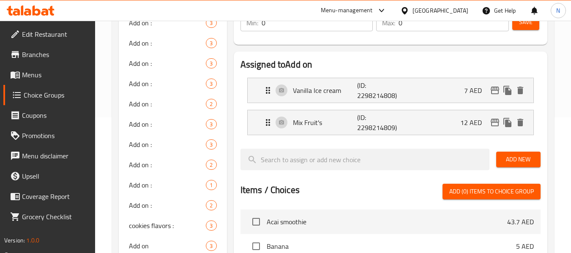
scroll to position [127, 0]
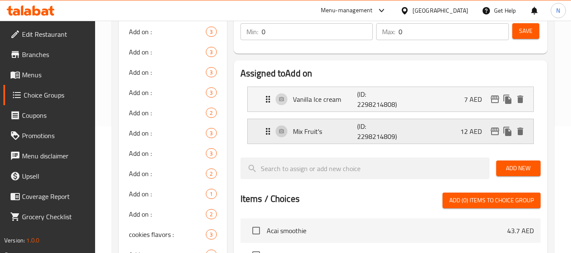
click at [313, 135] on p "Mix Fruit's" at bounding box center [325, 131] width 65 height 10
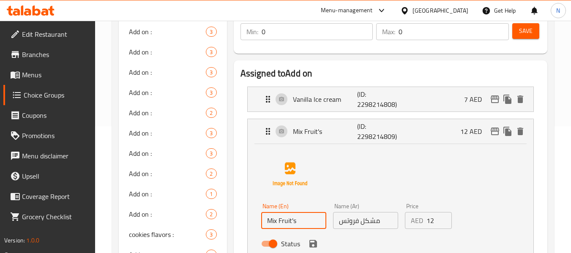
click at [293, 221] on input "Mix Fruit's" at bounding box center [293, 220] width 65 height 17
type input "Mix Fruits"
click at [374, 220] on input "مشكل فروتس" at bounding box center [365, 220] width 65 height 17
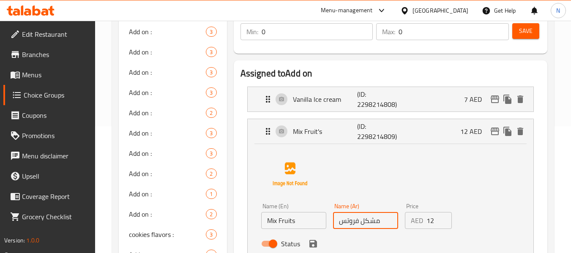
click at [374, 220] on input "مشكل فروتس" at bounding box center [365, 220] width 65 height 17
drag, startPoint x: 353, startPoint y: 225, endPoint x: 246, endPoint y: 203, distance: 108.3
click at [247, 203] on div "Mix Fruit's (ID: 2298214809) 12 AED Name (En) Mix Fruits Name (En) Name (Ar) غو…" at bounding box center [390, 188] width 287 height 139
click at [309, 242] on icon "save" at bounding box center [313, 244] width 10 height 10
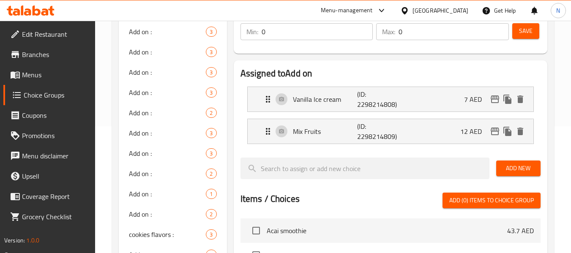
type input "فواكه مشكله"
click at [530, 30] on span "Save" at bounding box center [526, 31] width 14 height 11
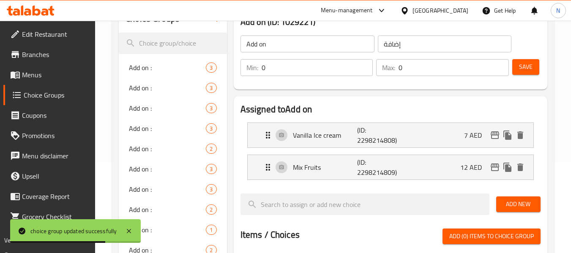
scroll to position [42, 0]
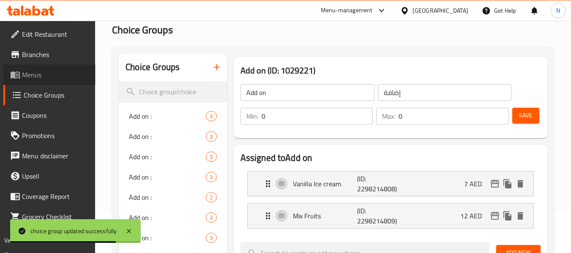
click at [38, 71] on span "Menus" at bounding box center [55, 75] width 67 height 10
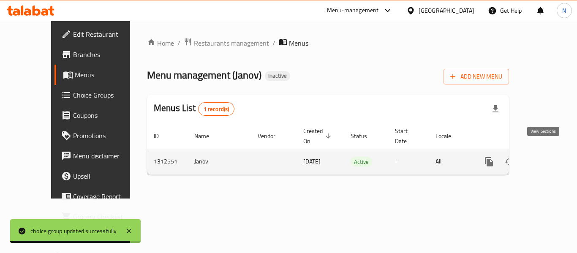
click at [545, 157] on icon "enhanced table" at bounding box center [550, 162] width 10 height 10
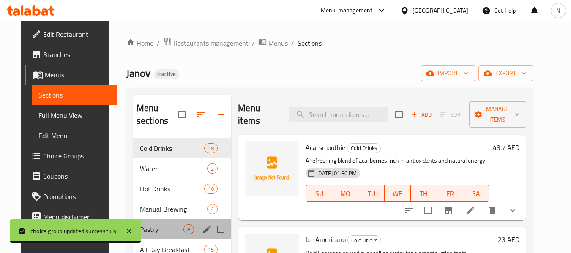
click at [161, 232] on span "Pastry" at bounding box center [162, 229] width 44 height 10
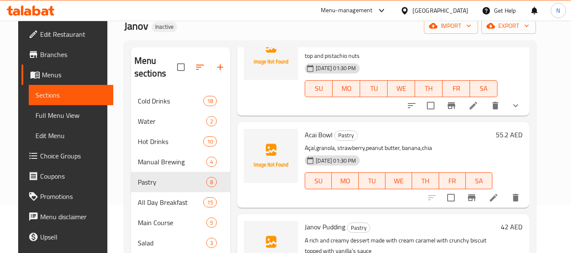
scroll to position [85, 0]
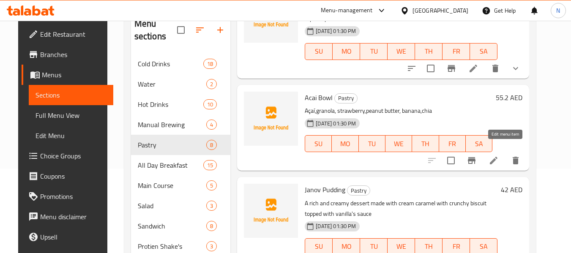
click at [499, 156] on icon at bounding box center [494, 161] width 10 height 10
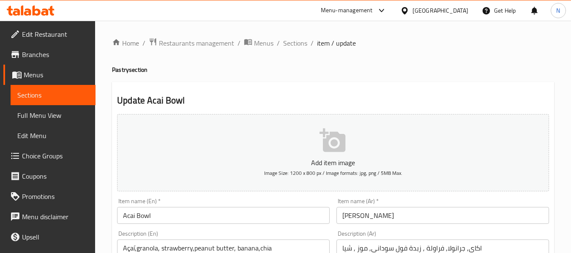
scroll to position [42, 0]
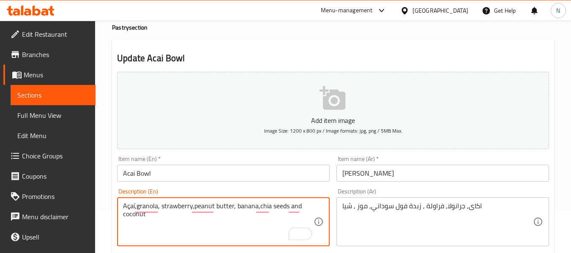
type textarea "Açaí,granola, strawberry,peanut butter, banana,chia seeds and coconut"
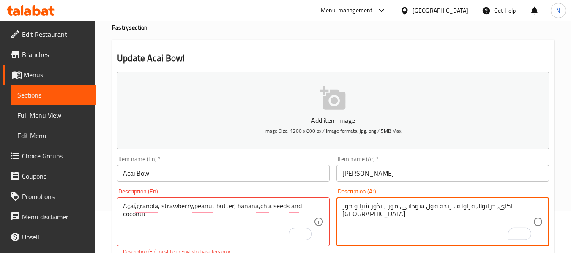
type textarea "اكاى, جرانولا, فراولة , زبدة فول سوداني, موز , بذور شيا و جوز [GEOGRAPHIC_DATA]"
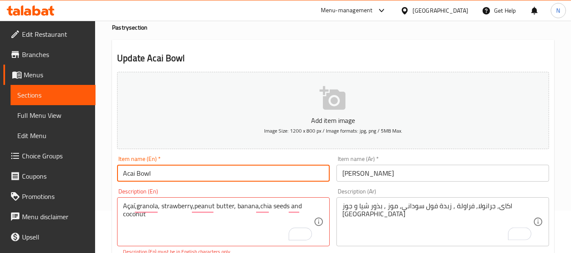
click at [235, 168] on input "Acai Bowl" at bounding box center [223, 173] width 213 height 17
click at [230, 168] on input "Acai Bowl" at bounding box center [223, 173] width 213 height 17
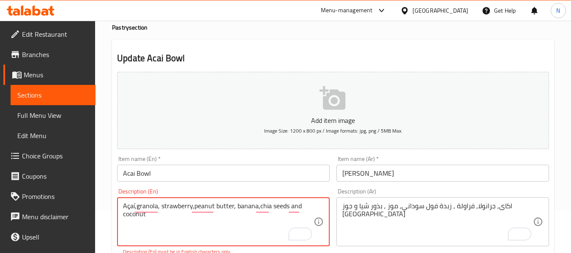
click at [134, 206] on textarea "Açaí,granola, strawberry,peanut butter, banana,chia seeds and coconut" at bounding box center [218, 222] width 191 height 40
click at [129, 206] on textarea "Açai ,granola, strawberry,peanut butter, banana,chia seeds and coconut" at bounding box center [218, 222] width 191 height 40
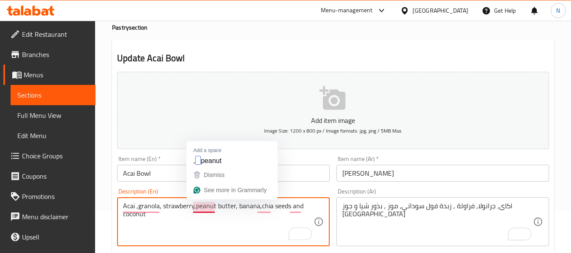
click at [196, 205] on textarea "Acai ,granola, strawberry,peanut butter, banana,chia seeds and coconut" at bounding box center [218, 222] width 191 height 40
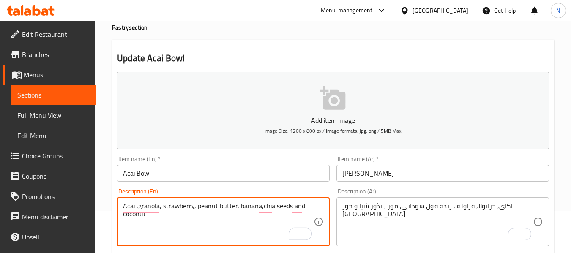
type textarea "Acai ,granola, strawberry, peanut butter, banana,chia seeds and coconut"
click at [200, 190] on div "Description (En) Acai ,granola, strawberry, peanut butter, banana,chia seeds an…" at bounding box center [223, 218] width 213 height 58
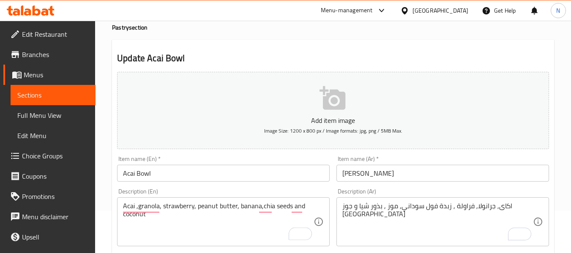
click at [197, 172] on input "Acai Bowl" at bounding box center [223, 173] width 213 height 17
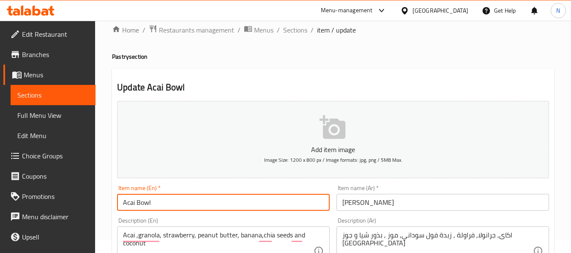
scroll to position [0, 0]
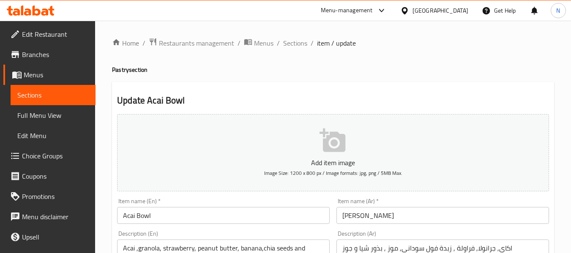
click at [231, 207] on div "Item name (En)   * Acai Bowl Item name (En) *" at bounding box center [223, 211] width 213 height 26
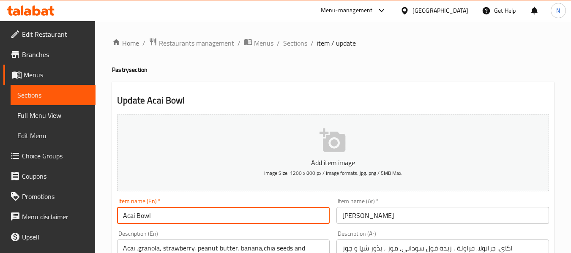
click at [227, 216] on input "Acai Bowl" at bounding box center [223, 215] width 213 height 17
click at [227, 215] on input "Acai Bowl" at bounding box center [223, 215] width 213 height 17
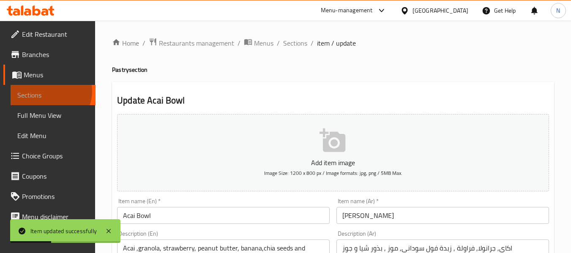
click at [51, 92] on span "Sections" at bounding box center [52, 95] width 71 height 10
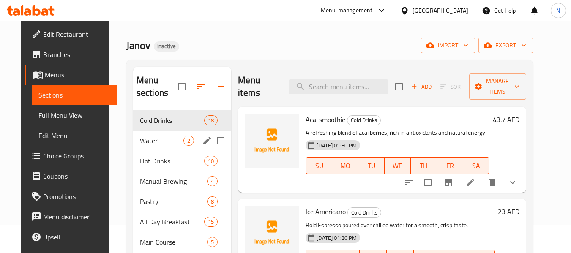
scroll to position [42, 0]
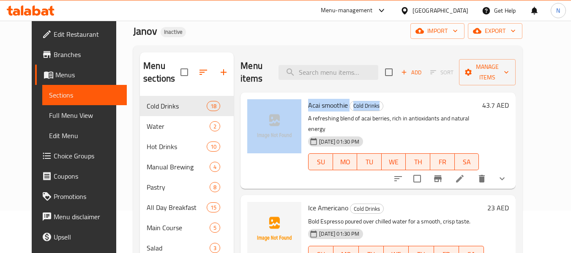
click at [404, 98] on div "Menu items Add Sort Manage items Acai smoothie Cold Drinks A refreshing blend o…" at bounding box center [375, 178] width 282 height 253
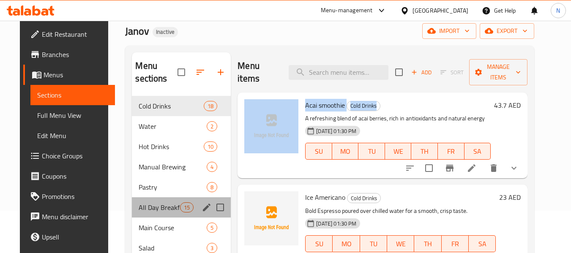
click at [139, 202] on span "All Day Breakfast" at bounding box center [159, 207] width 41 height 10
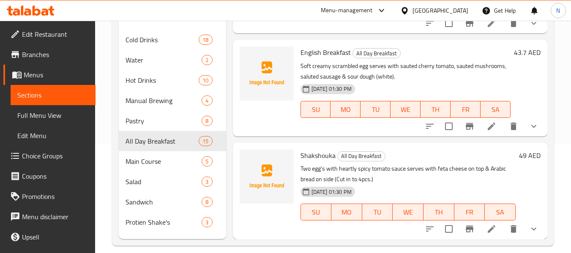
scroll to position [118, 0]
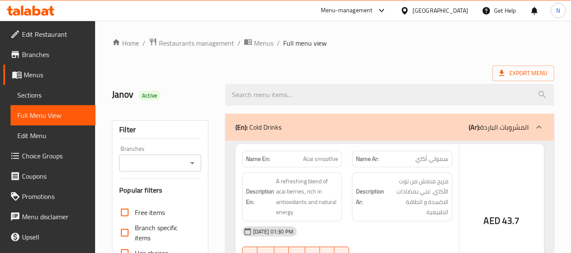
click at [116, 180] on div at bounding box center [285, 126] width 571 height 253
click at [130, 186] on div at bounding box center [285, 126] width 571 height 253
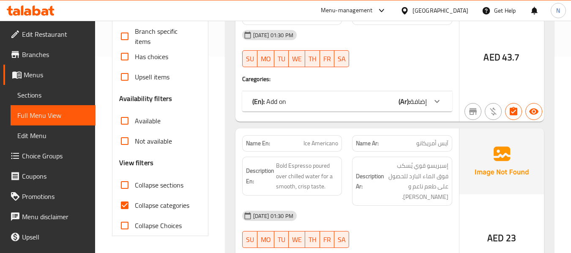
click at [125, 184] on input "Collapse sections" at bounding box center [125, 185] width 20 height 20
checkbox input "true"
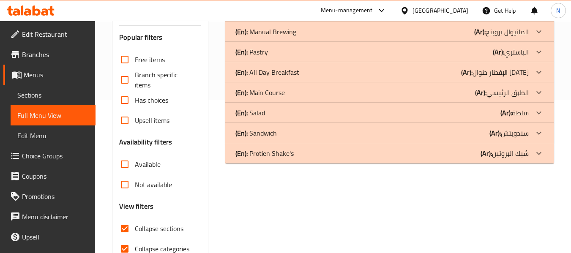
scroll to position [112, 0]
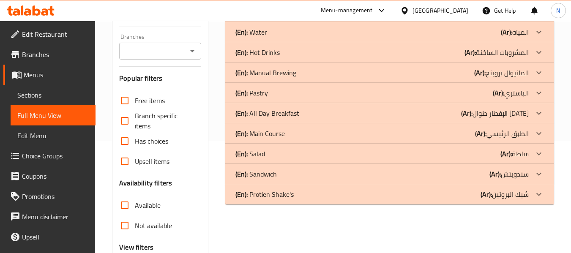
click at [262, 91] on p "(En): Pastry" at bounding box center [251, 93] width 33 height 10
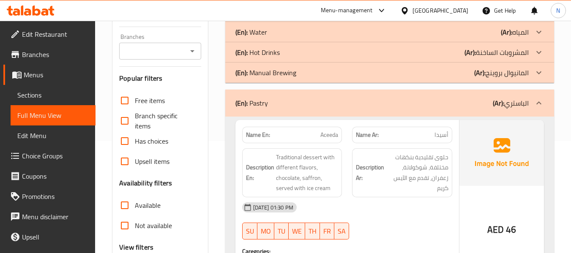
click at [260, 68] on p "(En): Manual Brewing" at bounding box center [265, 73] width 61 height 10
click at [260, 52] on p "(En): Hot Drinks" at bounding box center [257, 52] width 44 height 10
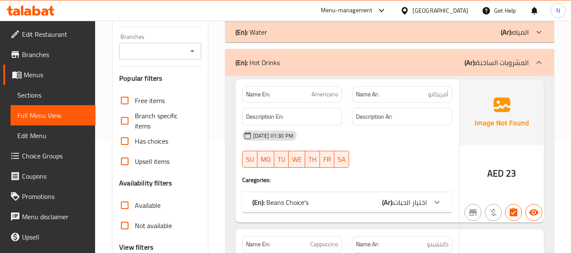
click at [260, 33] on p "(En): Water" at bounding box center [251, 32] width 32 height 10
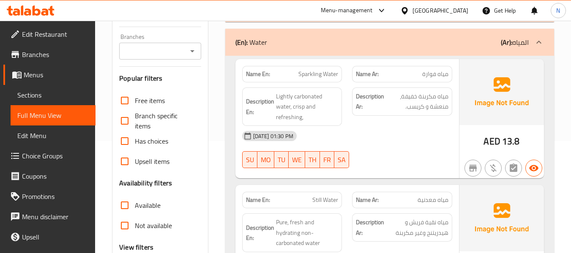
scroll to position [70, 0]
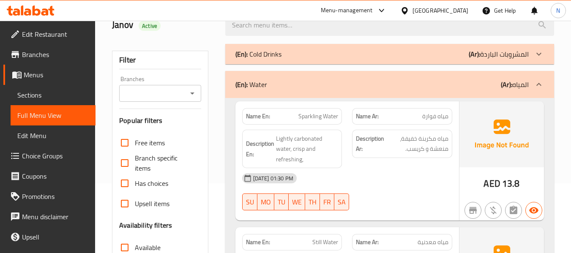
click at [259, 54] on p "(En): Cold Drinks" at bounding box center [258, 54] width 46 height 10
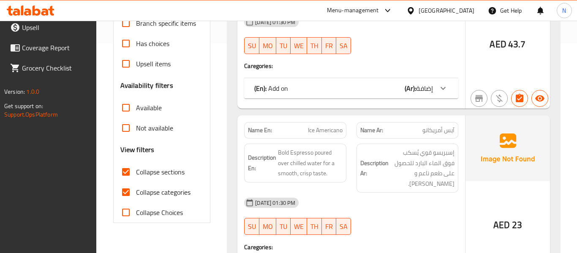
scroll to position [211, 0]
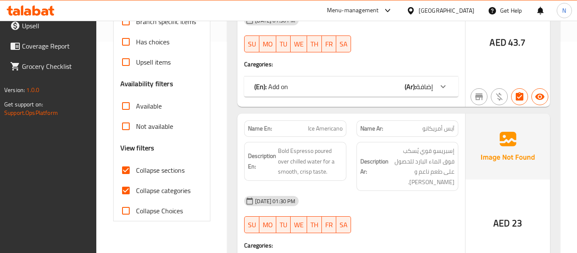
click at [133, 190] on input "Collapse categories" at bounding box center [126, 190] width 20 height 20
checkbox input "false"
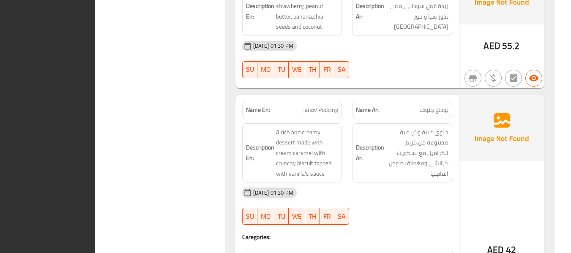
scroll to position [11079, 0]
